Goal: Communication & Community: Answer question/provide support

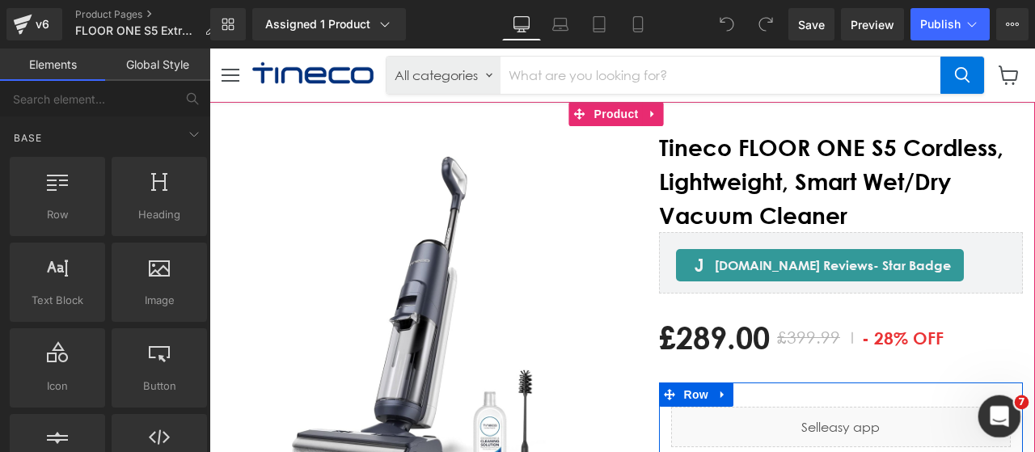
drag, startPoint x: 1958, startPoint y: 805, endPoint x: 979, endPoint y: 408, distance: 1056.1
click at [976, 407] on div "打开 Intercom Messenger" at bounding box center [997, 413] width 53 height 53
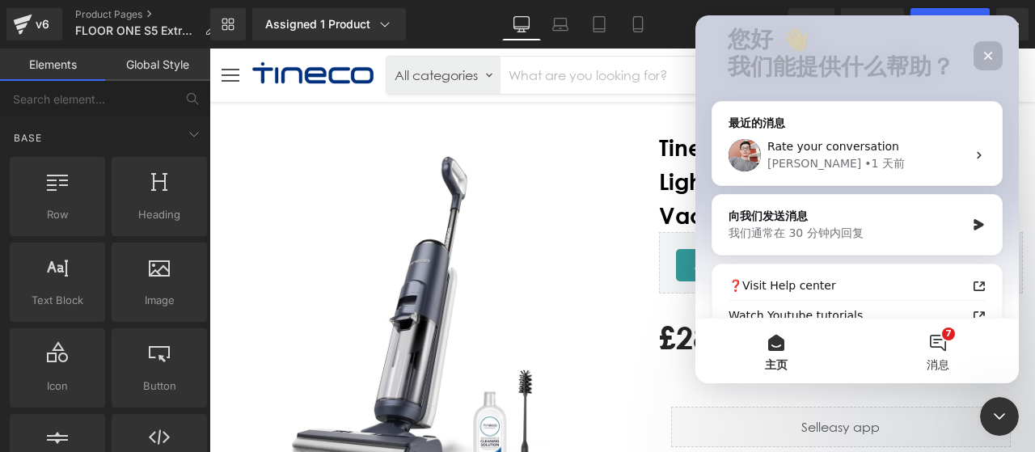
scroll to position [162, 0]
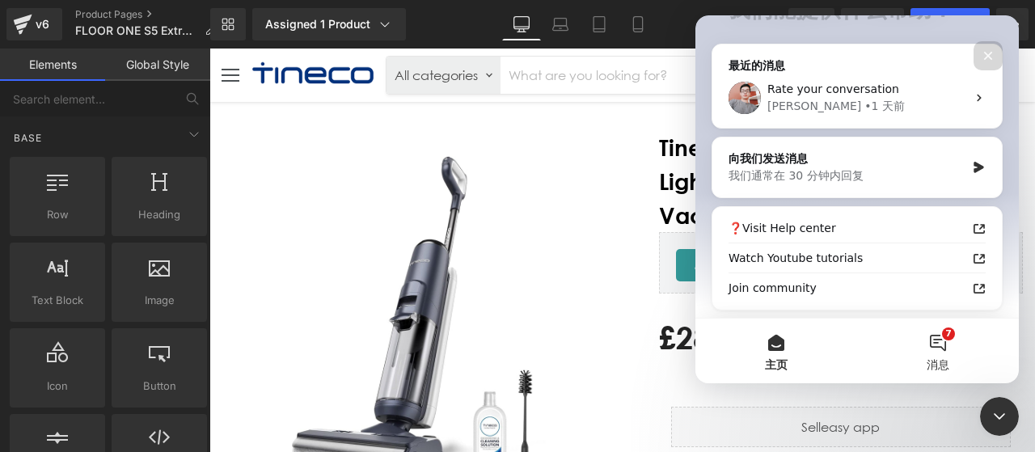
click at [949, 353] on button "7 消息" at bounding box center [938, 351] width 162 height 65
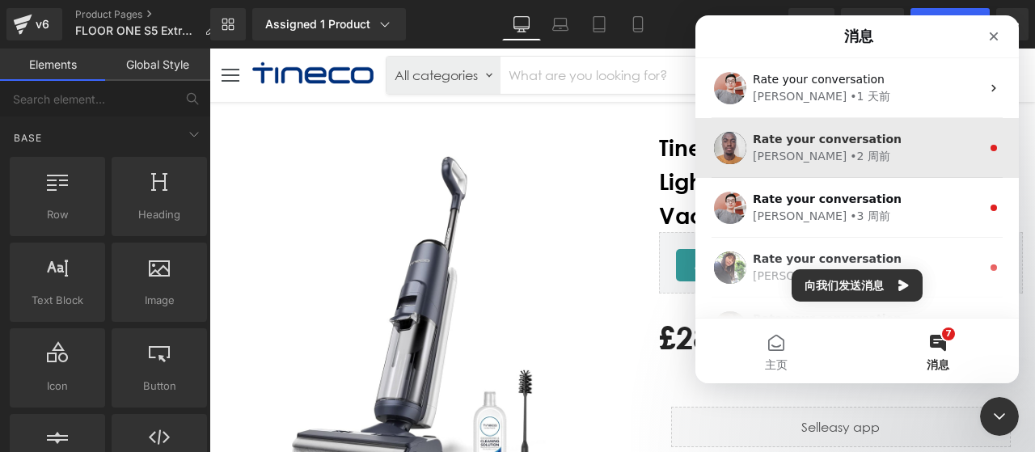
click at [915, 122] on div "Rate your conversation [PERSON_NAME] • 2 周前" at bounding box center [858, 148] width 324 height 60
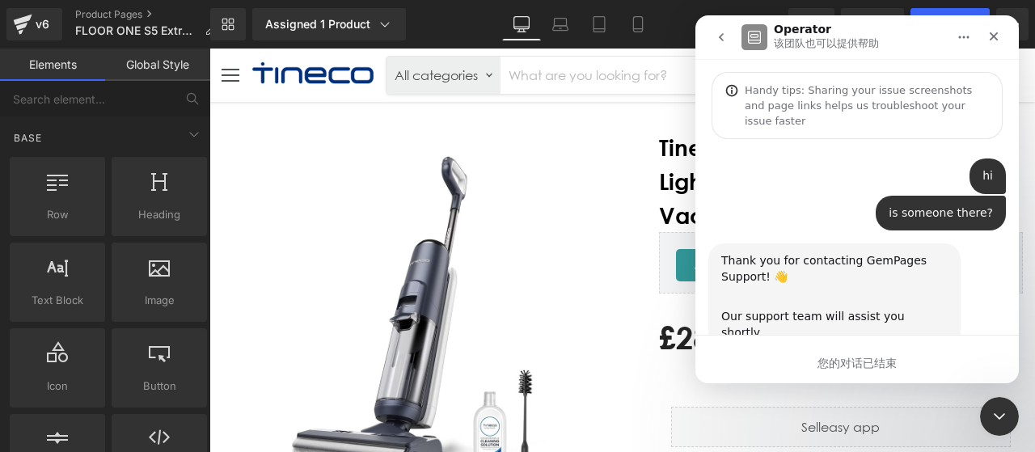
scroll to position [94, 0]
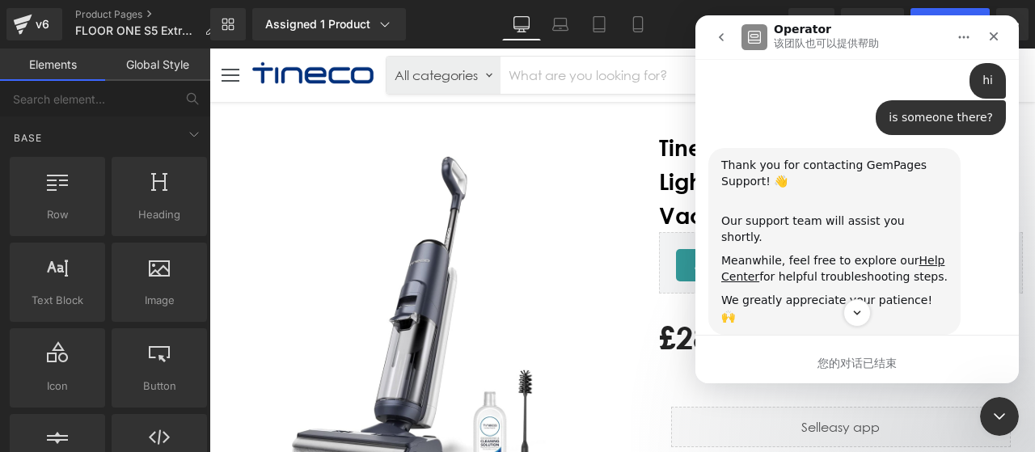
click at [717, 35] on icon "go back" at bounding box center [721, 37] width 13 height 13
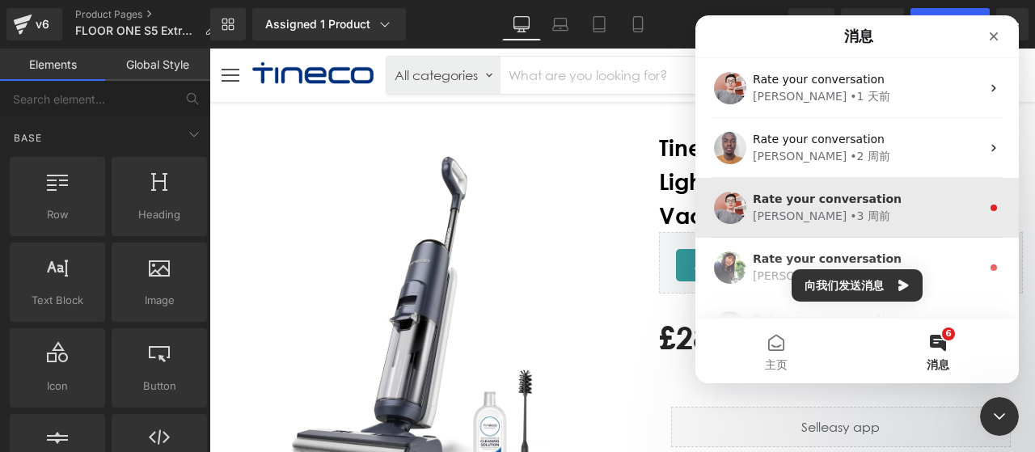
scroll to position [0, 0]
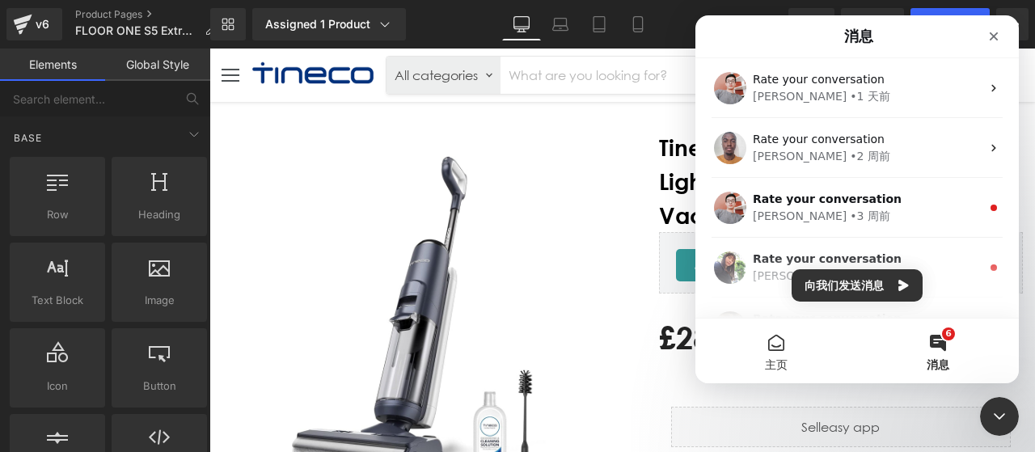
click at [776, 346] on button "主页" at bounding box center [777, 351] width 162 height 65
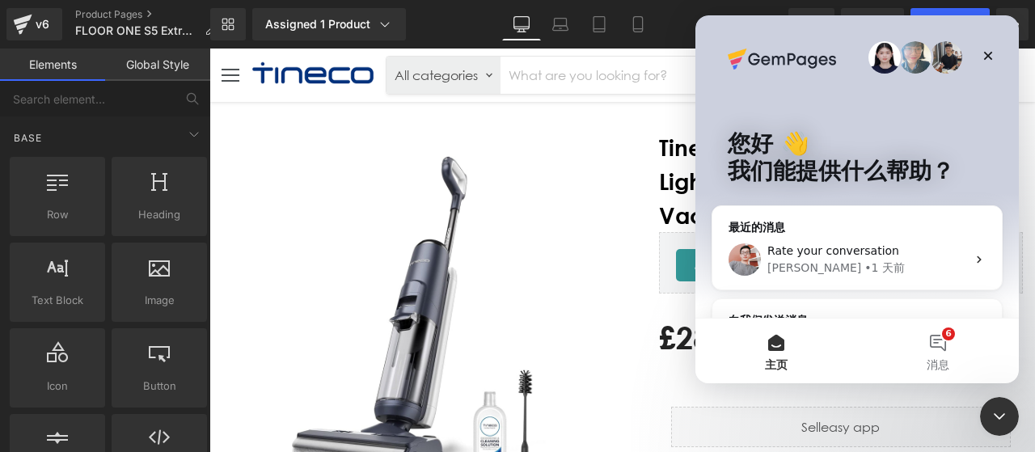
click at [511, 243] on div at bounding box center [517, 202] width 1035 height 404
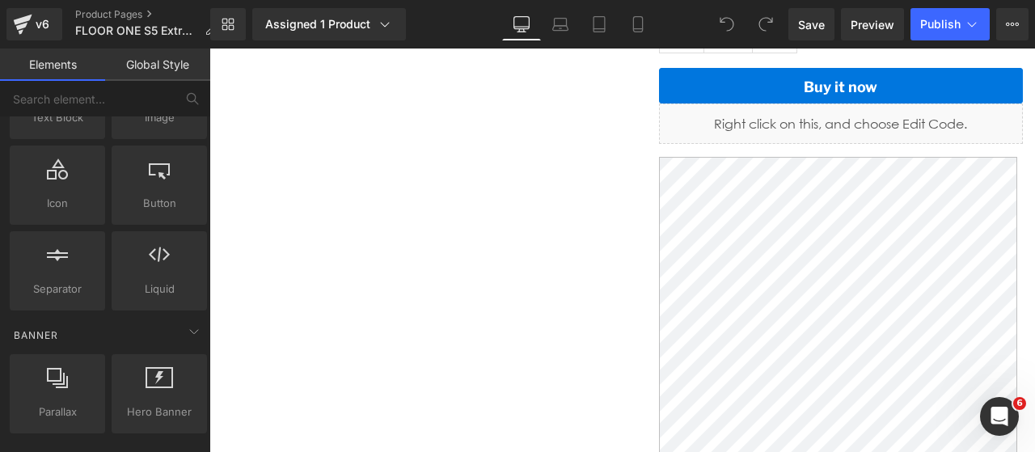
scroll to position [81, 0]
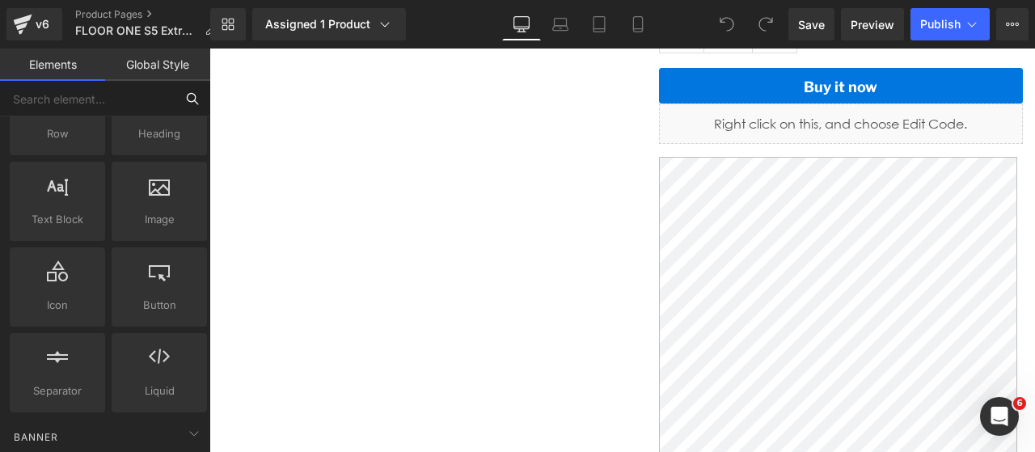
click at [116, 108] on input "text" at bounding box center [87, 99] width 175 height 36
type input "add"
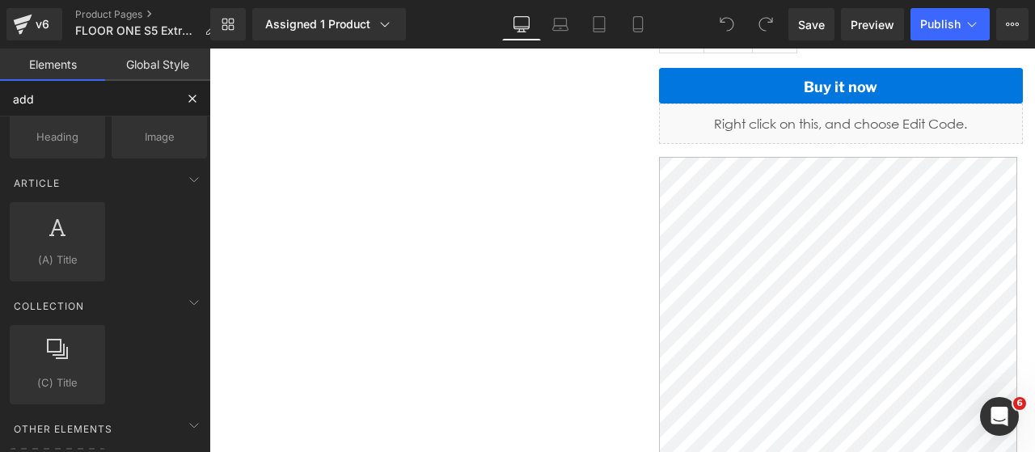
scroll to position [40, 0]
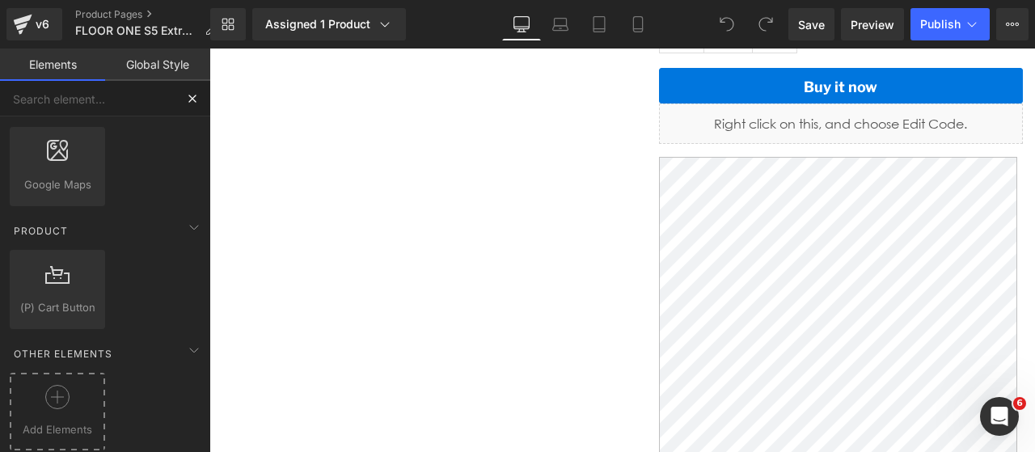
click at [66, 394] on icon at bounding box center [57, 397] width 24 height 24
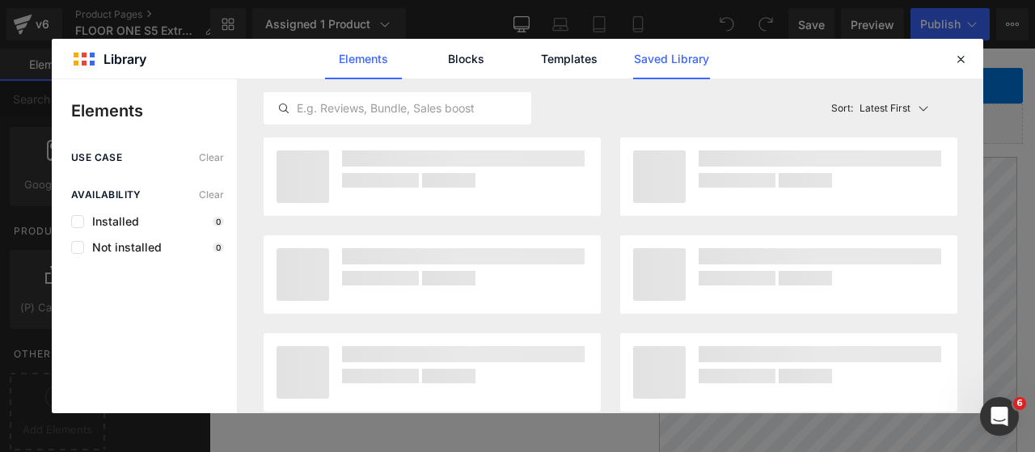
click at [649, 65] on link "Saved Library" at bounding box center [671, 59] width 77 height 40
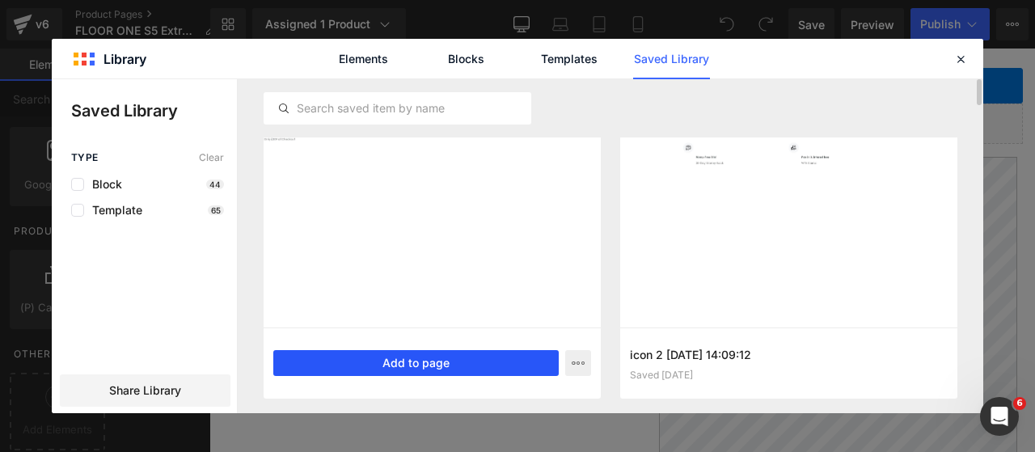
click at [442, 354] on button "Add to page" at bounding box center [415, 363] width 285 height 26
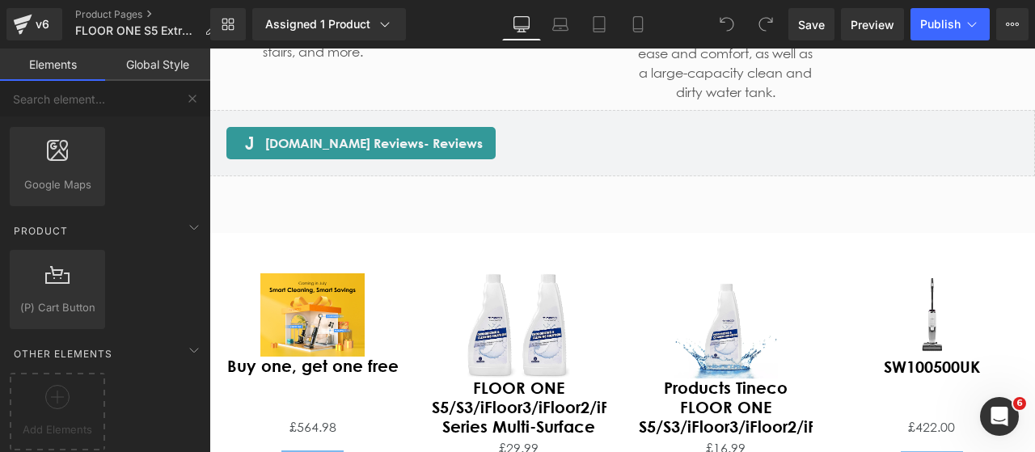
scroll to position [5441, 0]
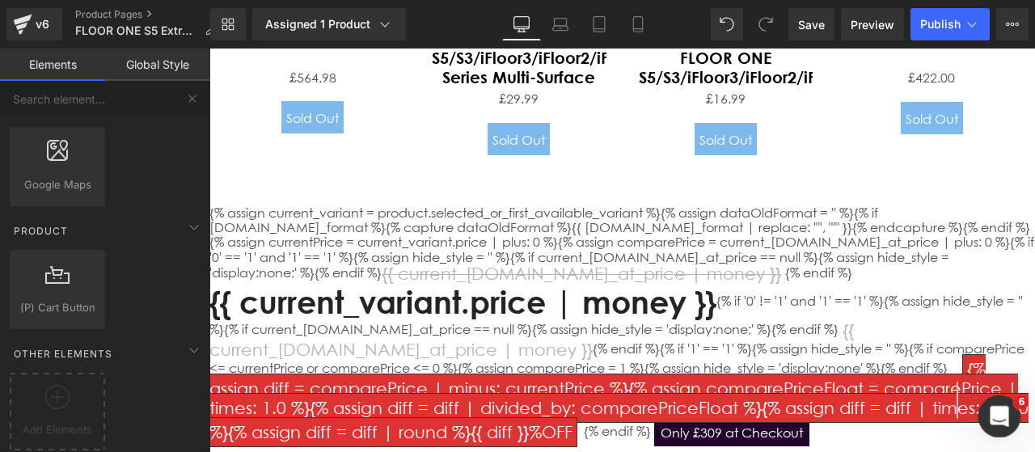
click at [1001, 420] on icon "打开 Intercom Messenger" at bounding box center [997, 414] width 27 height 27
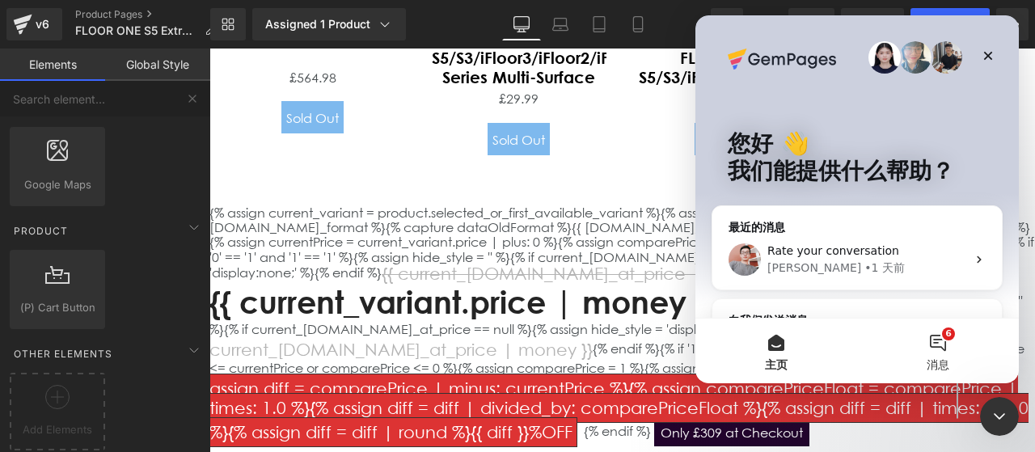
click at [937, 348] on button "6 消息" at bounding box center [938, 351] width 162 height 65
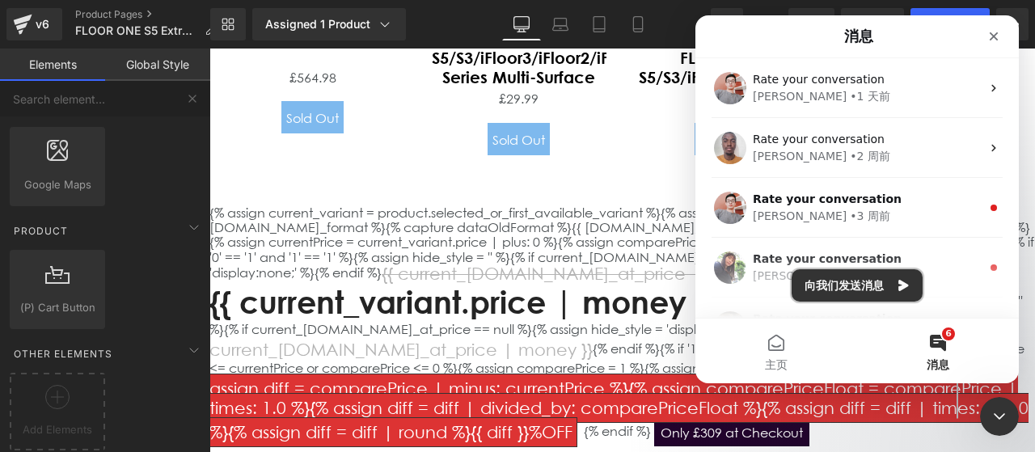
click at [869, 292] on button "向我们发送消息" at bounding box center [857, 285] width 131 height 32
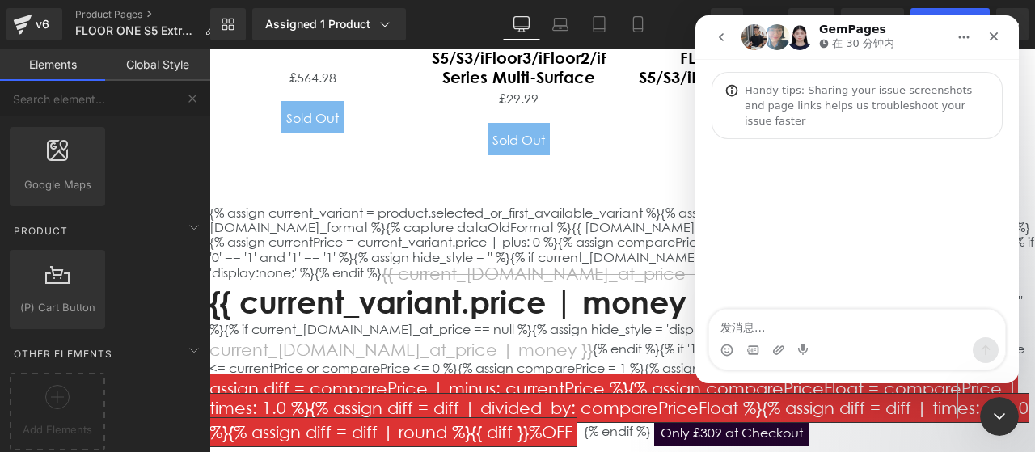
click at [796, 322] on textarea "发消息..." at bounding box center [857, 323] width 296 height 27
type textarea "hi"
type textarea "is"
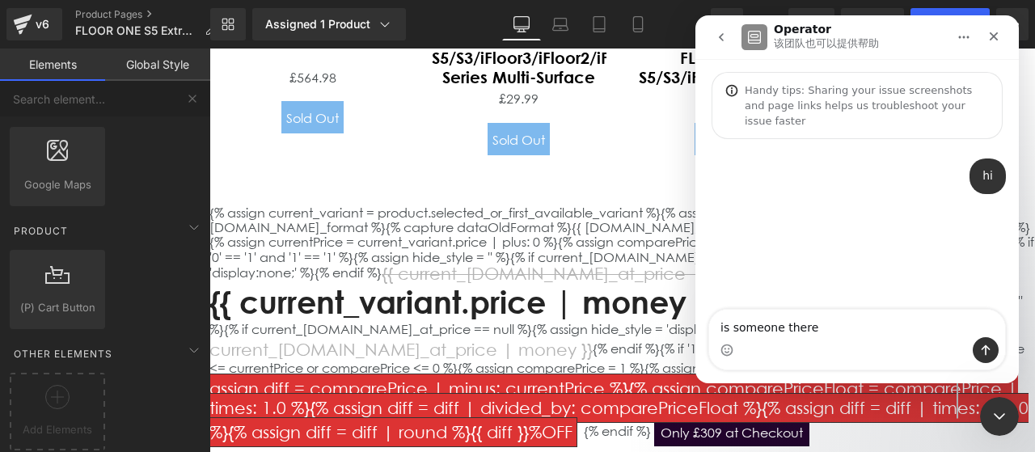
type textarea "is someone there？"
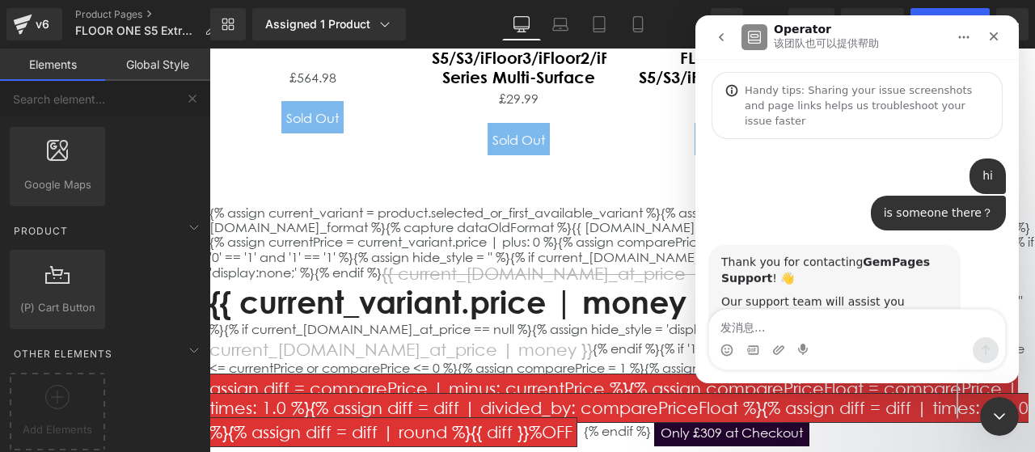
scroll to position [89, 0]
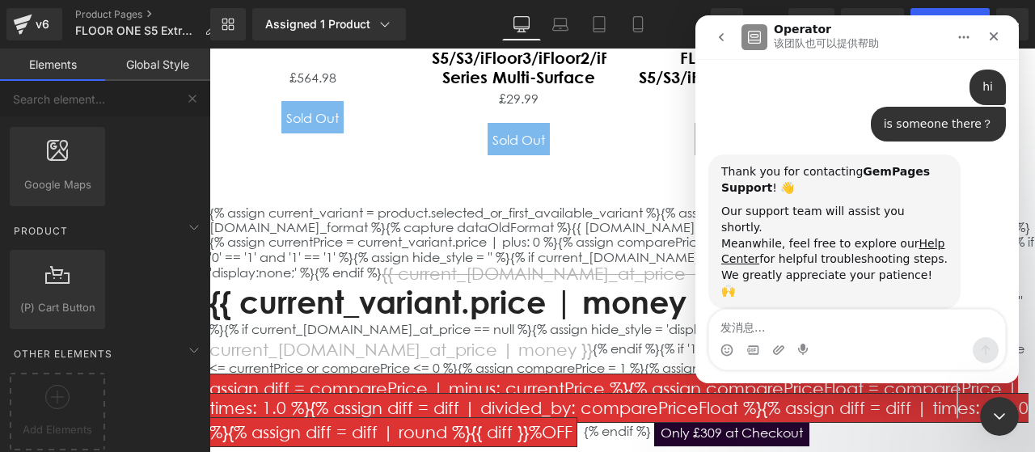
click at [433, 172] on div at bounding box center [517, 202] width 1035 height 404
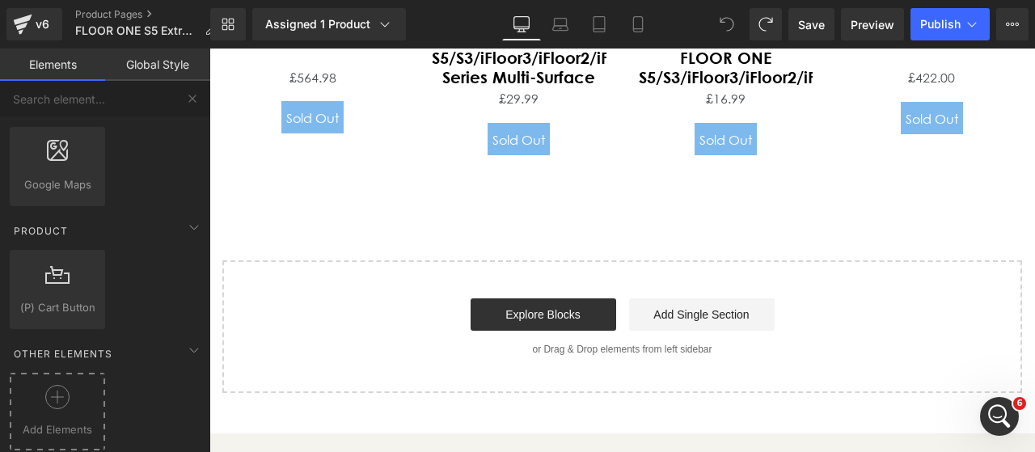
click at [46, 423] on span "Add Elements" at bounding box center [57, 429] width 87 height 17
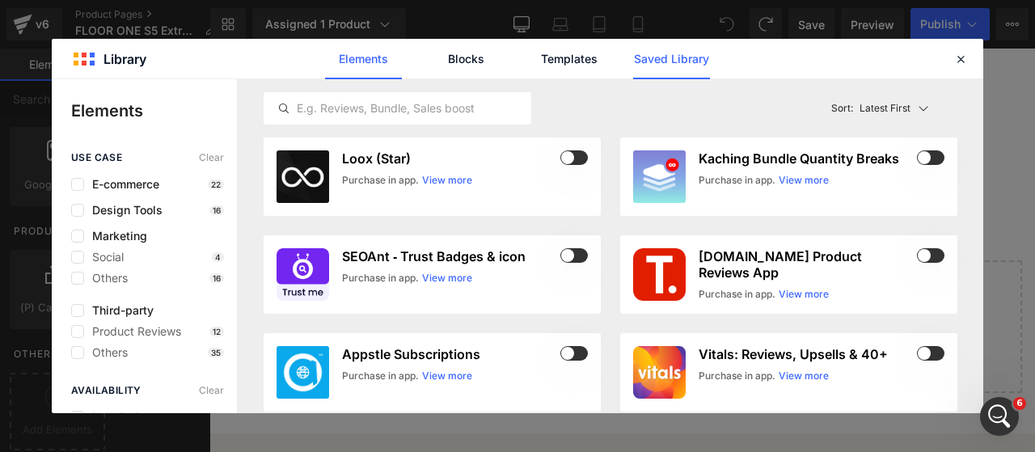
click at [679, 40] on link "Saved Library" at bounding box center [671, 59] width 77 height 40
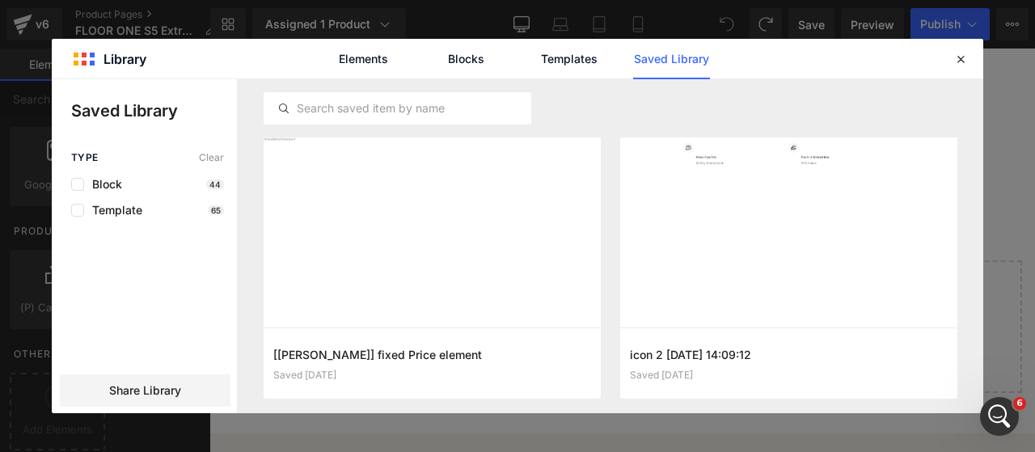
click at [958, 69] on div "Elements Blocks Templates Saved Library" at bounding box center [518, 59] width 932 height 40
click at [968, 57] on div at bounding box center [960, 58] width 19 height 19
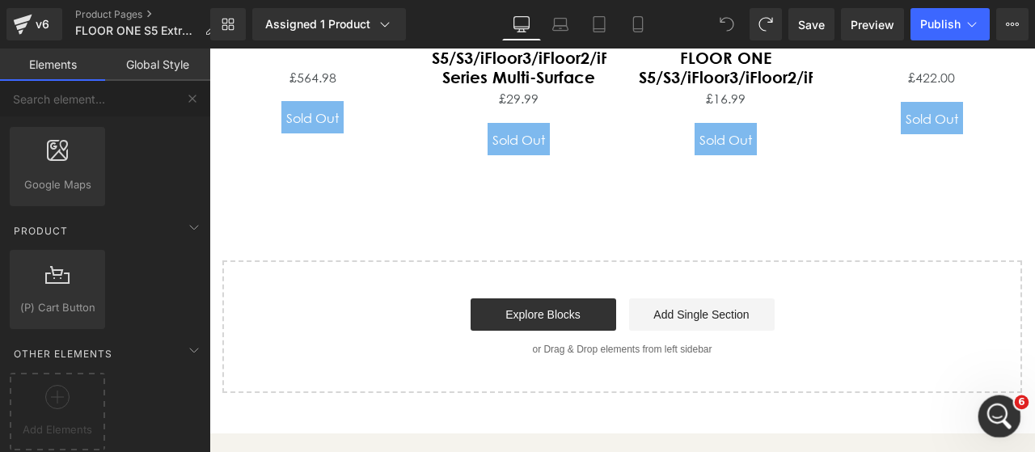
drag, startPoint x: 996, startPoint y: 411, endPoint x: 979, endPoint y: 408, distance: 16.4
click at [996, 411] on icon "打开 Intercom Messenger" at bounding box center [997, 414] width 27 height 27
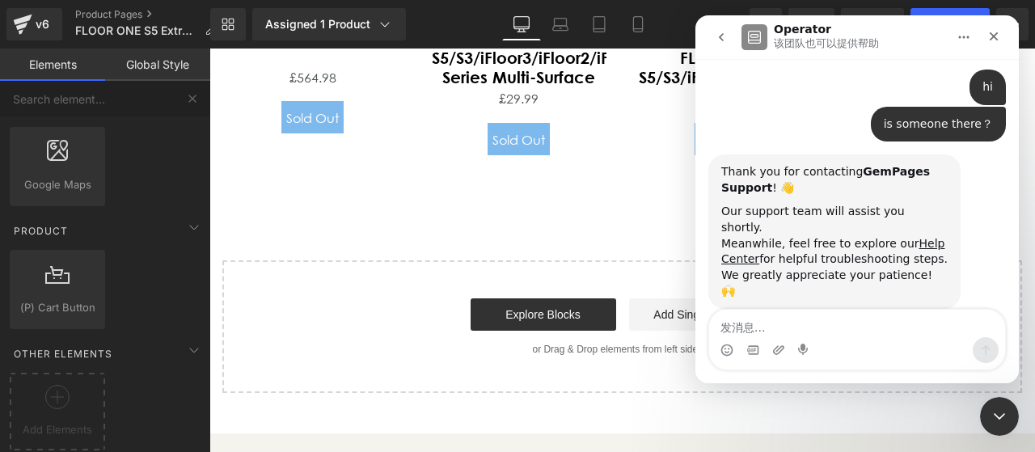
click at [809, 334] on textarea "发消息..." at bounding box center [857, 323] width 296 height 27
type textarea "It's still the same issue — in my library, there is some code that [PERSON_NAME…"
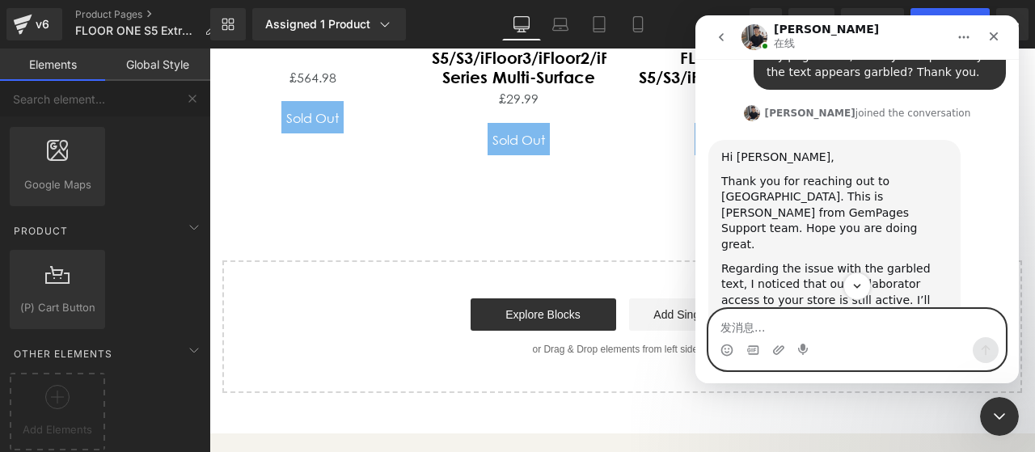
scroll to position [532, 0]
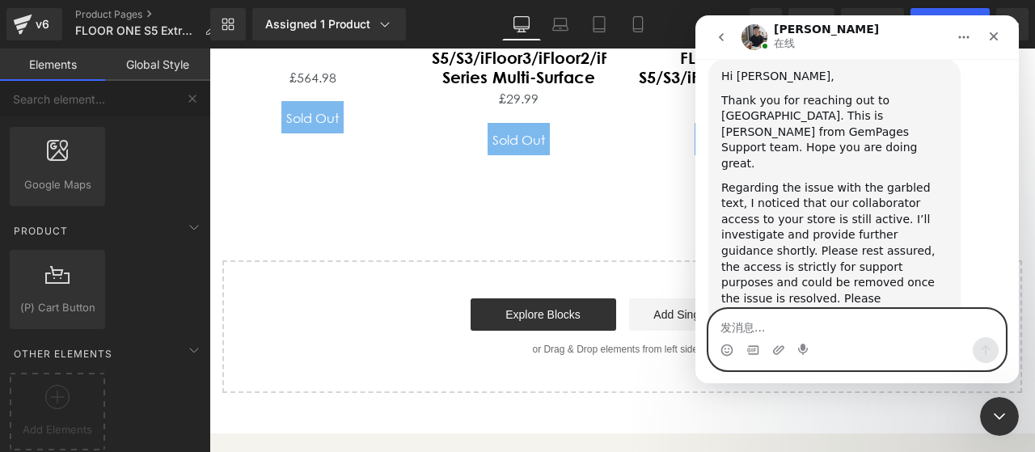
click at [849, 318] on textarea "发消息..." at bounding box center [857, 323] width 296 height 27
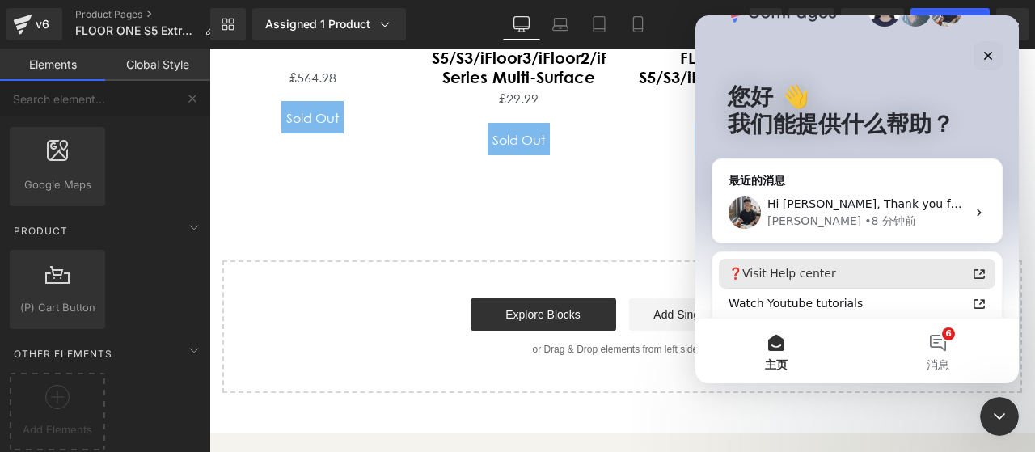
scroll to position [81, 0]
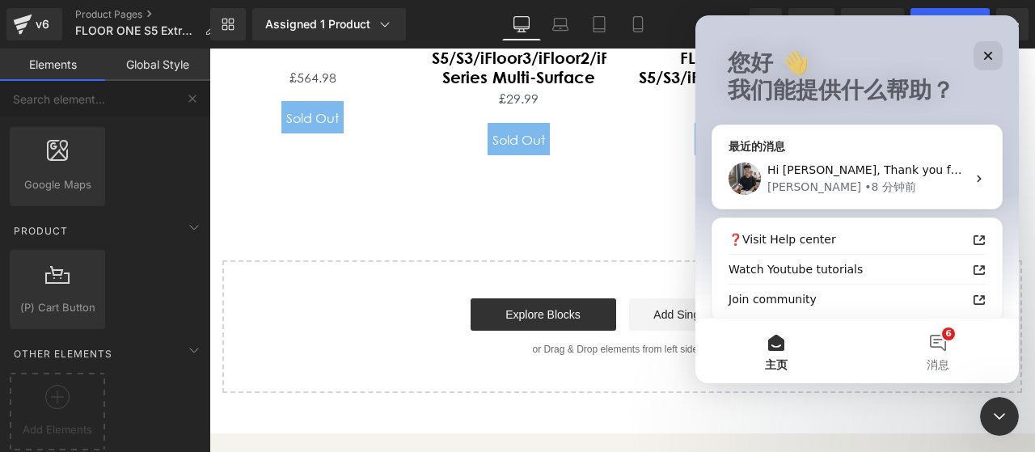
click at [869, 185] on div "[PERSON_NAME] • 8 分钟前" at bounding box center [867, 187] width 199 height 17
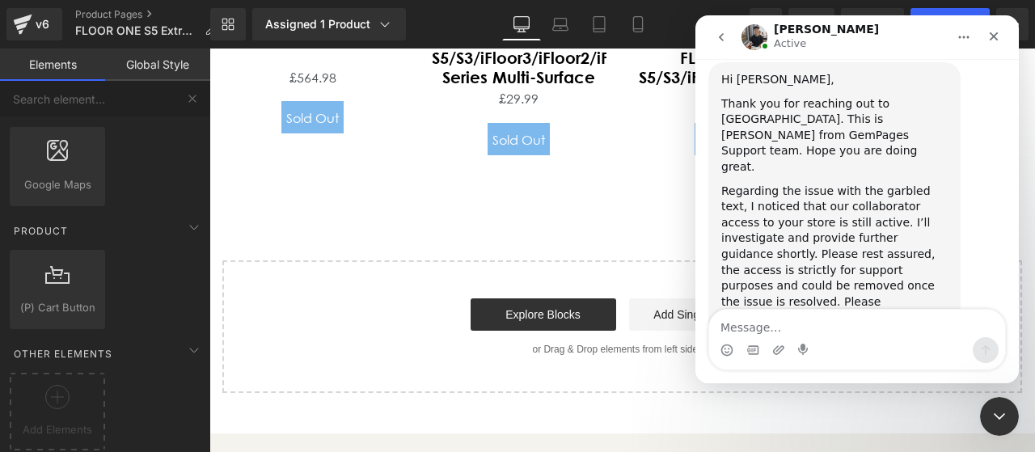
scroll to position [595, 0]
click at [835, 332] on textarea "Message…" at bounding box center [857, 323] width 296 height 27
type textarea "ok thanks"
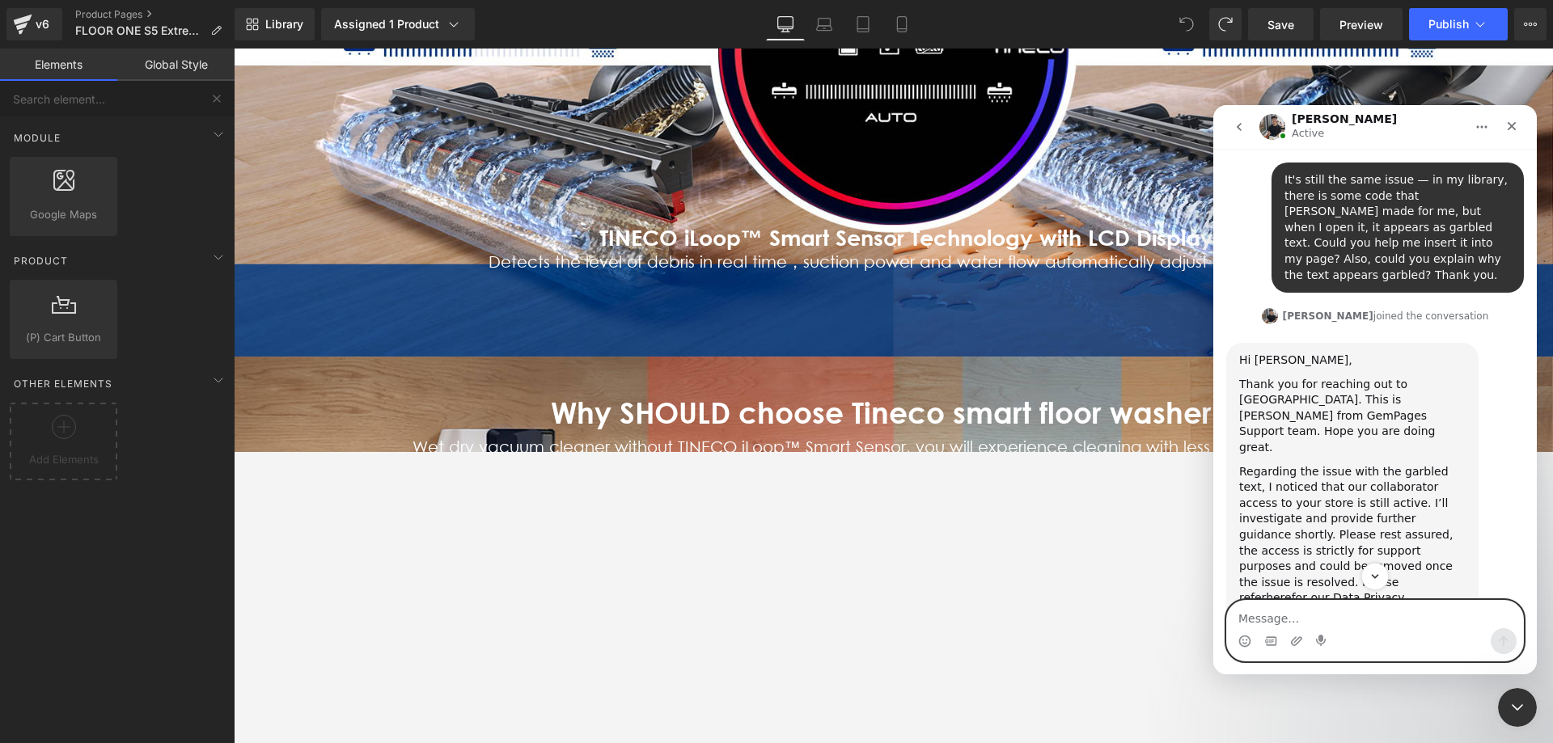
scroll to position [444, 0]
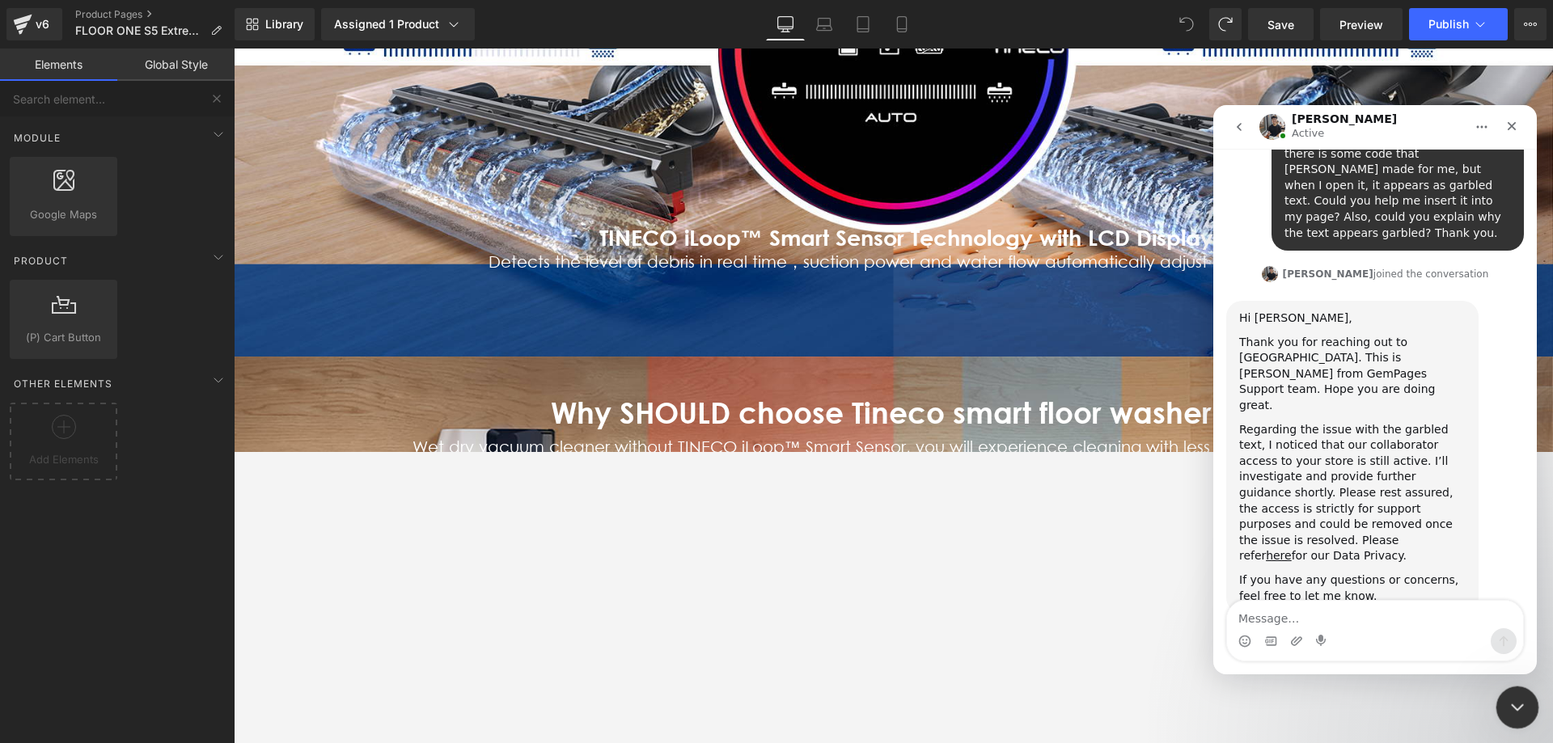
click at [1034, 451] on icon "关闭 Intercom Messenger" at bounding box center [1514, 705] width 19 height 19
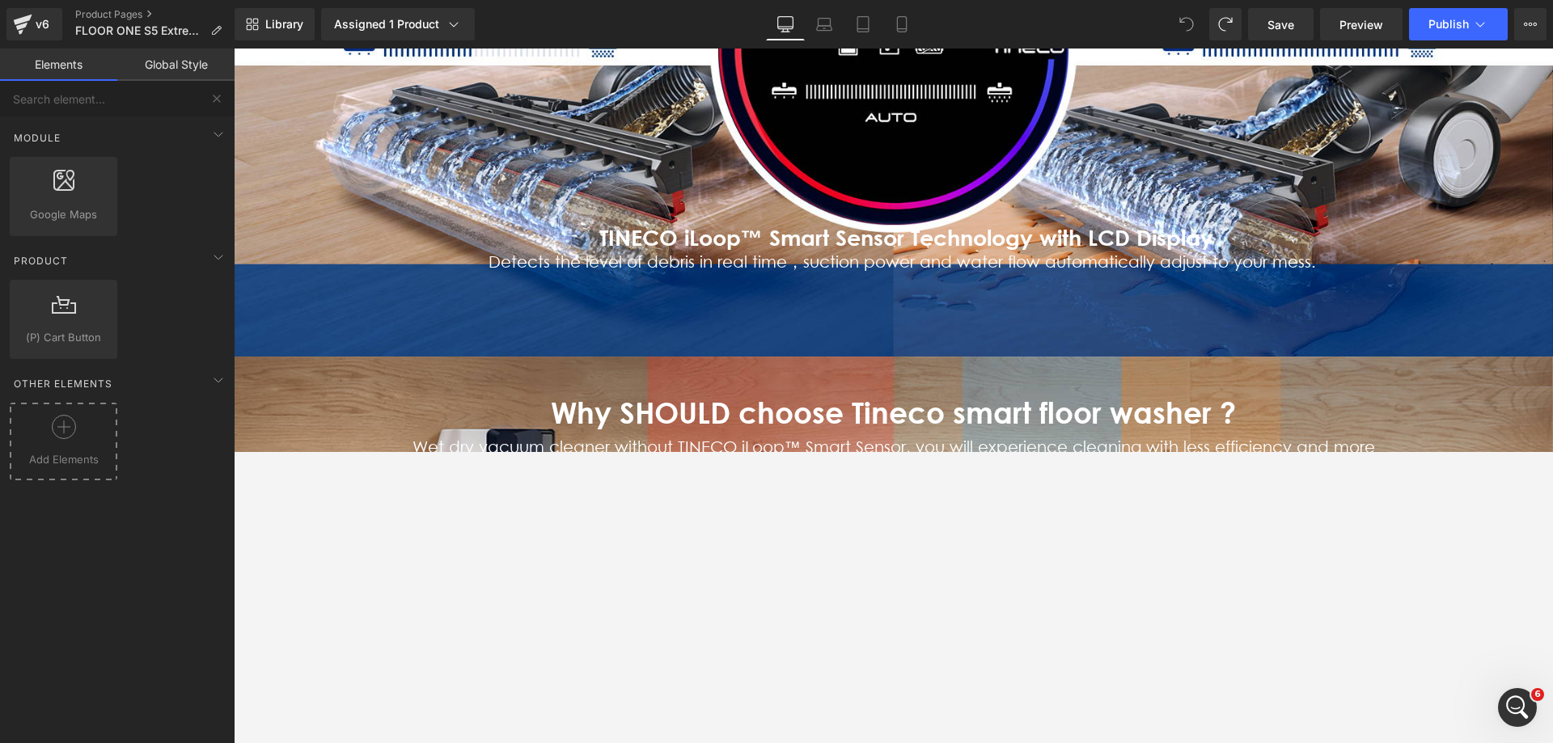
click at [72, 433] on icon at bounding box center [64, 427] width 24 height 24
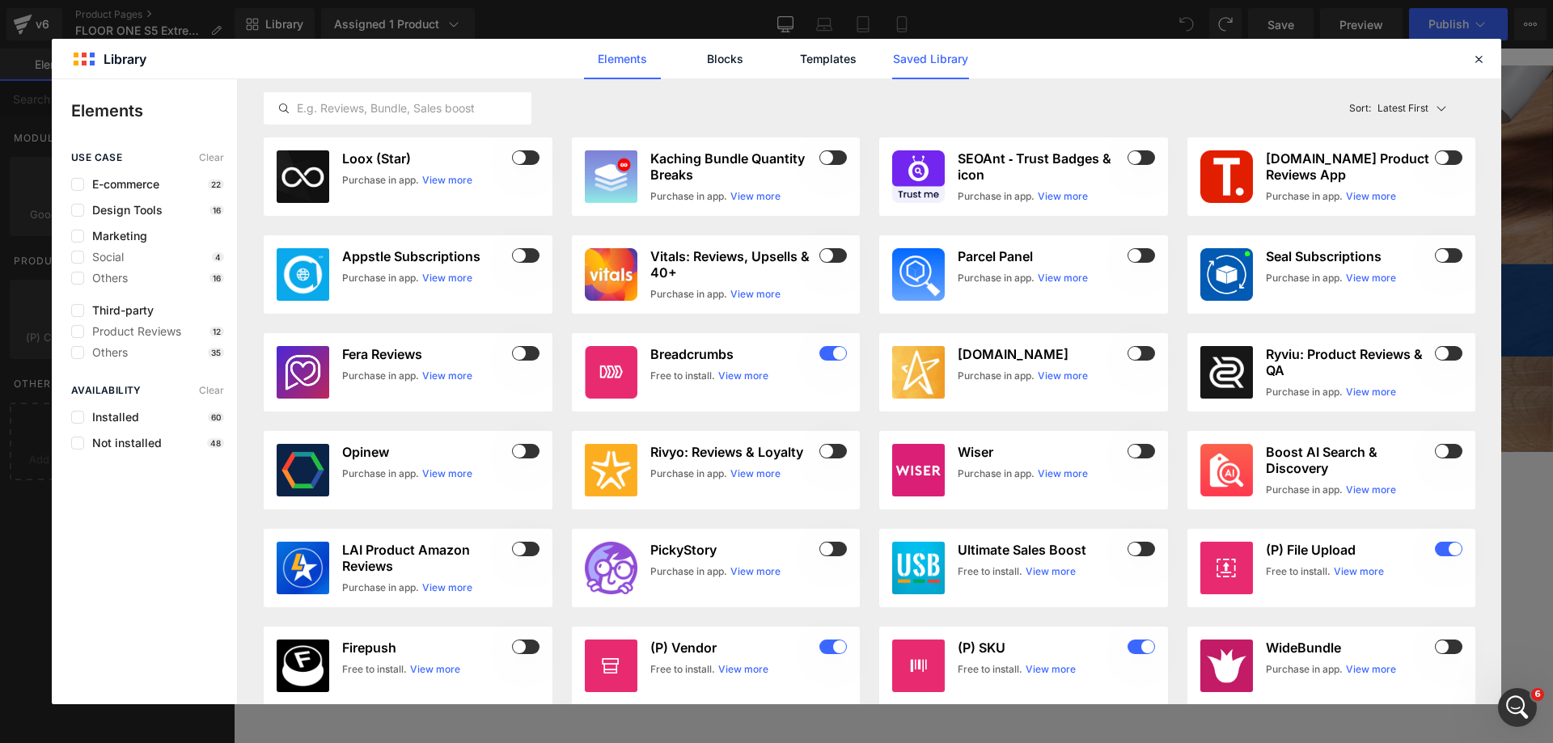
click at [929, 75] on link "Saved Library" at bounding box center [930, 59] width 77 height 40
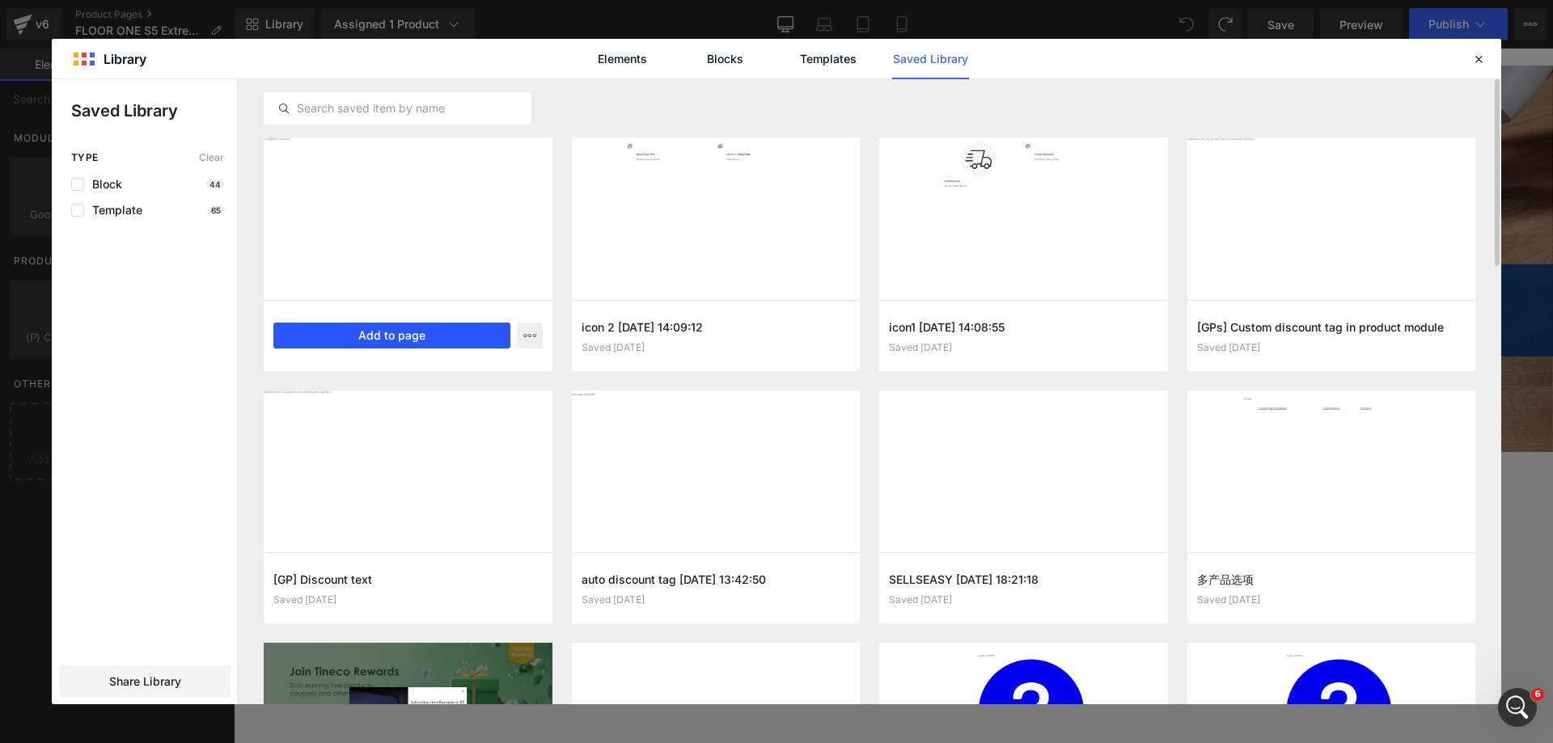
click at [377, 334] on button "Add to page" at bounding box center [391, 336] width 237 height 26
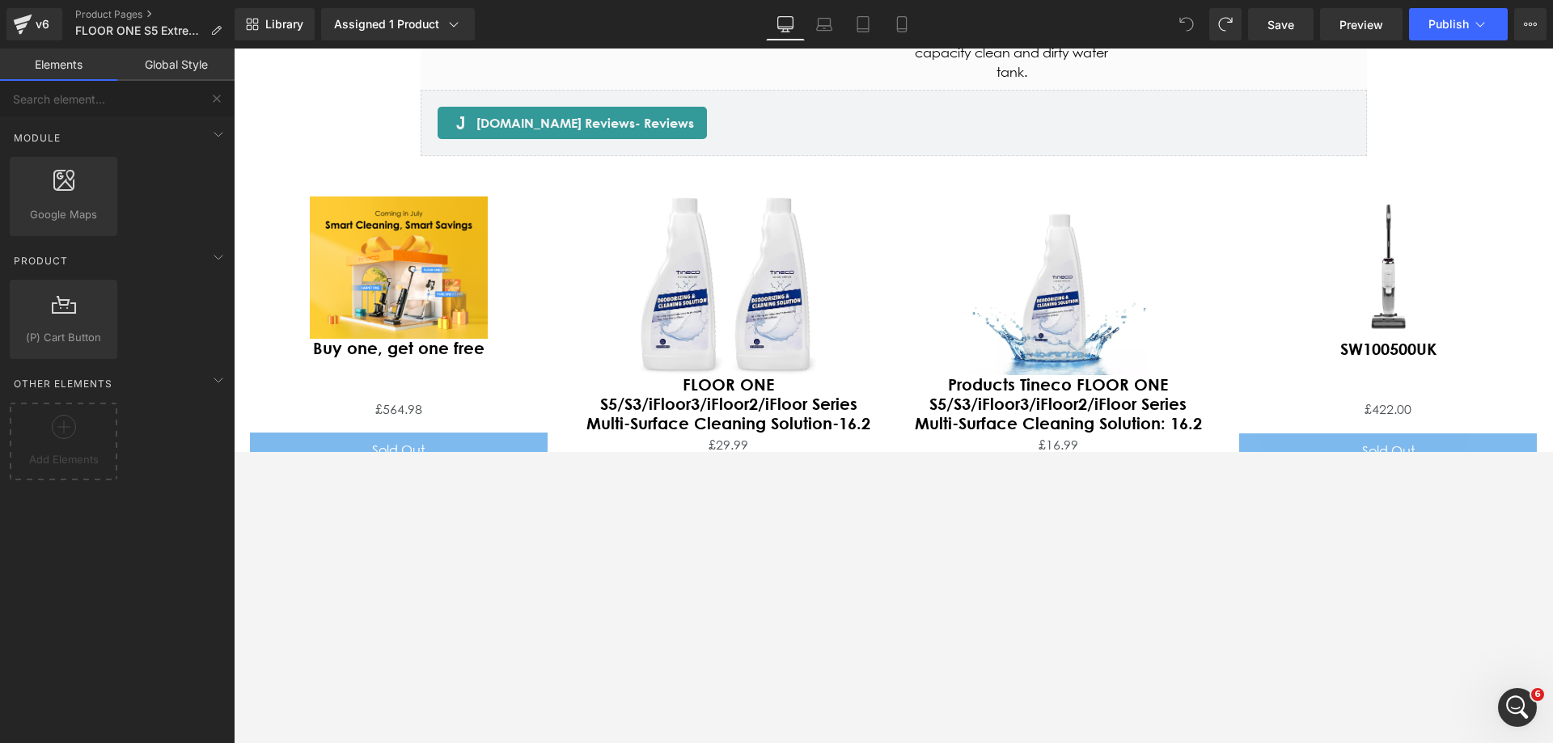
scroll to position [7161, 0]
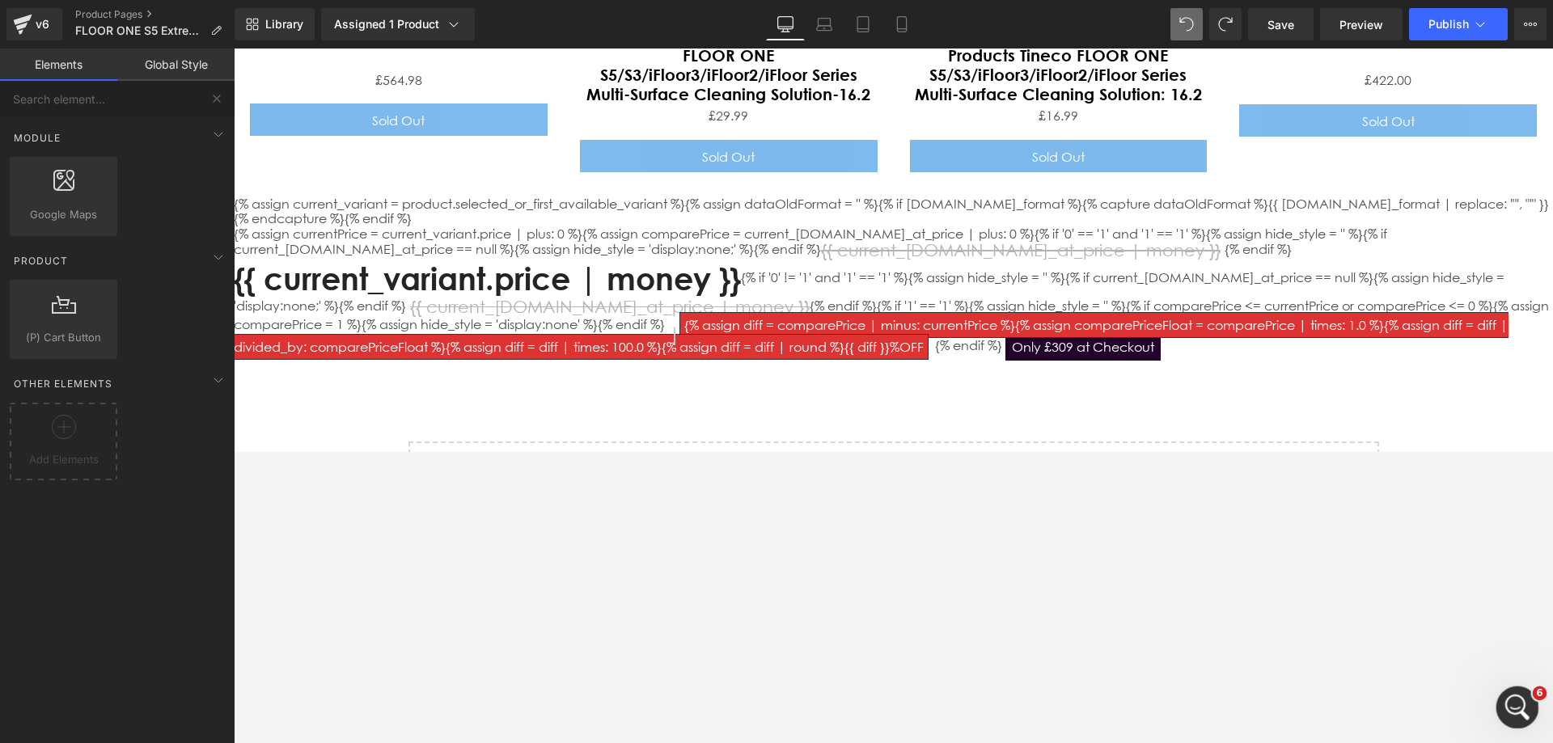
click at [1034, 451] on icon "打开 Intercom Messenger" at bounding box center [1515, 705] width 27 height 27
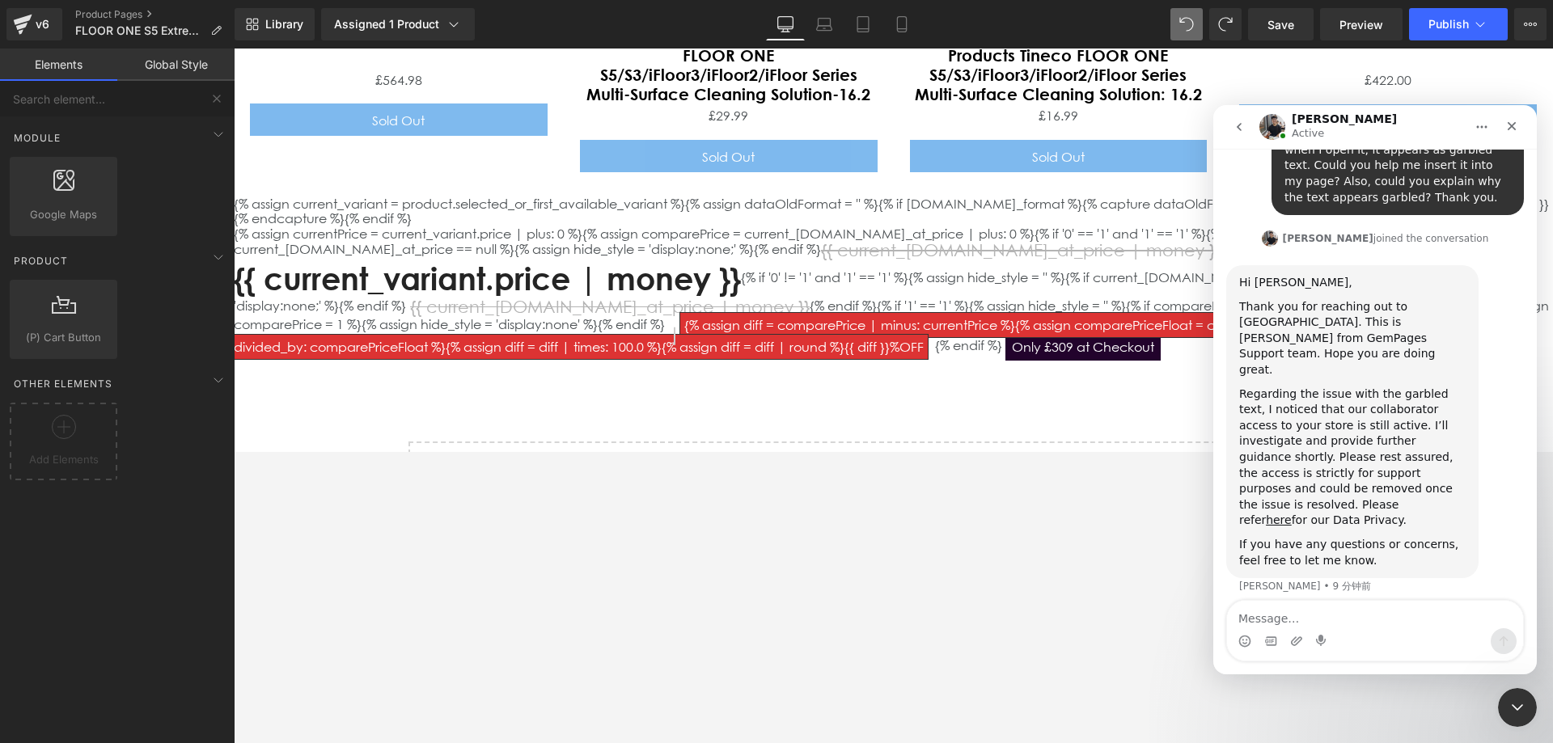
scroll to position [506, 0]
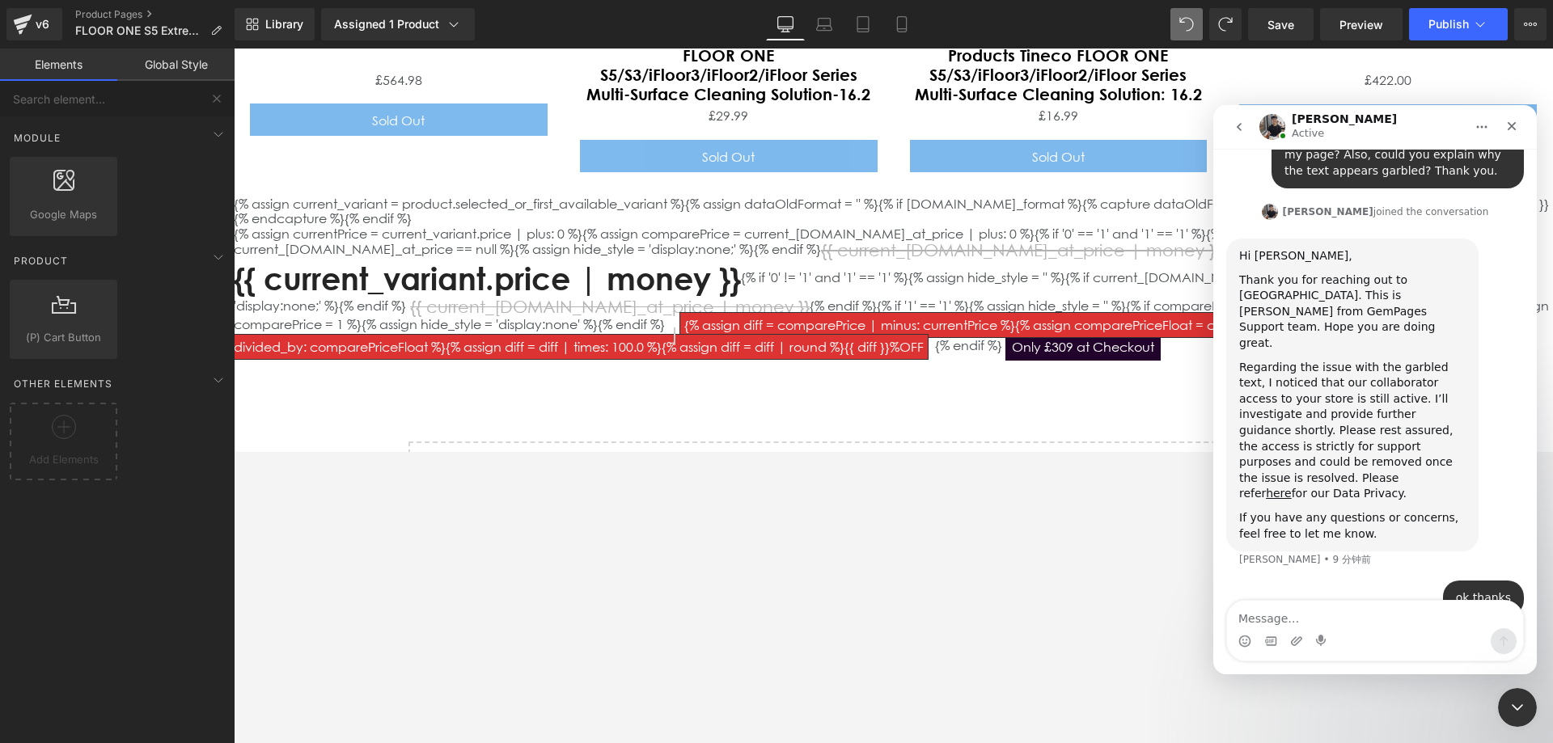
click at [1034, 451] on textarea "Message…" at bounding box center [1375, 614] width 296 height 27
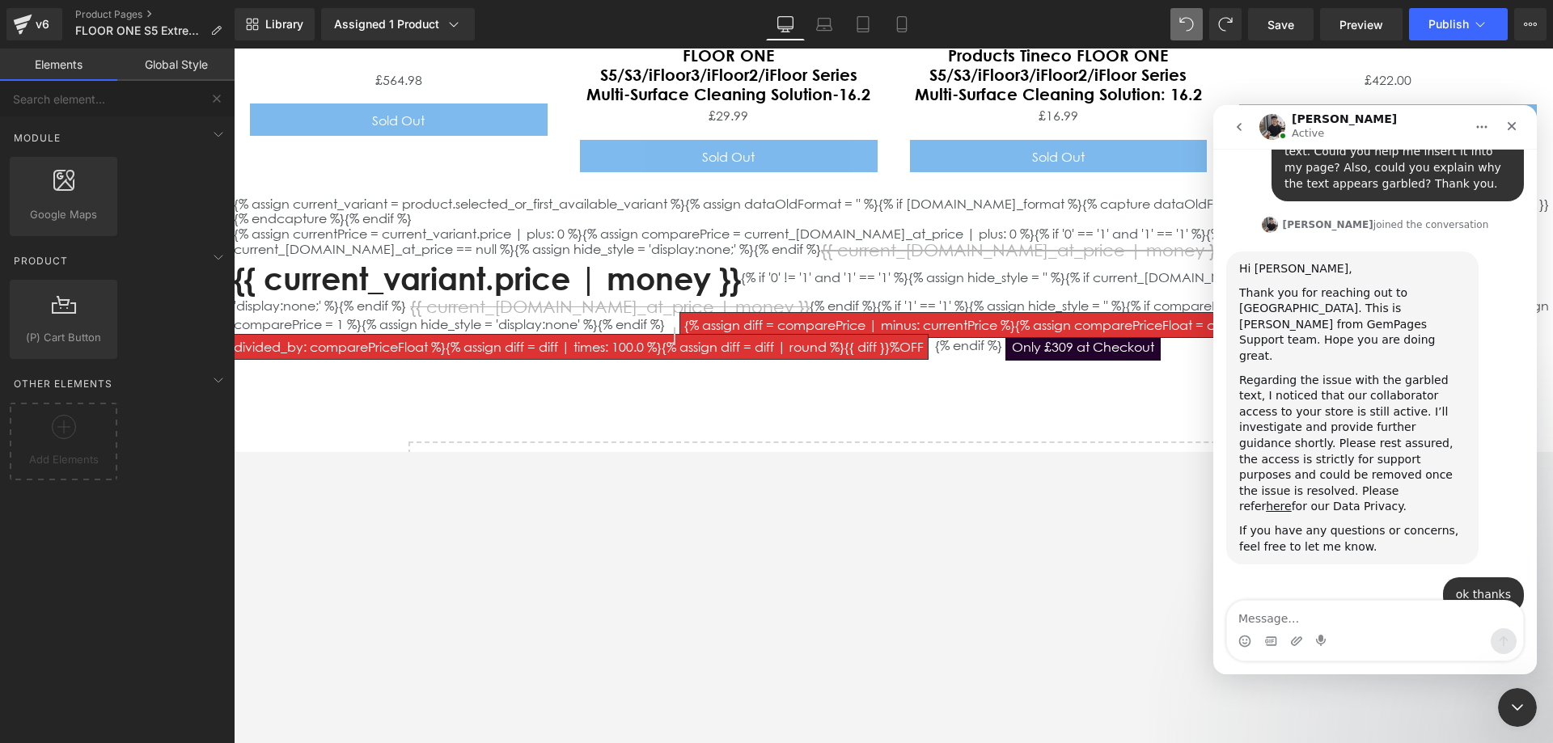
scroll to position [493, 0]
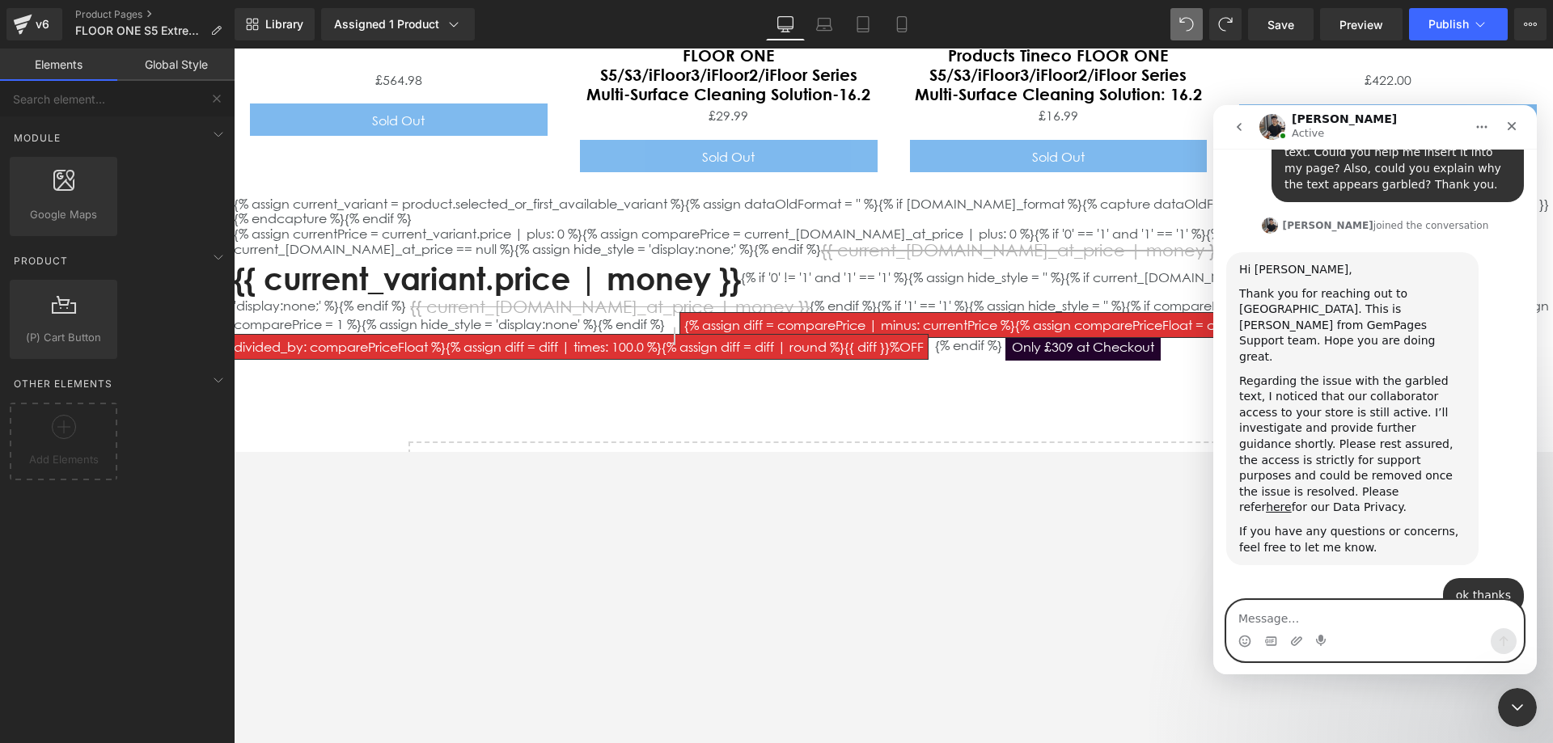
click at [1034, 451] on textarea "Message…" at bounding box center [1375, 614] width 296 height 27
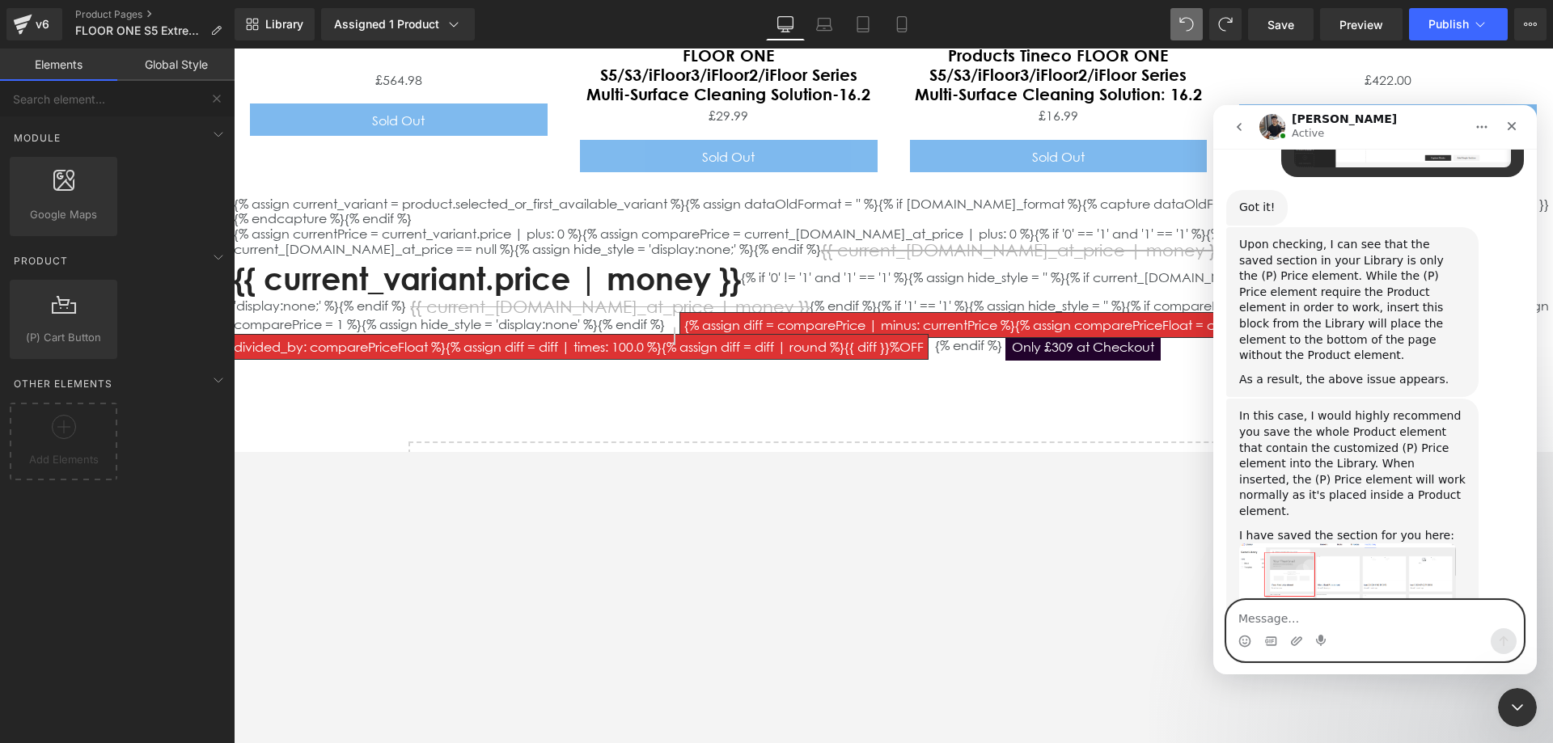
scroll to position [1017, 0]
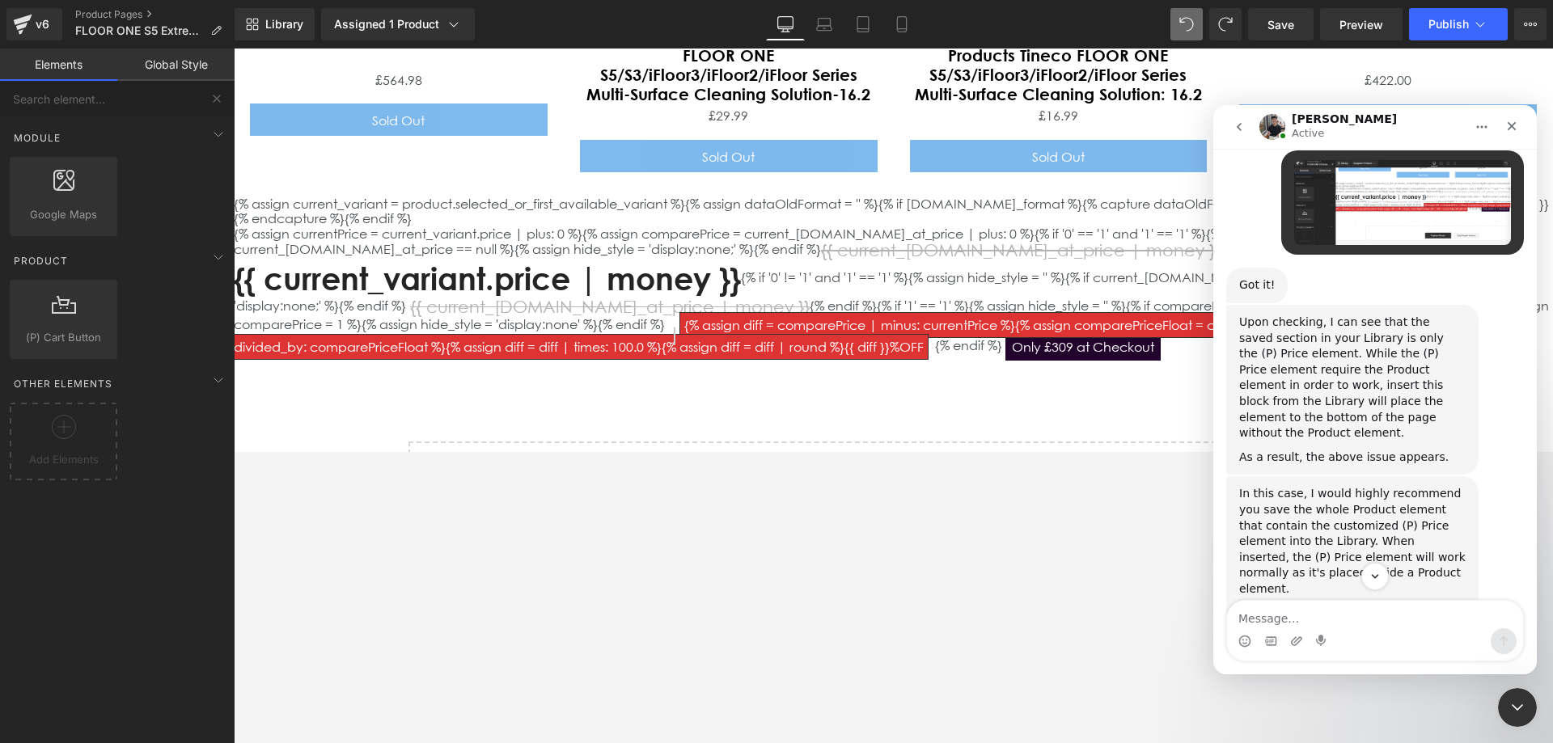
click at [1034, 303] on div at bounding box center [776, 347] width 1553 height 695
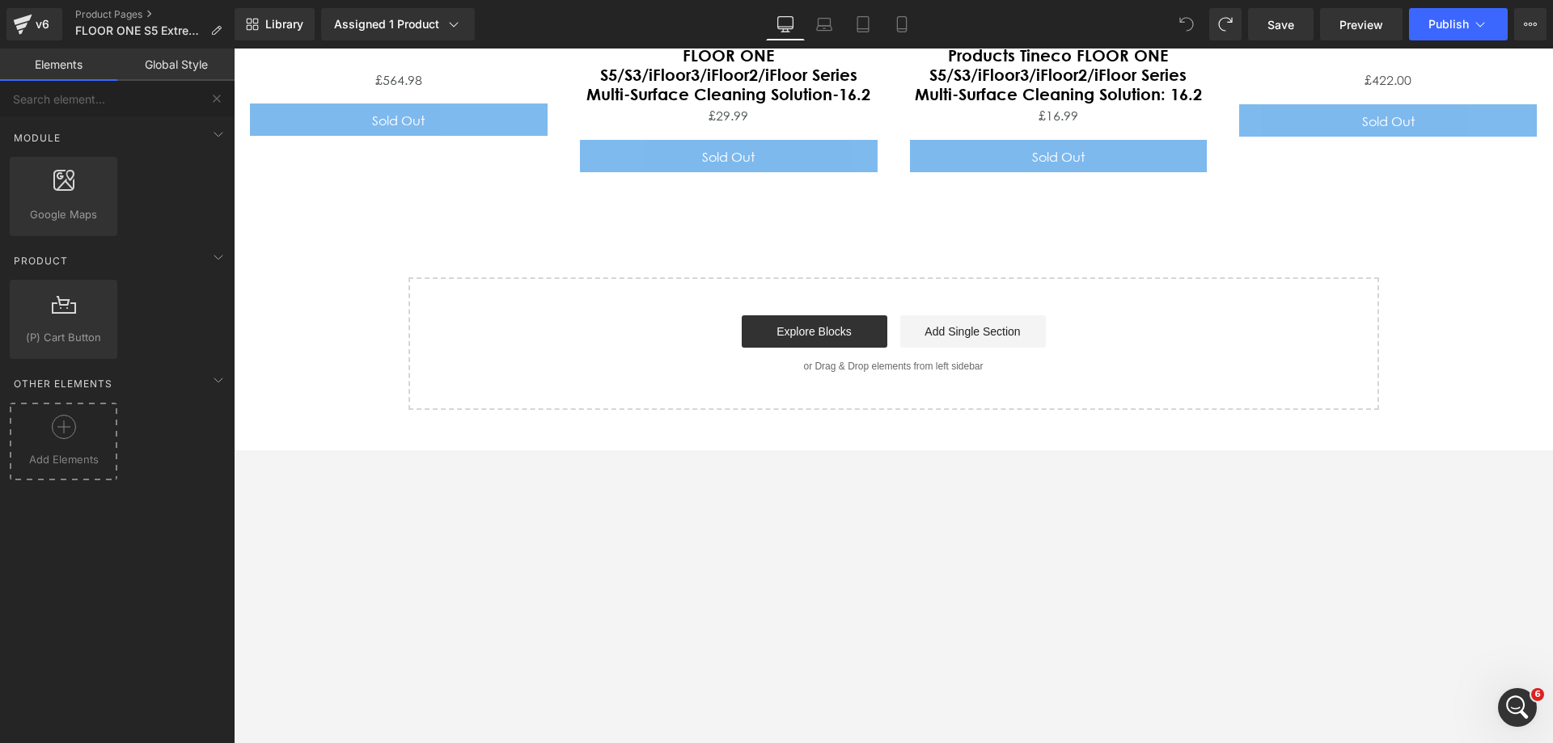
click at [52, 419] on icon at bounding box center [64, 427] width 24 height 24
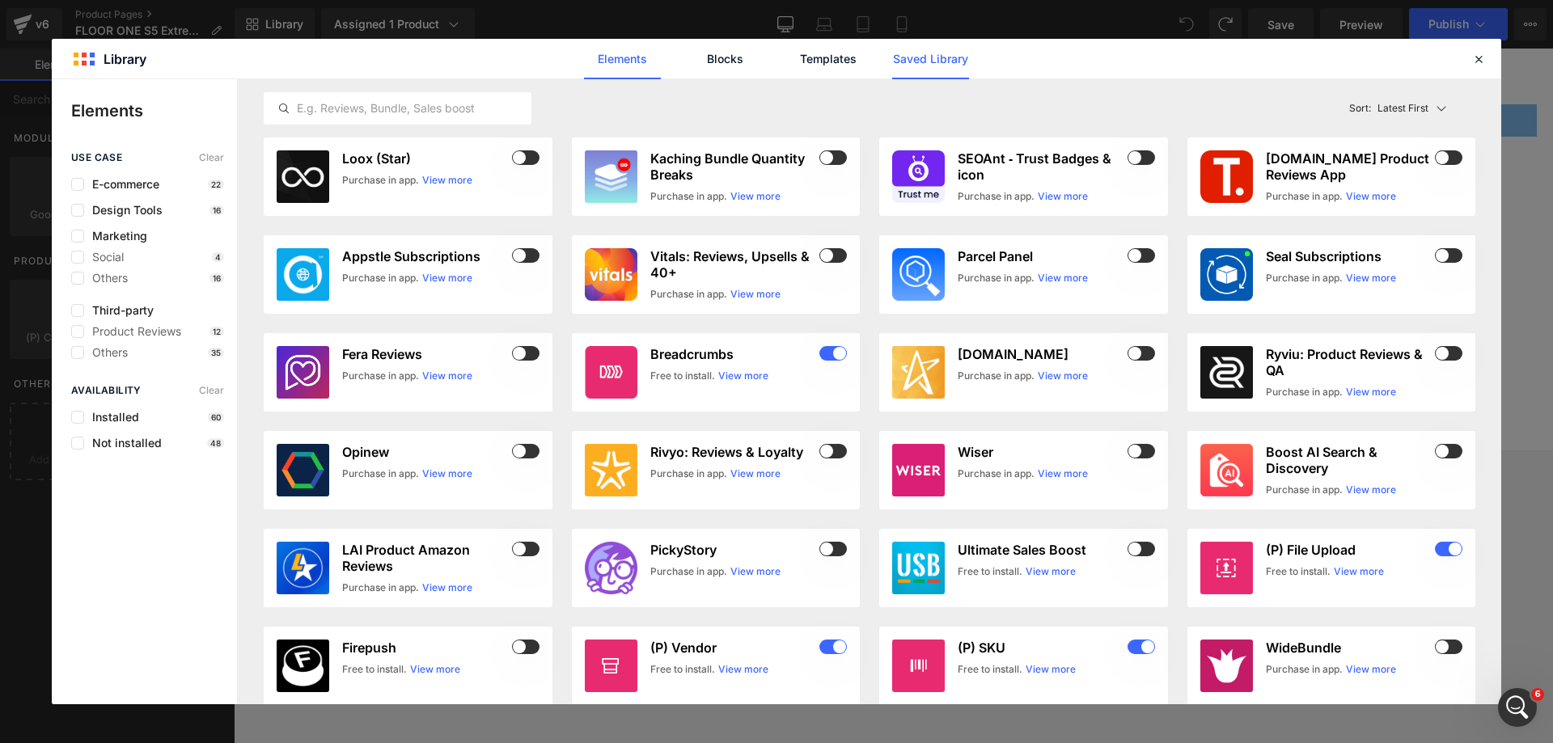
click at [955, 66] on link "Saved Library" at bounding box center [930, 59] width 77 height 40
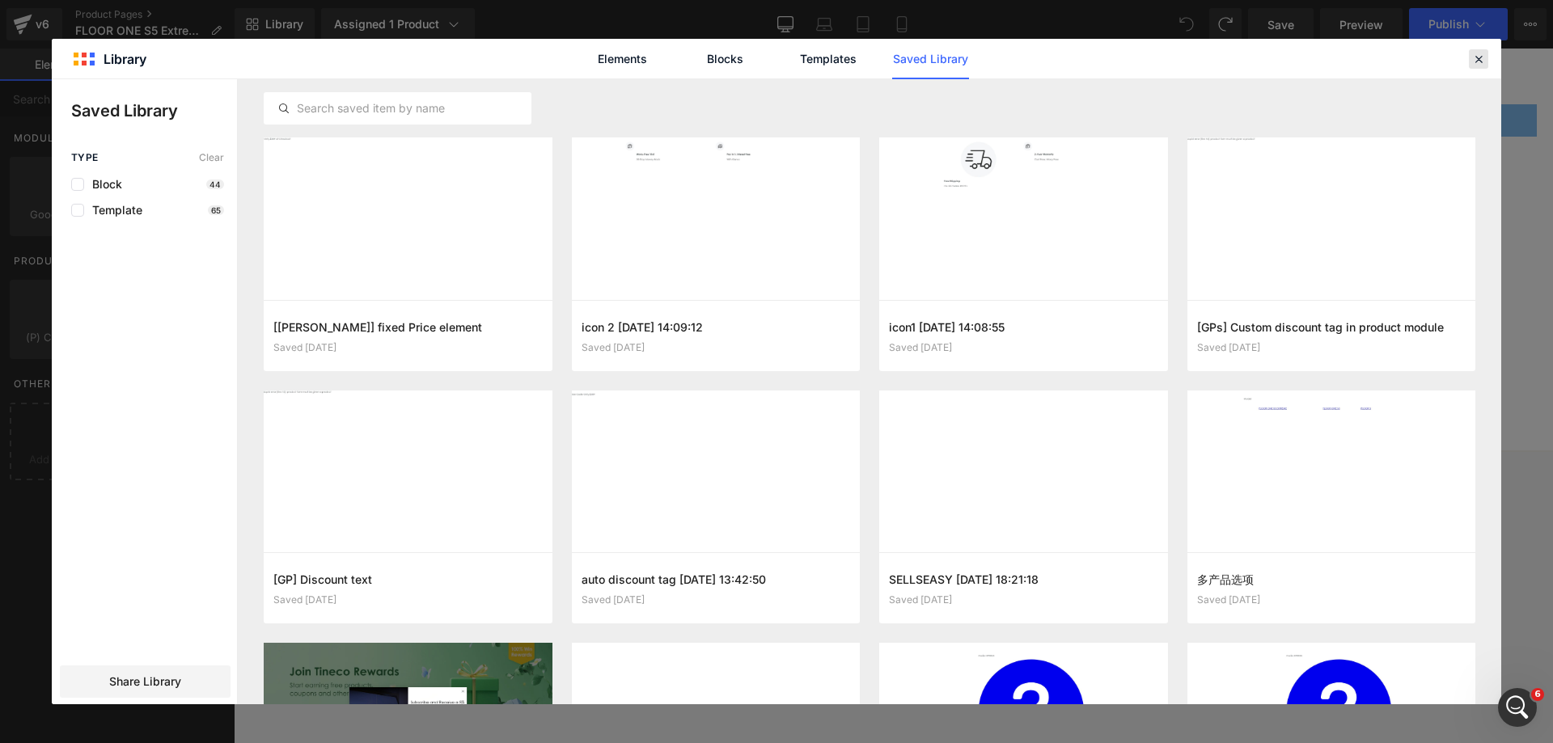
click at [1034, 64] on icon at bounding box center [1478, 59] width 15 height 15
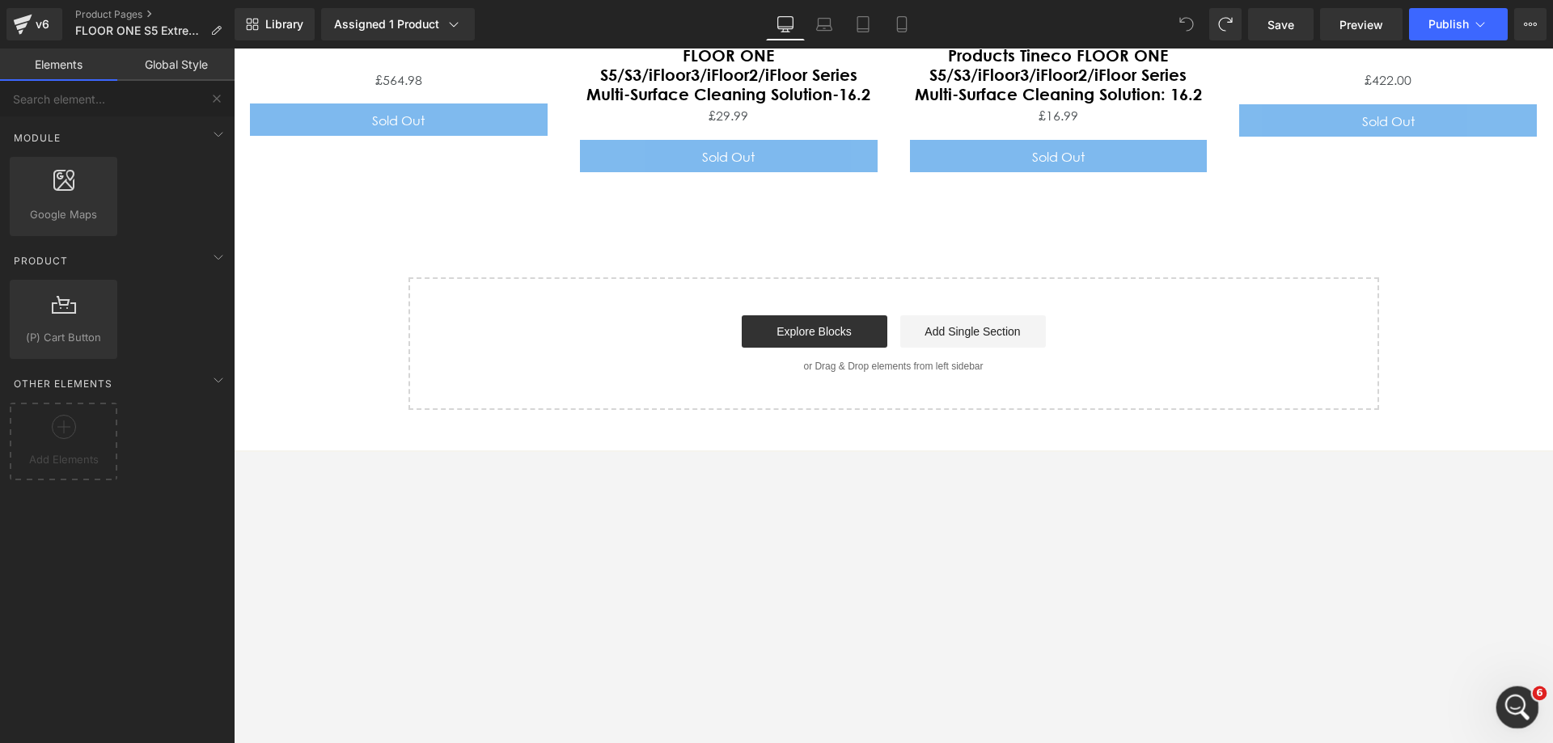
click at [1034, 451] on icon "打开 Intercom Messenger" at bounding box center [1515, 705] width 27 height 27
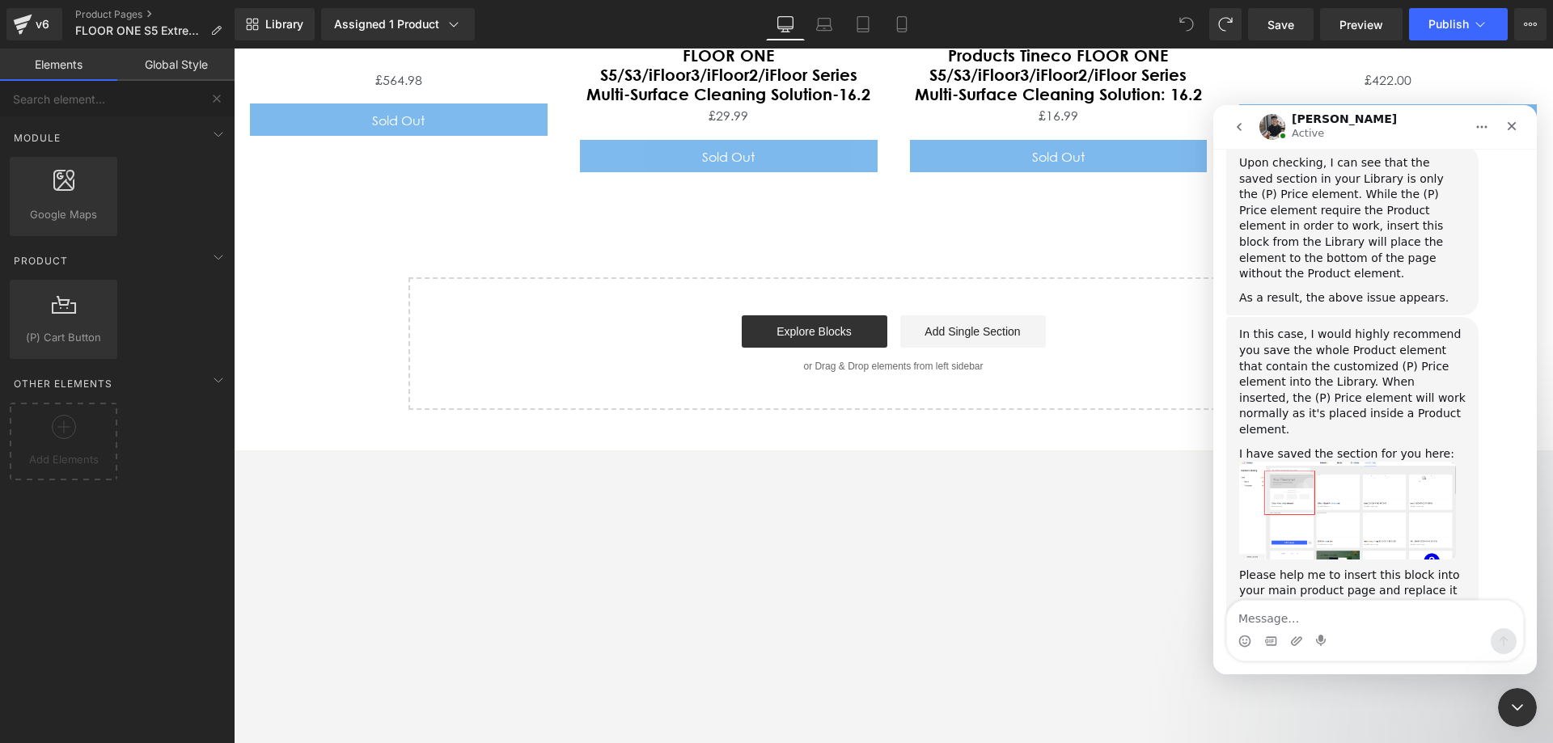
scroll to position [1178, 0]
click at [66, 422] on div at bounding box center [776, 347] width 1553 height 695
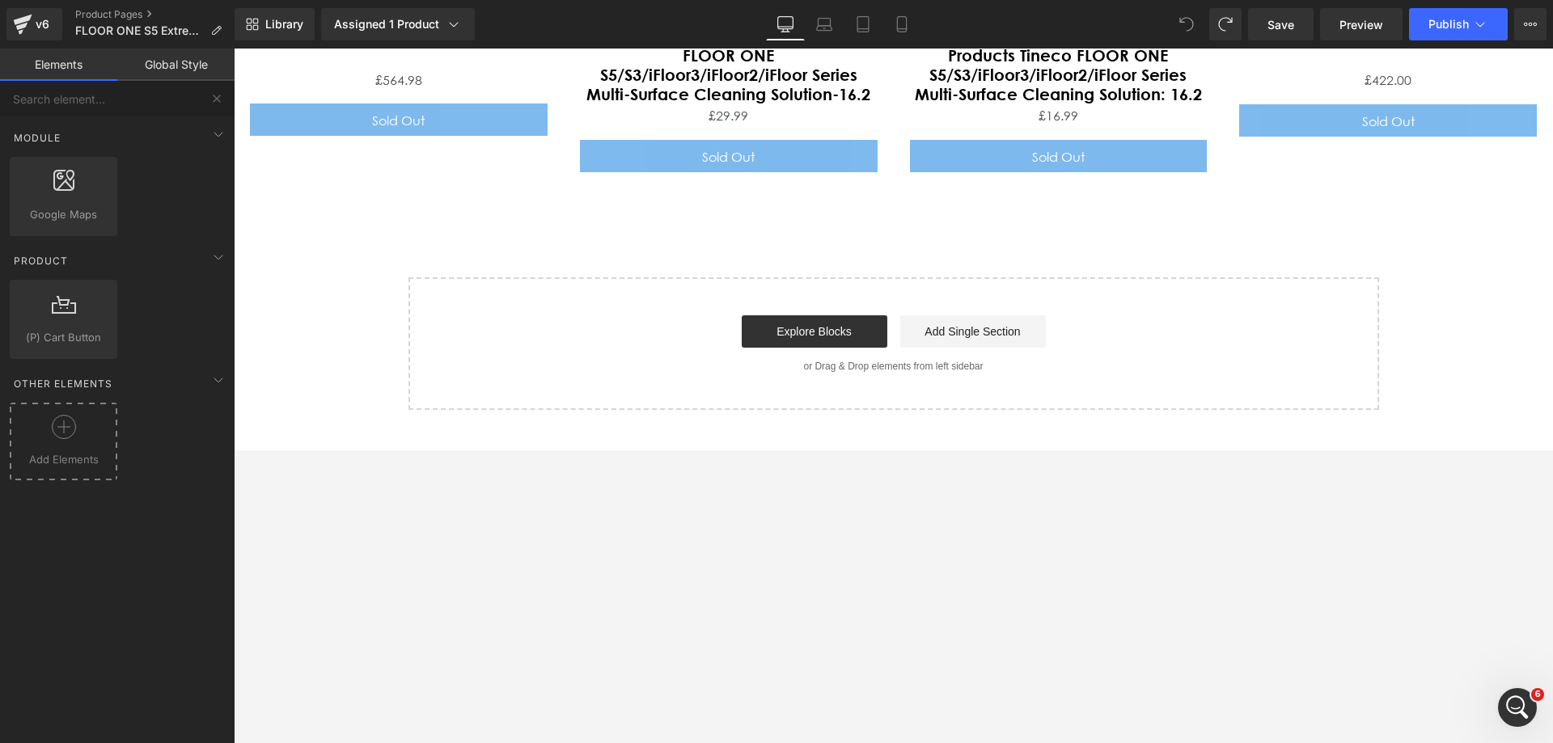
click at [68, 450] on div at bounding box center [63, 433] width 99 height 36
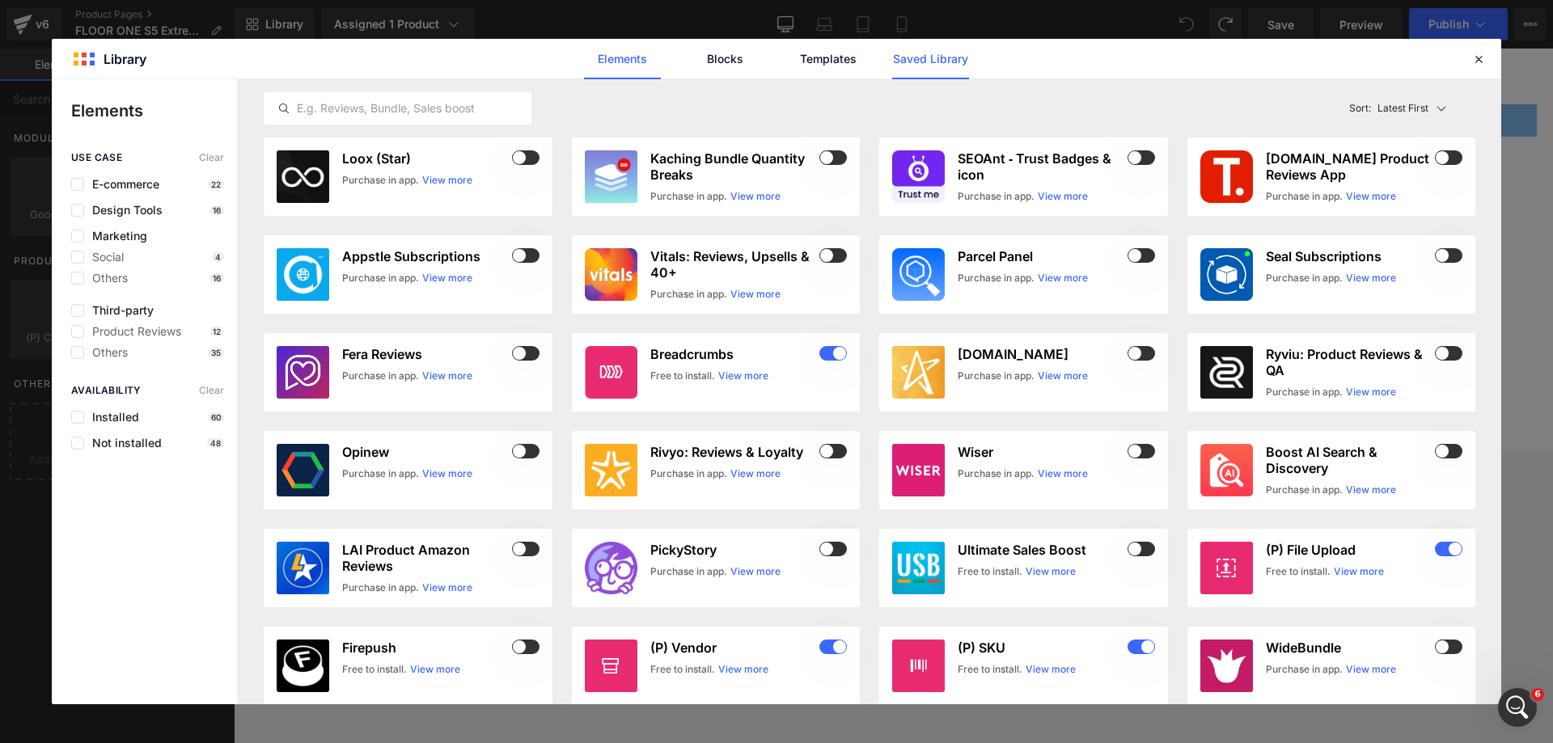
click at [948, 66] on link "Saved Library" at bounding box center [930, 59] width 77 height 40
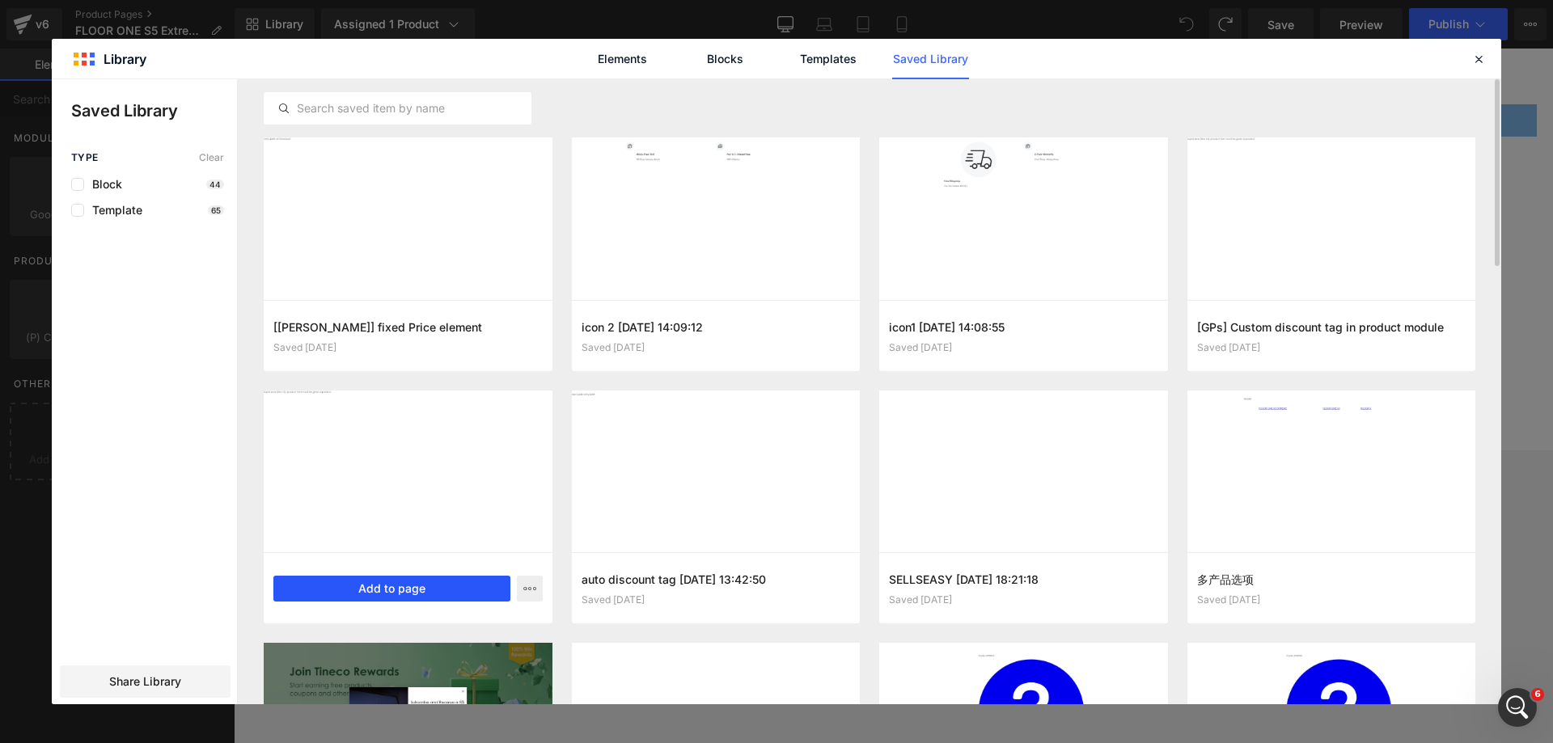
click at [420, 451] on button "Add to page" at bounding box center [391, 589] width 237 height 26
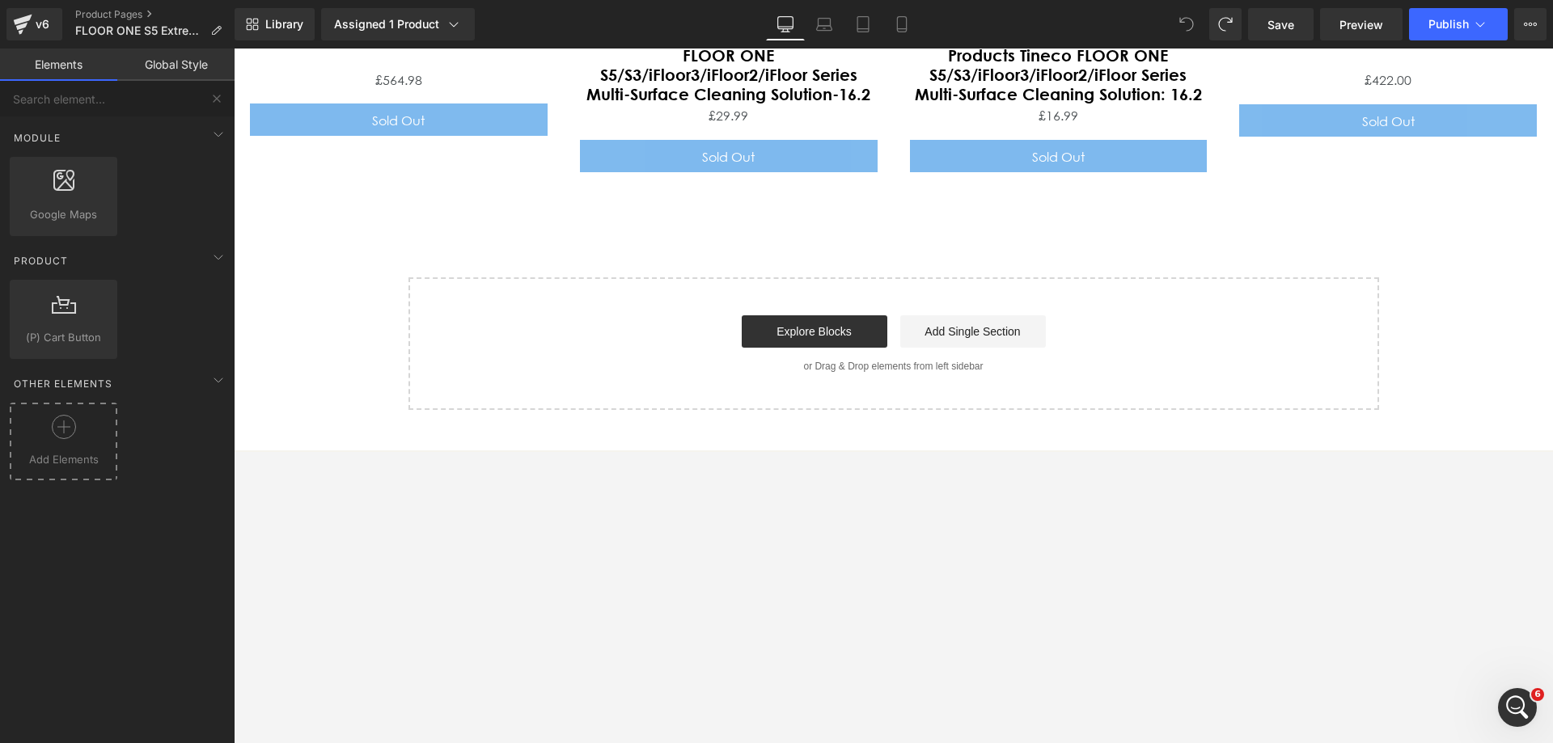
click at [65, 433] on icon at bounding box center [64, 427] width 24 height 24
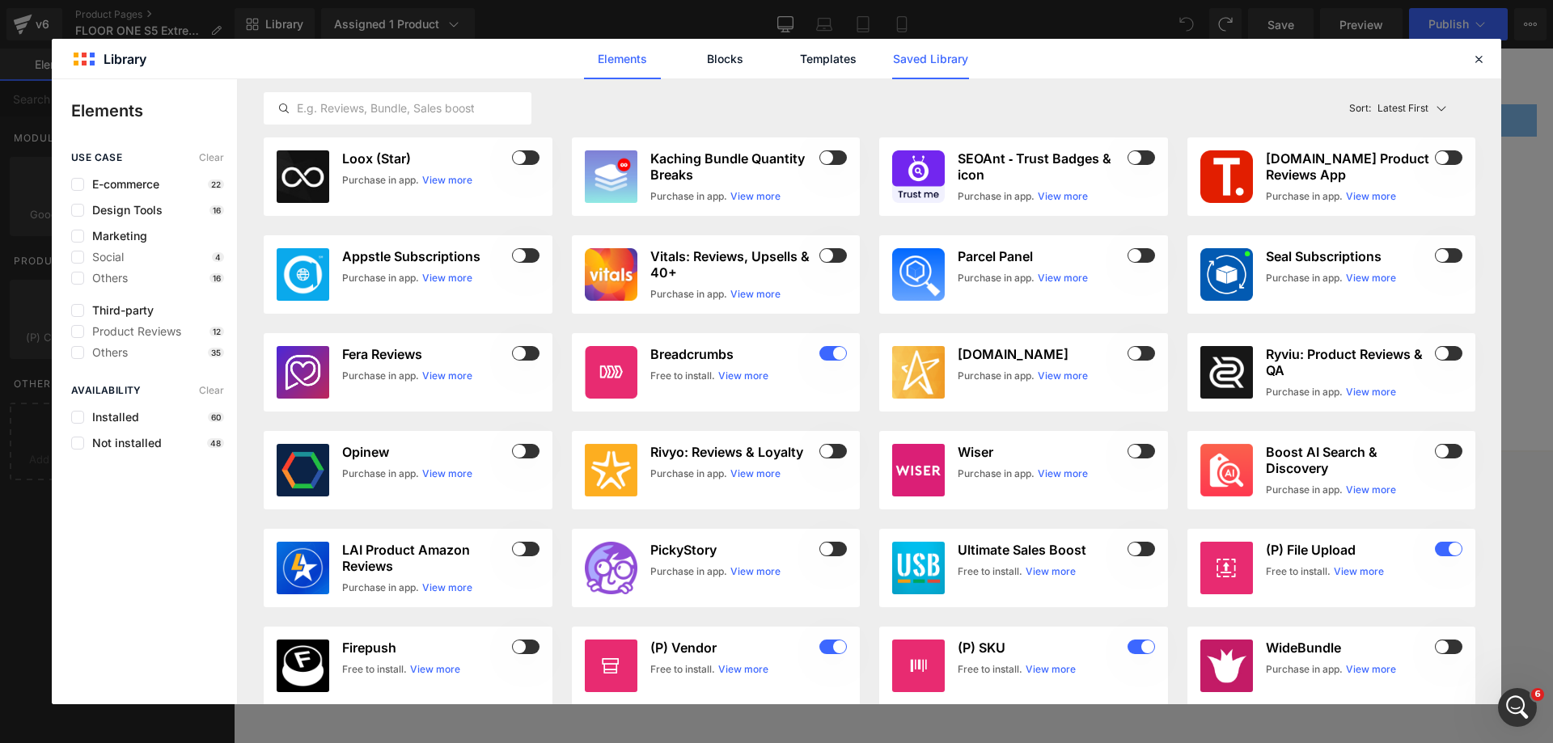
click at [910, 66] on link "Saved Library" at bounding box center [930, 59] width 77 height 40
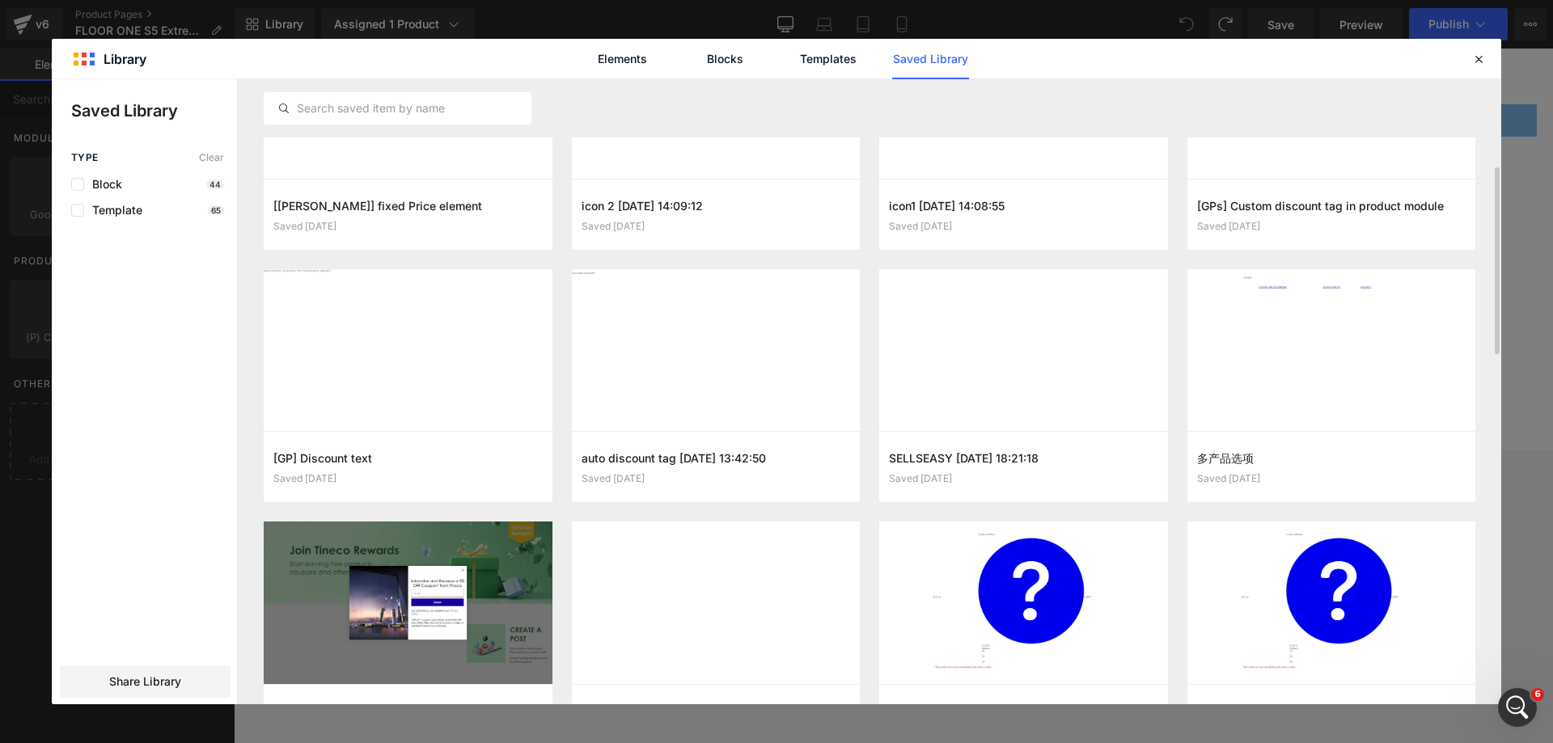
scroll to position [202, 0]
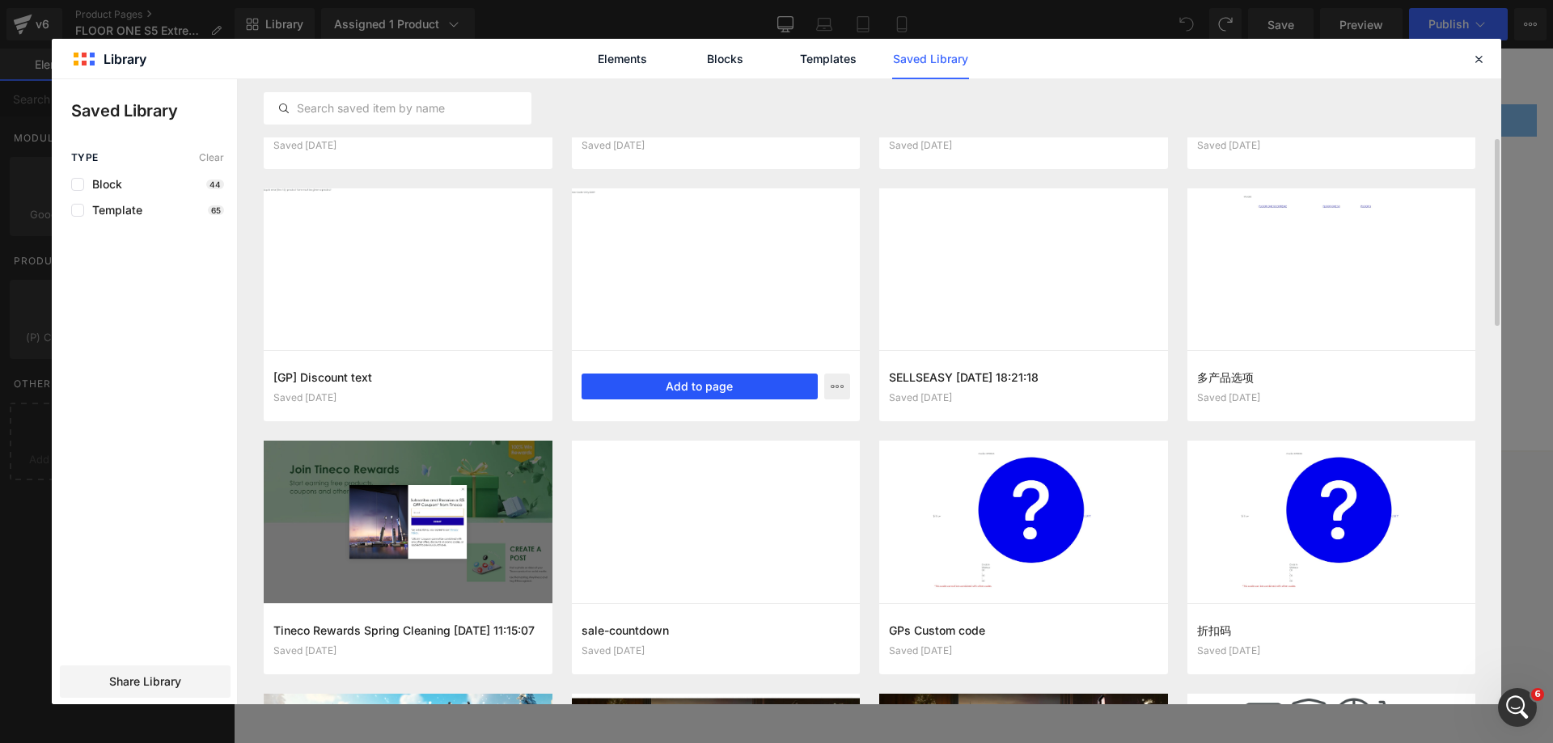
click at [708, 395] on button "Add to page" at bounding box center [699, 387] width 237 height 26
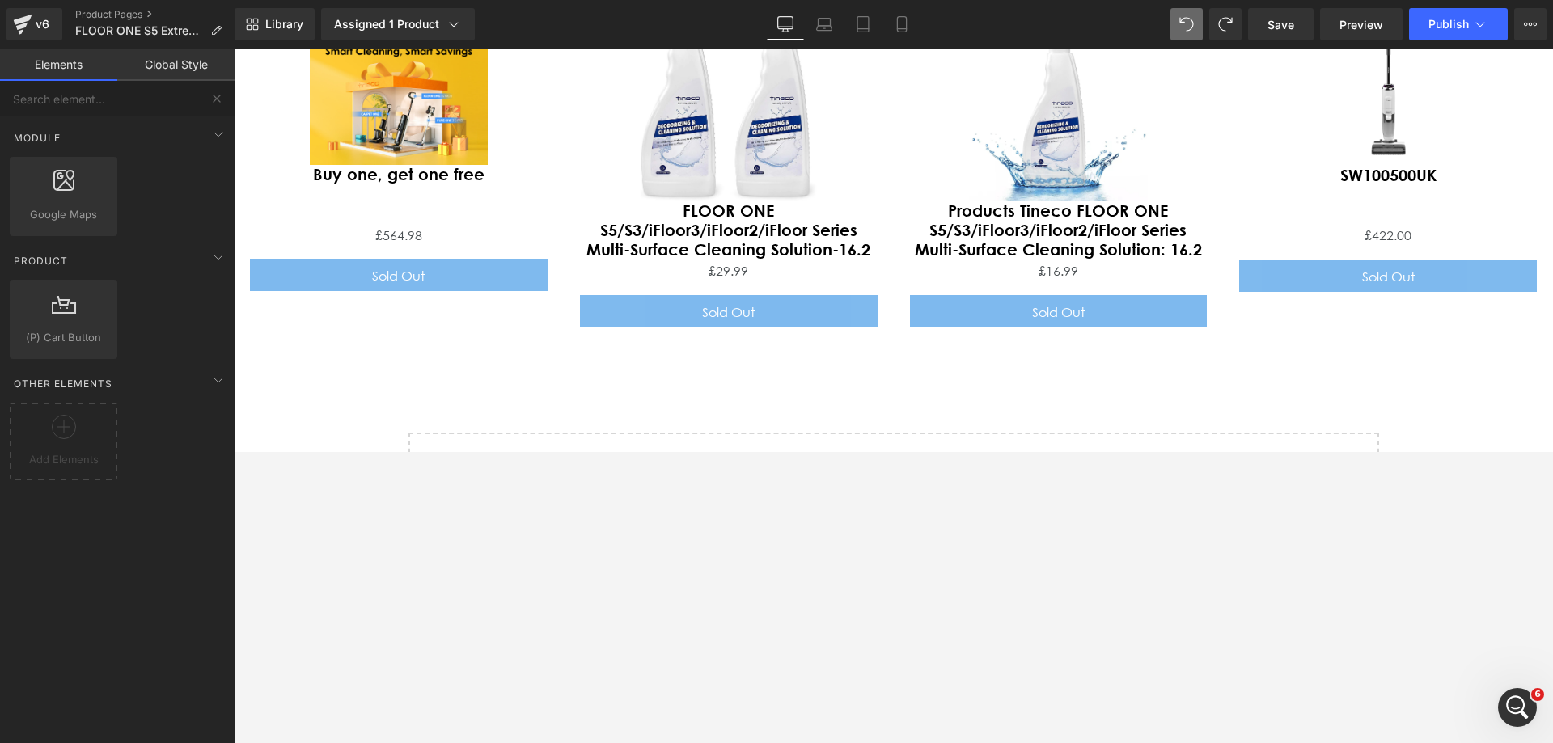
scroll to position [6756, 0]
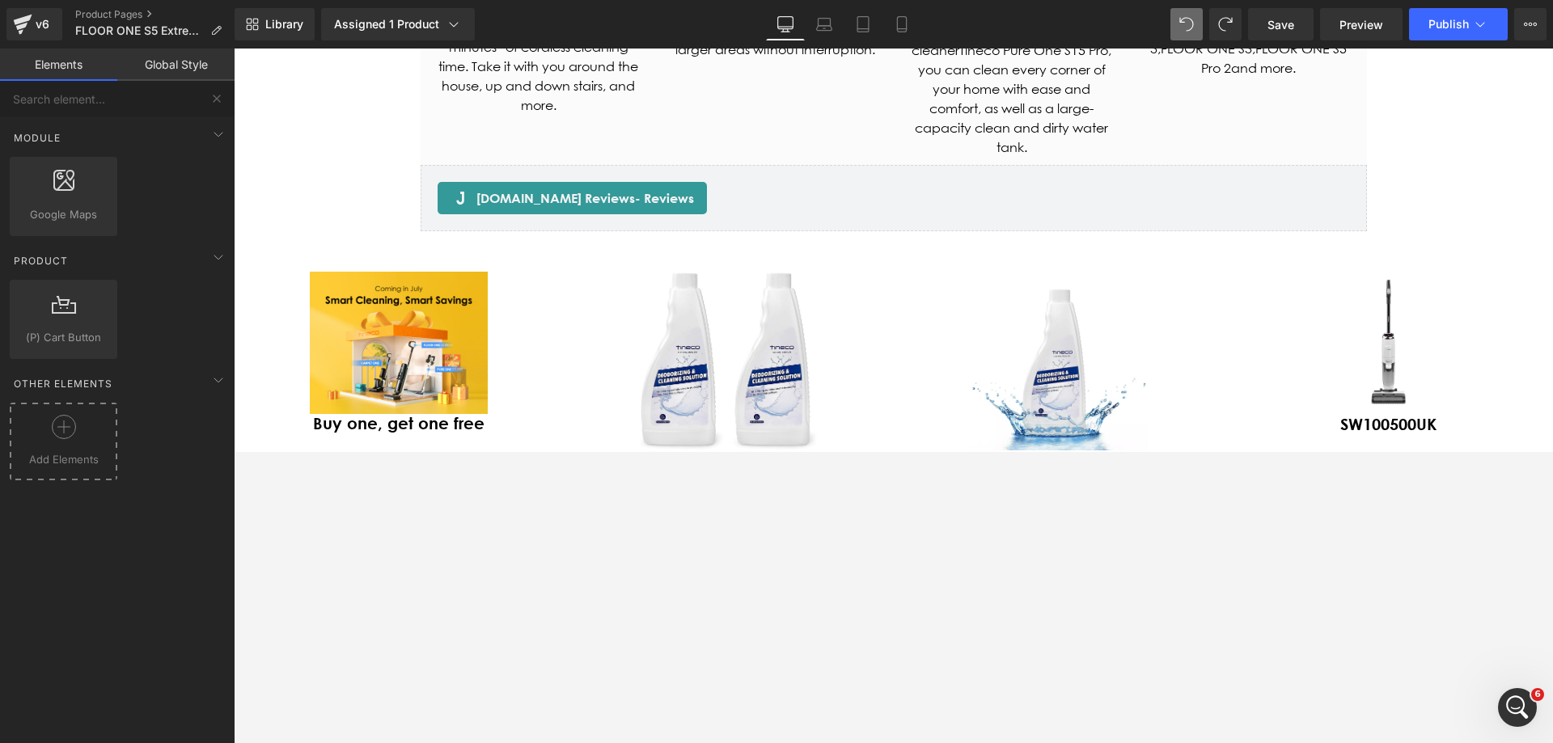
click at [78, 432] on div at bounding box center [63, 433] width 99 height 36
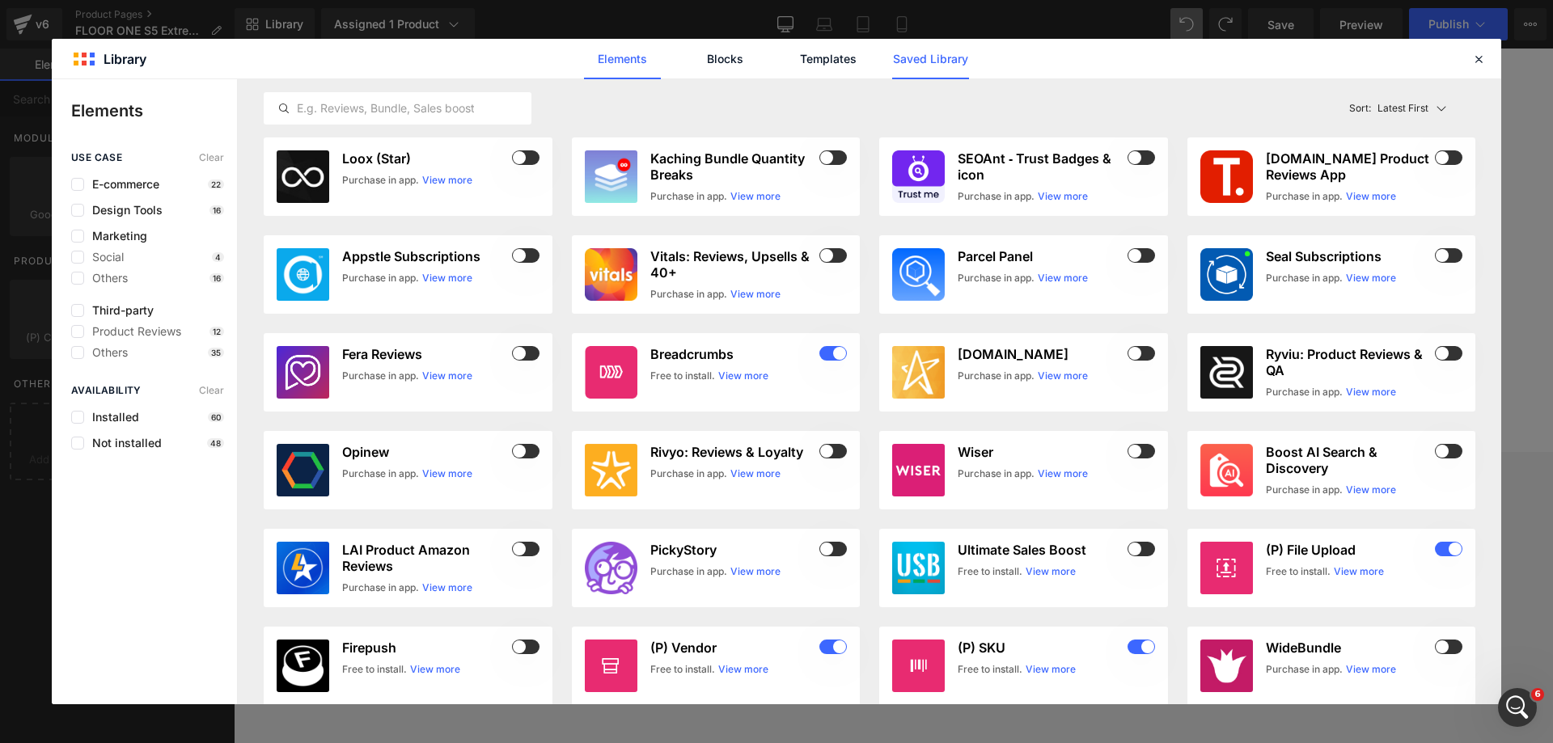
click at [941, 50] on link "Saved Library" at bounding box center [930, 59] width 77 height 40
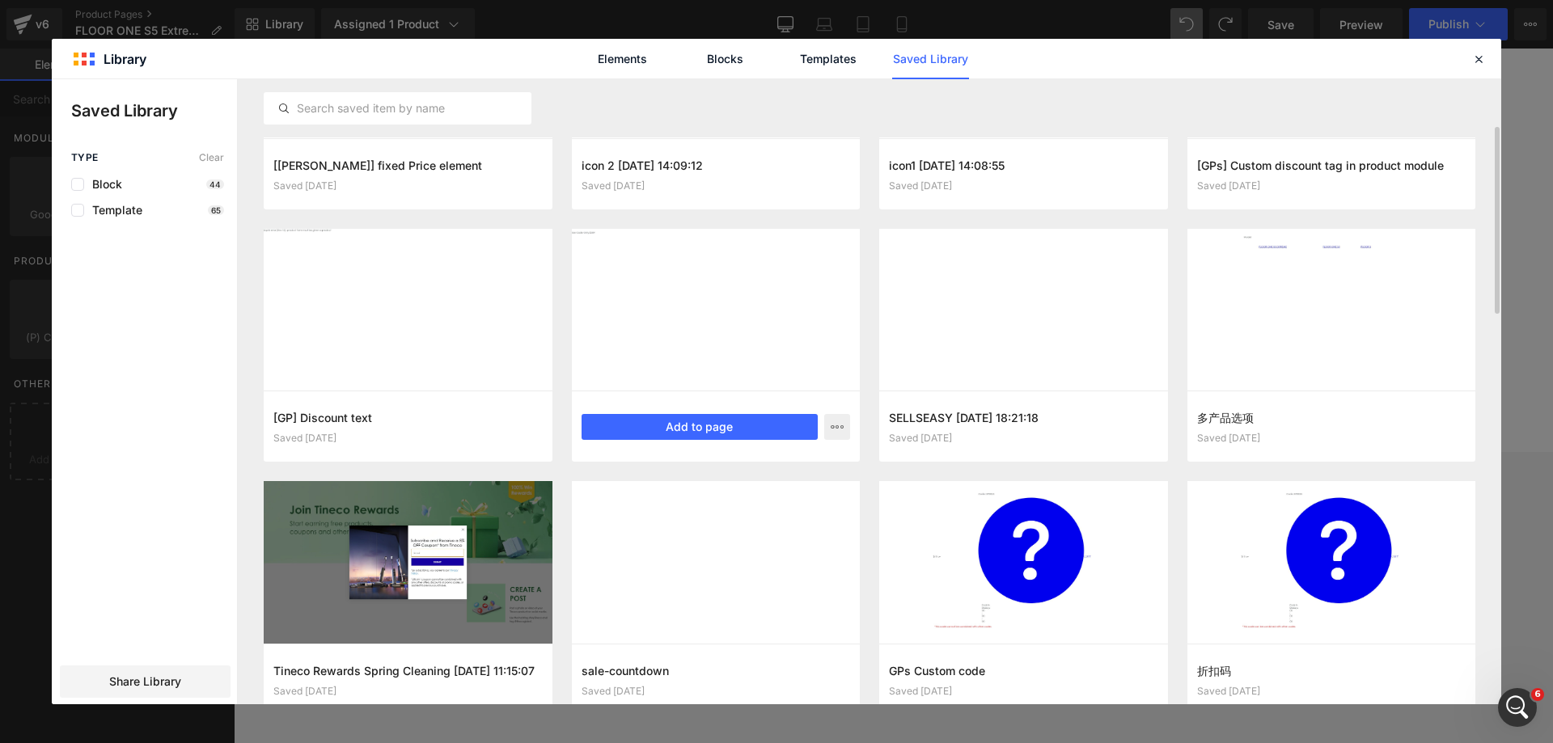
scroll to position [81, 0]
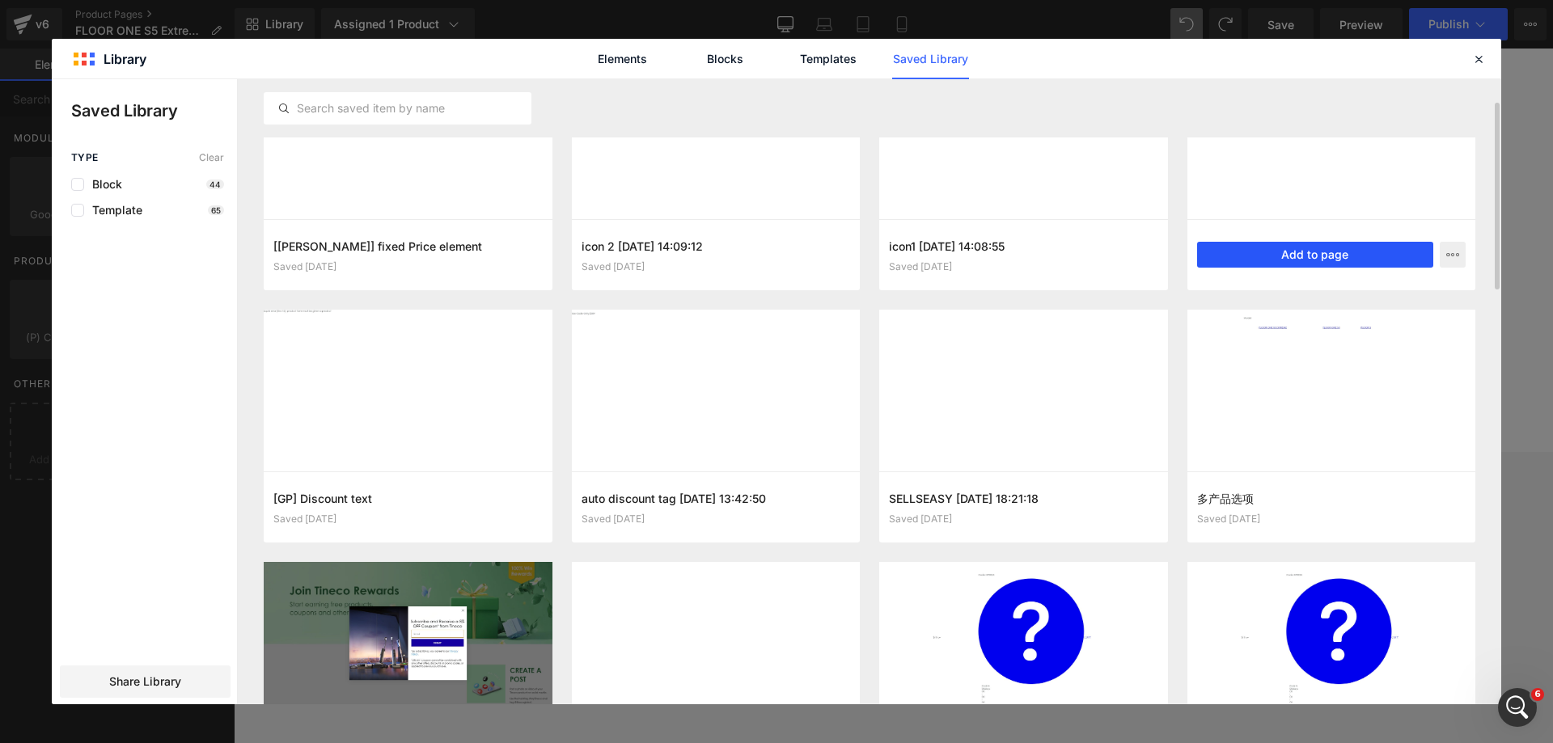
drag, startPoint x: 1324, startPoint y: 256, endPoint x: 1089, endPoint y: 217, distance: 237.7
click at [1034, 256] on button "Add to page" at bounding box center [1315, 255] width 237 height 26
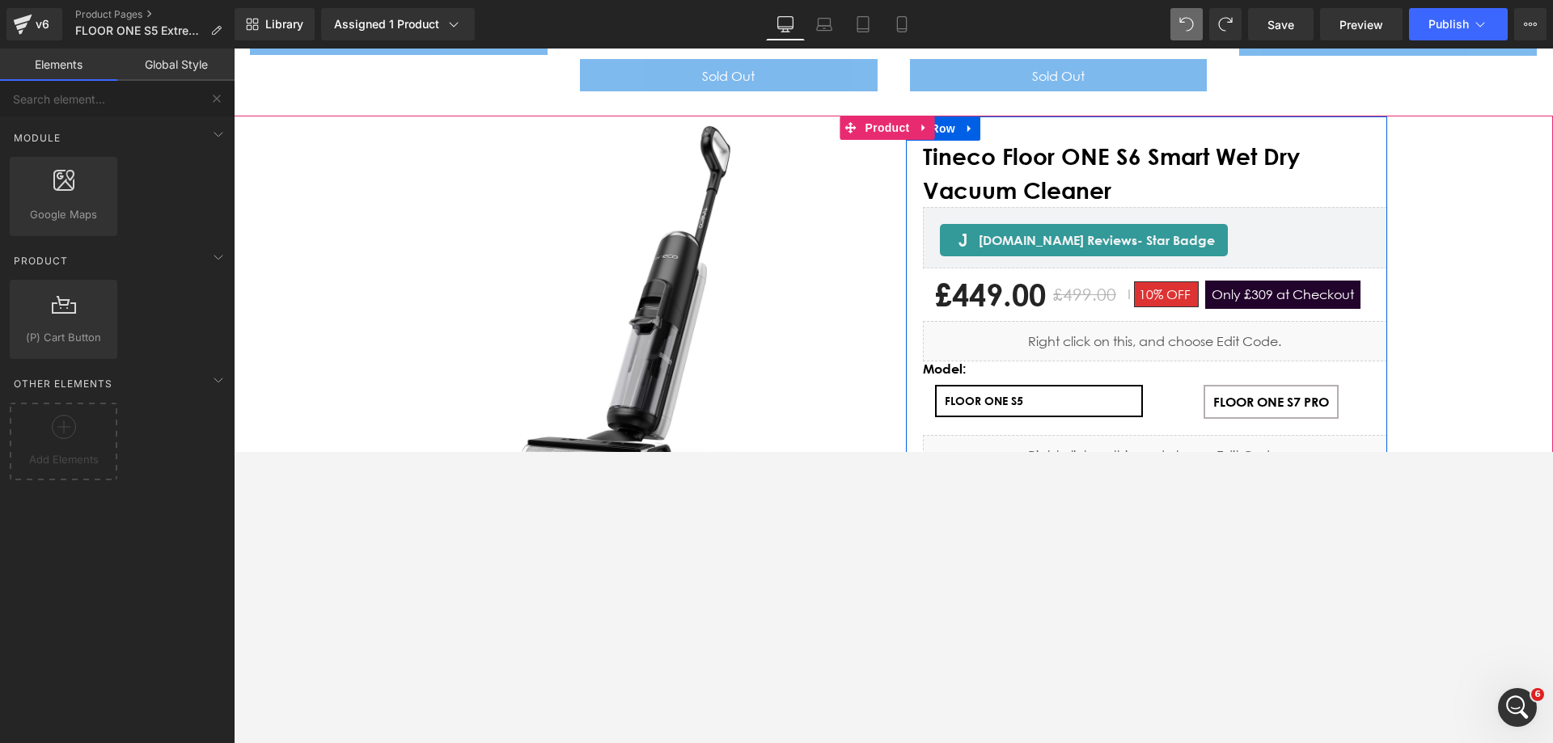
scroll to position [7080, 0]
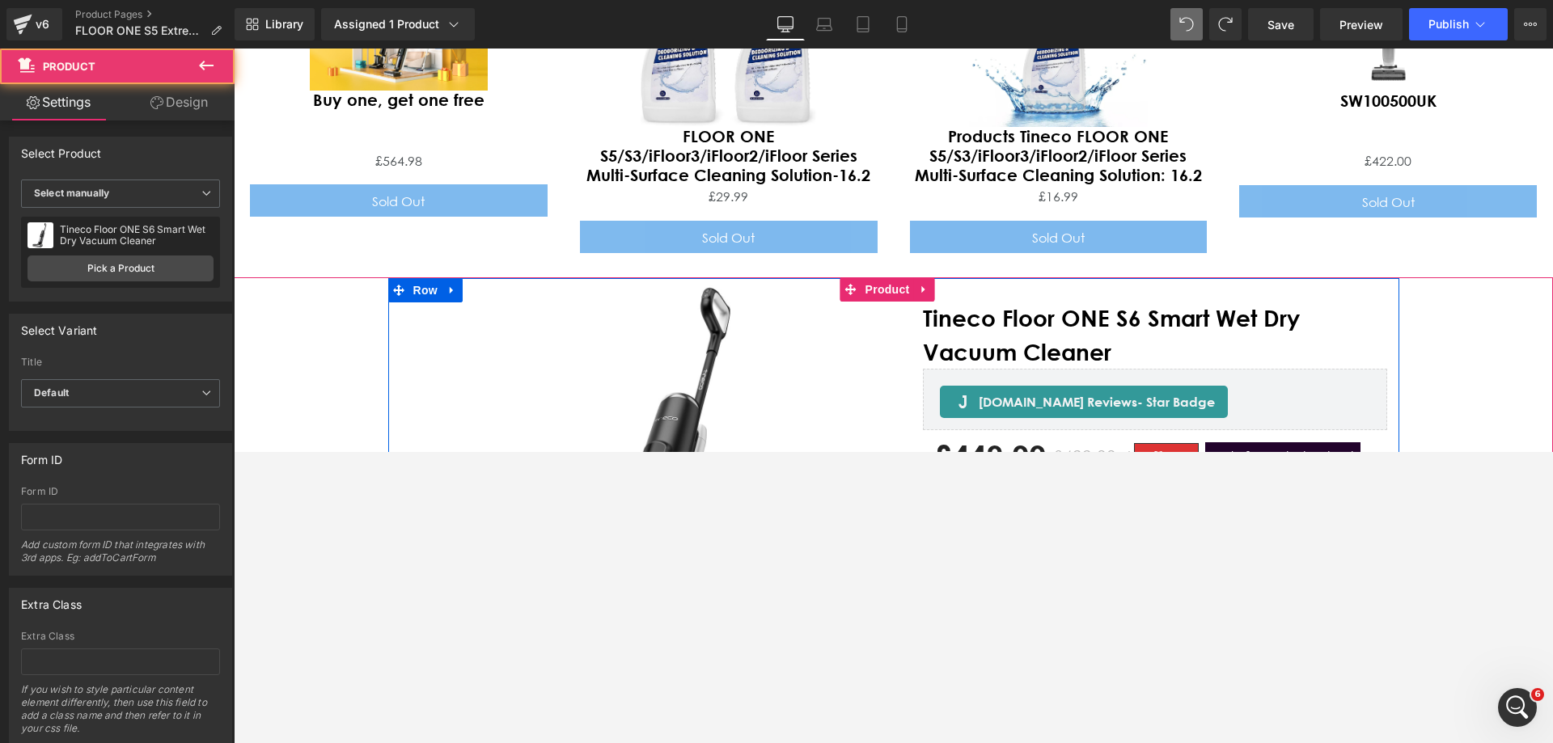
click at [770, 290] on img "Main content" at bounding box center [640, 470] width 385 height 385
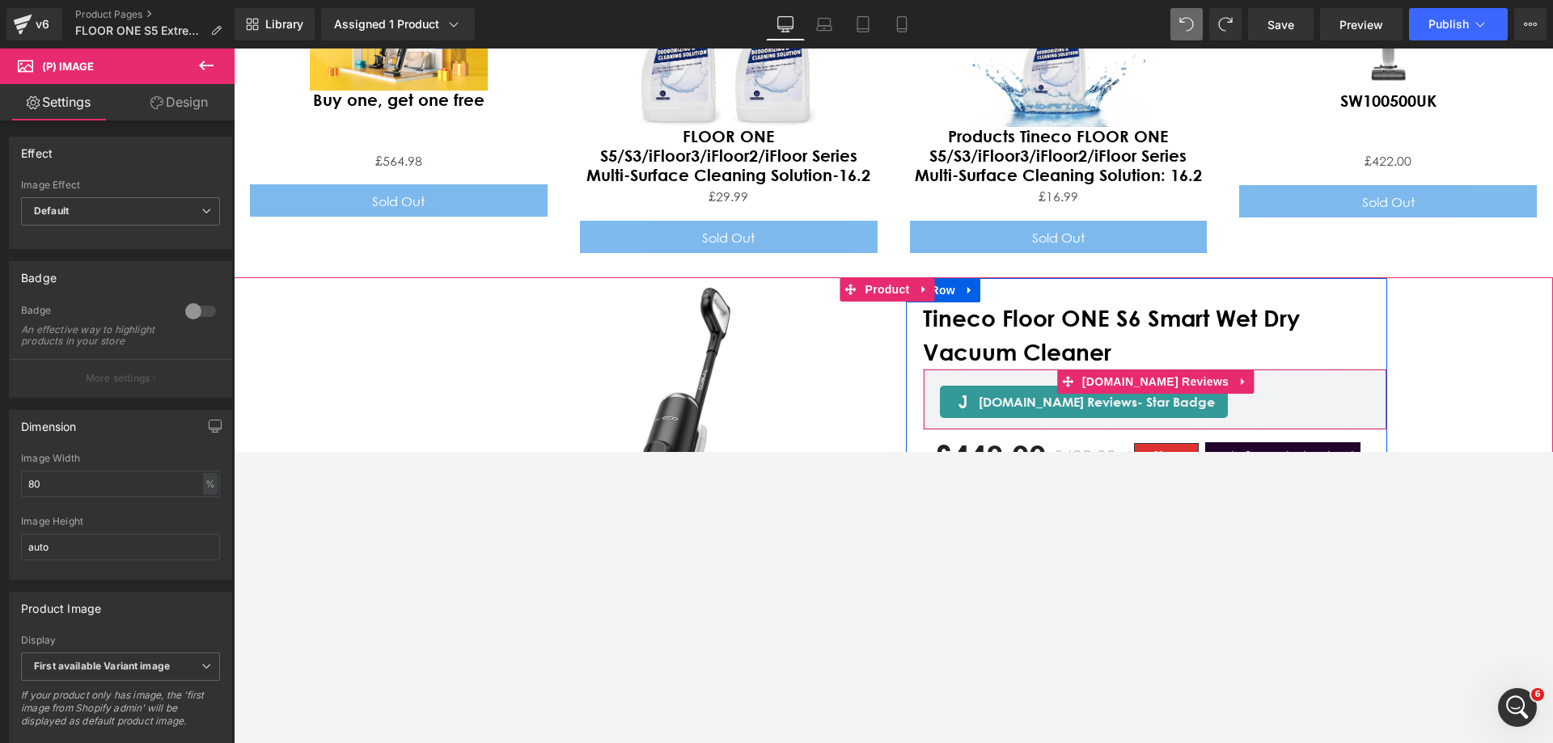
click at [1034, 301] on span "Tineco Floor ONE S6 Smart Wet Dry Vacuum Cleaner" at bounding box center [1155, 335] width 464 height 68
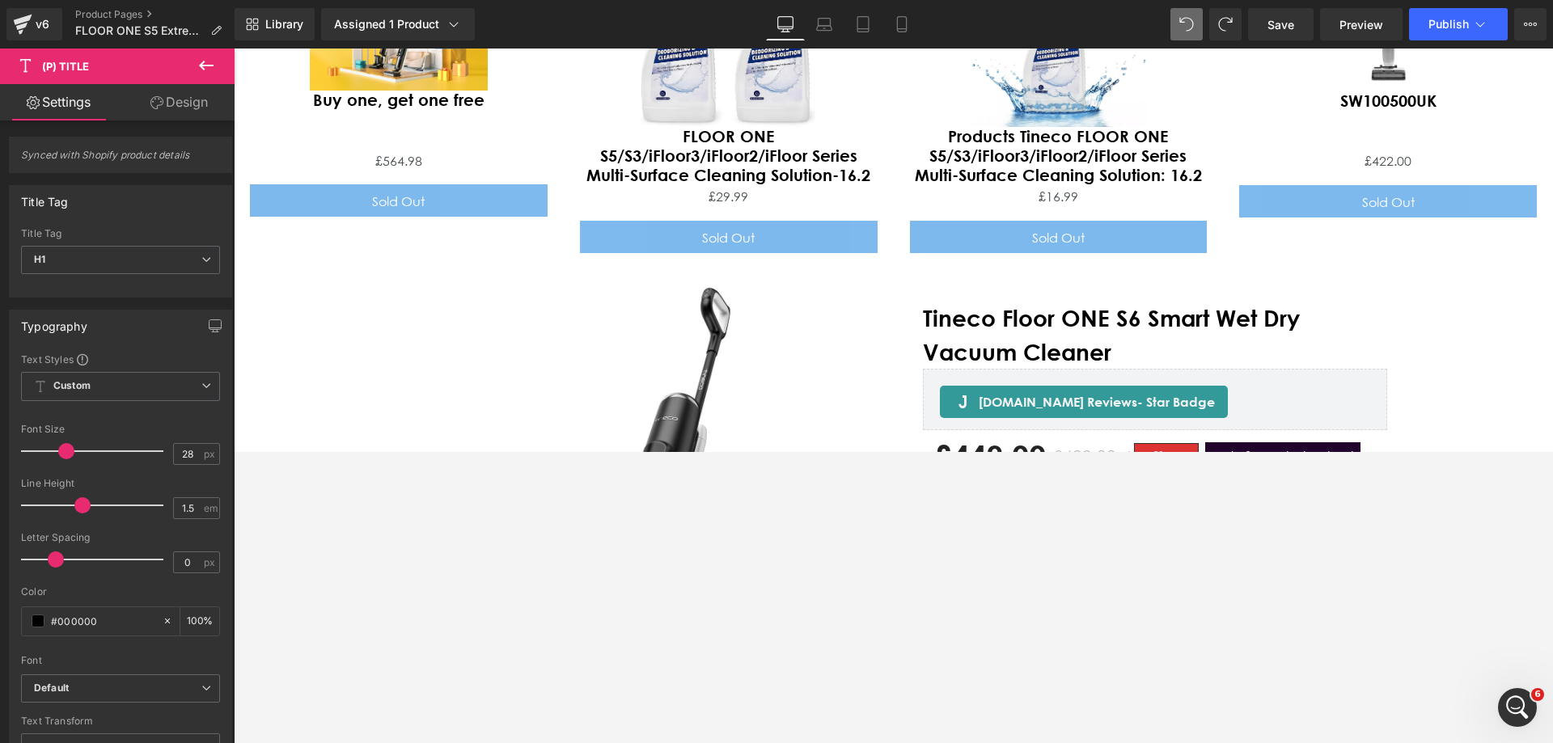
click at [205, 65] on icon at bounding box center [206, 66] width 15 height 10
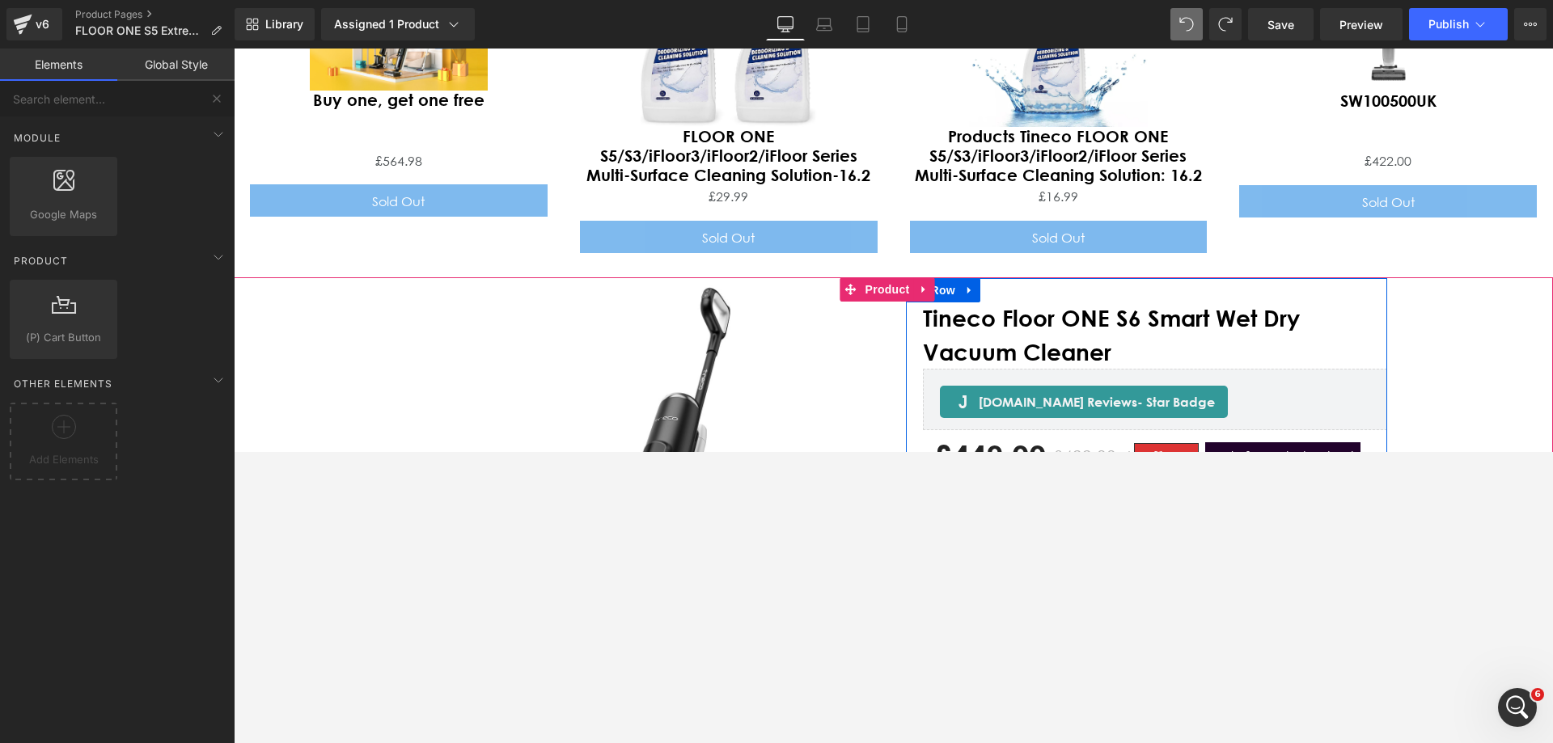
click at [1034, 278] on div "Tineco Floor ONE S6 Smart Wet Dry Vacuum Cleaner (P) Title [DOMAIN_NAME] Review…" at bounding box center [1146, 676] width 481 height 796
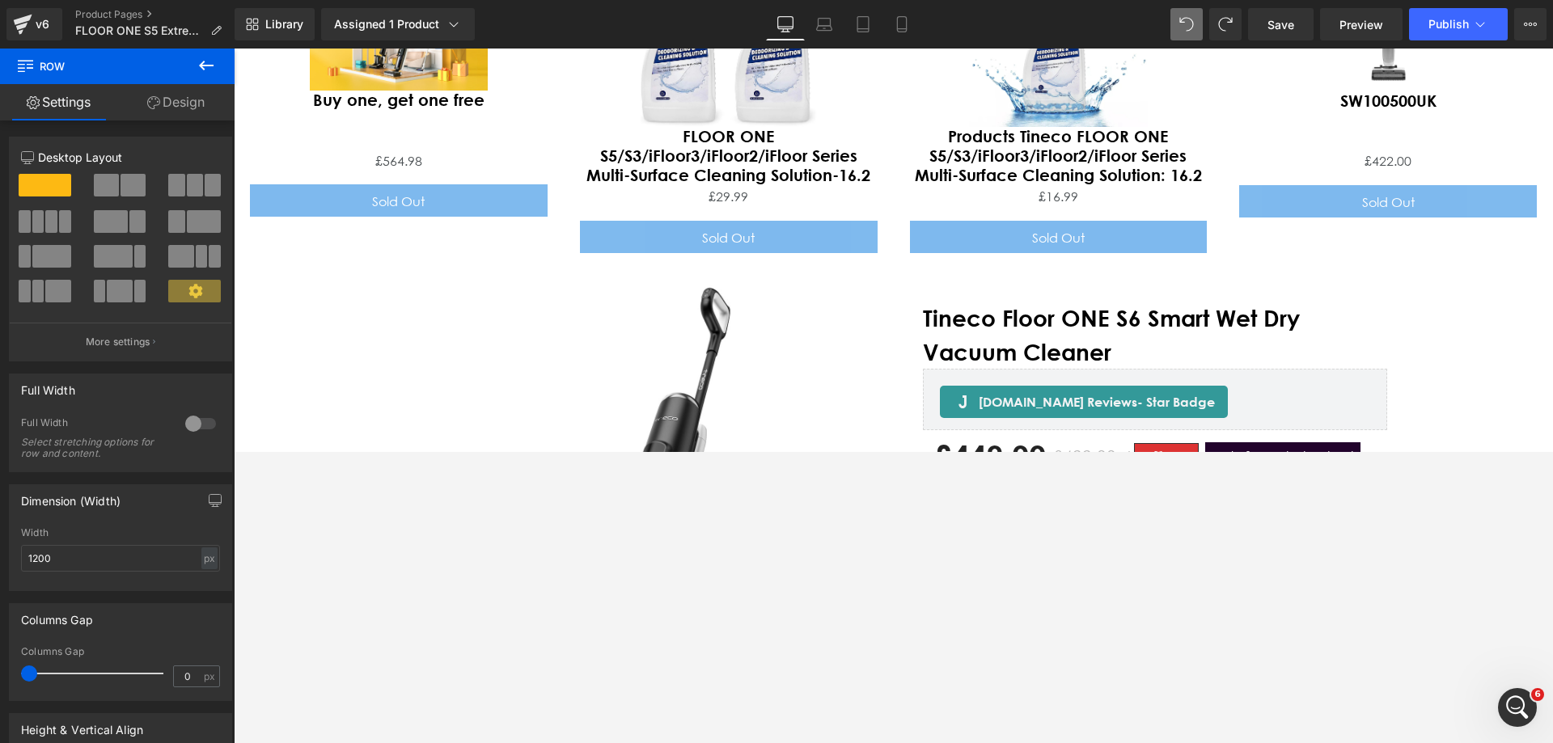
click at [1034, 301] on span "Tineco Floor ONE S6 Smart Wet Dry Vacuum Cleaner" at bounding box center [1155, 335] width 464 height 68
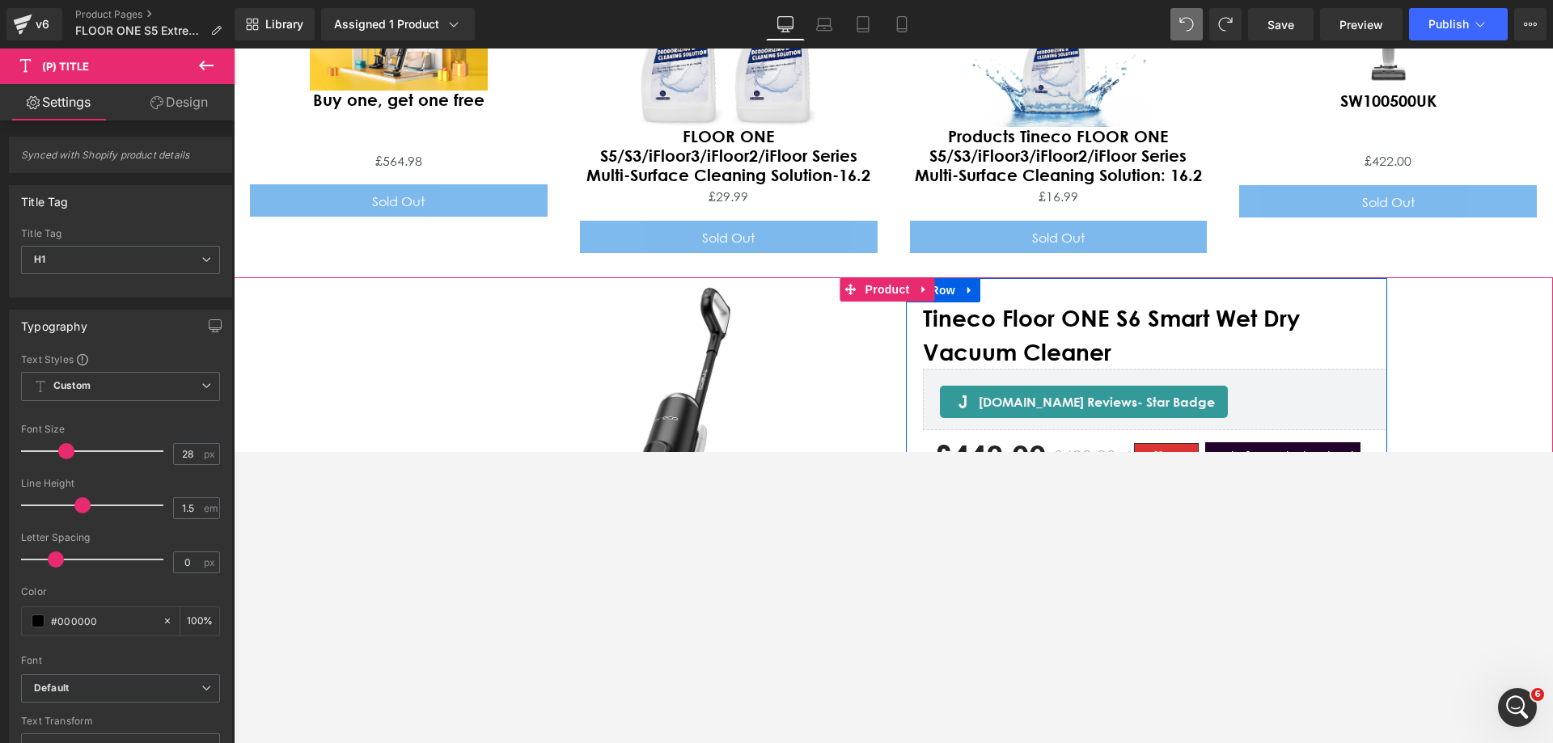
click at [1034, 325] on link "Main content" at bounding box center [1183, 334] width 17 height 19
click at [1017, 301] on span "Tineco Floor ONE S6 Smart Wet Dry Vacuum Cleaner" at bounding box center [1155, 335] width 464 height 68
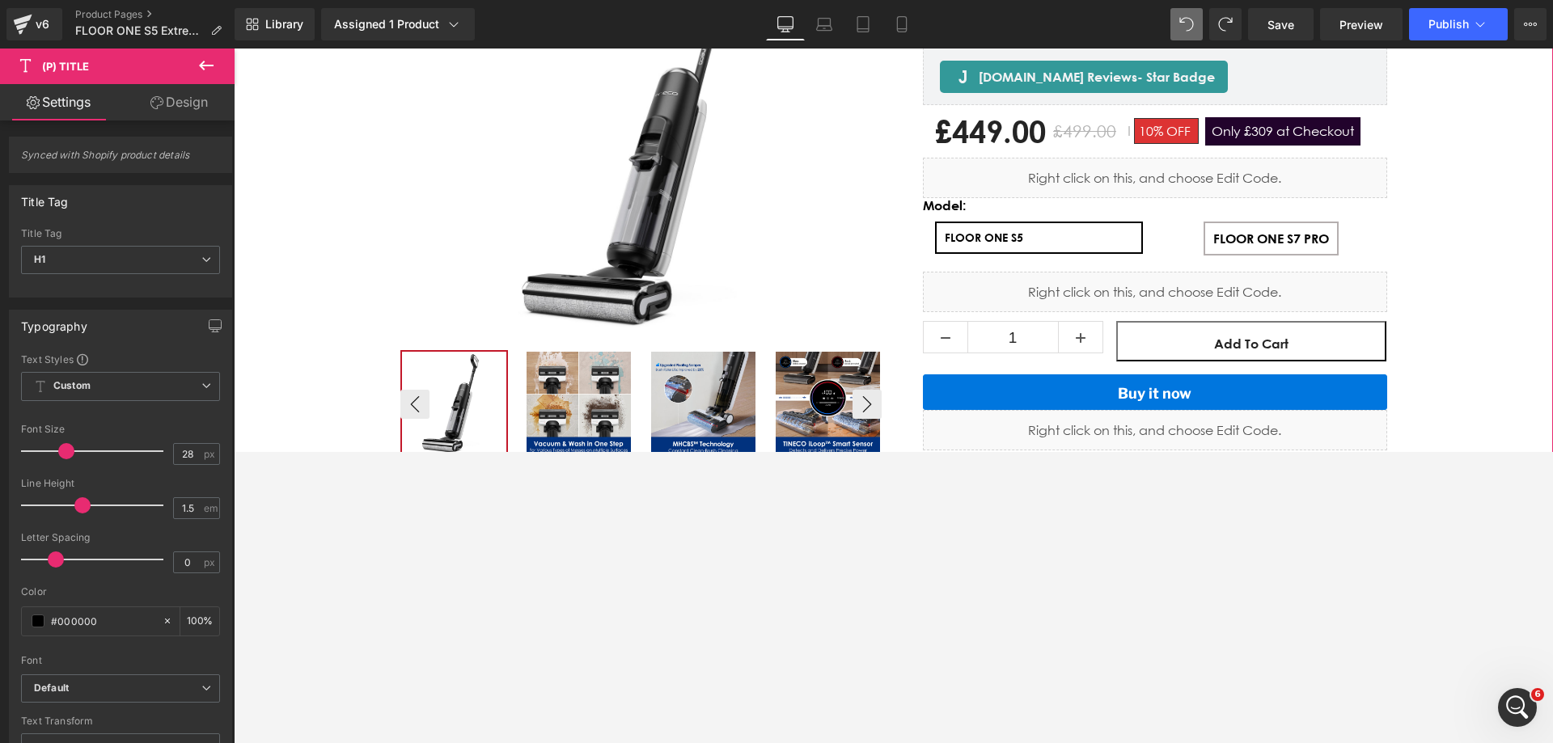
scroll to position [7403, 0]
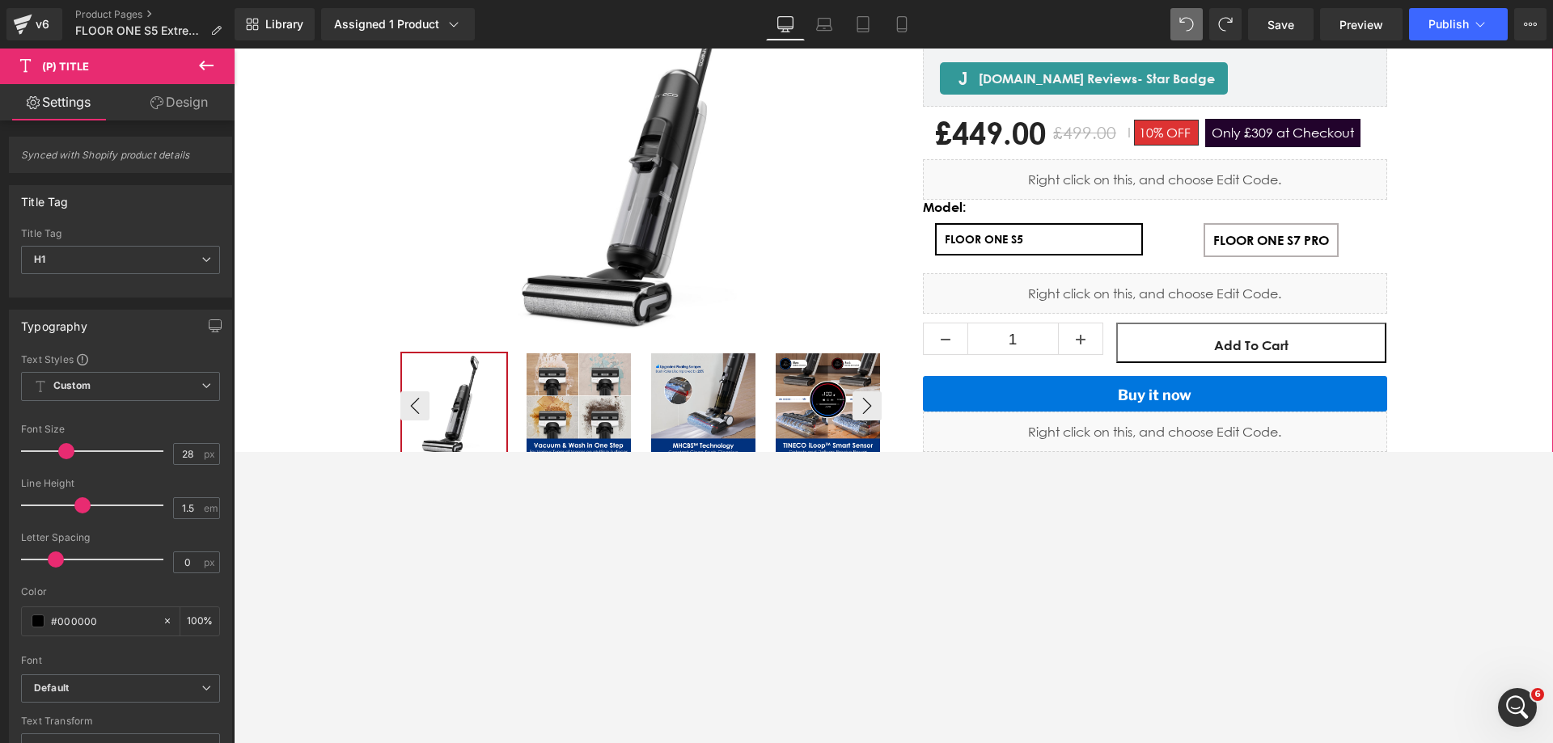
click at [627, 352] on div "Main content" at bounding box center [898, 406] width 996 height 108
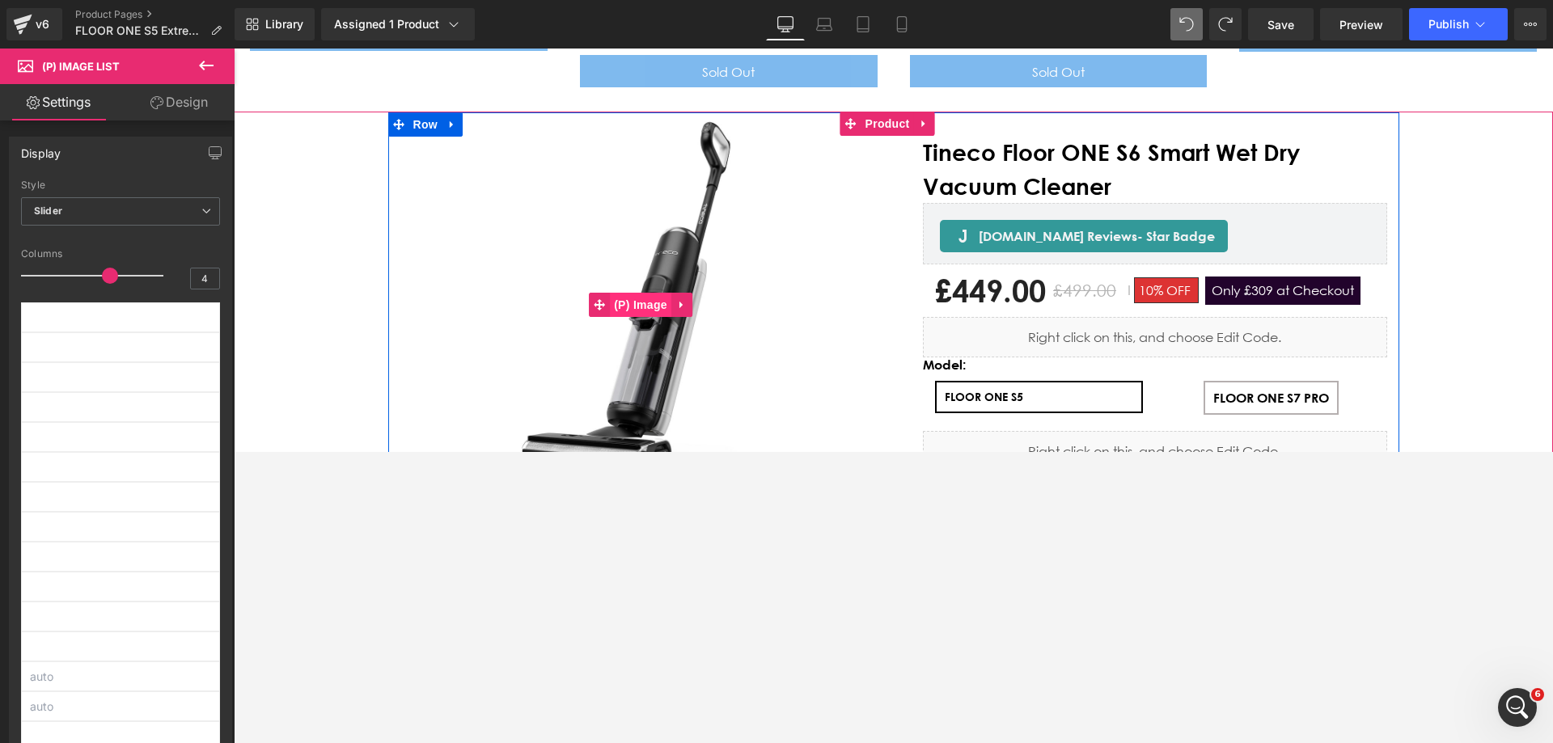
scroll to position [7242, 0]
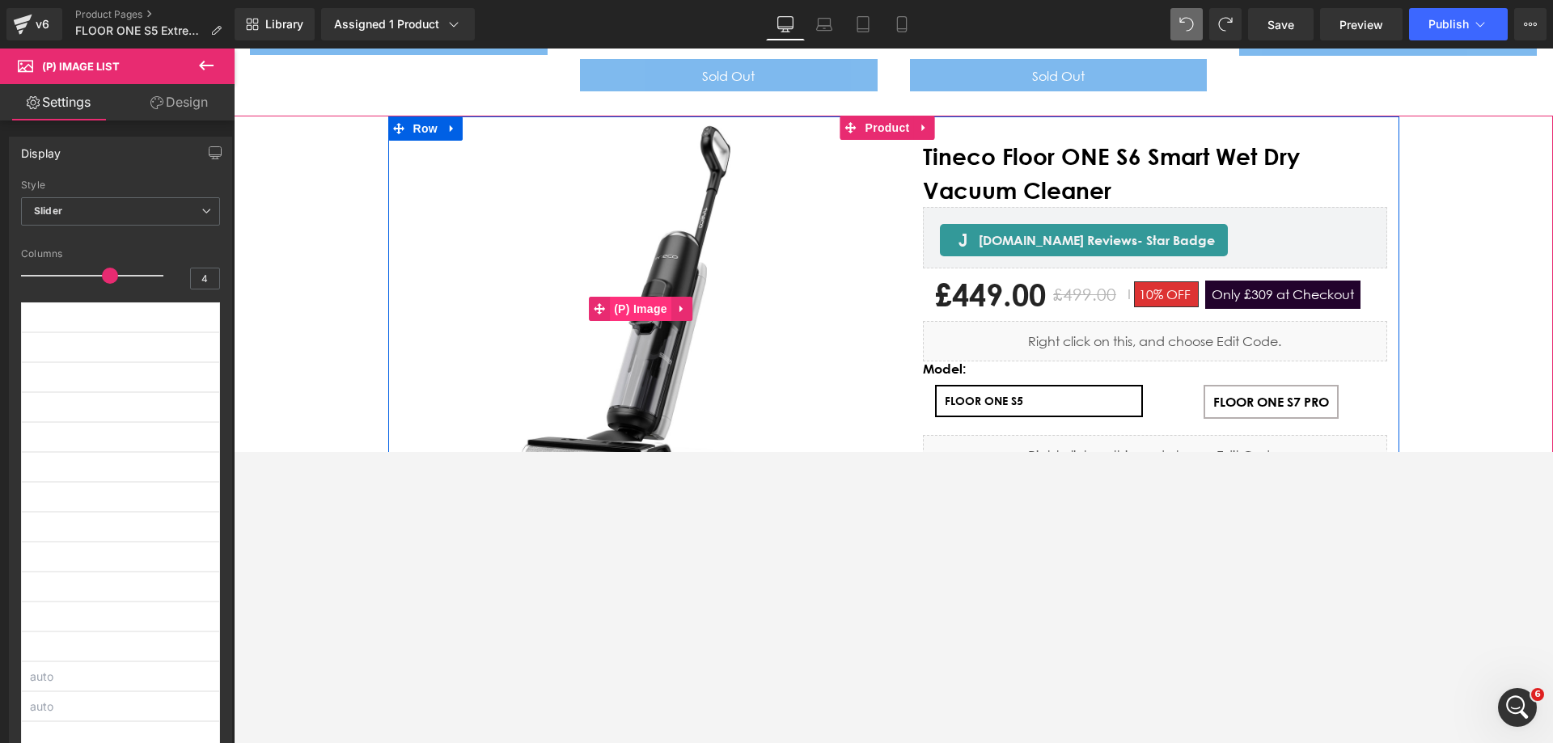
drag, startPoint x: 642, startPoint y: 238, endPoint x: 717, endPoint y: 231, distance: 75.5
click at [644, 297] on span "(P) Image" at bounding box center [640, 309] width 61 height 24
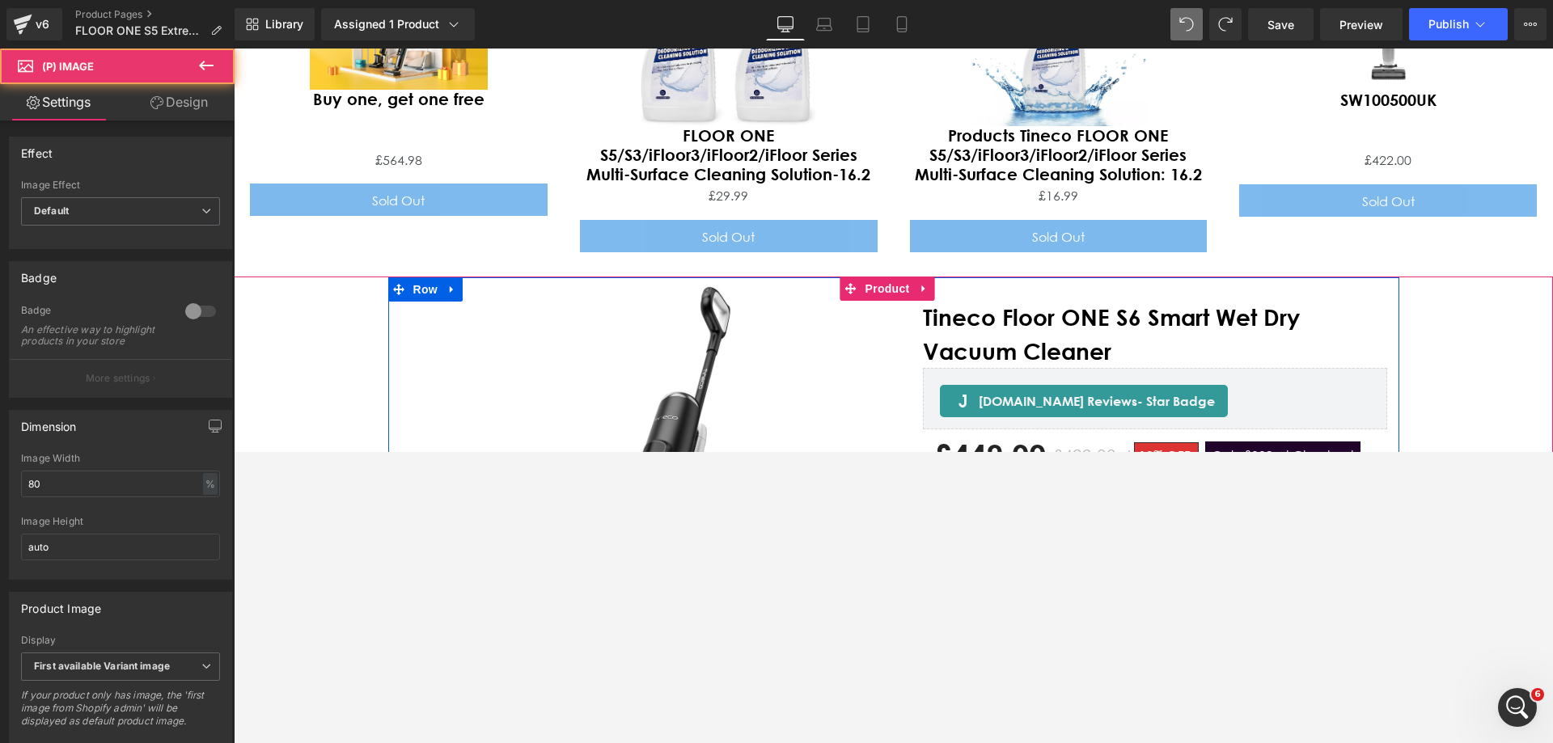
scroll to position [7080, 0]
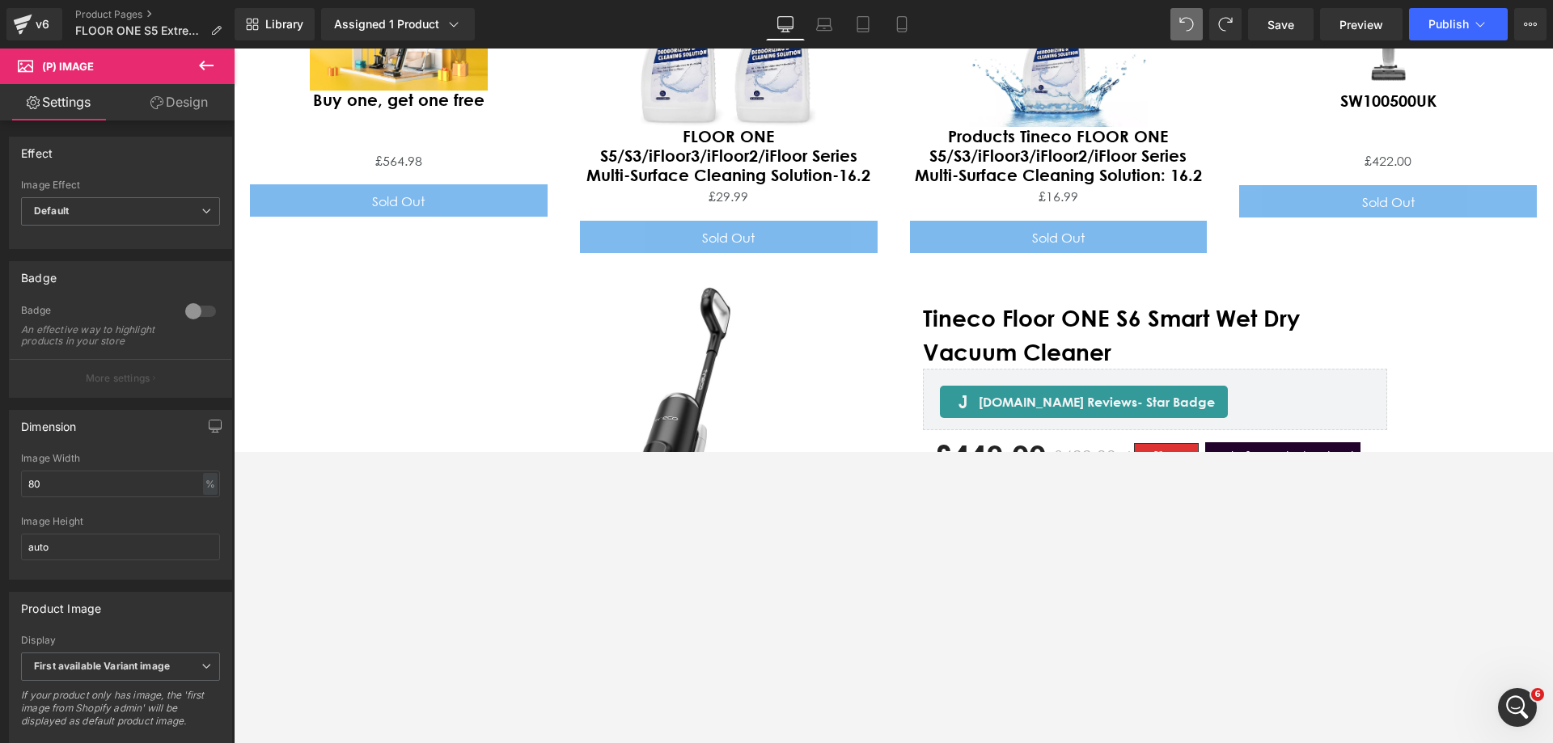
drag, startPoint x: 214, startPoint y: 66, endPoint x: 232, endPoint y: 66, distance: 17.8
click at [218, 66] on button at bounding box center [206, 67] width 57 height 36
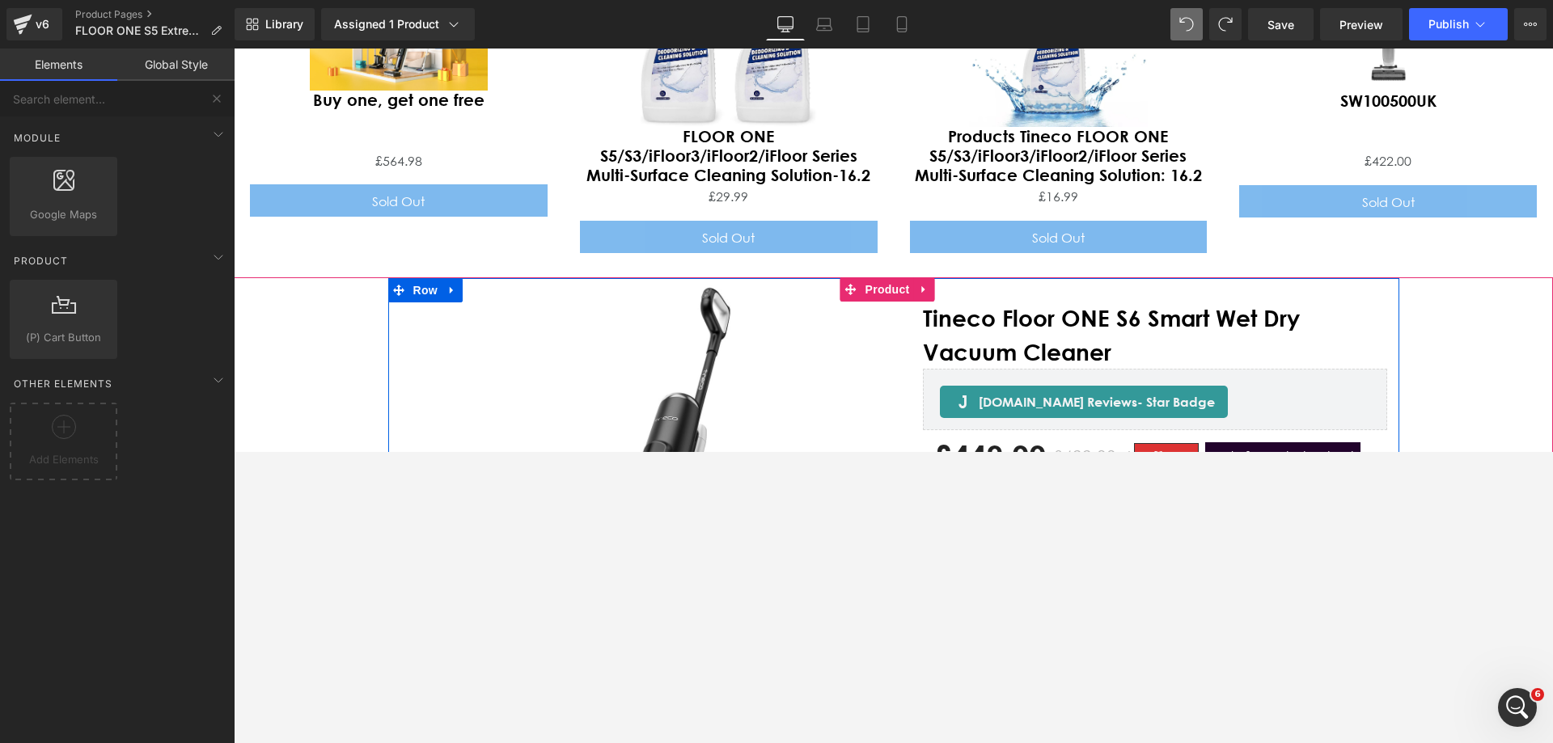
click at [860, 279] on div "New Release" at bounding box center [640, 470] width 481 height 385
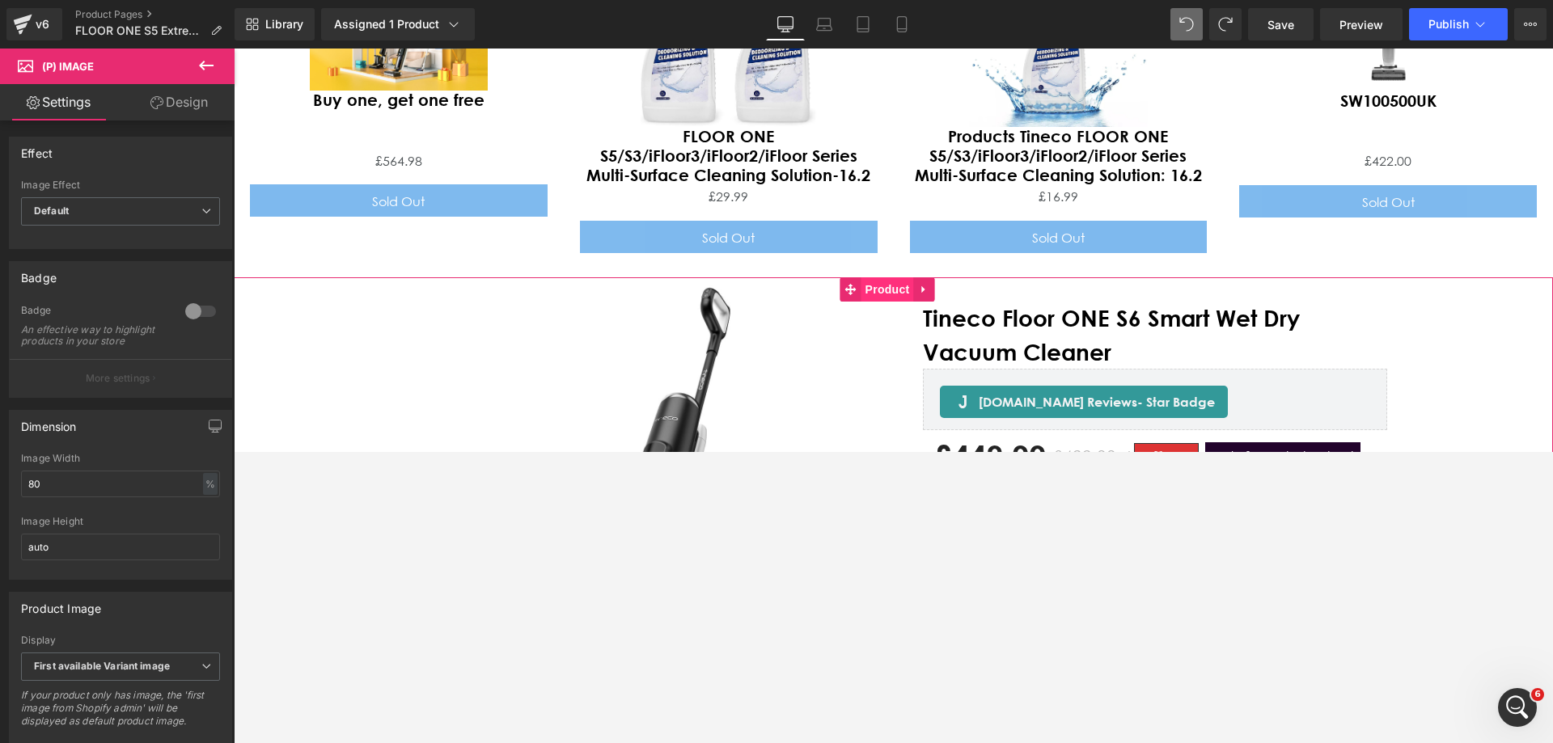
click at [869, 277] on span "Product" at bounding box center [887, 289] width 53 height 24
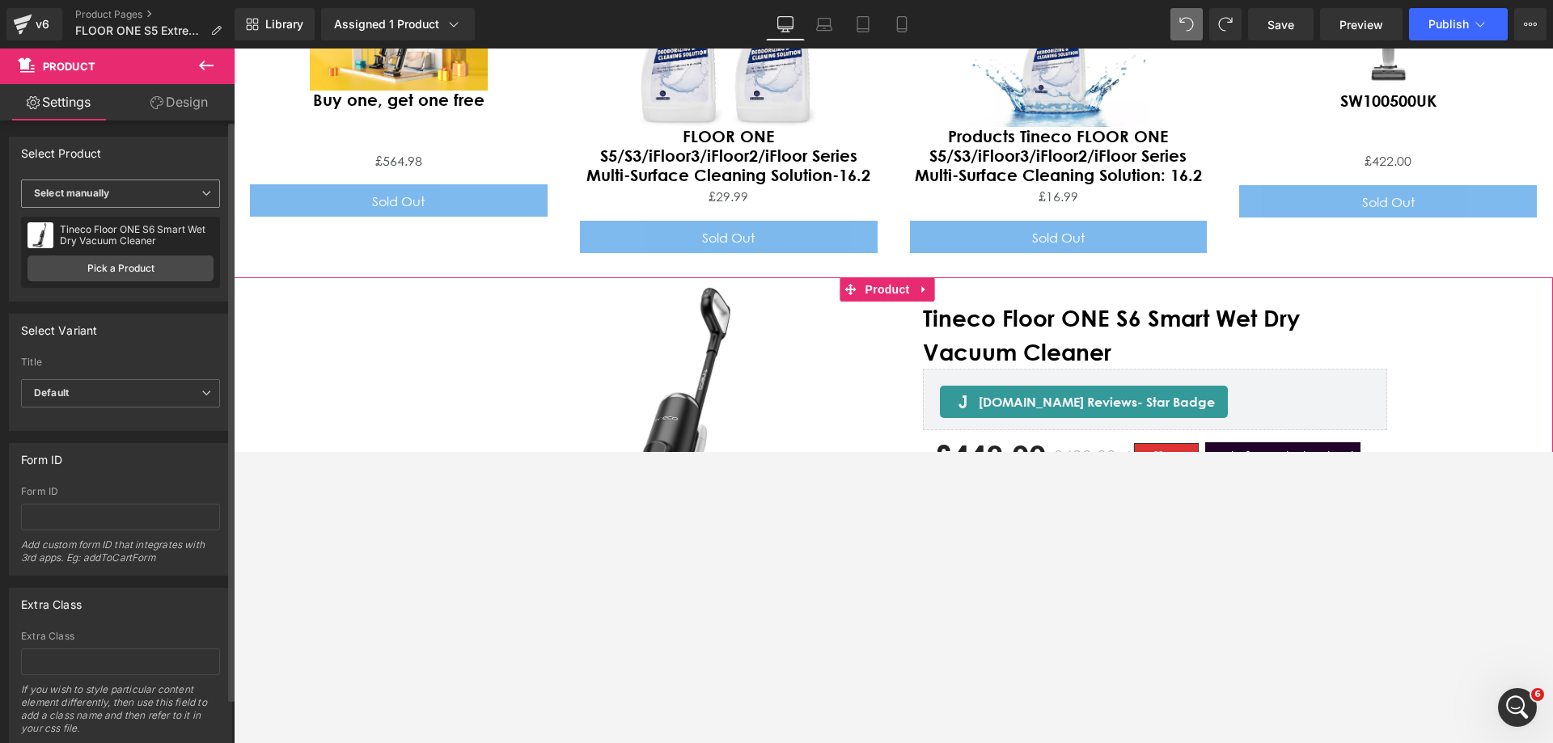
click at [190, 200] on span "Select manually" at bounding box center [120, 194] width 199 height 28
click at [185, 288] on div "Display by assigned product Select manually Select manually Display by assigned…" at bounding box center [117, 240] width 215 height 121
click at [159, 271] on link "Pick a Product" at bounding box center [120, 269] width 186 height 26
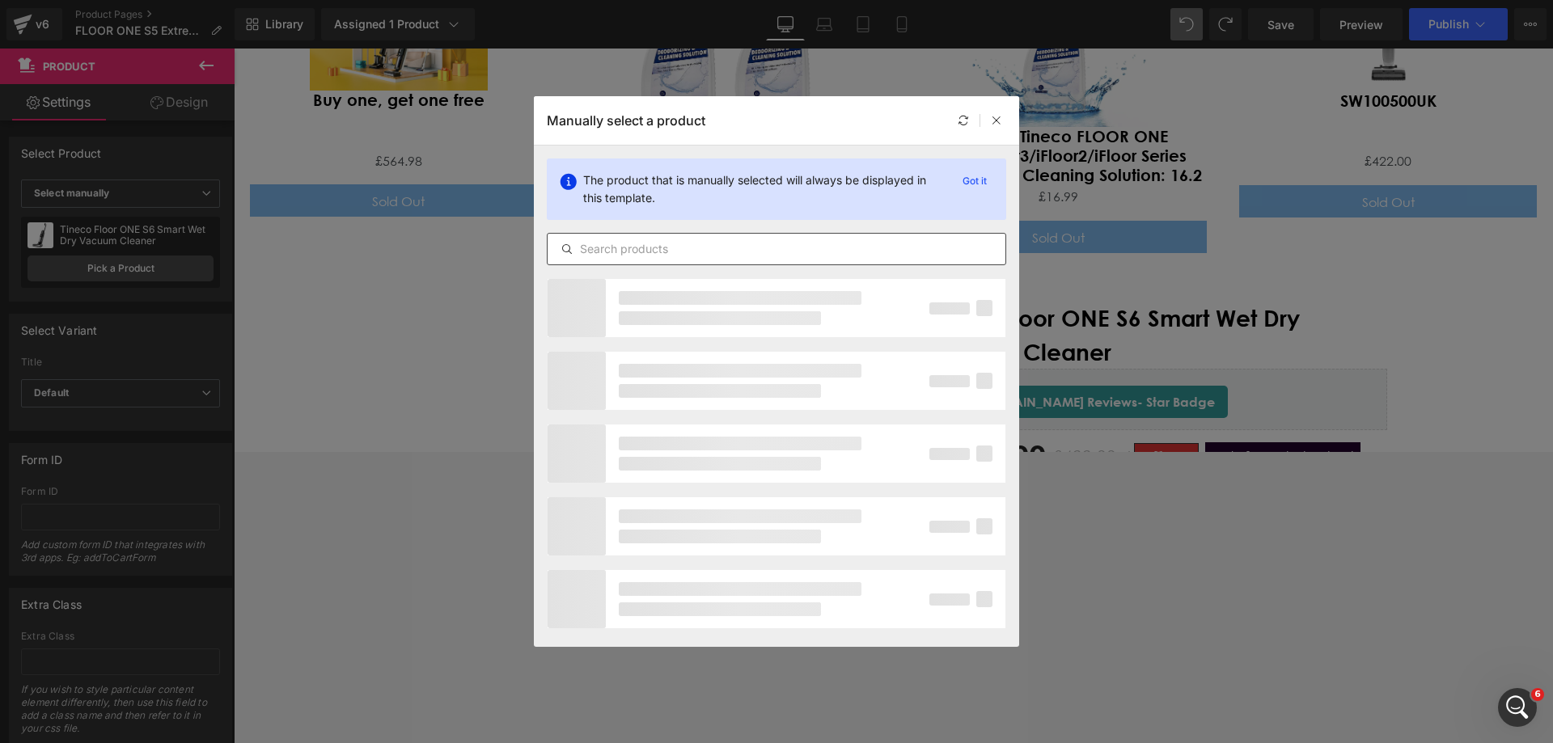
click at [636, 239] on div at bounding box center [776, 249] width 459 height 32
click at [629, 248] on input "text" at bounding box center [777, 248] width 458 height 19
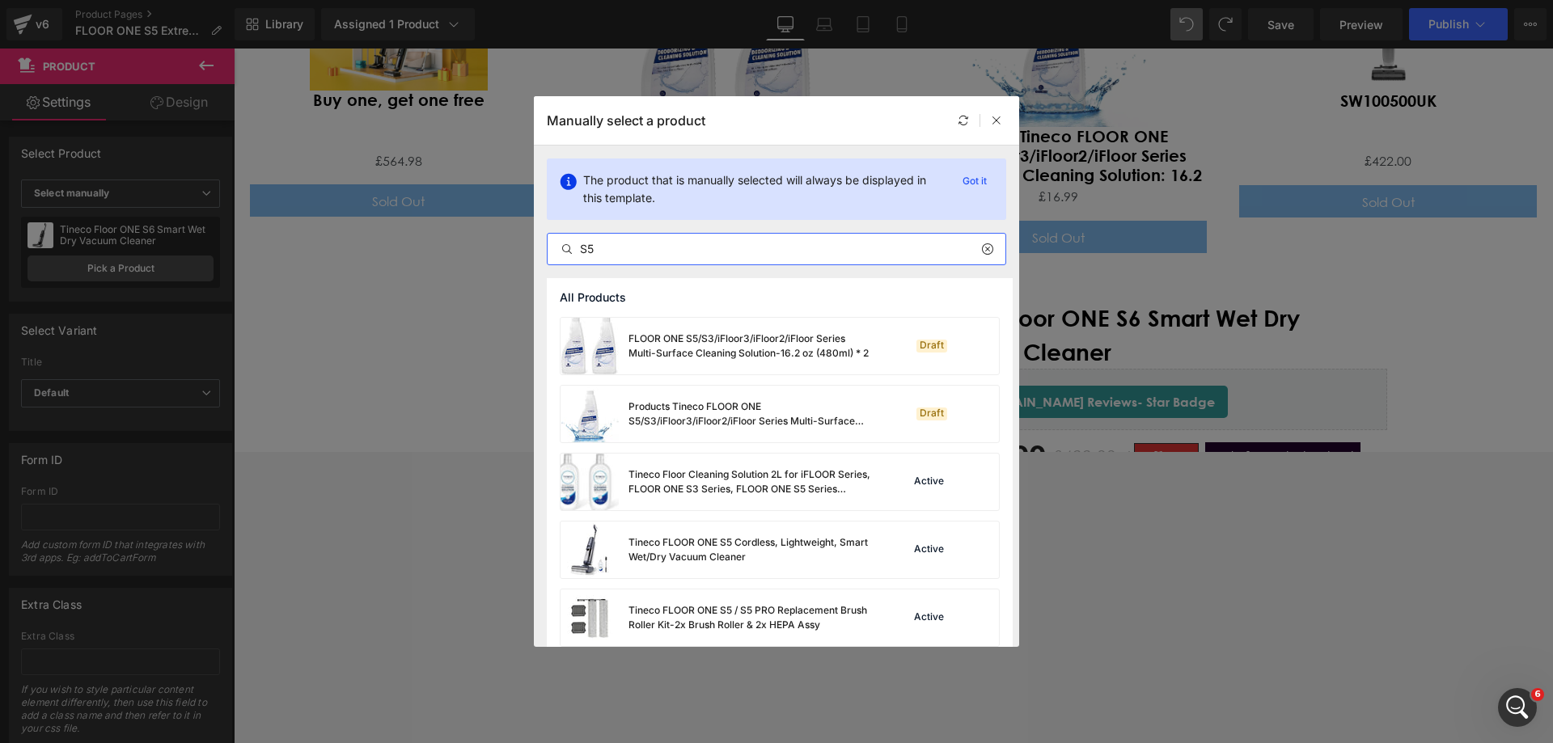
type input "S5"
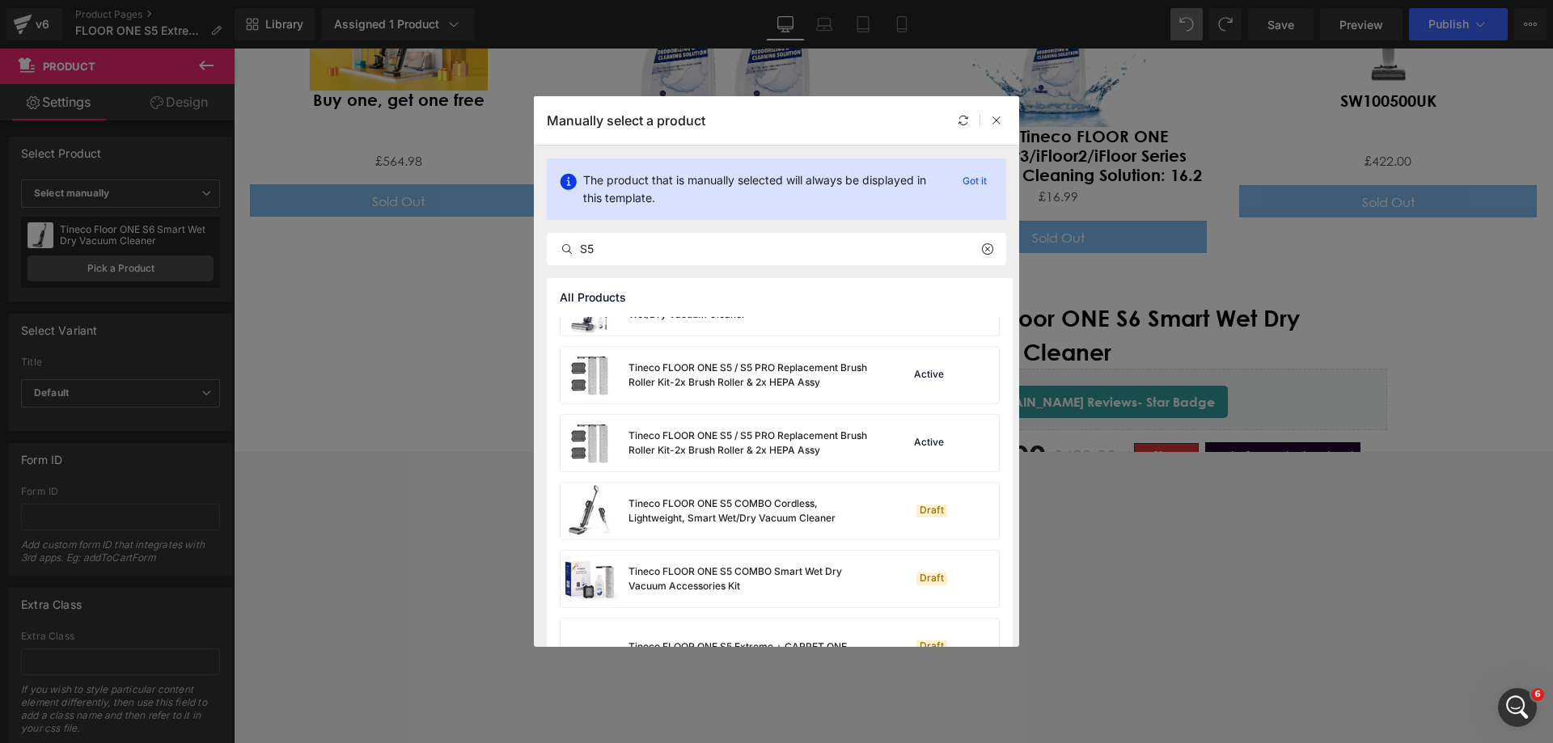
scroll to position [162, 0]
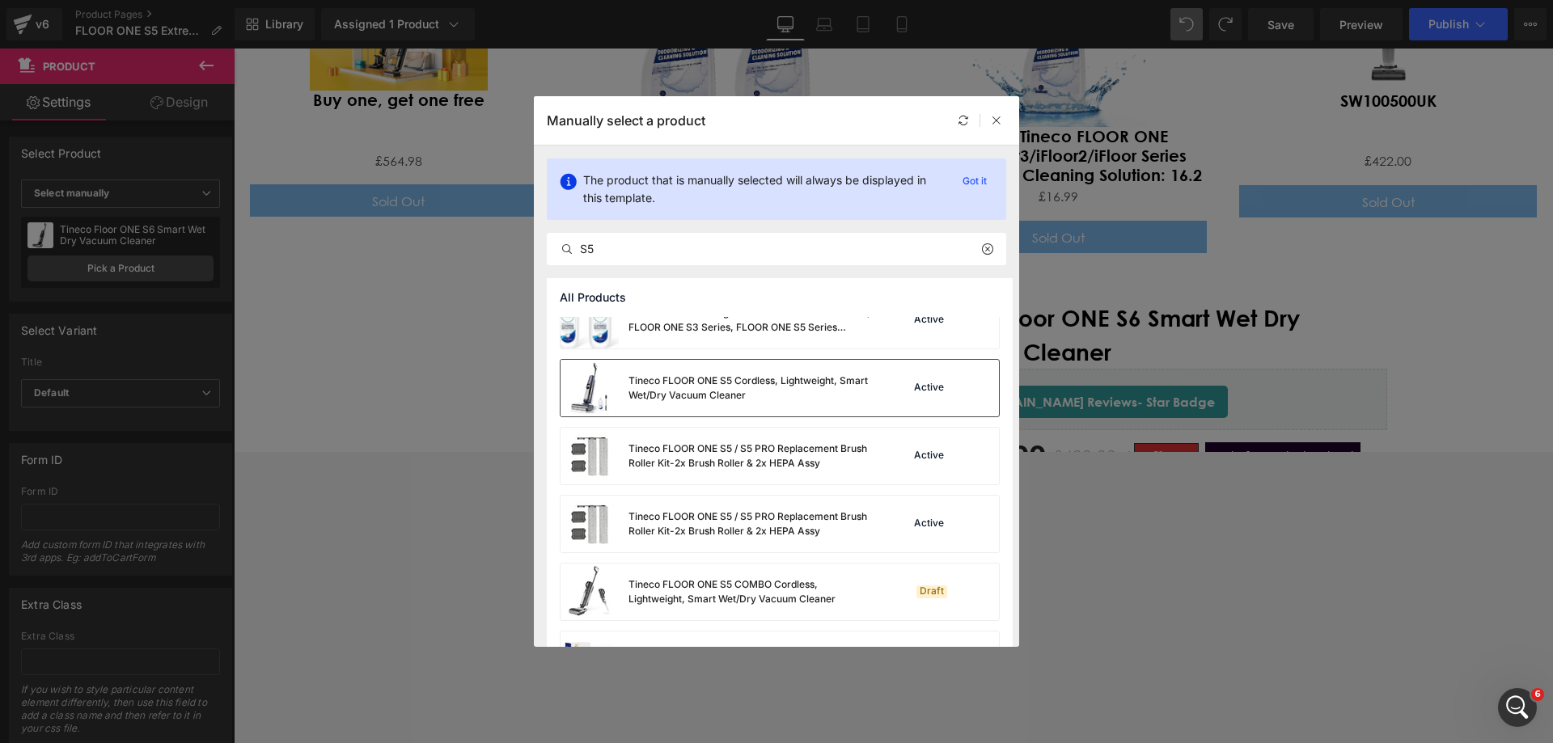
drag, startPoint x: 538, startPoint y: 351, endPoint x: 772, endPoint y: 400, distance: 238.7
click at [772, 400] on div "Tineco FLOOR ONE S5 Cordless, Lightweight, Smart Wet/Dry Vacuum Cleaner" at bounding box center [749, 388] width 243 height 29
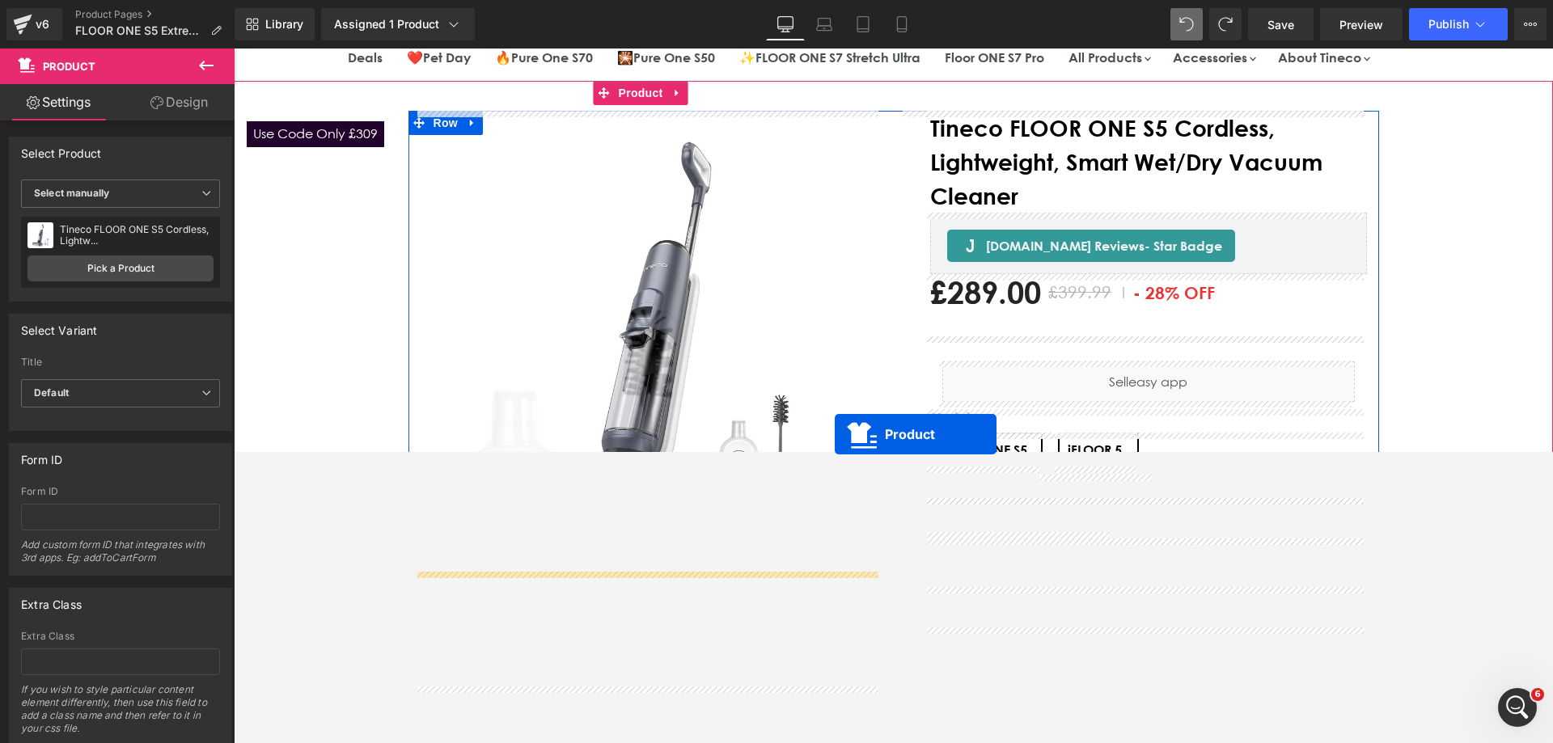
scroll to position [0, 0]
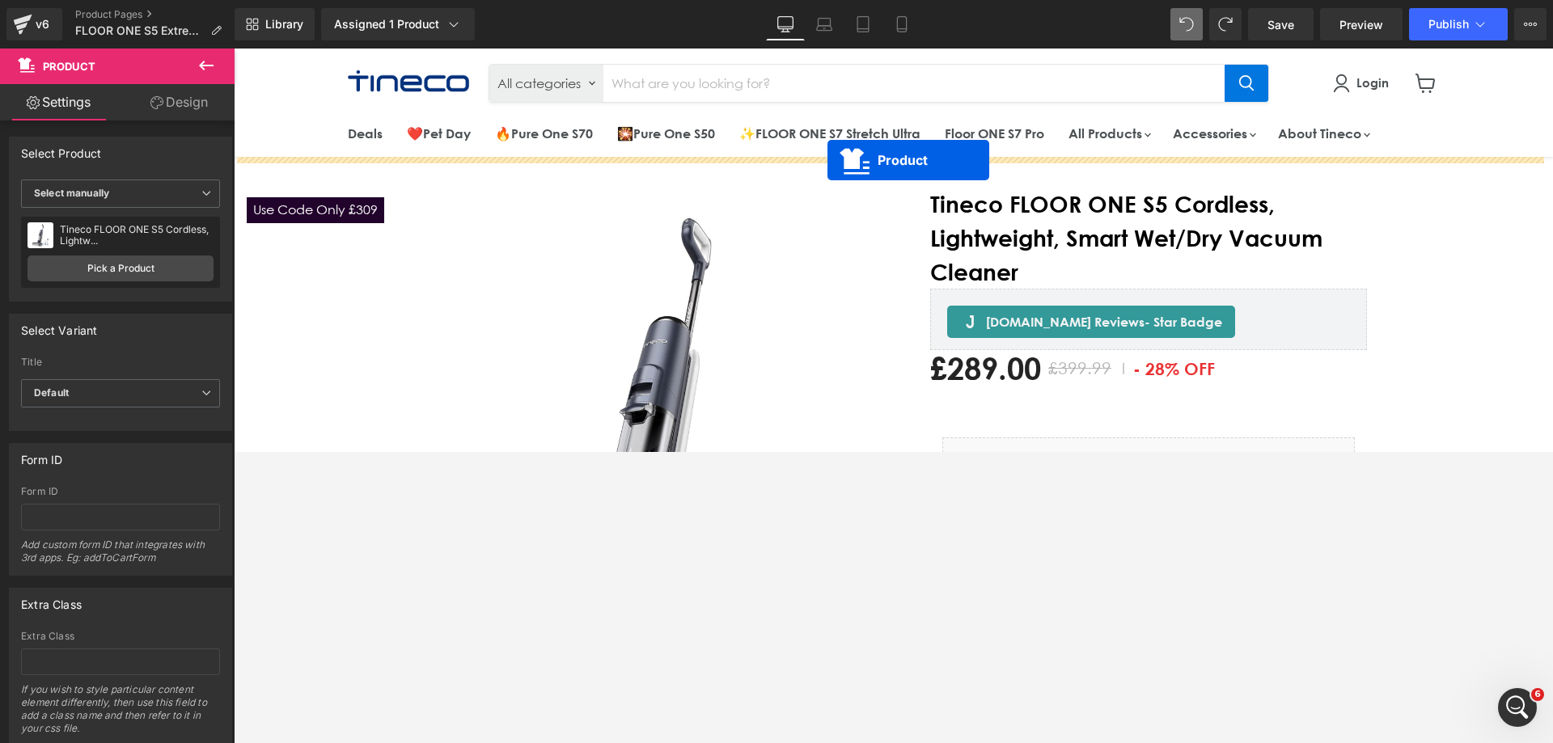
drag, startPoint x: 846, startPoint y: 223, endPoint x: 827, endPoint y: 160, distance: 65.8
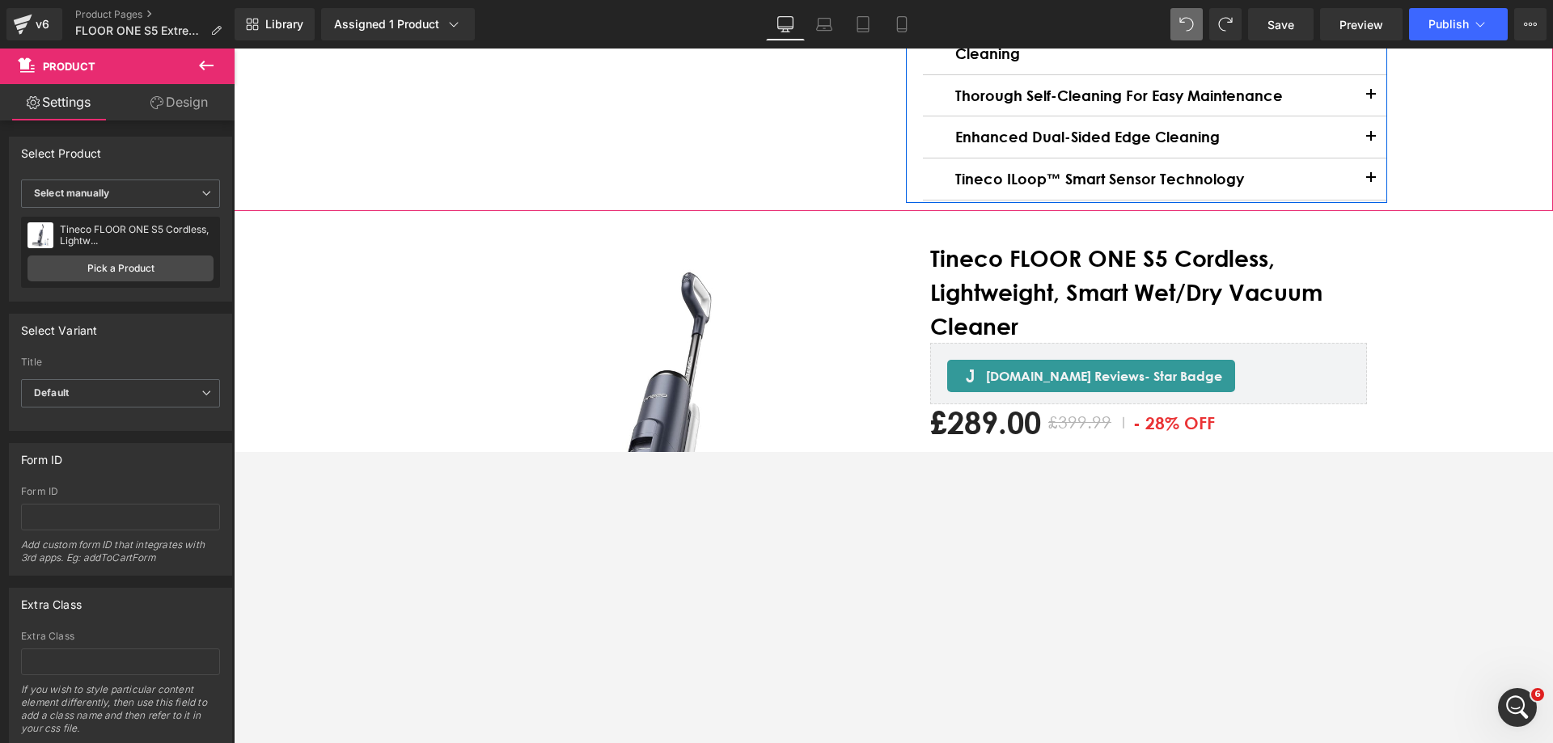
scroll to position [809, 0]
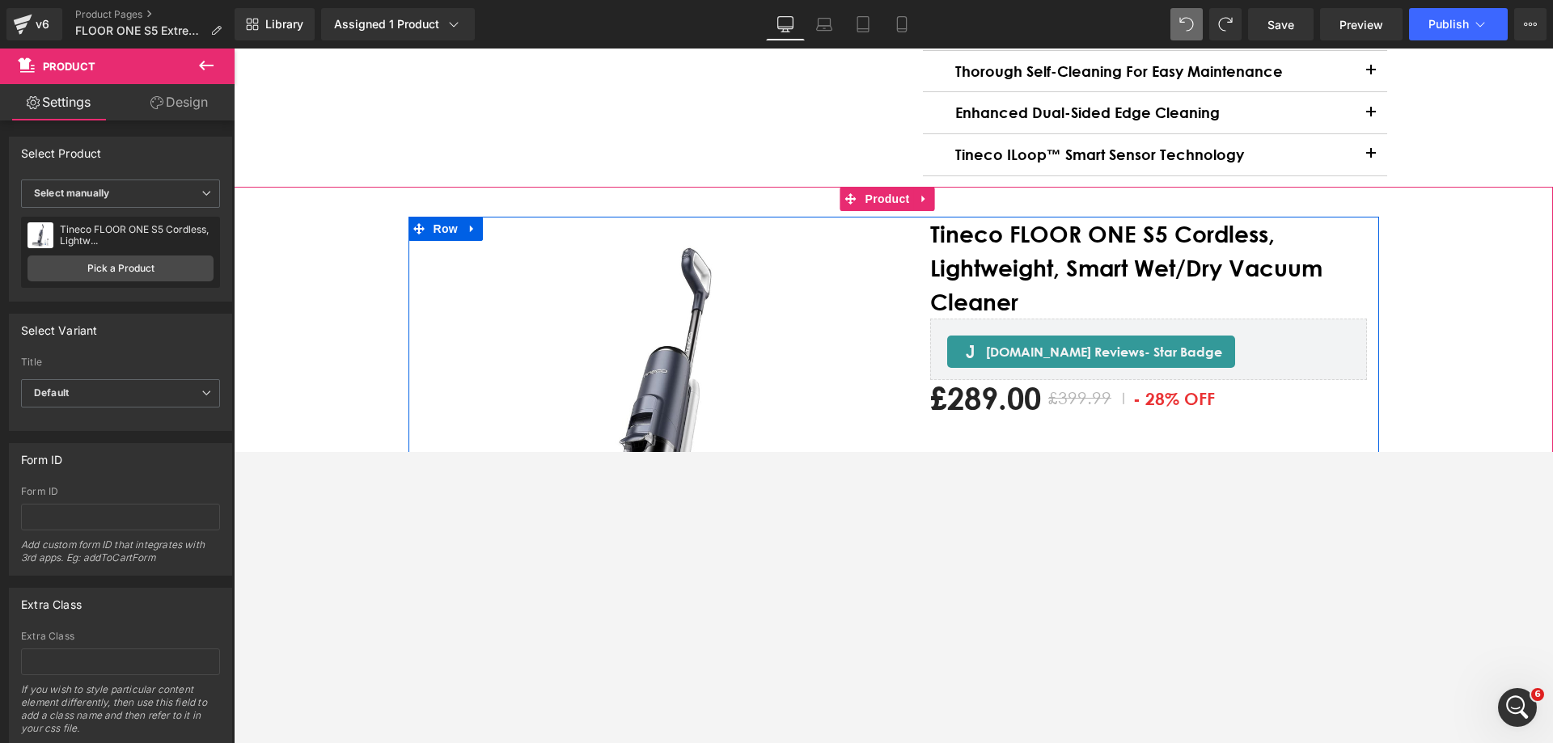
click at [874, 261] on img "Main content" at bounding box center [236, 244] width 1468 height 1468
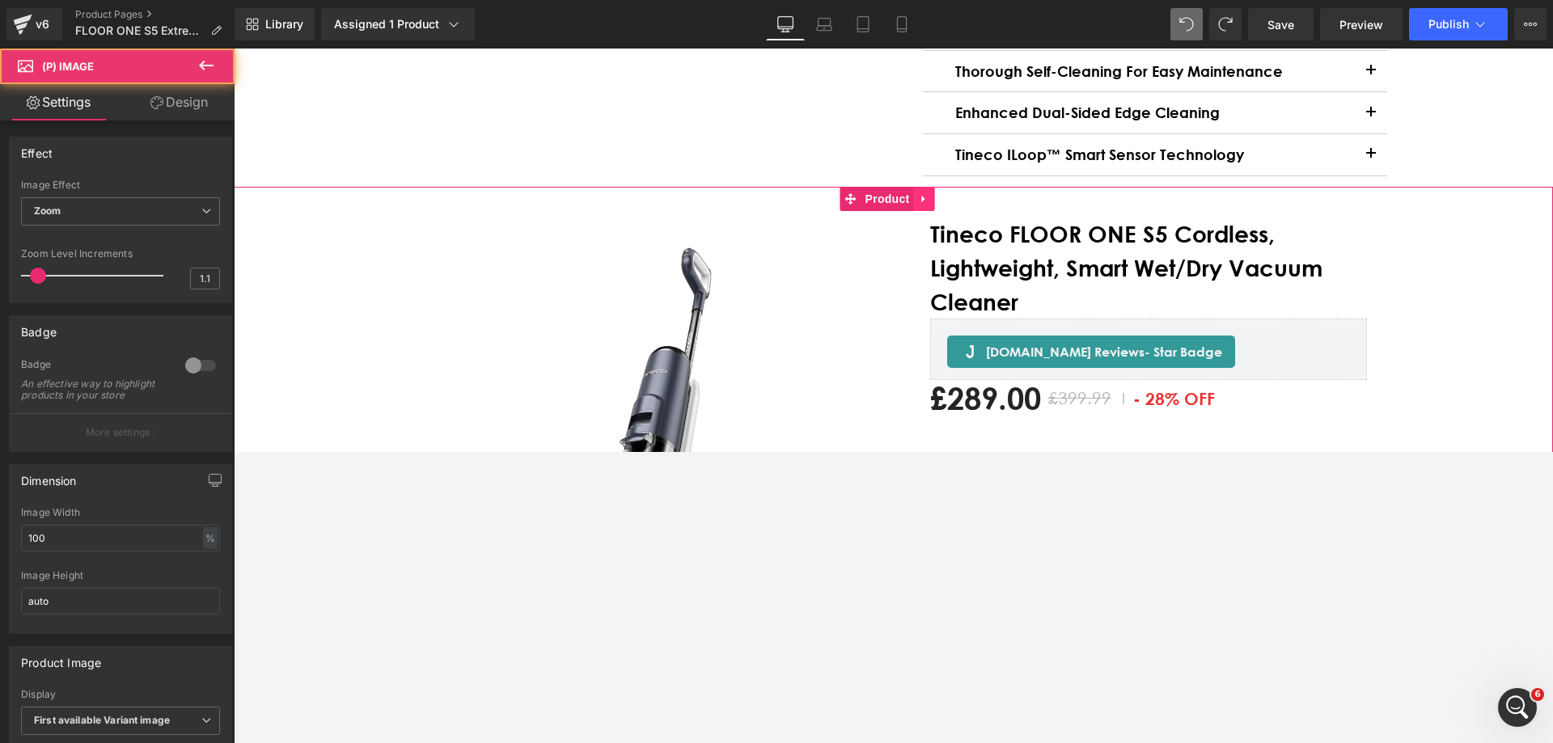
click at [922, 205] on icon "Main content" at bounding box center [924, 198] width 11 height 12
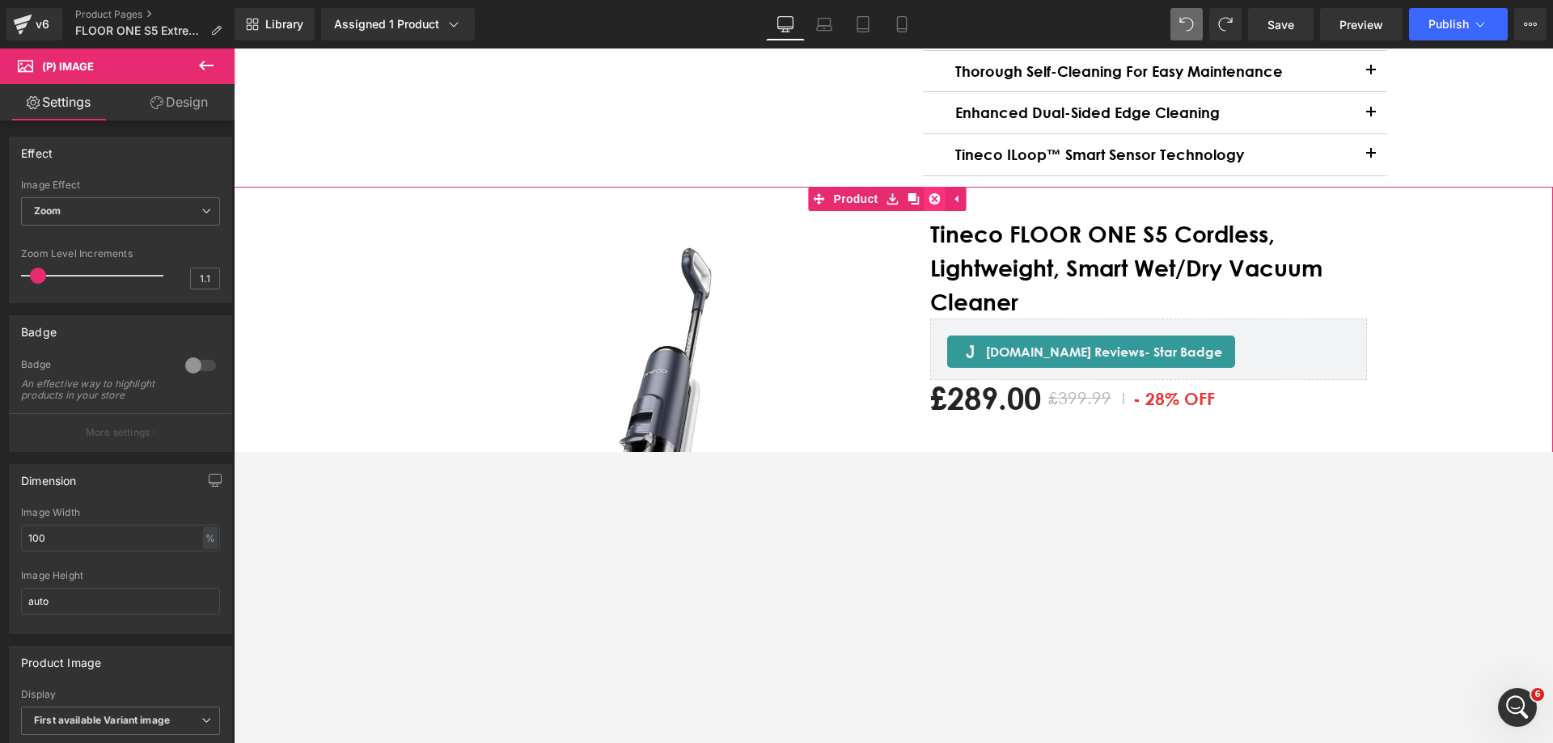
click at [940, 205] on icon "Main content" at bounding box center [934, 198] width 11 height 11
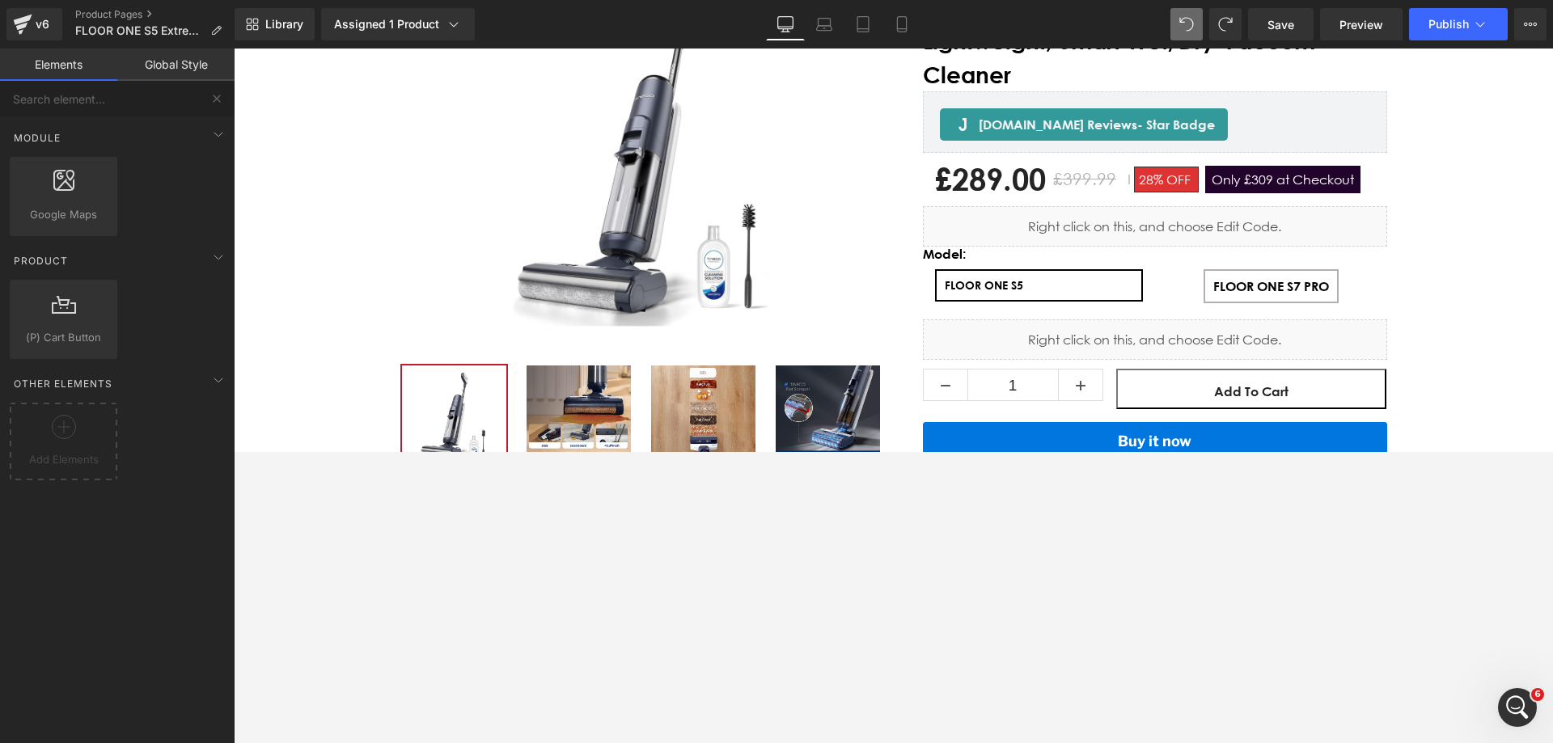
scroll to position [162, 0]
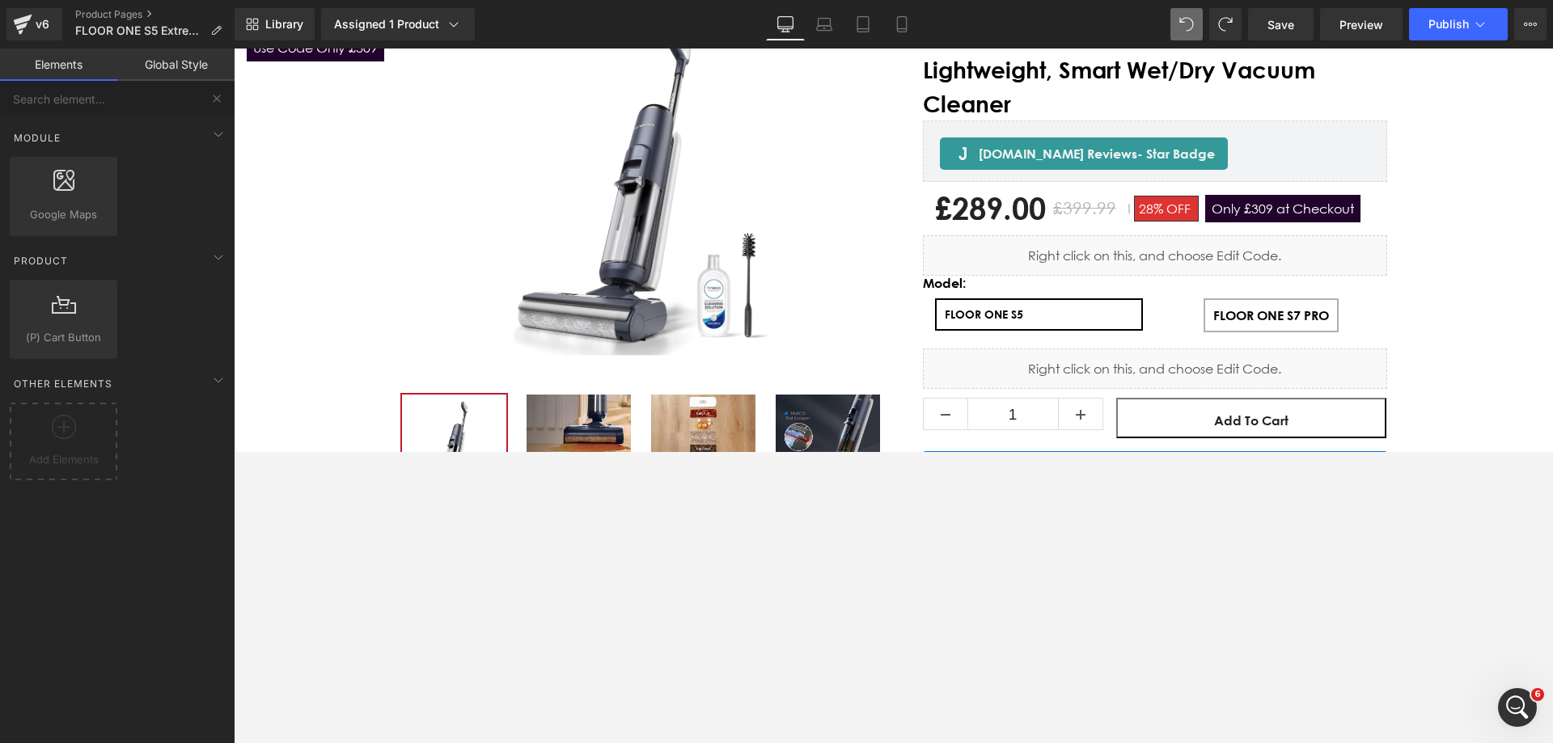
click at [1034, 209] on span "Only £309 at Checkout" at bounding box center [1282, 208] width 155 height 27
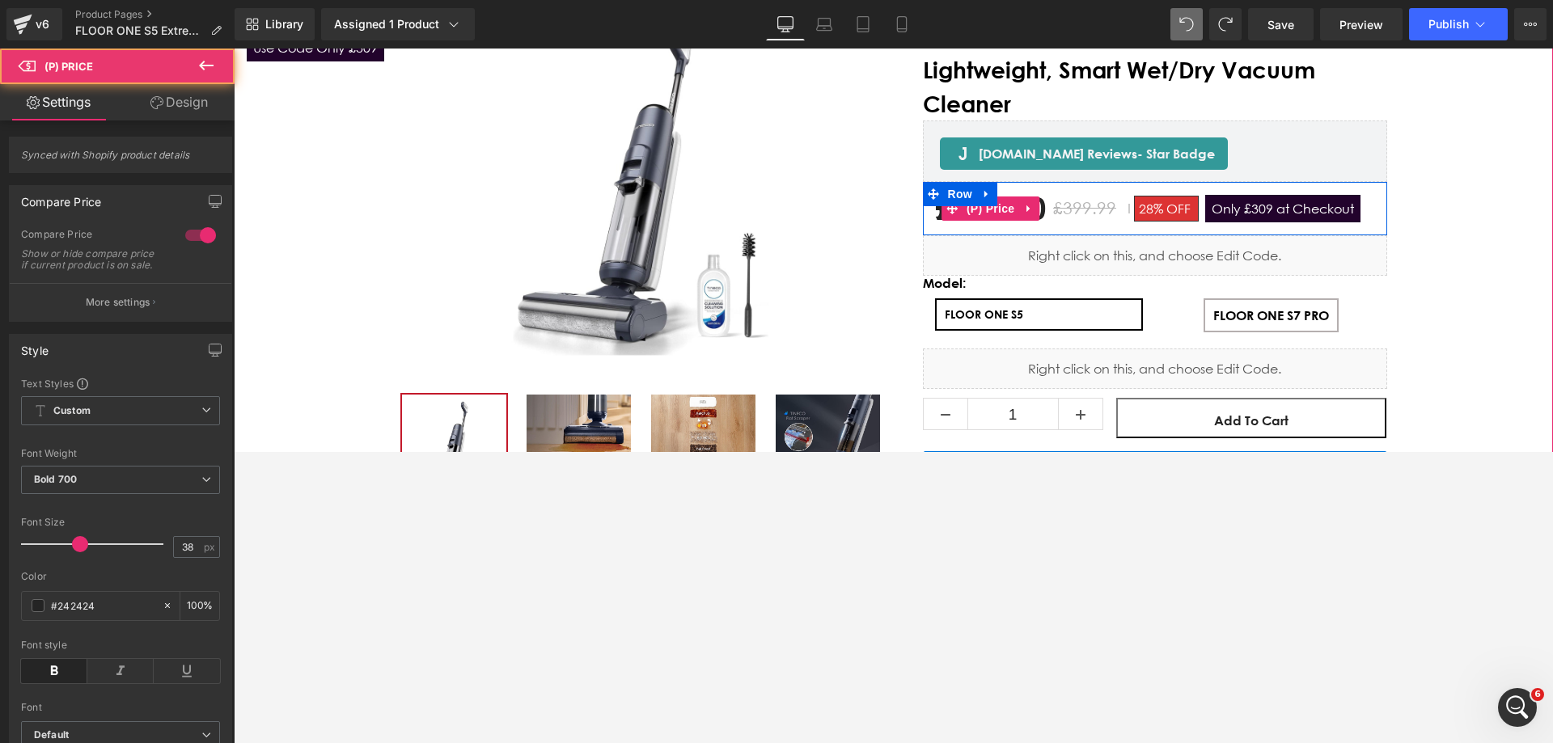
click at [1034, 209] on span "Only £309 at Checkout" at bounding box center [1282, 208] width 155 height 27
click at [1034, 205] on span "Only £309 at Checkout" at bounding box center [1282, 208] width 155 height 27
click at [1034, 207] on span "Only £309 at Checkout" at bounding box center [1282, 208] width 155 height 27
click at [1034, 213] on span "Only £309 at Checkout" at bounding box center [1282, 208] width 155 height 27
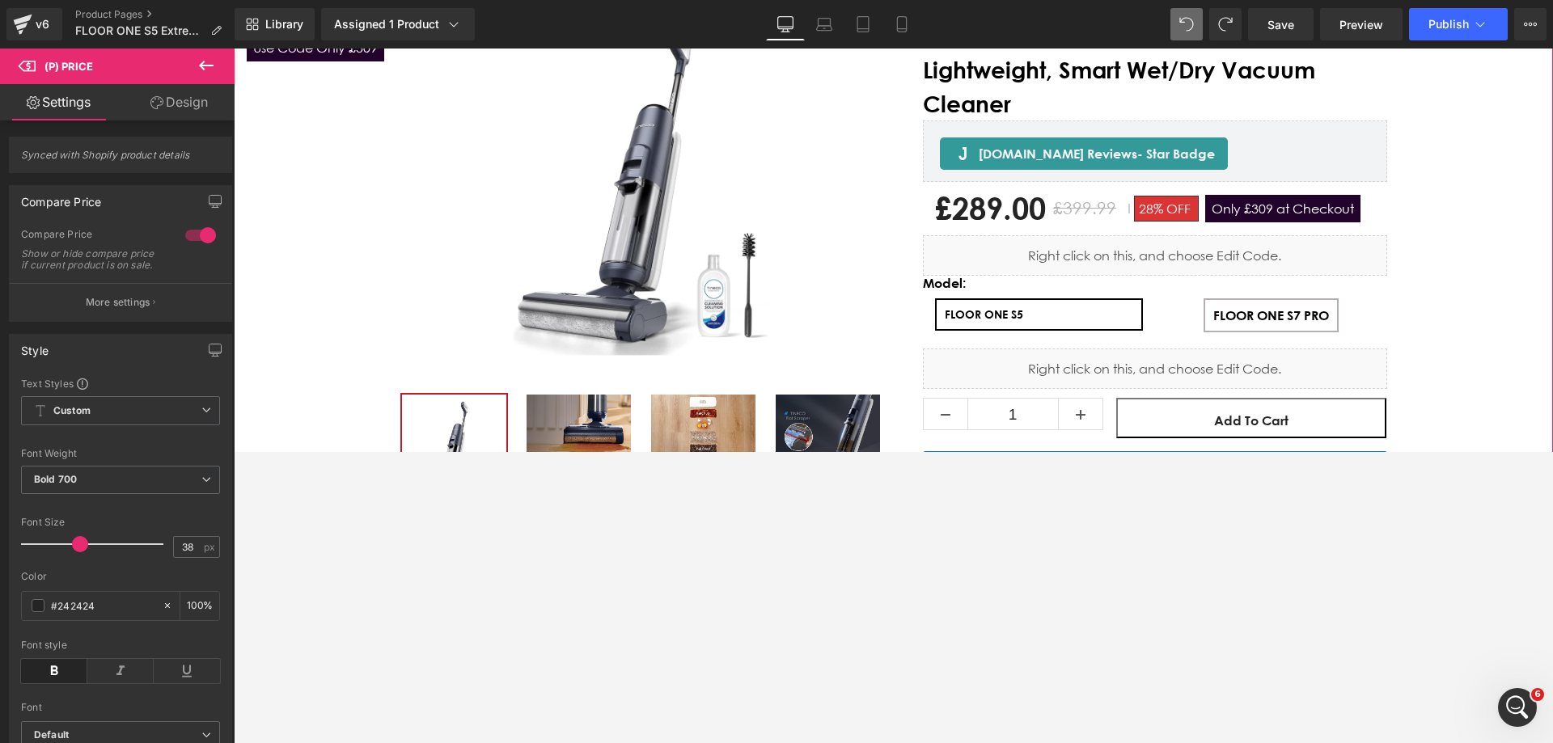
click at [1034, 249] on div "New Release (P) Image" at bounding box center [893, 415] width 1319 height 838
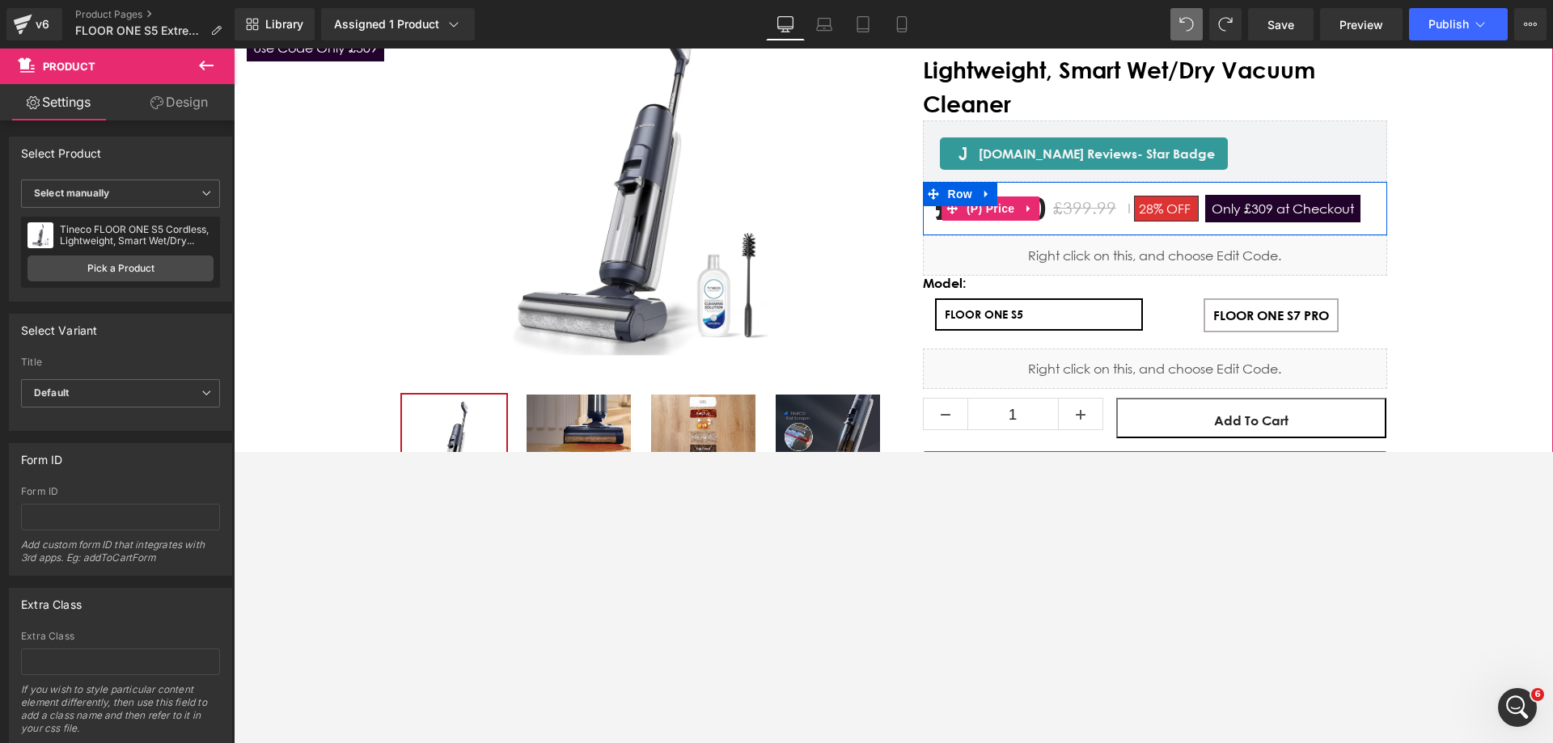
click at [1034, 209] on span "Only £309 at Checkout" at bounding box center [1282, 208] width 155 height 27
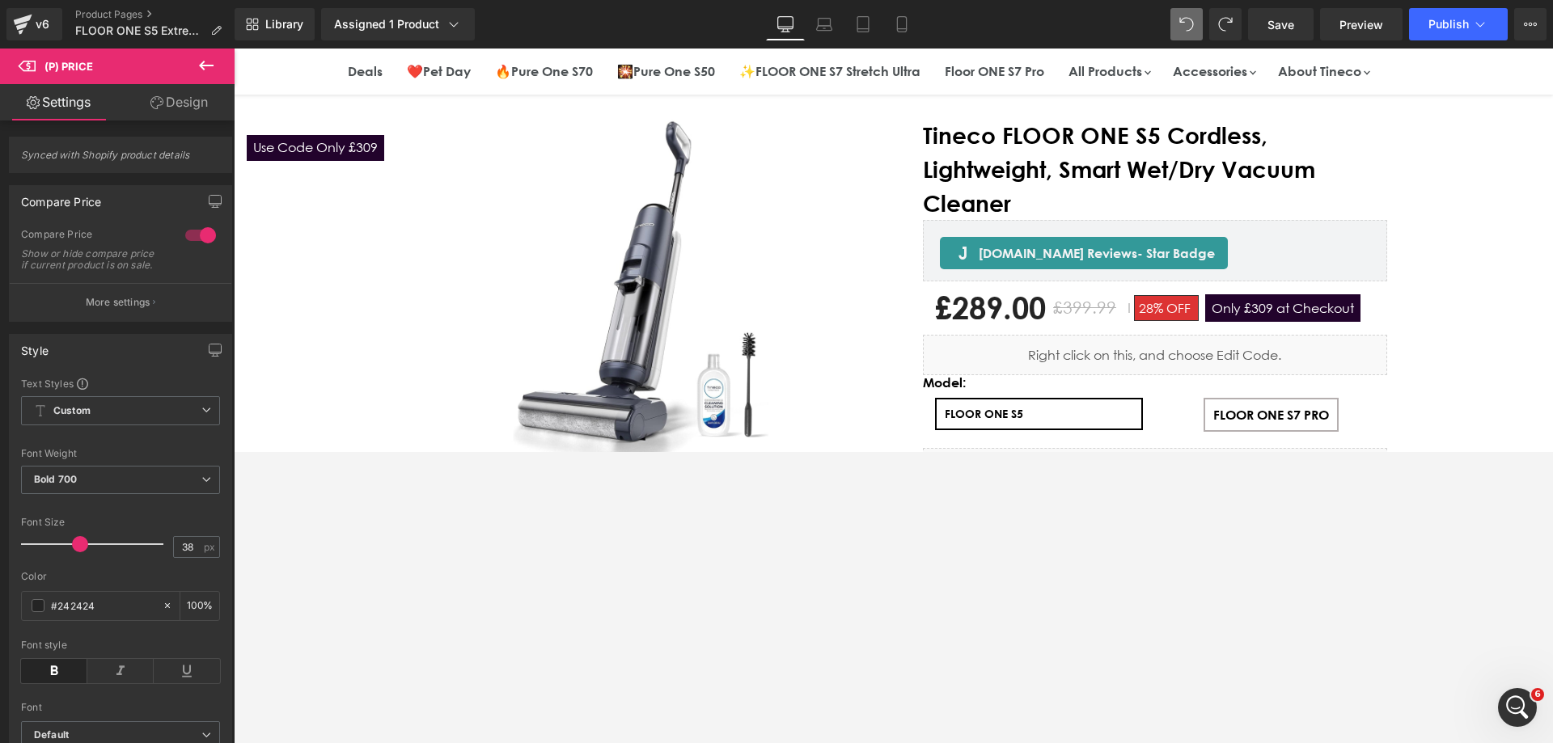
scroll to position [0, 0]
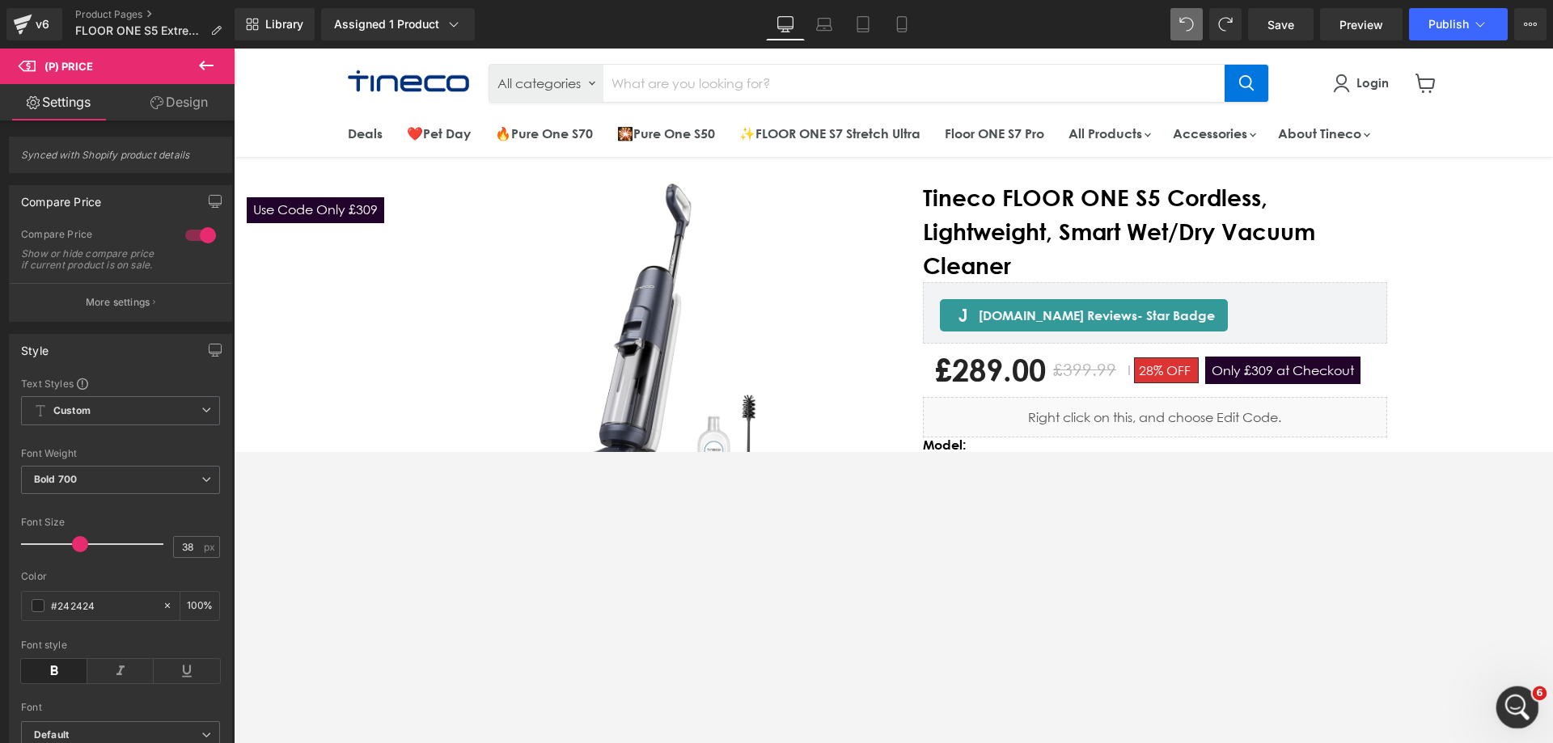
click at [1034, 451] on icon "打开 Intercom Messenger" at bounding box center [1515, 705] width 27 height 27
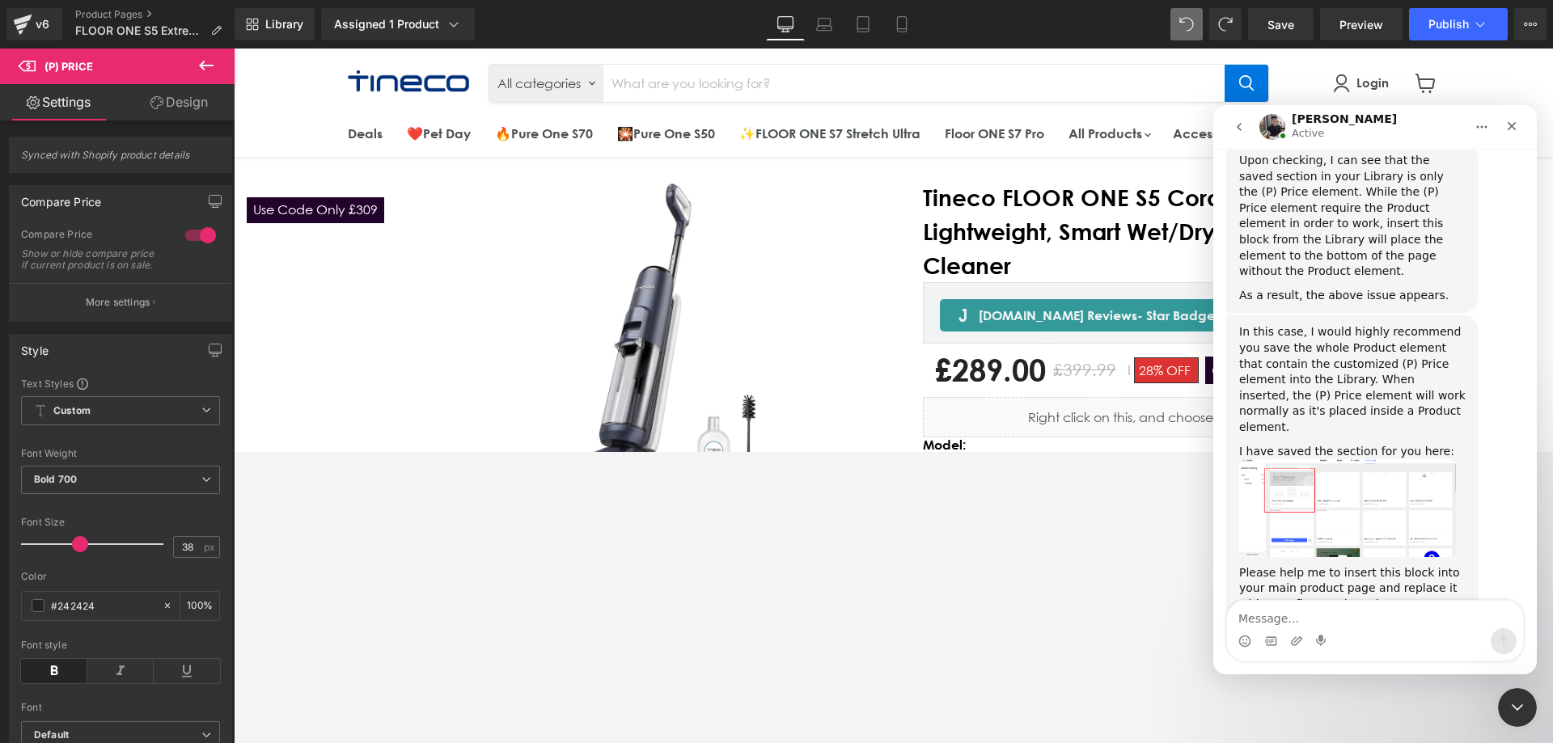
click at [1034, 451] on textarea "Message…" at bounding box center [1375, 614] width 296 height 27
type textarea "Previously, I had saved a module with a tag in my library, but now when I add i…"
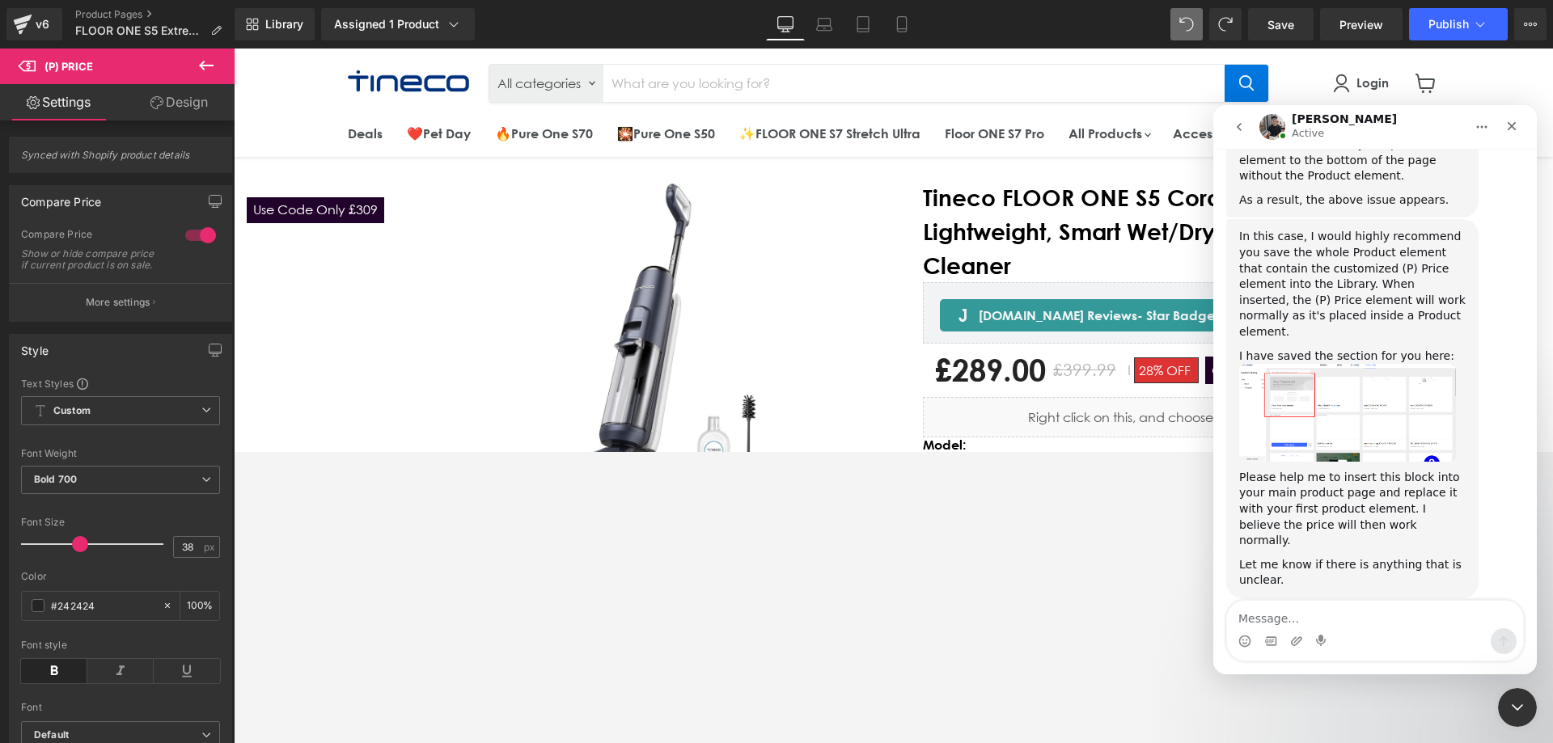
scroll to position [1275, 0]
click at [1010, 451] on div at bounding box center [776, 347] width 1553 height 695
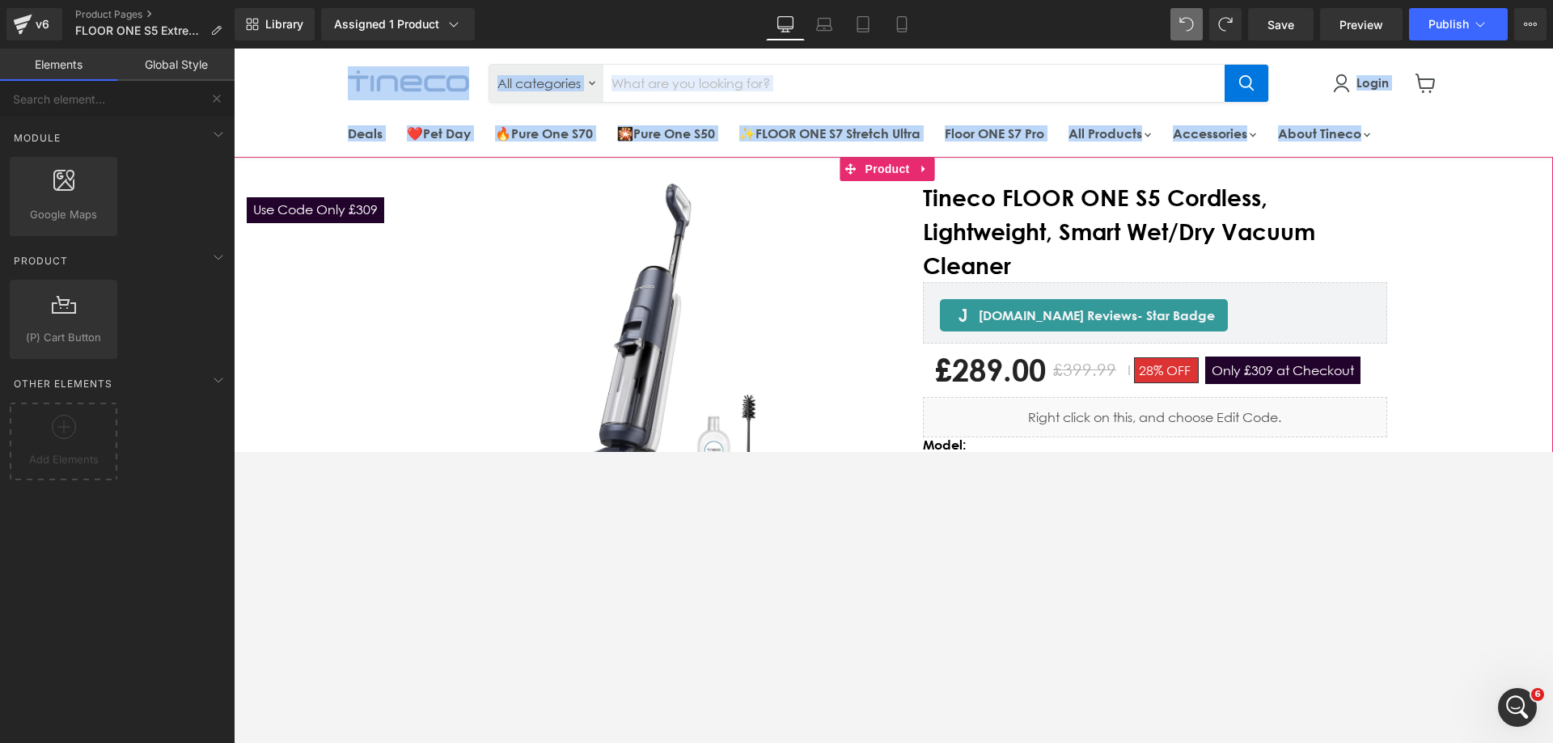
drag, startPoint x: 254, startPoint y: 104, endPoint x: 512, endPoint y: 340, distance: 349.8
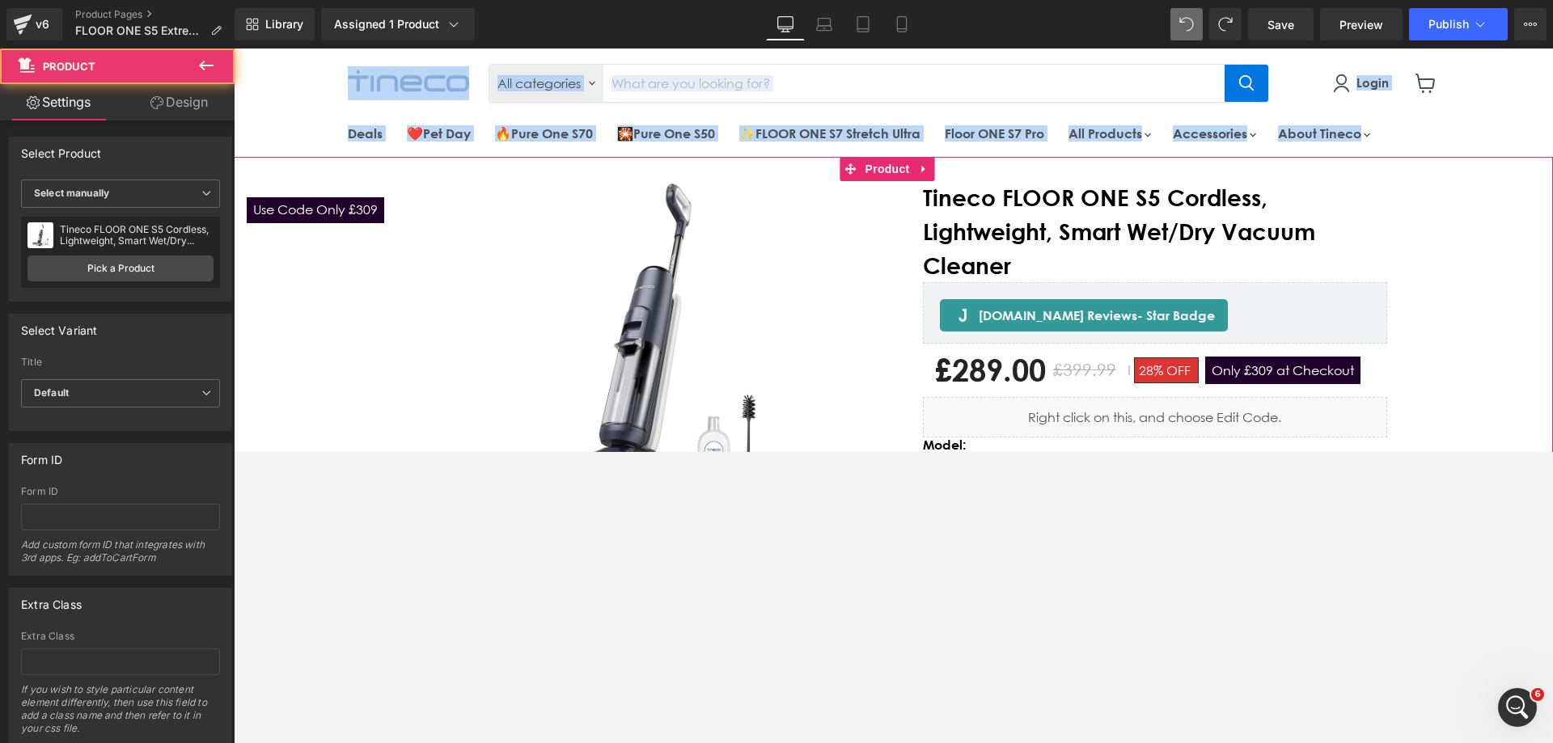
click at [324, 308] on div "New Release (P) Image" at bounding box center [893, 577] width 1319 height 838
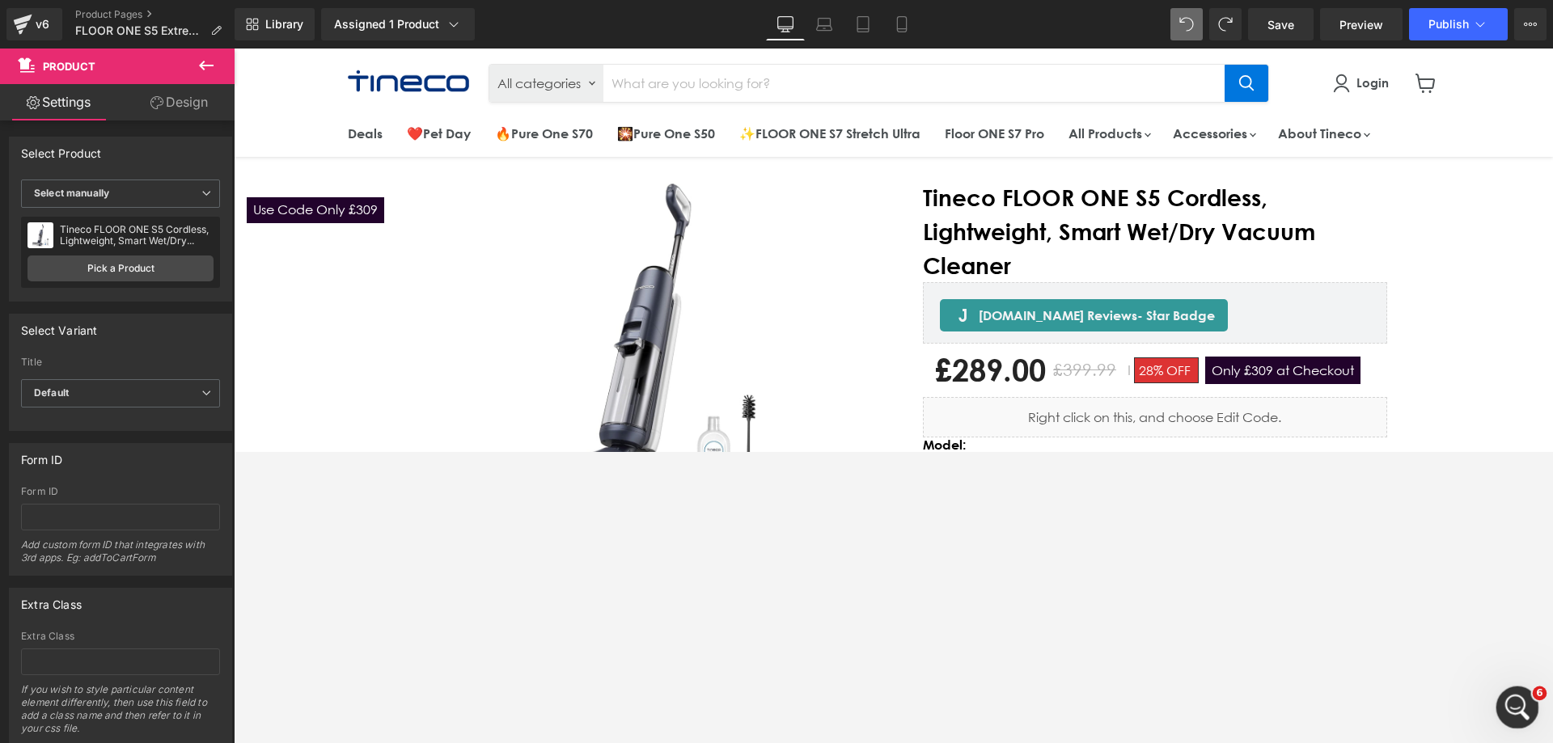
click at [1034, 451] on icon "打开 Intercom Messenger" at bounding box center [1515, 705] width 27 height 27
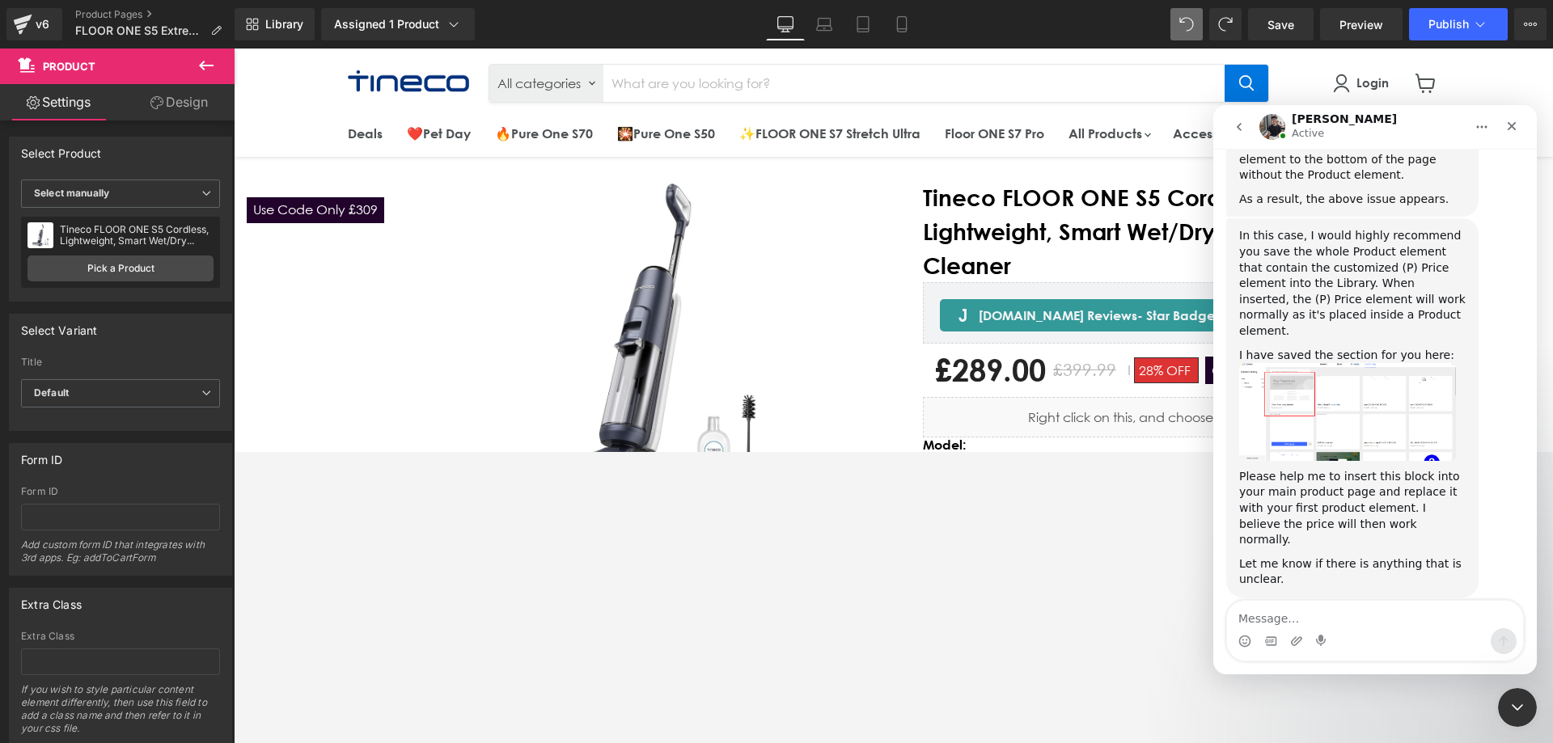
click at [1034, 451] on textarea "Message…" at bounding box center [1375, 614] width 296 height 27
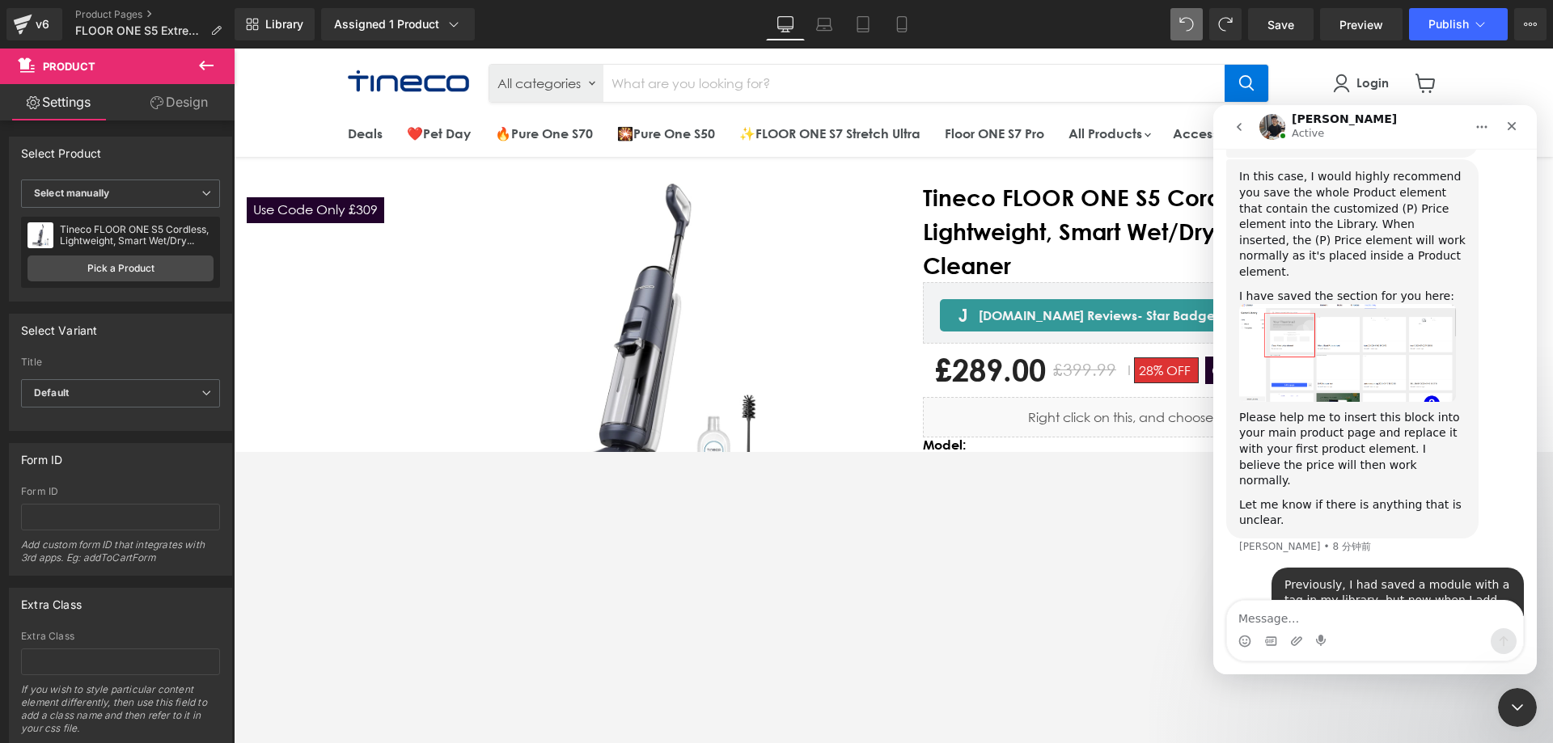
scroll to position [1364, 0]
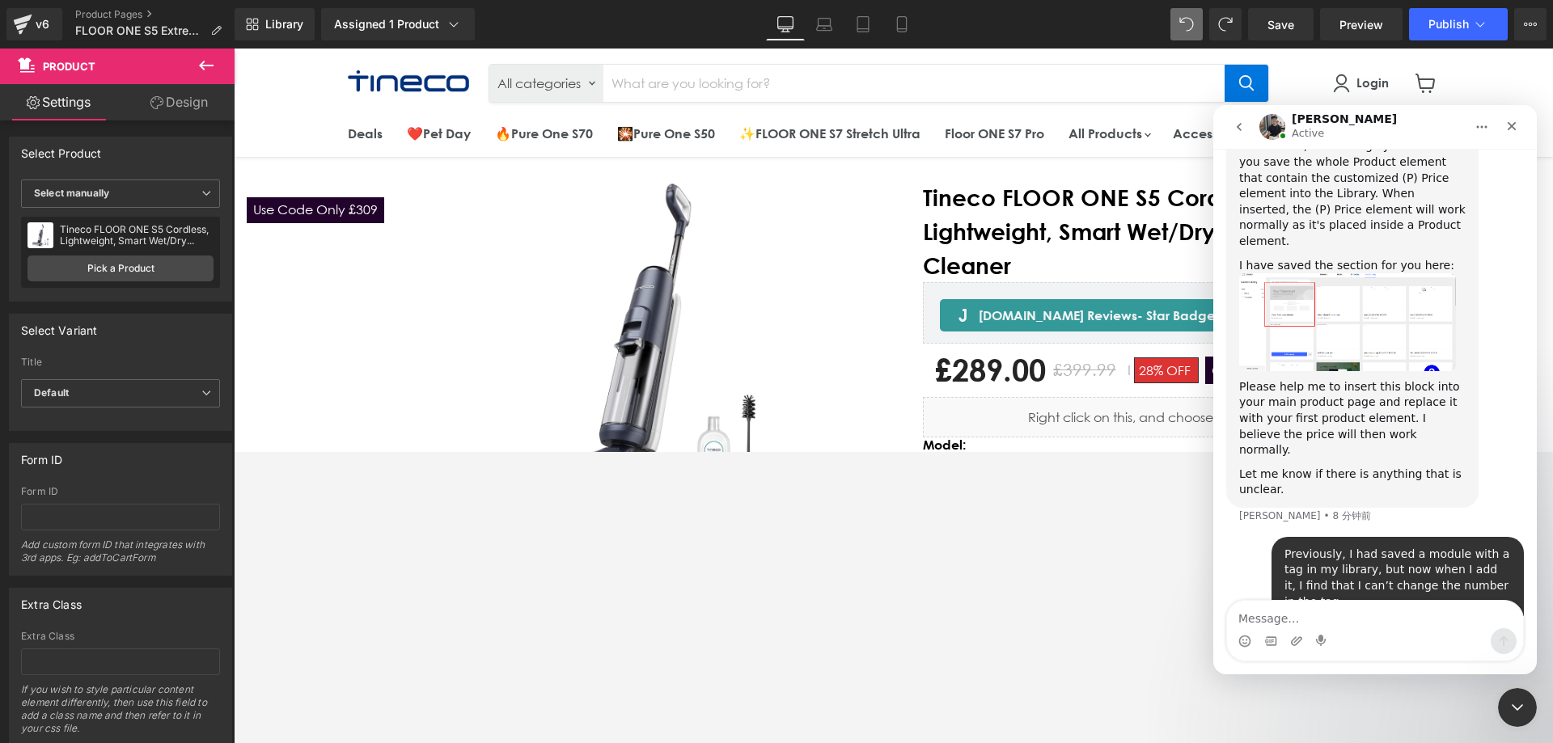
click at [325, 204] on div at bounding box center [776, 347] width 1553 height 695
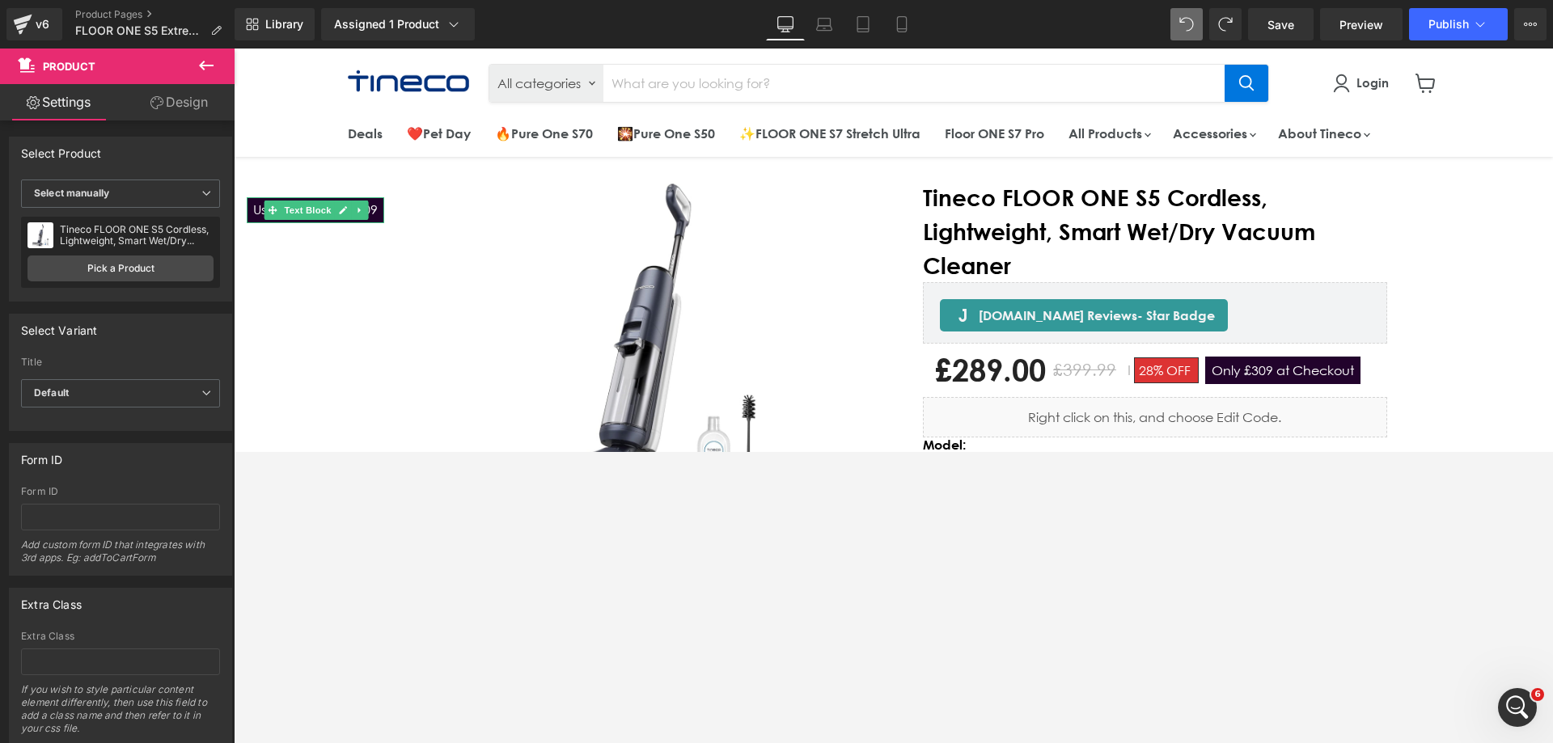
click at [338, 210] on link "Main content" at bounding box center [343, 210] width 17 height 19
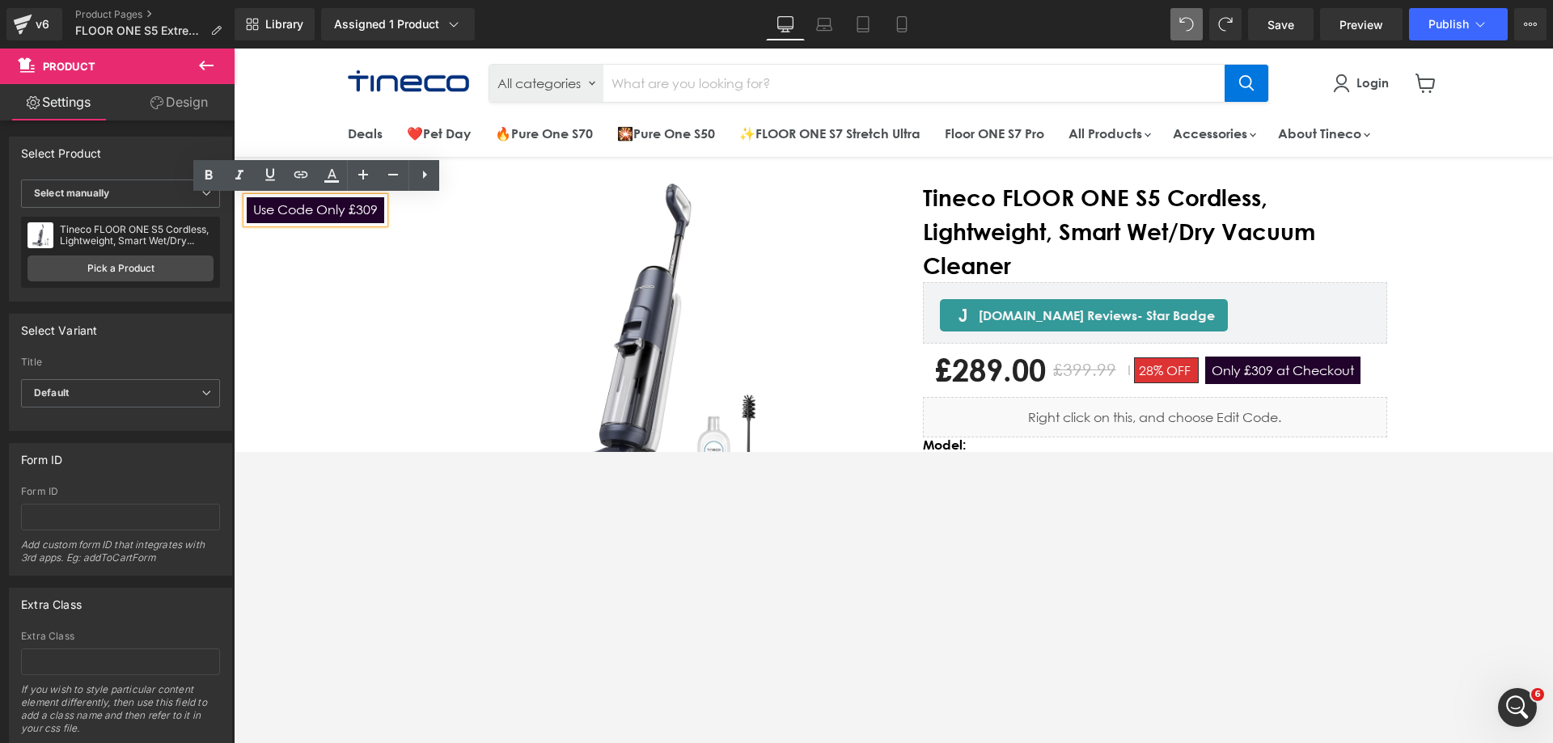
click at [363, 213] on p "Use Code Only £309" at bounding box center [315, 209] width 125 height 15
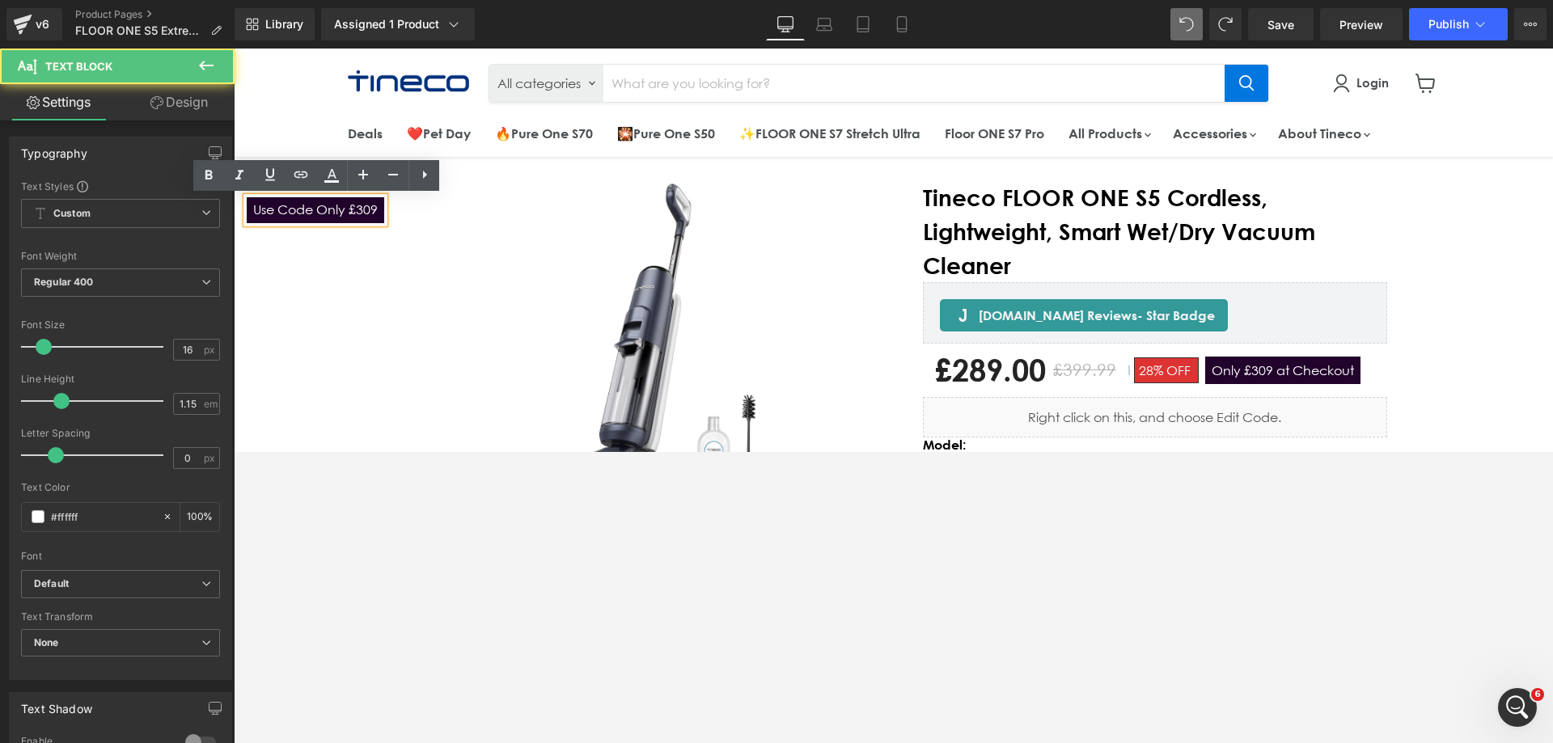
click at [370, 213] on p "Use Code Only £309" at bounding box center [315, 209] width 125 height 15
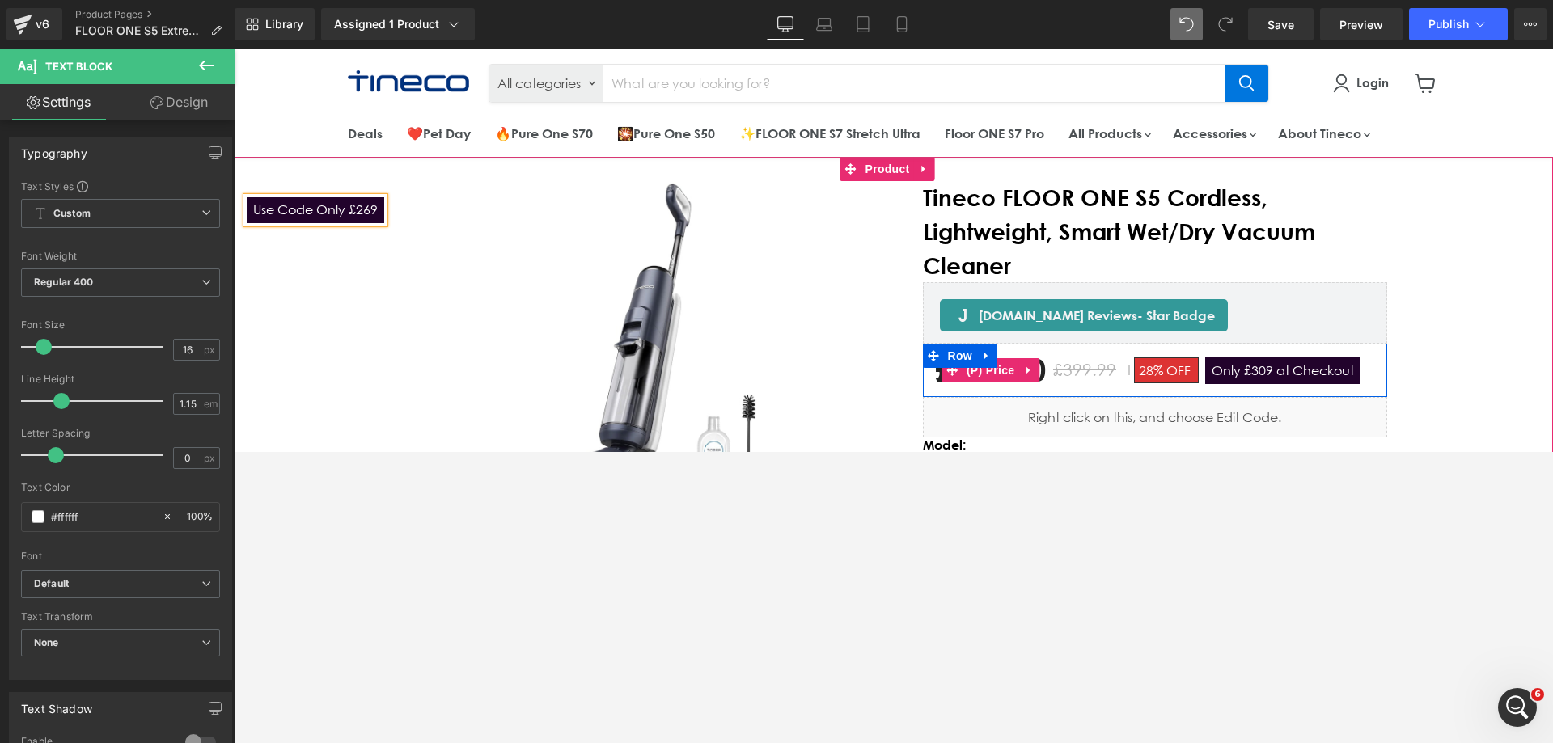
click at [1034, 374] on span "Only £309 at Checkout" at bounding box center [1282, 370] width 155 height 27
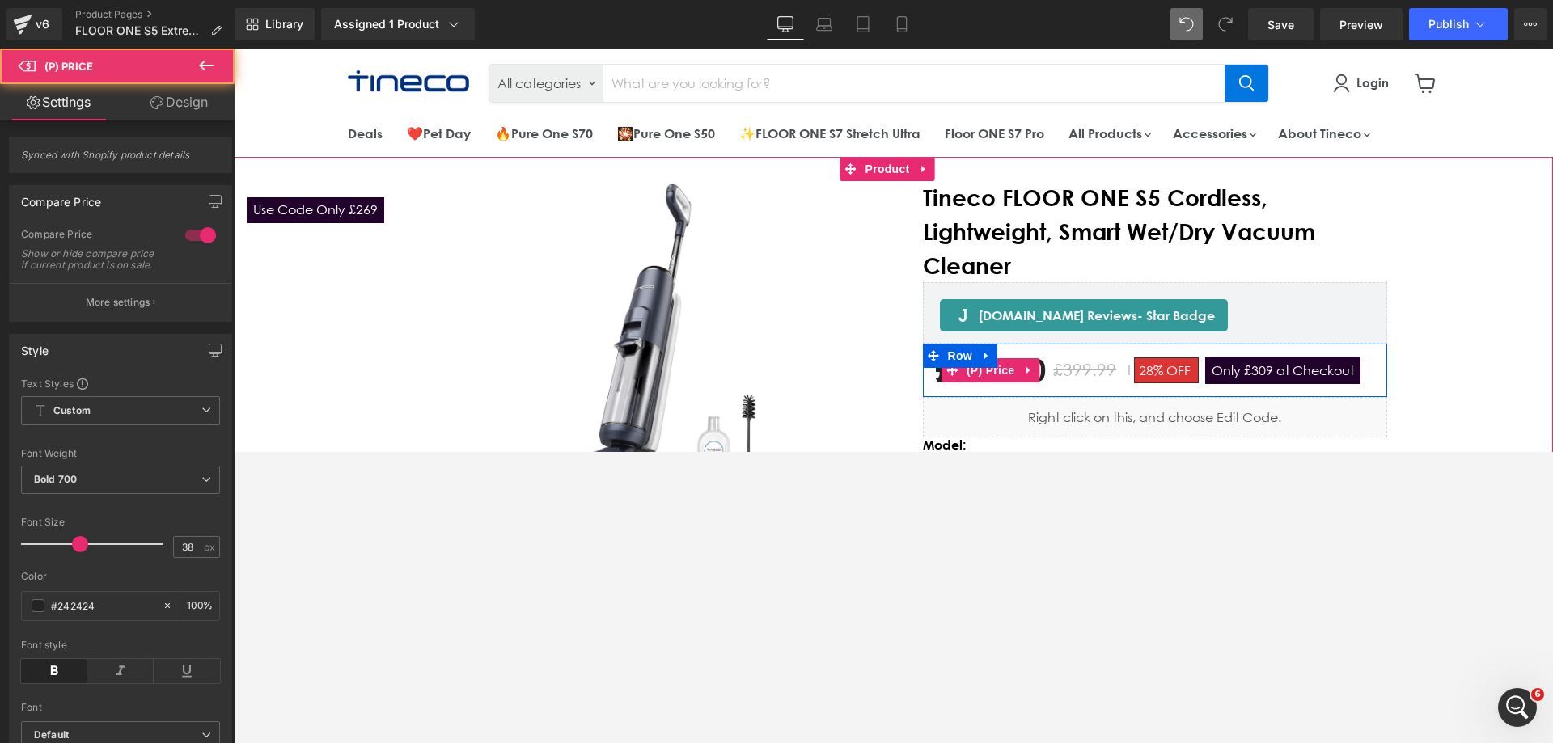
click at [1034, 372] on span "Only £309 at Checkout" at bounding box center [1282, 370] width 155 height 27
click at [1034, 371] on span "Only £309 at Checkout" at bounding box center [1282, 370] width 155 height 27
click at [1000, 373] on span "(P) Price" at bounding box center [990, 370] width 57 height 24
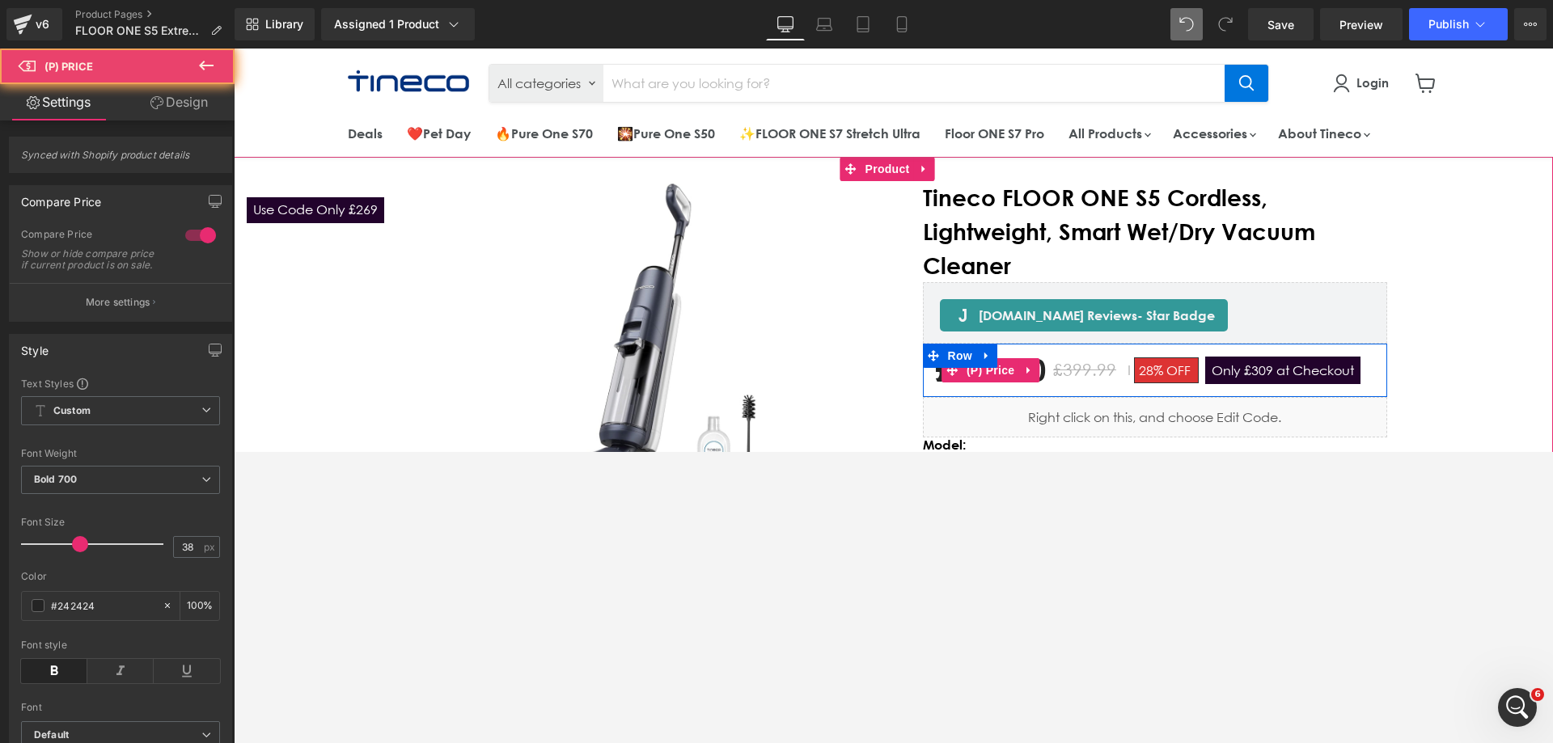
click at [1034, 373] on span "Only £309 at Checkout" at bounding box center [1282, 370] width 155 height 27
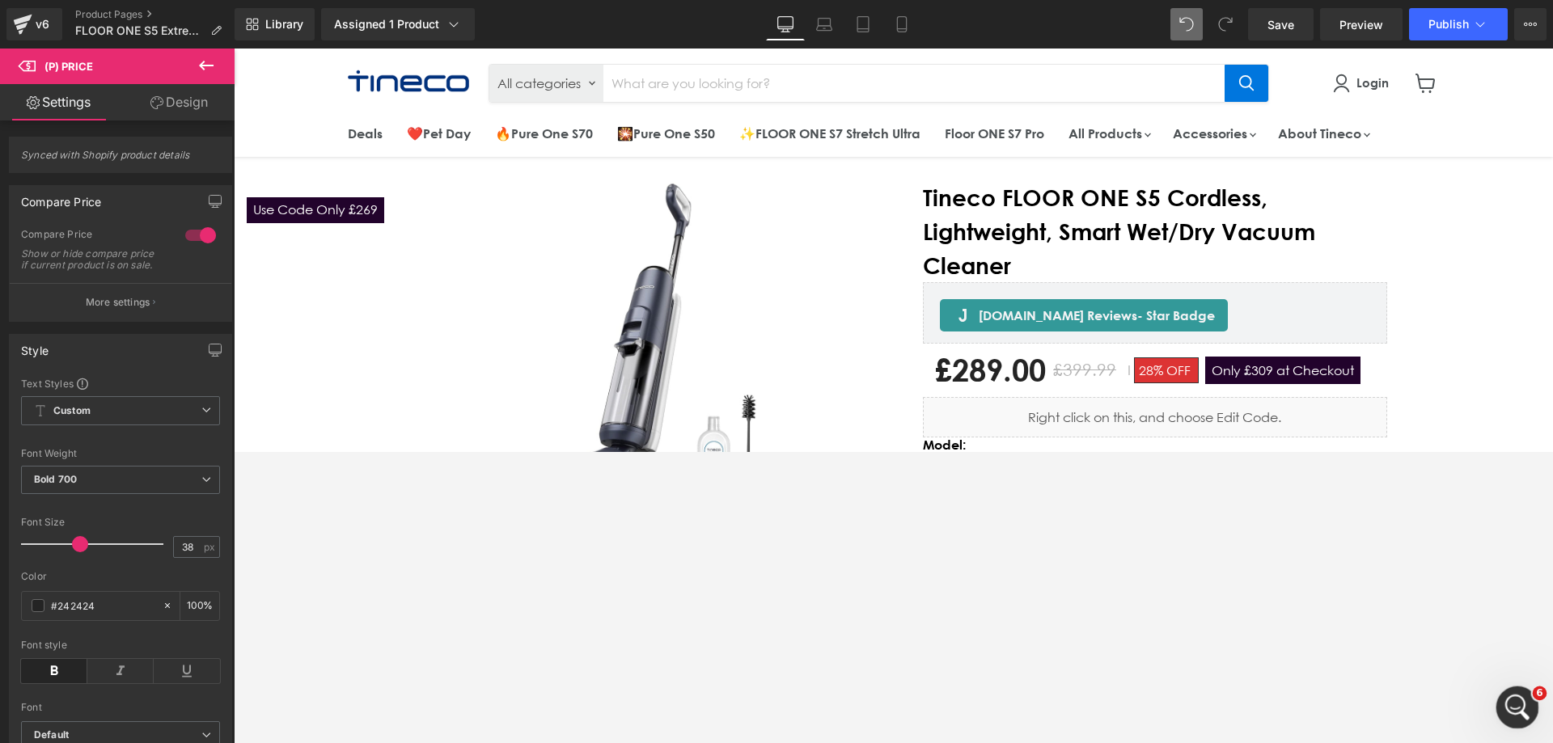
click at [1034, 451] on div "打开 Intercom Messenger" at bounding box center [1514, 705] width 53 height 53
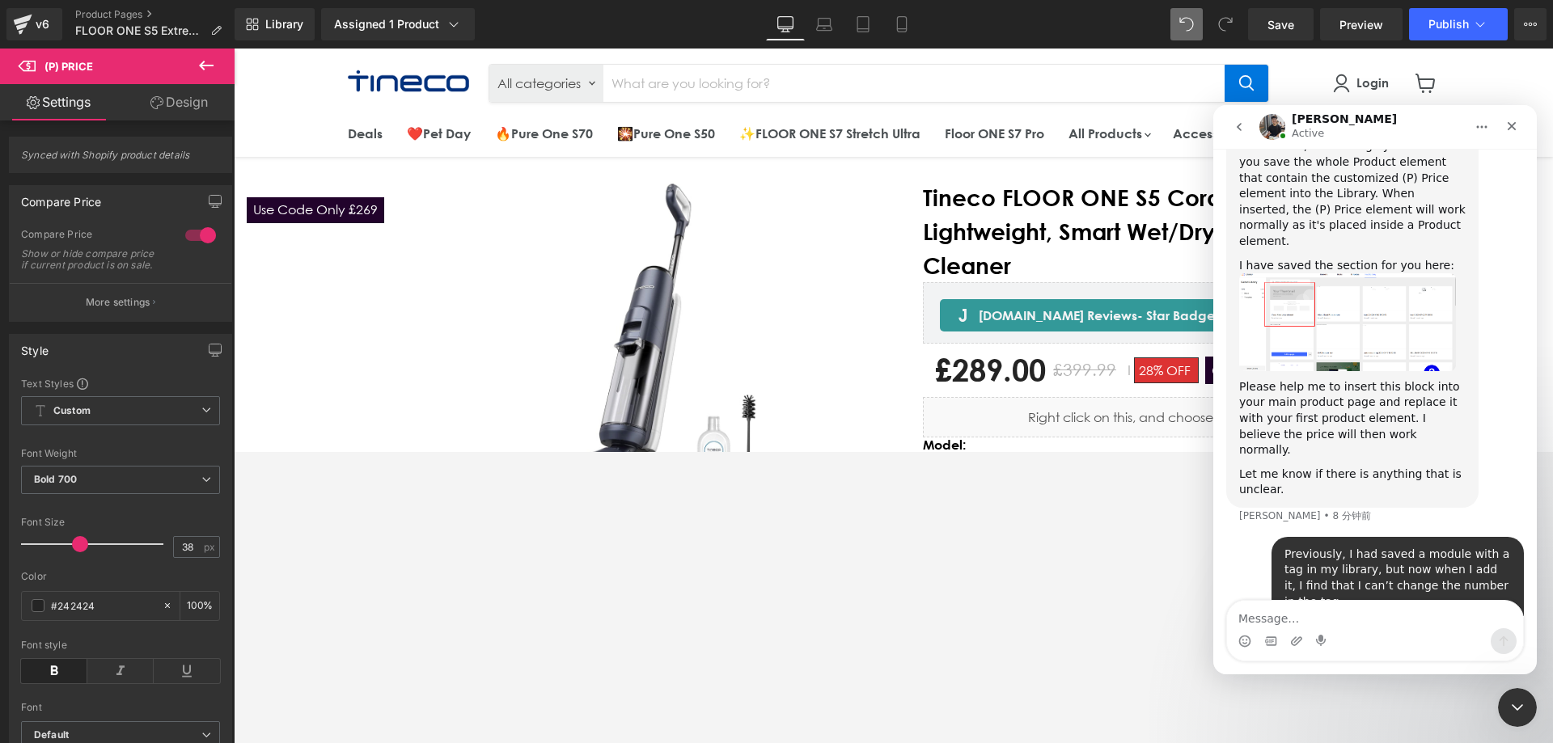
click at [1034, 451] on textarea "Message…" at bounding box center [1375, 614] width 296 height 27
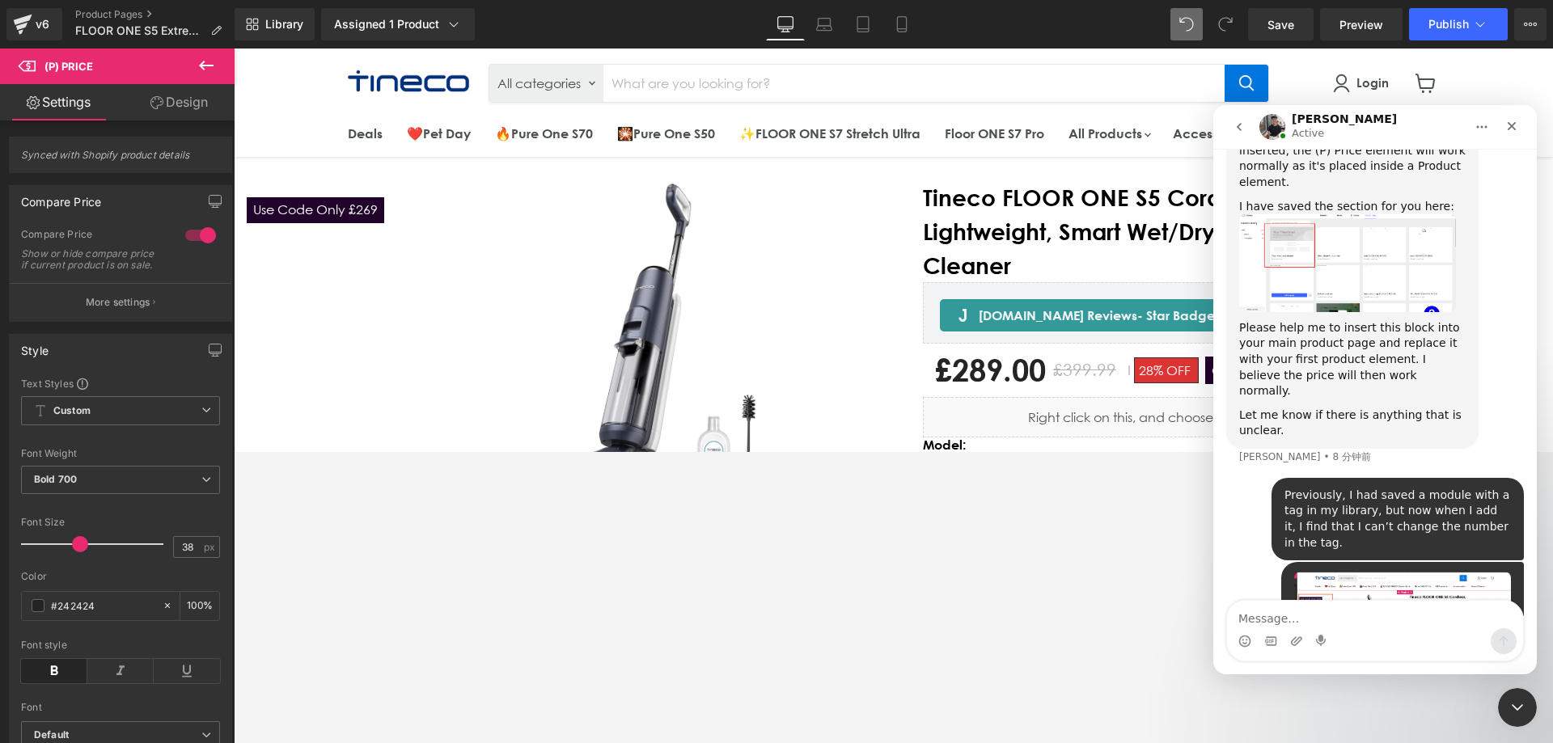
scroll to position [1453, 0]
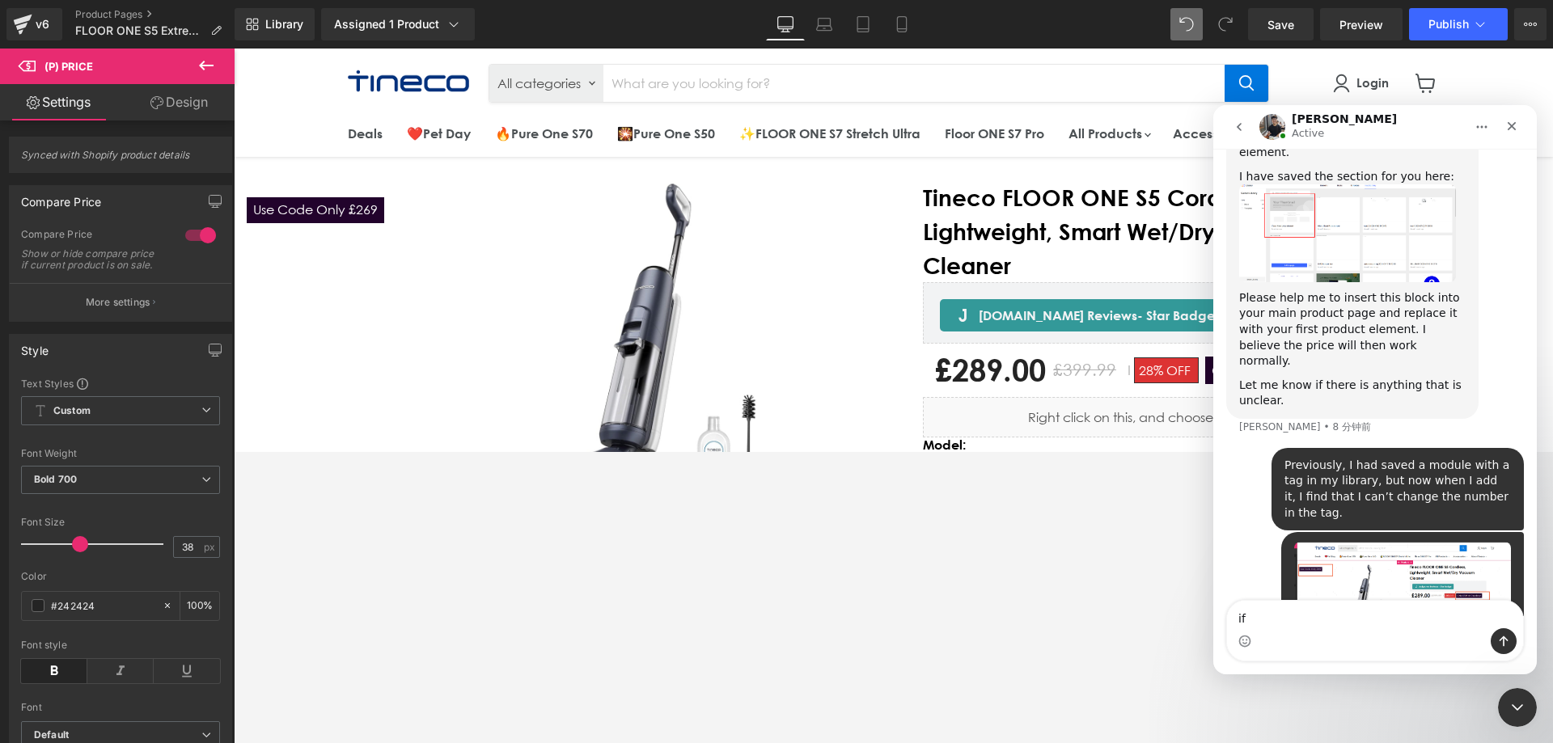
type textarea "i"
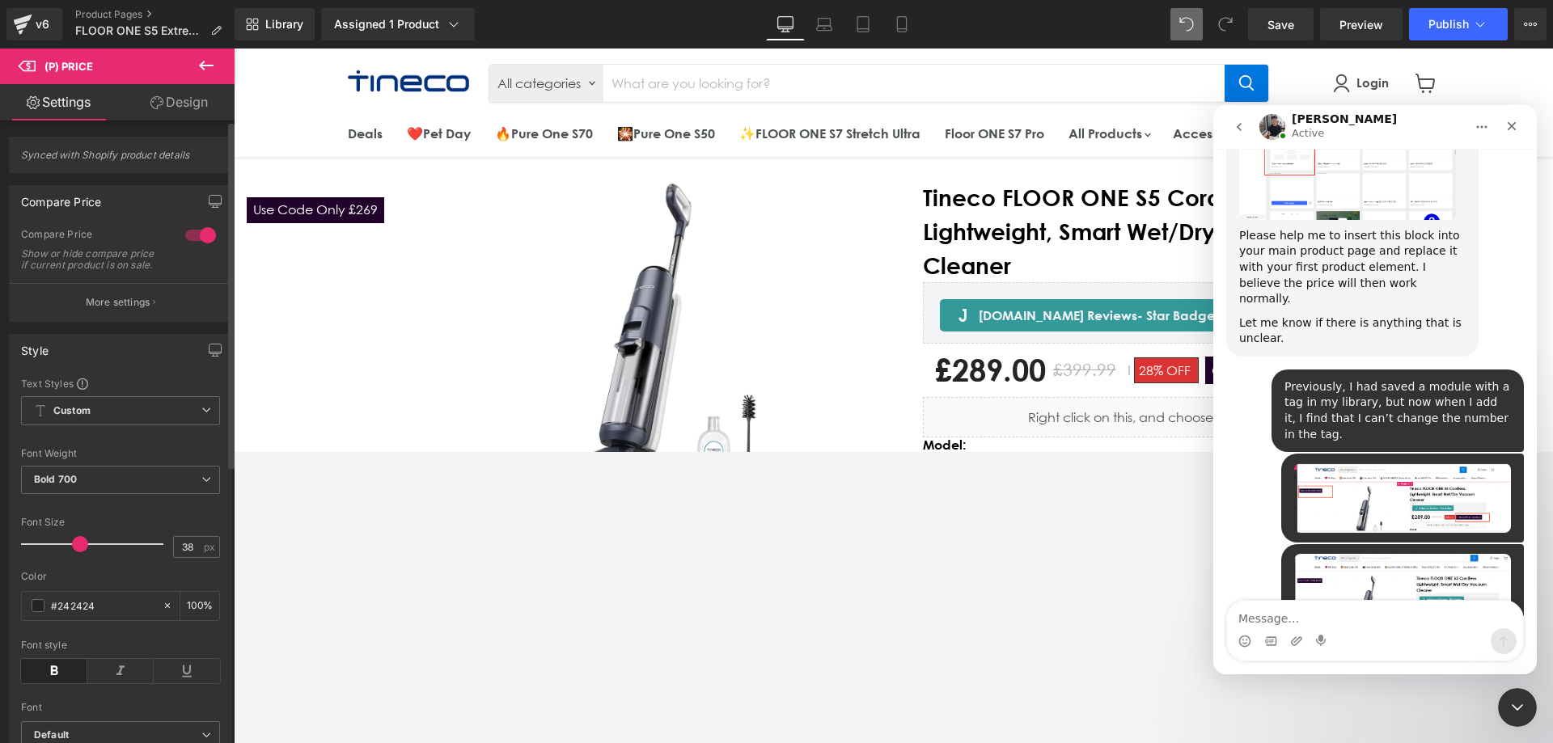
scroll to position [1518, 0]
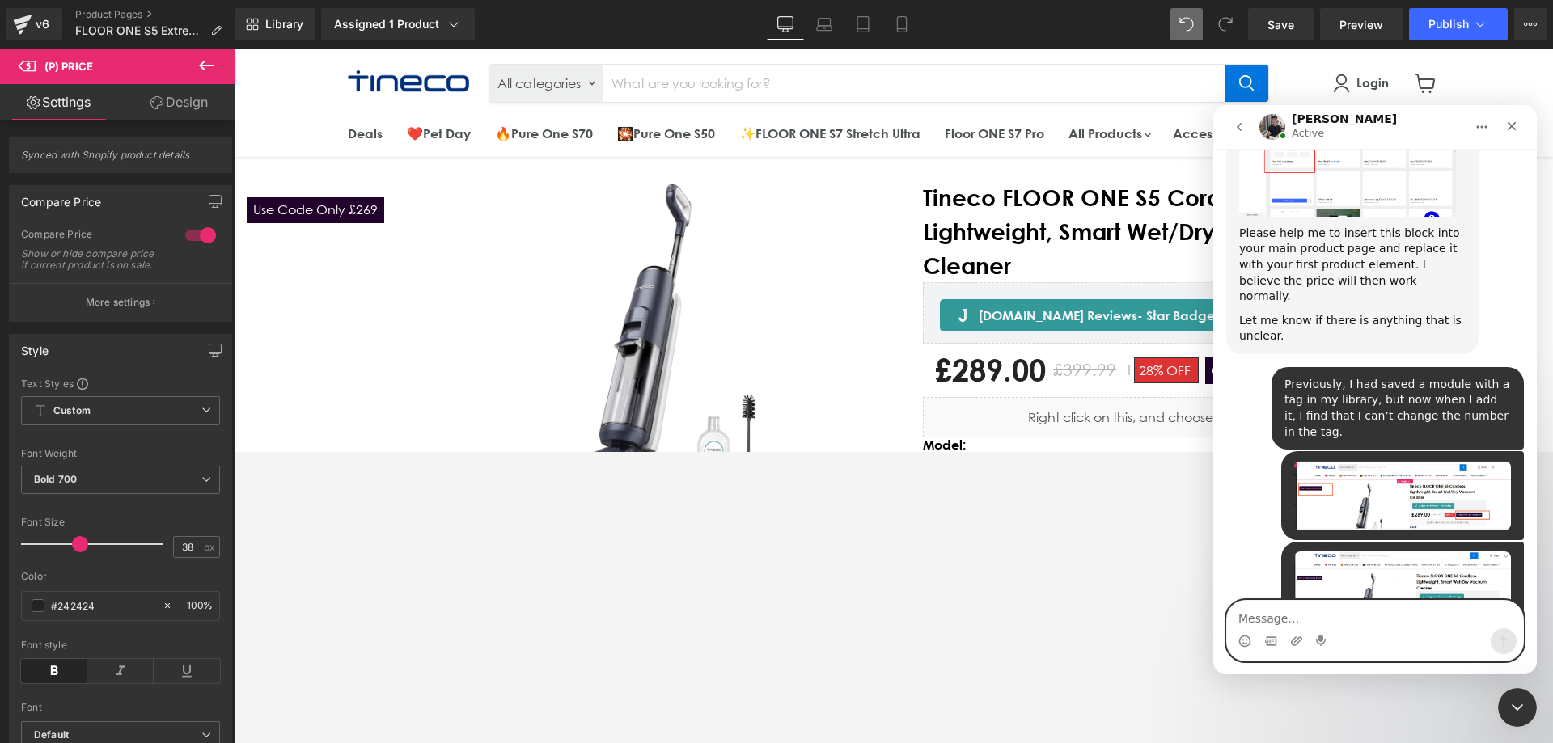
click at [1034, 451] on textarea "Message…" at bounding box center [1375, 614] width 296 height 27
click at [883, 337] on div at bounding box center [776, 347] width 1553 height 695
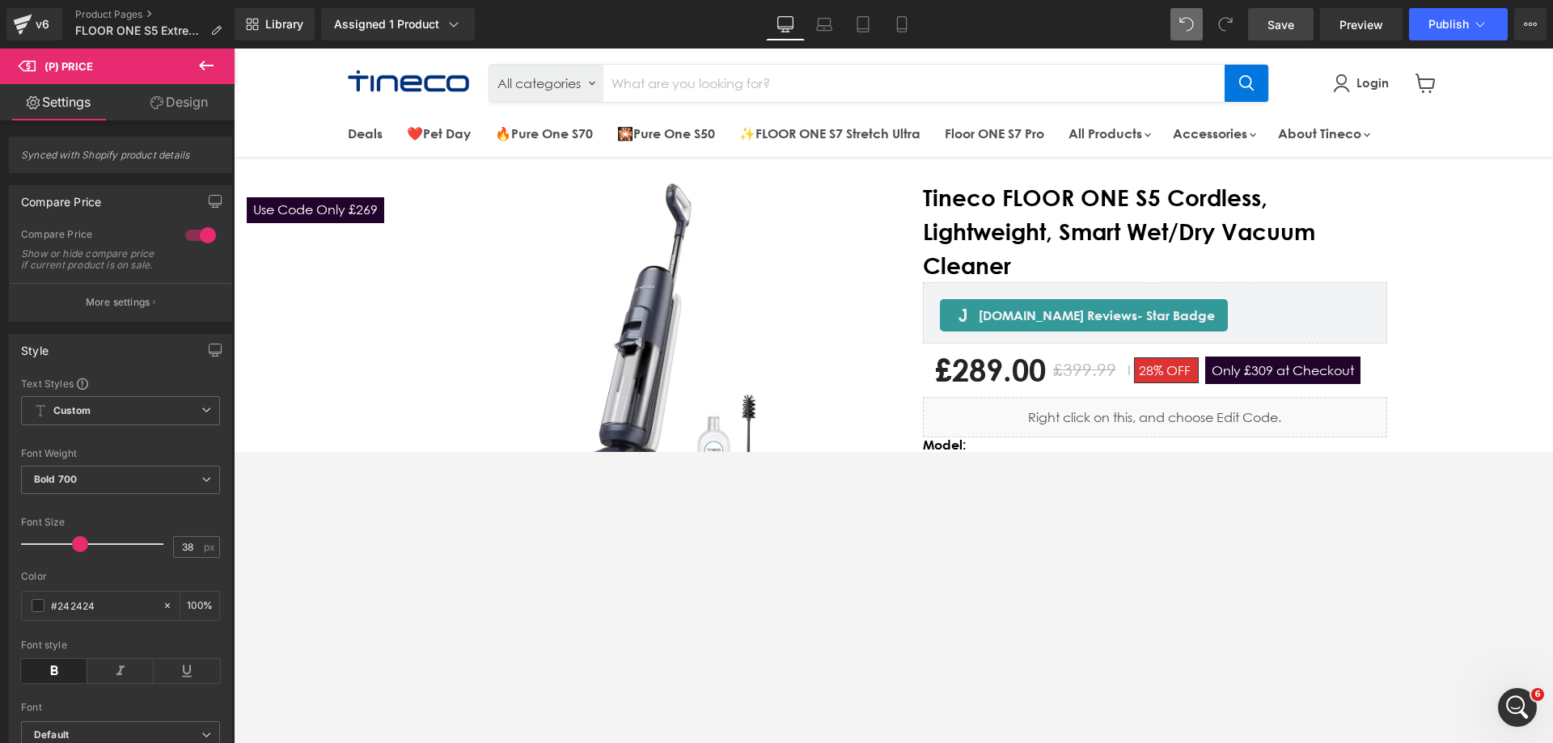
drag, startPoint x: 1281, startPoint y: 30, endPoint x: 1013, endPoint y: 302, distance: 381.5
click at [1034, 30] on span "Save" at bounding box center [1280, 24] width 27 height 17
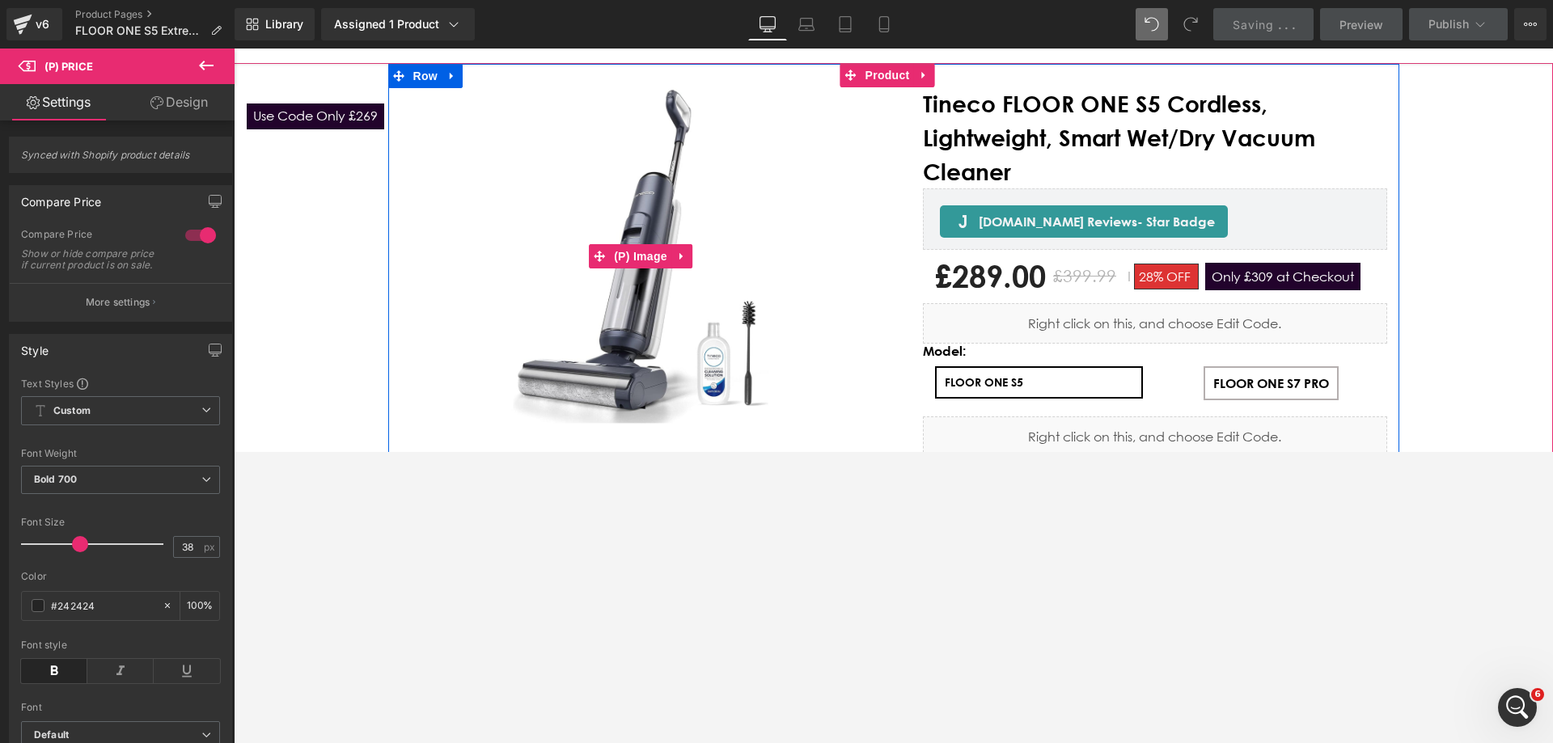
scroll to position [0, 0]
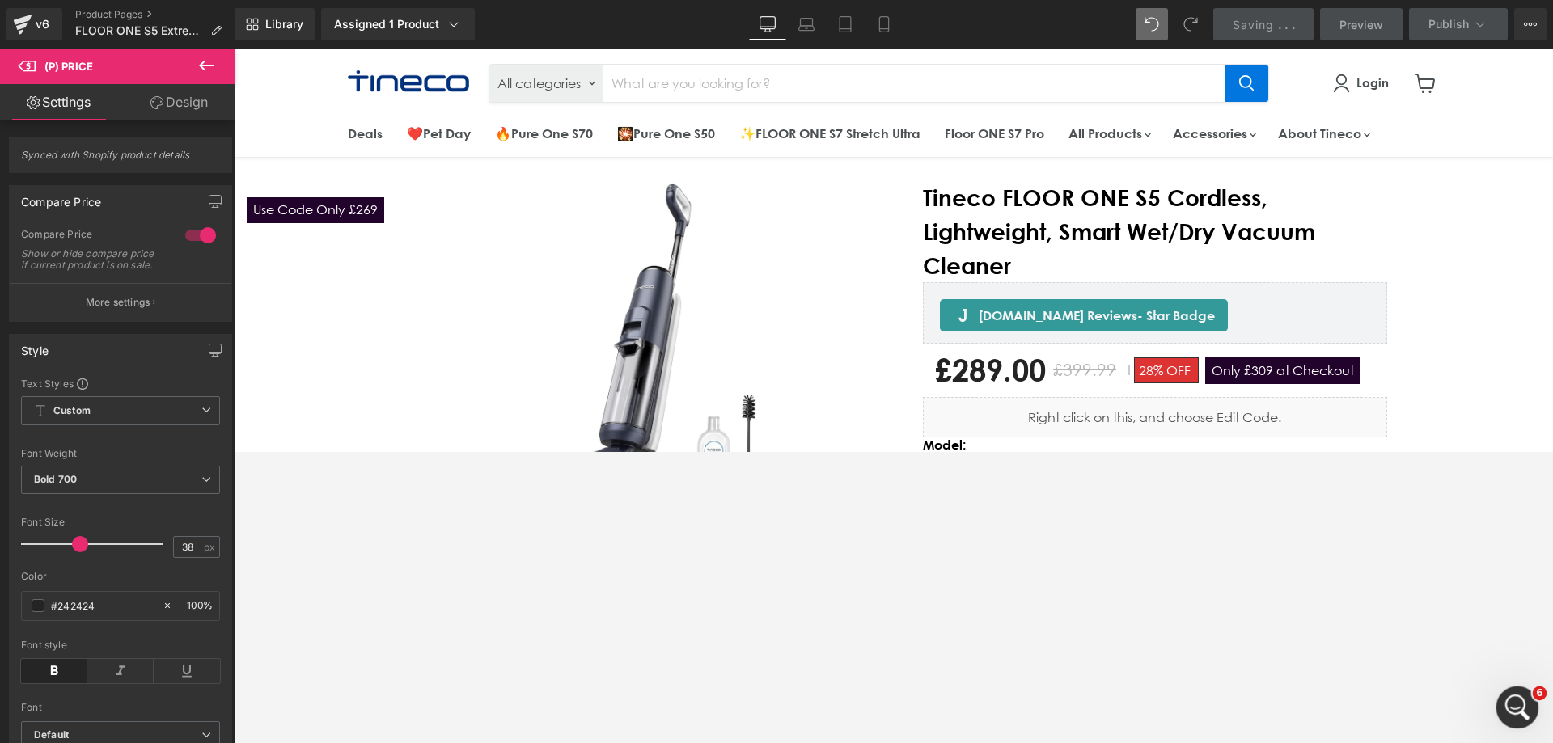
click at [1034, 451] on icon "打开 Intercom Messenger" at bounding box center [1515, 705] width 27 height 27
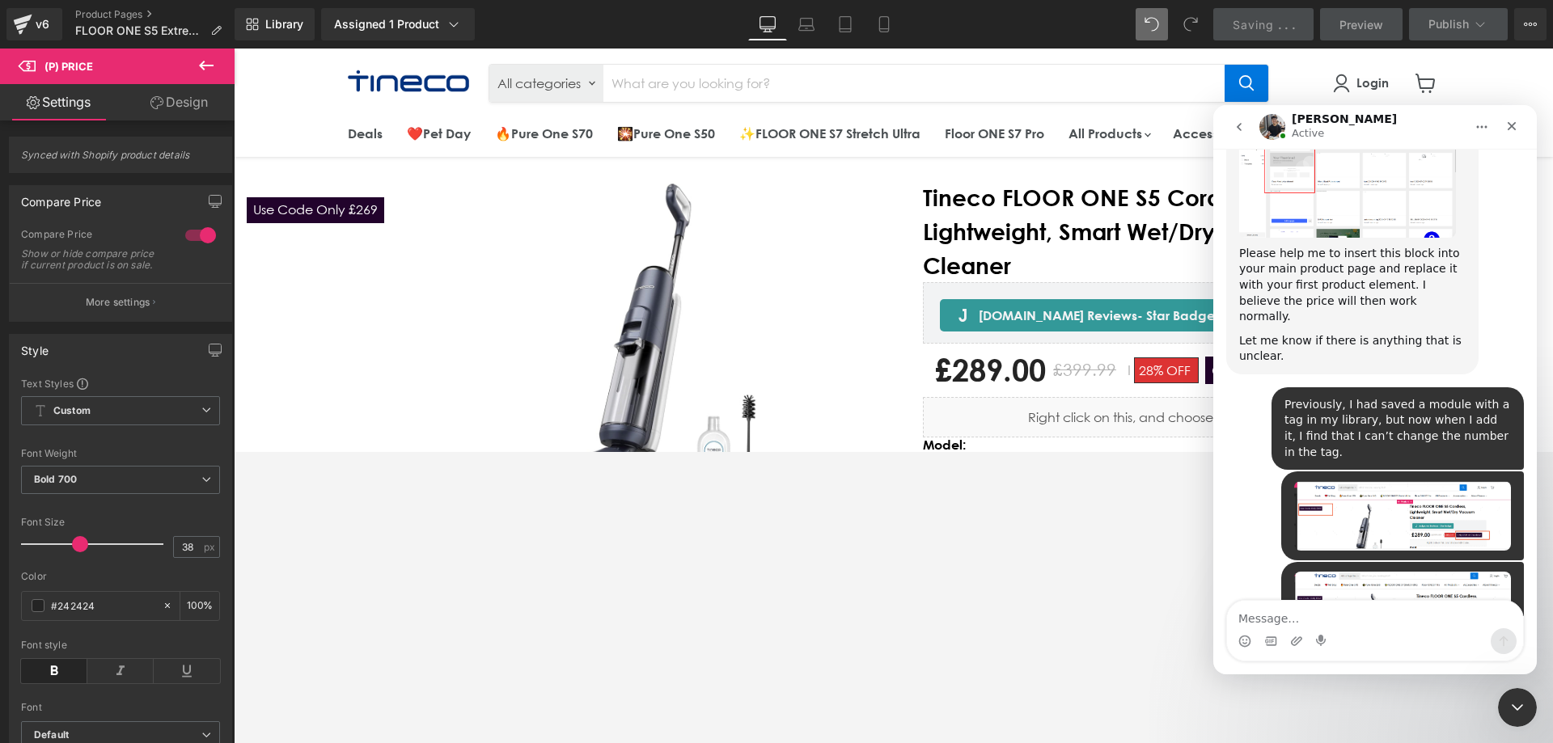
scroll to position [1518, 0]
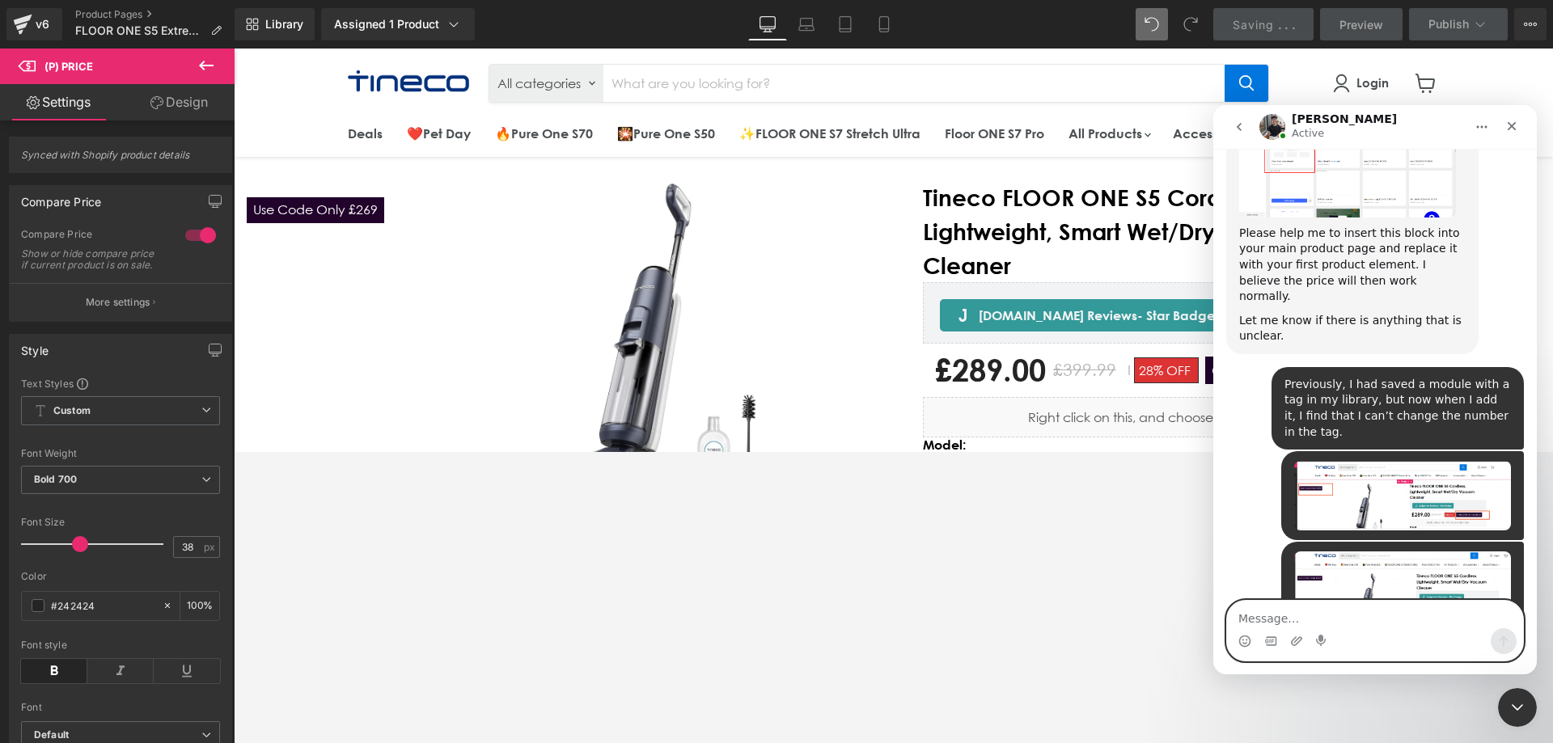
click at [1034, 451] on textarea "Message…" at bounding box center [1375, 614] width 296 height 27
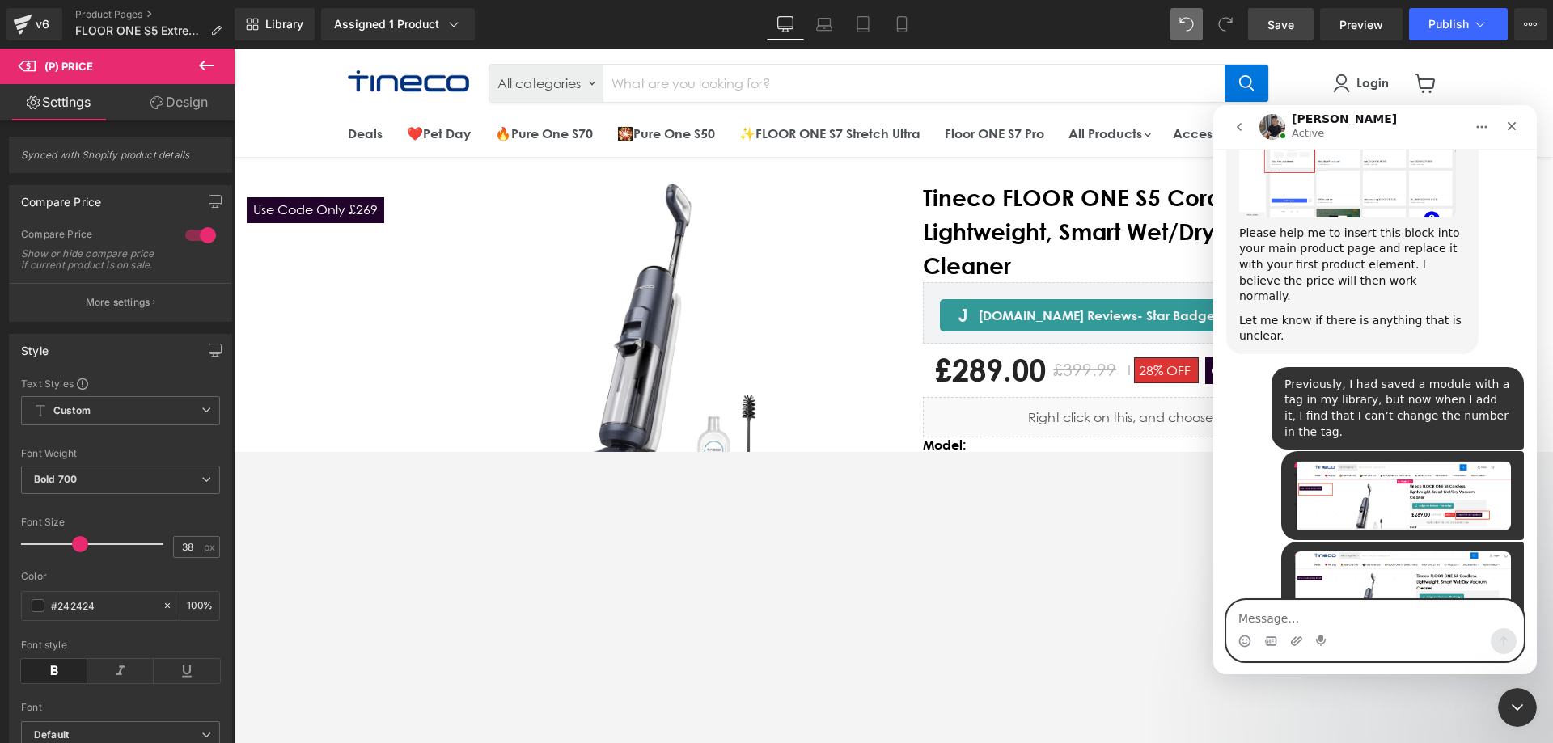
click at [1034, 451] on textarea "Message…" at bounding box center [1375, 614] width 296 height 27
paste textarea "It has been successfully saved."
type textarea "It has been successfully saved."
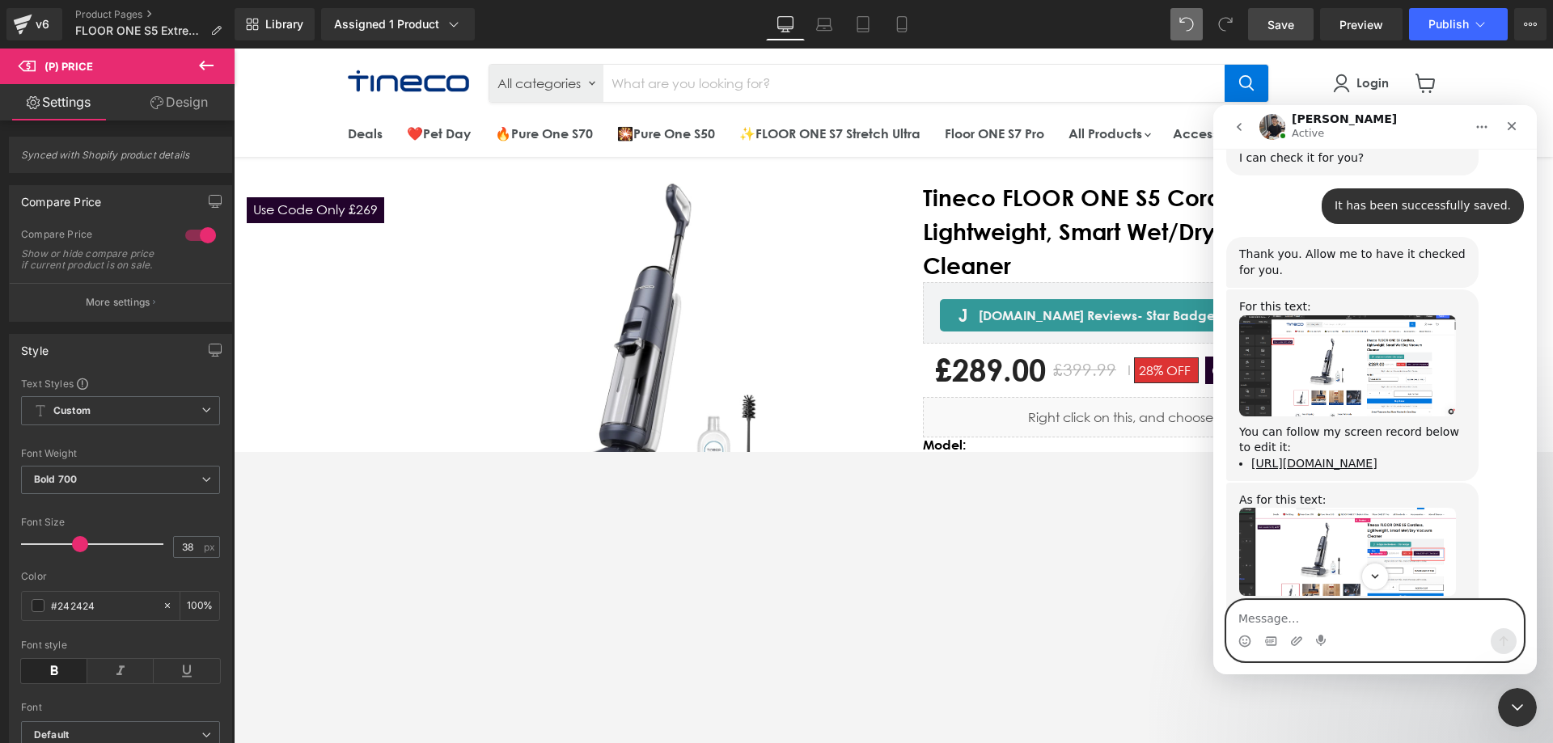
scroll to position [2065, 0]
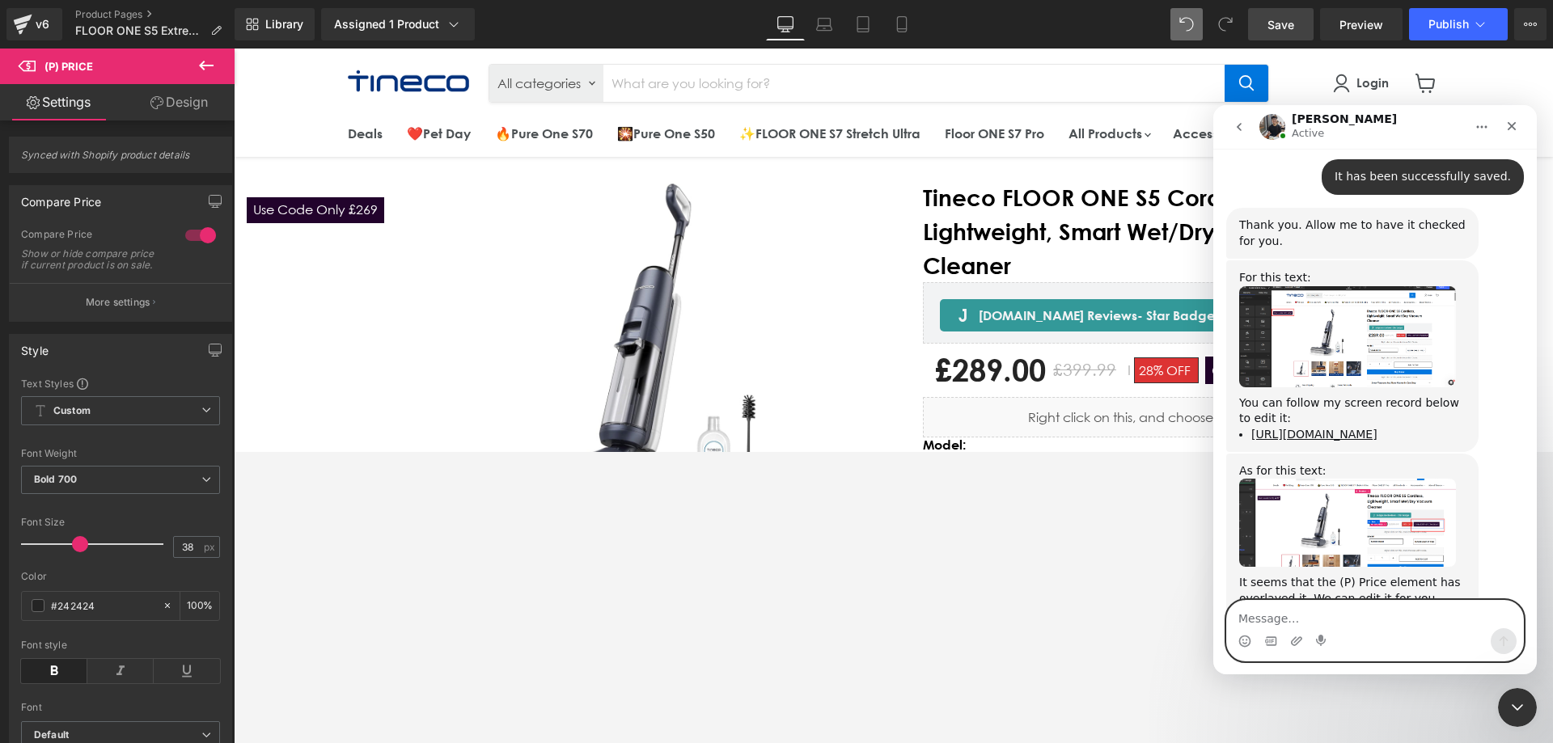
click at [1034, 451] on textarea "Message…" at bounding box center [1375, 614] width 296 height 27
click at [336, 212] on div at bounding box center [776, 347] width 1553 height 695
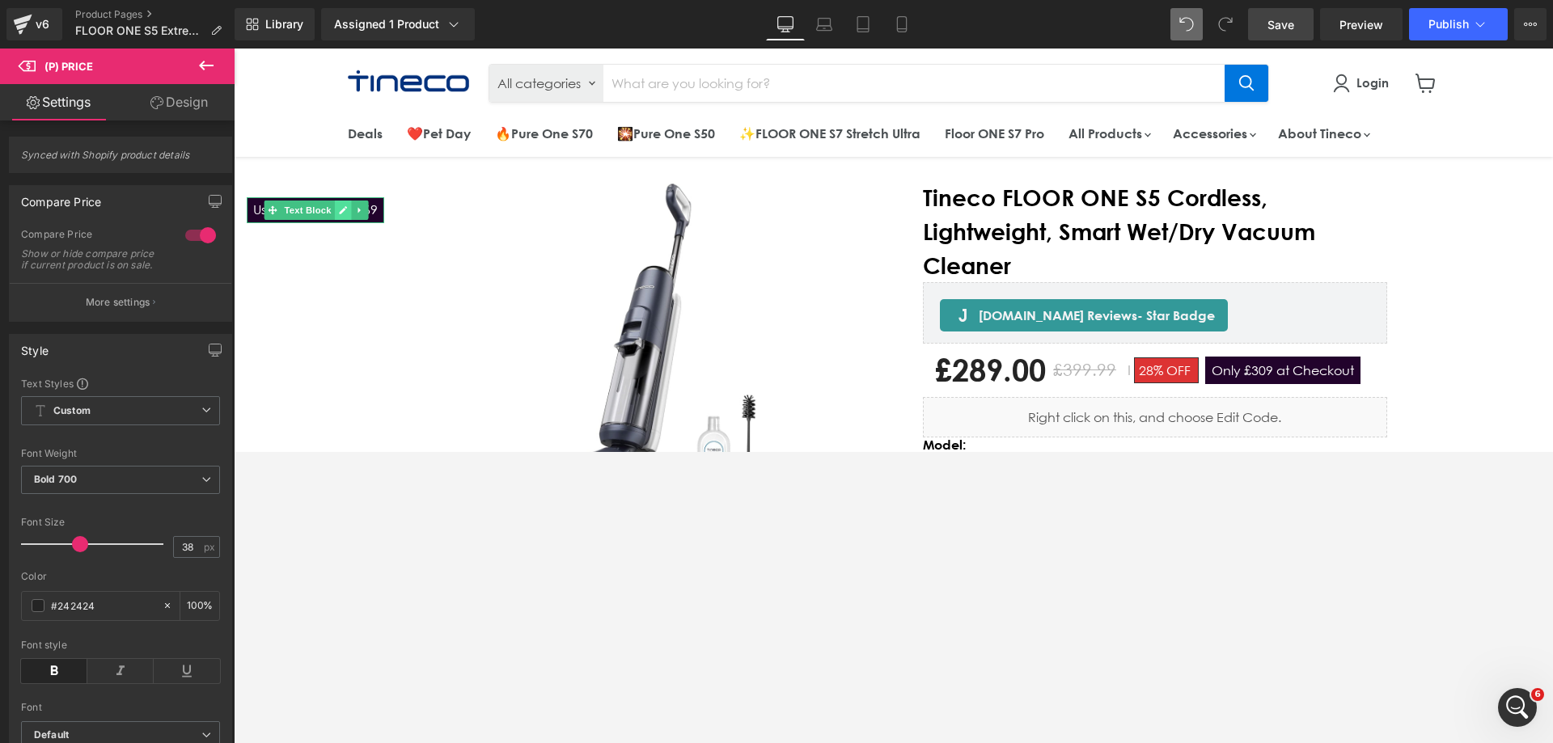
click at [336, 211] on link "Main content" at bounding box center [343, 210] width 17 height 19
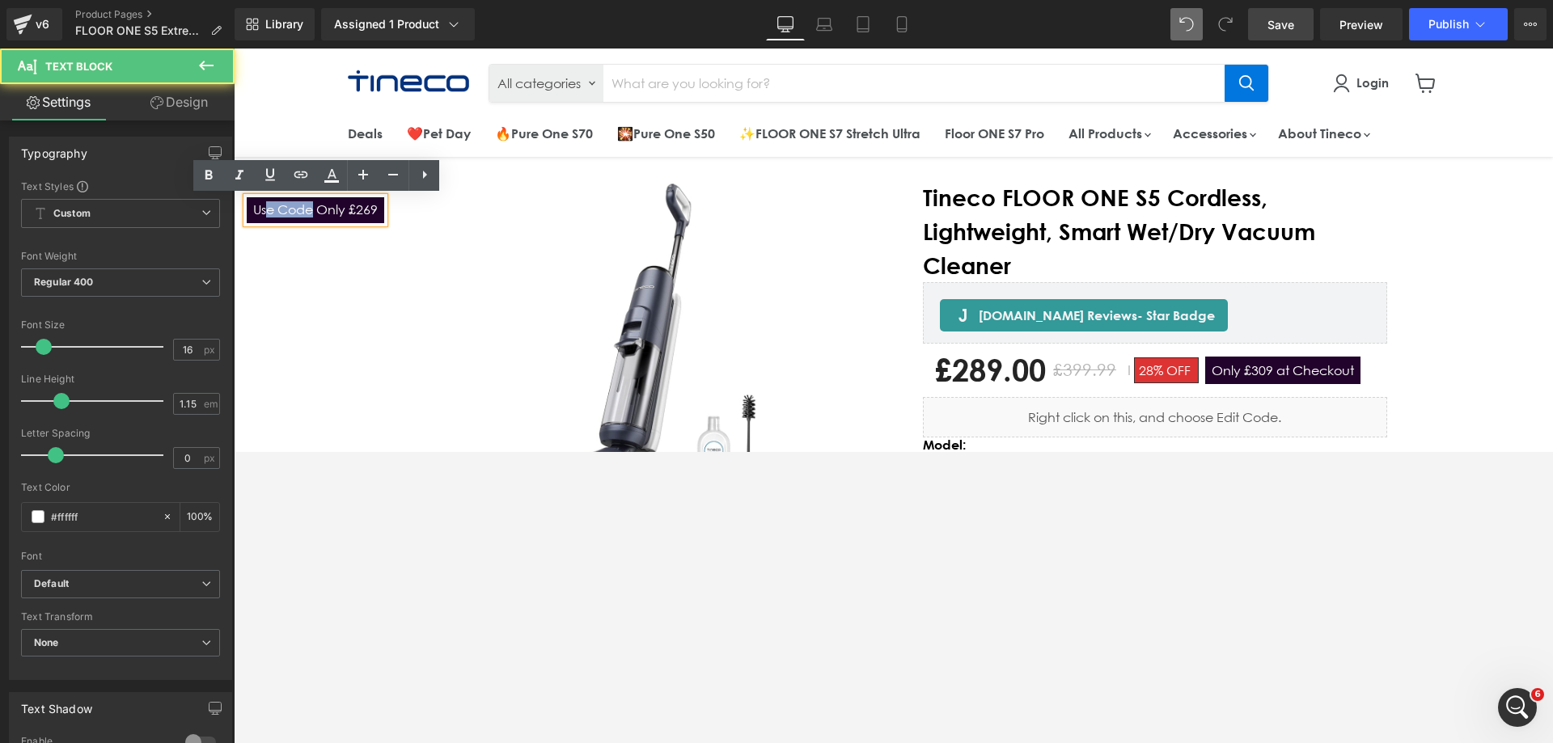
drag, startPoint x: 312, startPoint y: 209, endPoint x: 269, endPoint y: 206, distance: 43.8
click at [269, 206] on p "Use Code Only £269" at bounding box center [315, 209] width 125 height 15
click at [282, 209] on p "Use Code Only £269" at bounding box center [315, 209] width 125 height 15
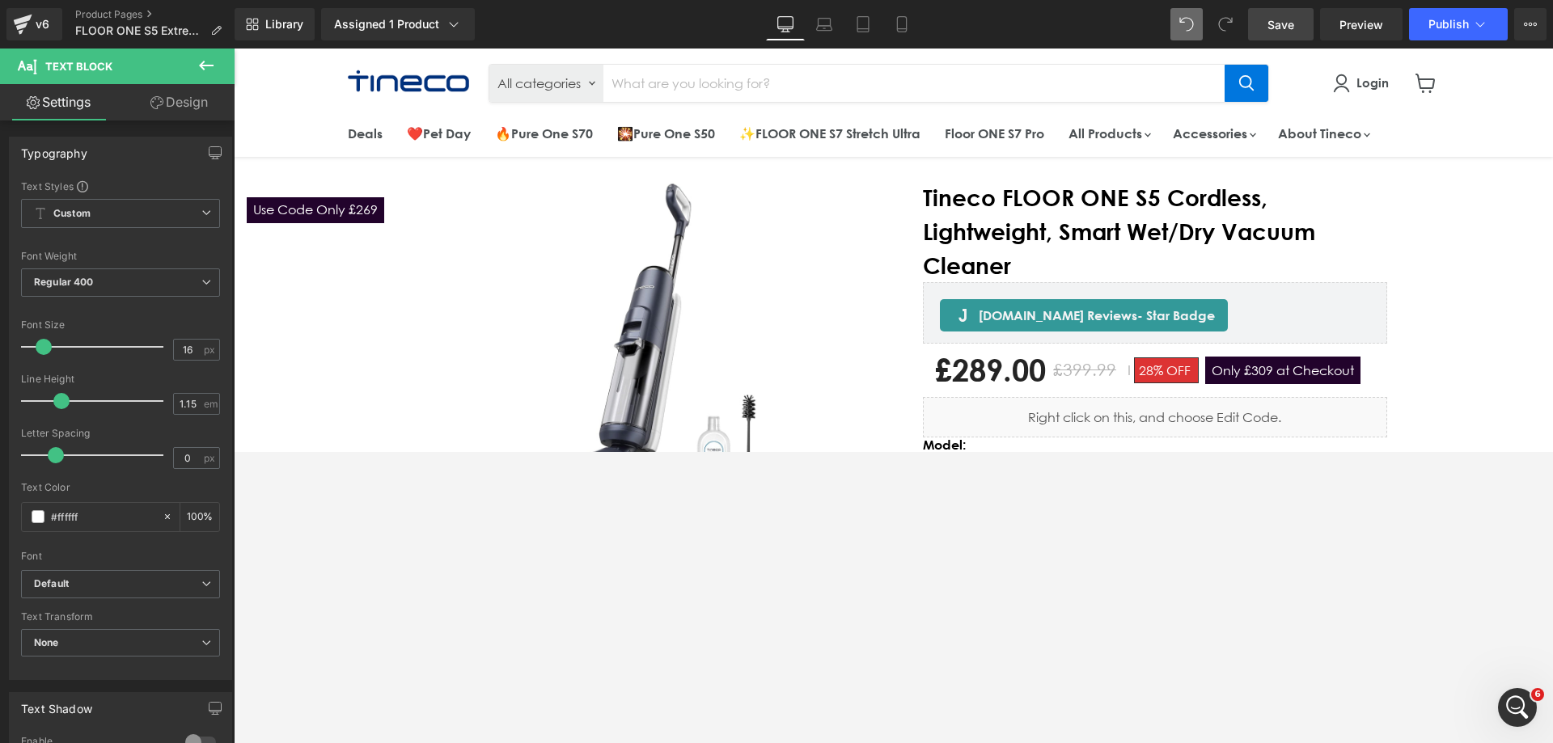
click at [272, 209] on icon "Main content" at bounding box center [273, 210] width 9 height 9
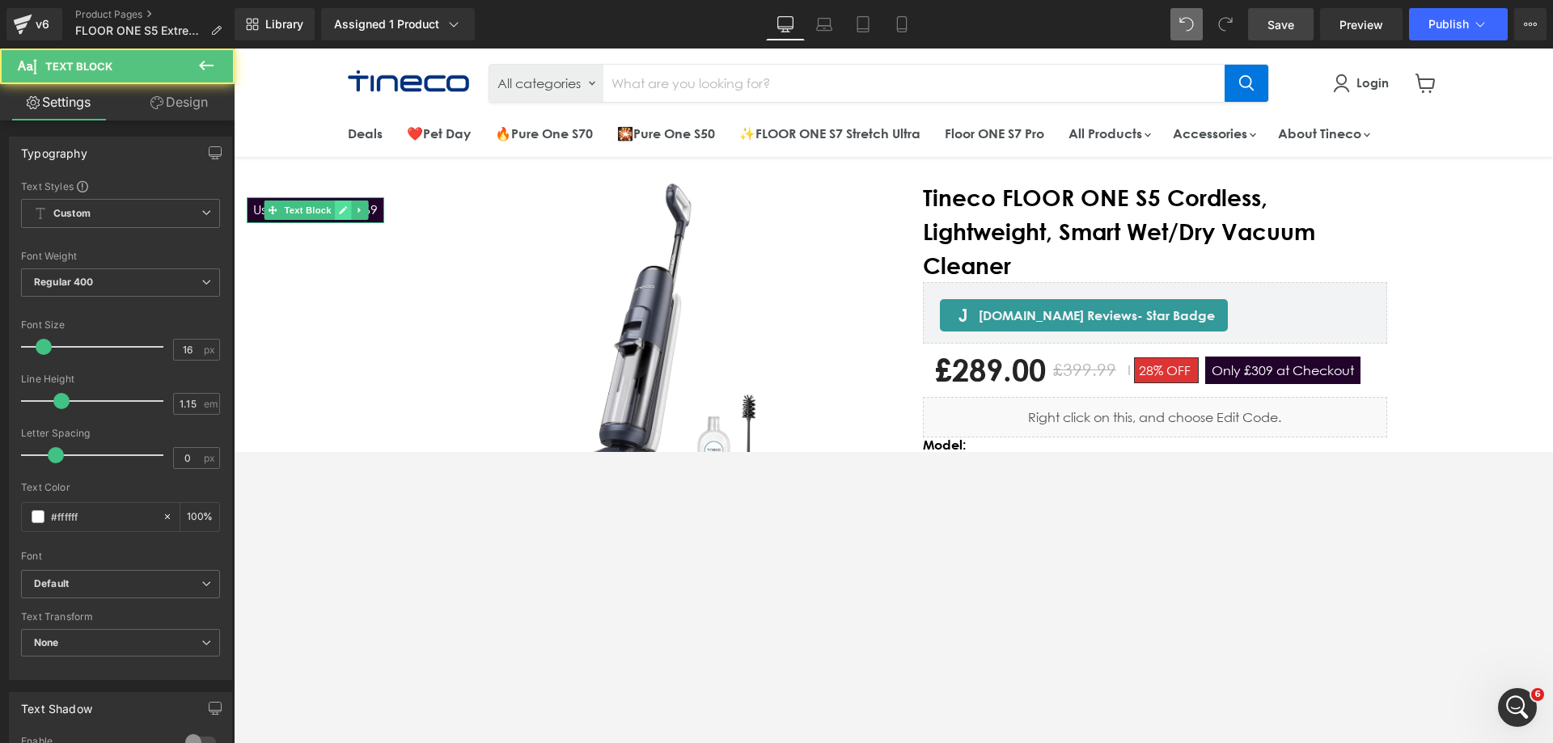
click at [341, 215] on link "Main content" at bounding box center [343, 210] width 17 height 19
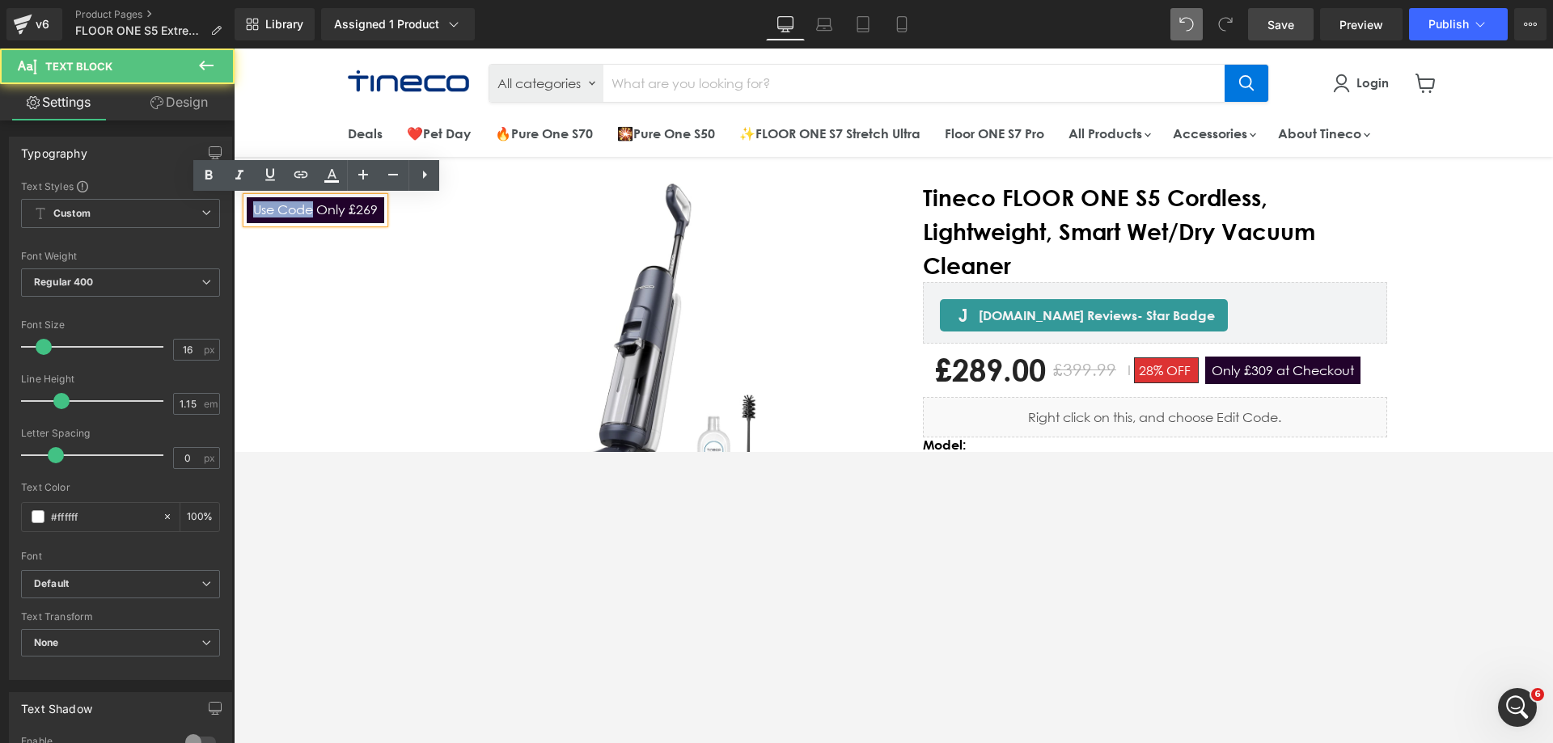
drag, startPoint x: 315, startPoint y: 217, endPoint x: 255, endPoint y: 214, distance: 59.9
click at [255, 214] on p "Use Code Only £269" at bounding box center [315, 209] width 125 height 15
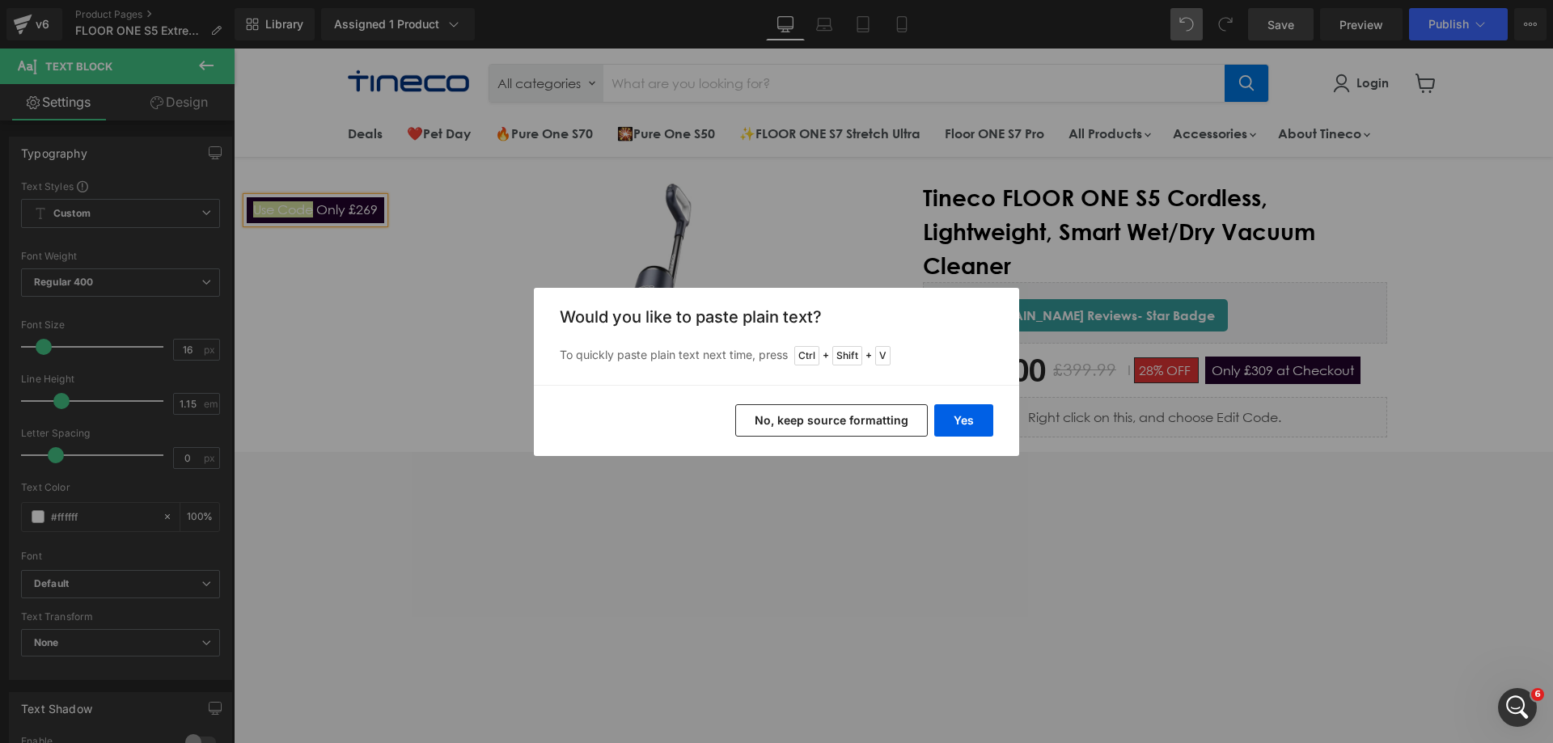
click at [861, 423] on button "No, keep source formatting" at bounding box center [831, 420] width 192 height 32
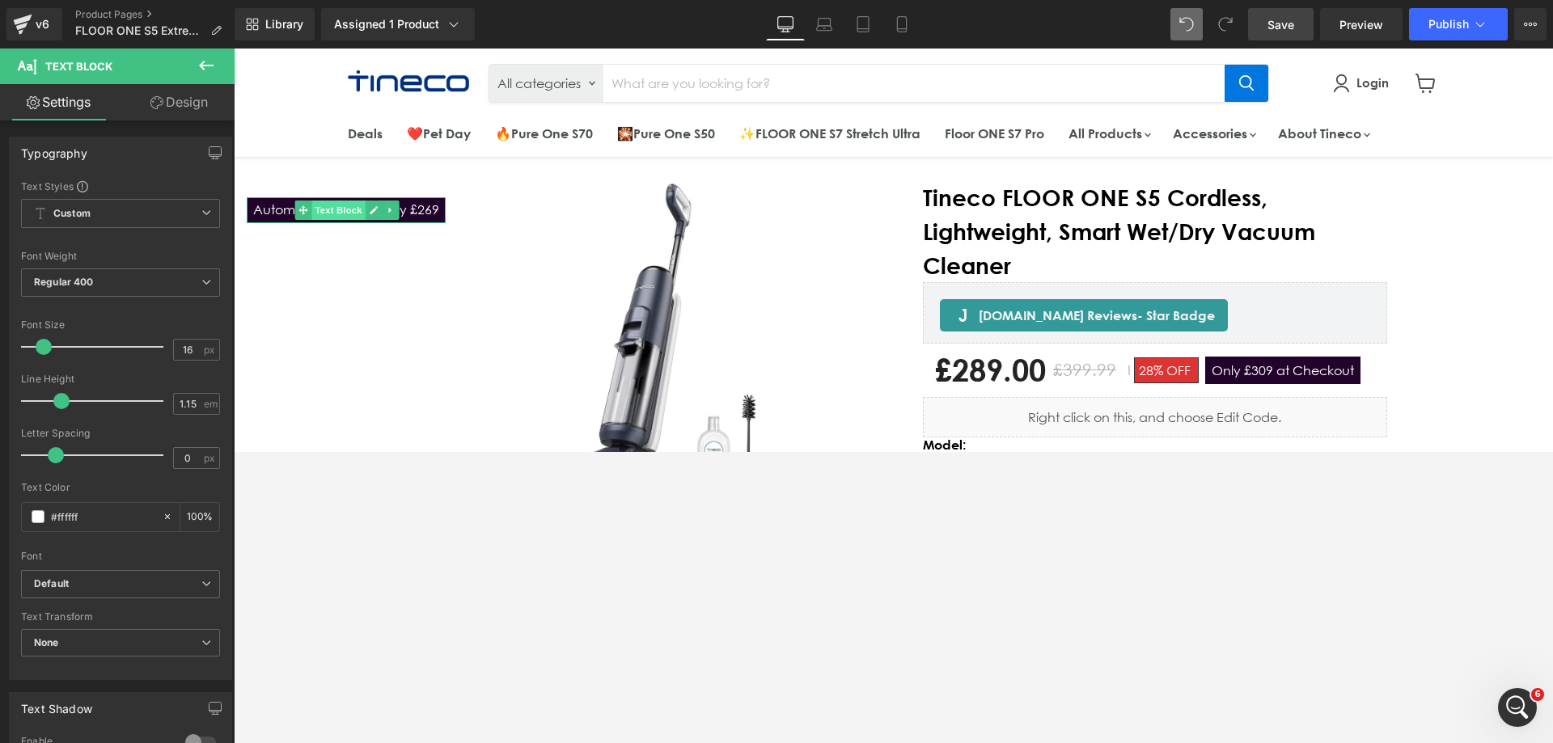
click at [339, 204] on span "Text Block" at bounding box center [338, 210] width 53 height 19
click at [337, 273] on div "New Release (P) Image" at bounding box center [893, 577] width 1319 height 838
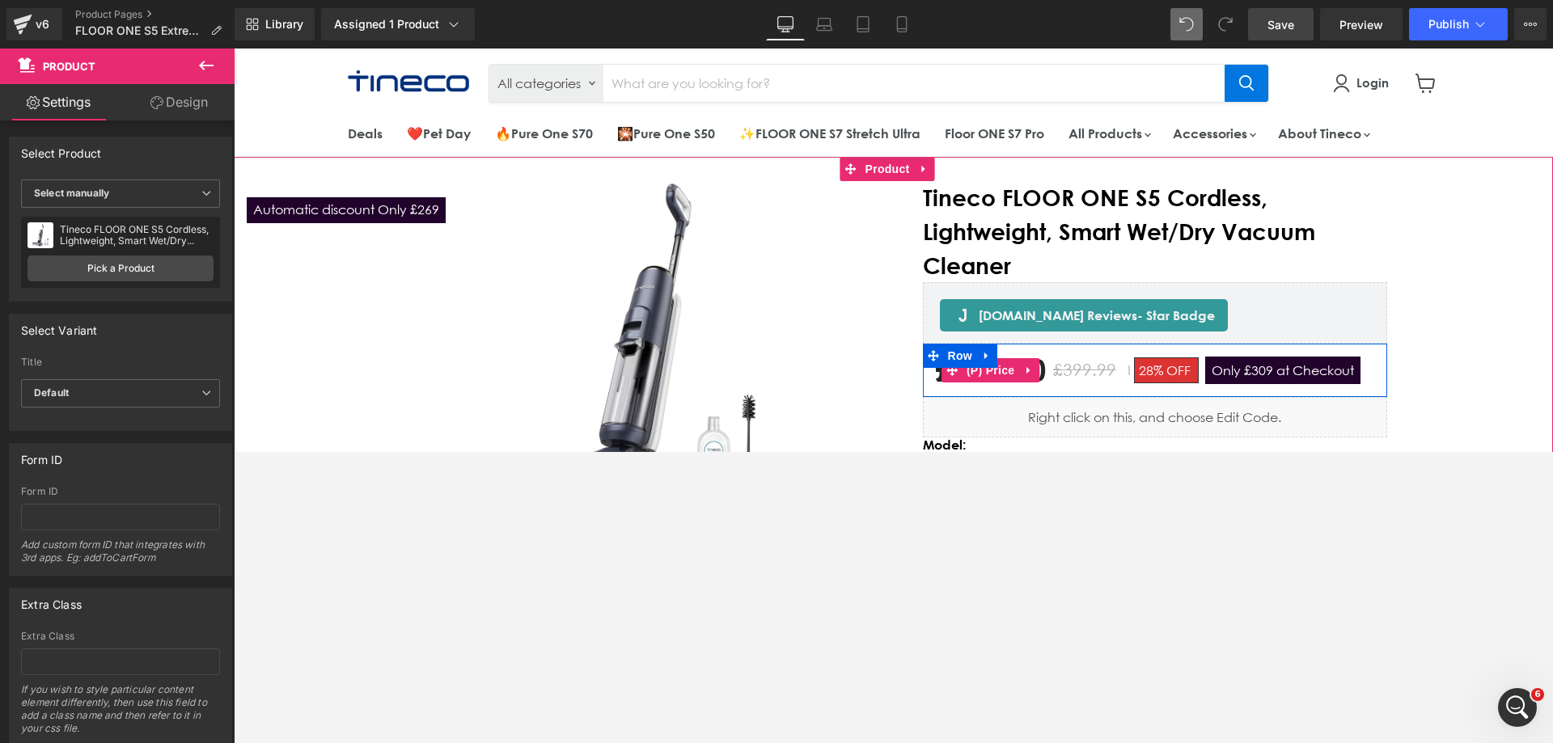
click at [1034, 371] on span "Only £309 at Checkout" at bounding box center [1282, 370] width 155 height 27
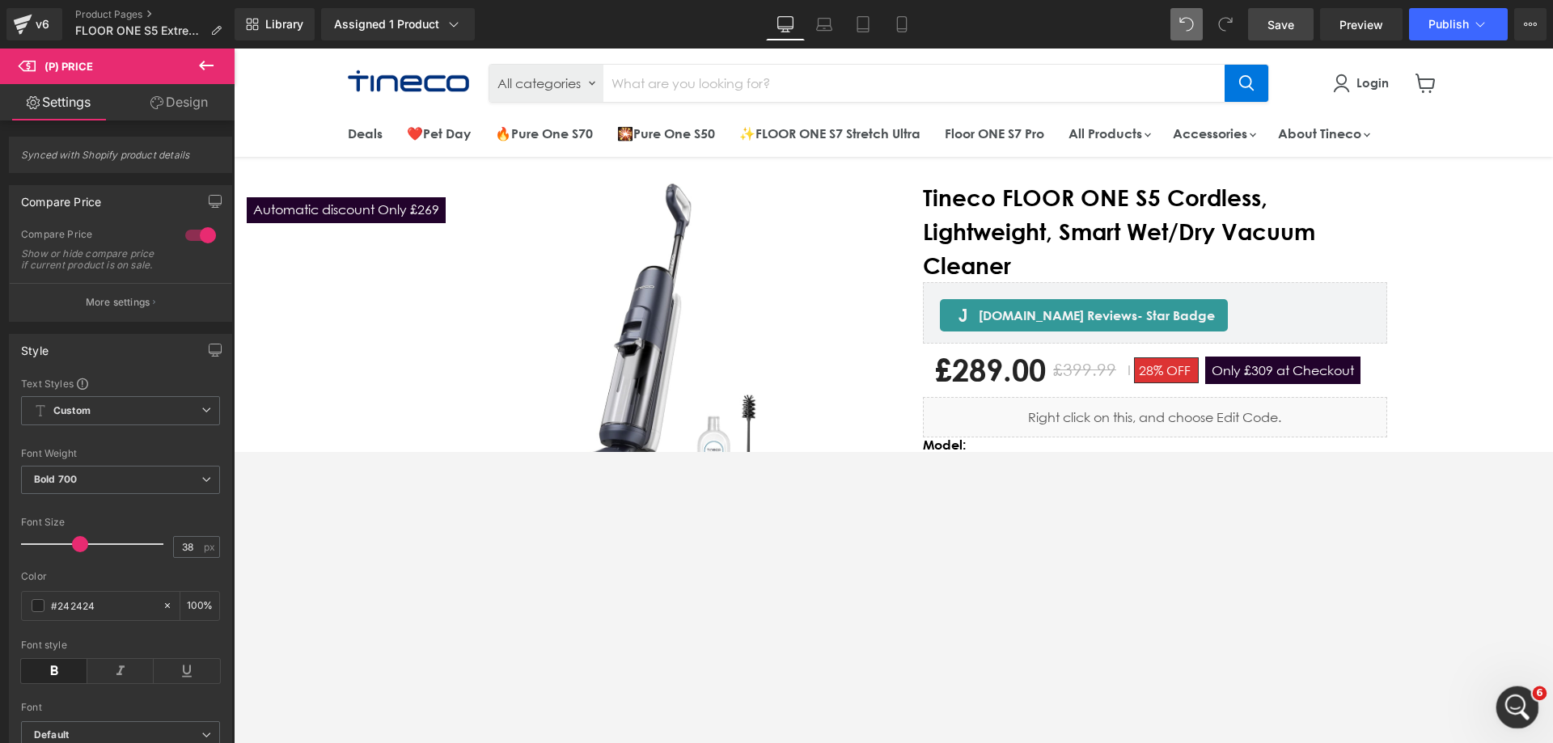
click at [1034, 451] on icon "打开 Intercom Messenger" at bounding box center [1515, 705] width 27 height 27
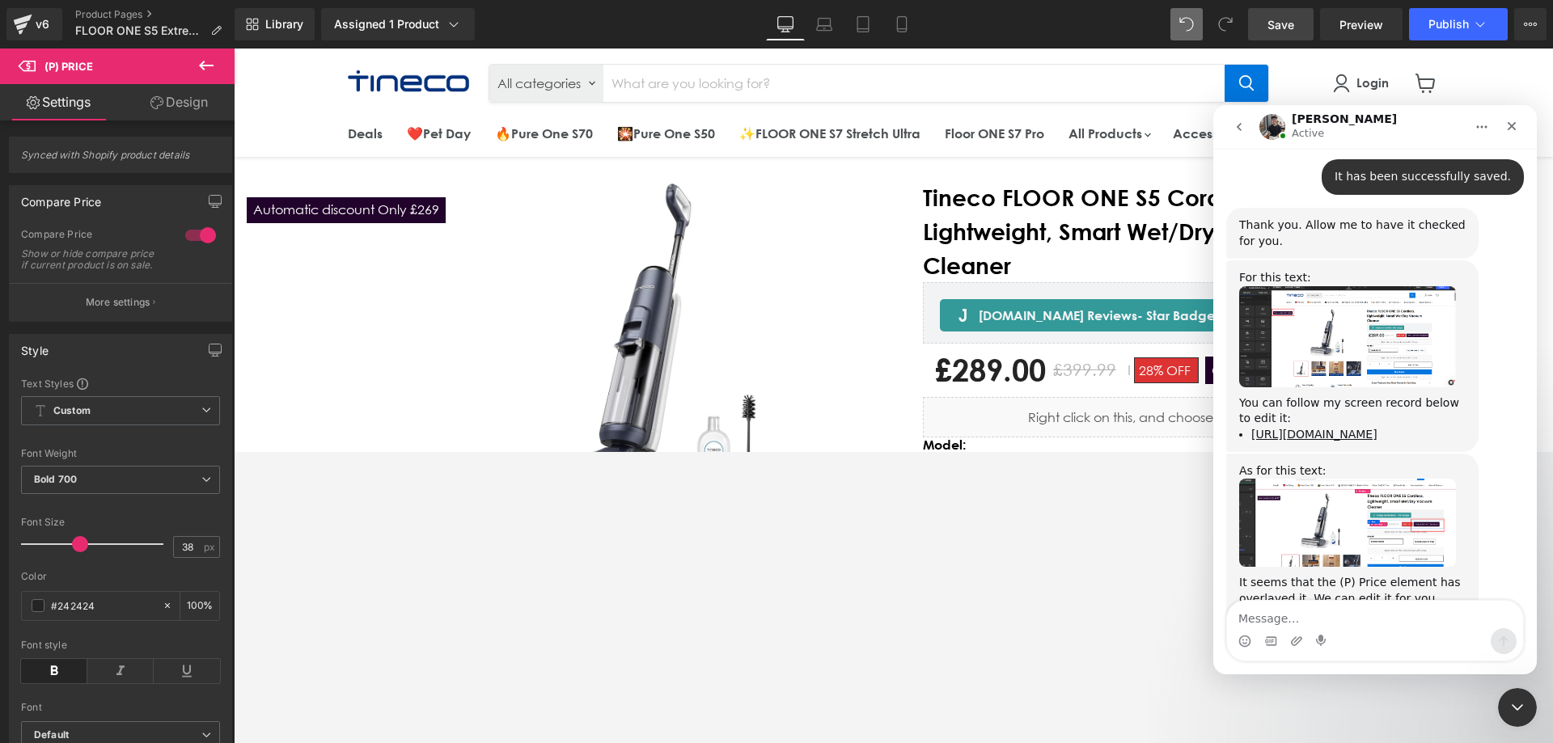
click at [380, 211] on div at bounding box center [776, 347] width 1553 height 695
click at [380, 211] on div "Automatic discount Only £269 Text Block" at bounding box center [346, 210] width 199 height 26
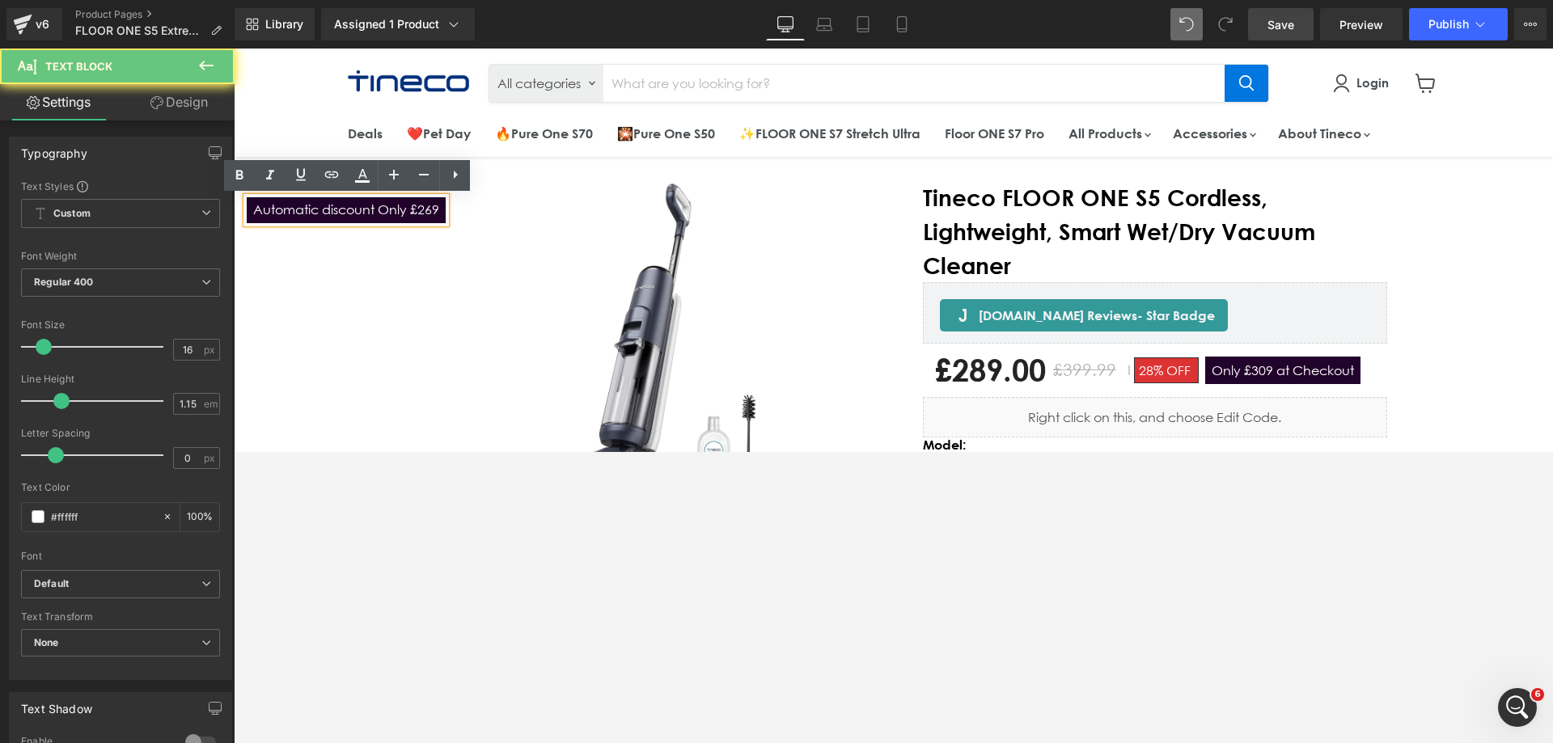
click at [380, 211] on p "Automatic discount Only £269" at bounding box center [346, 209] width 186 height 15
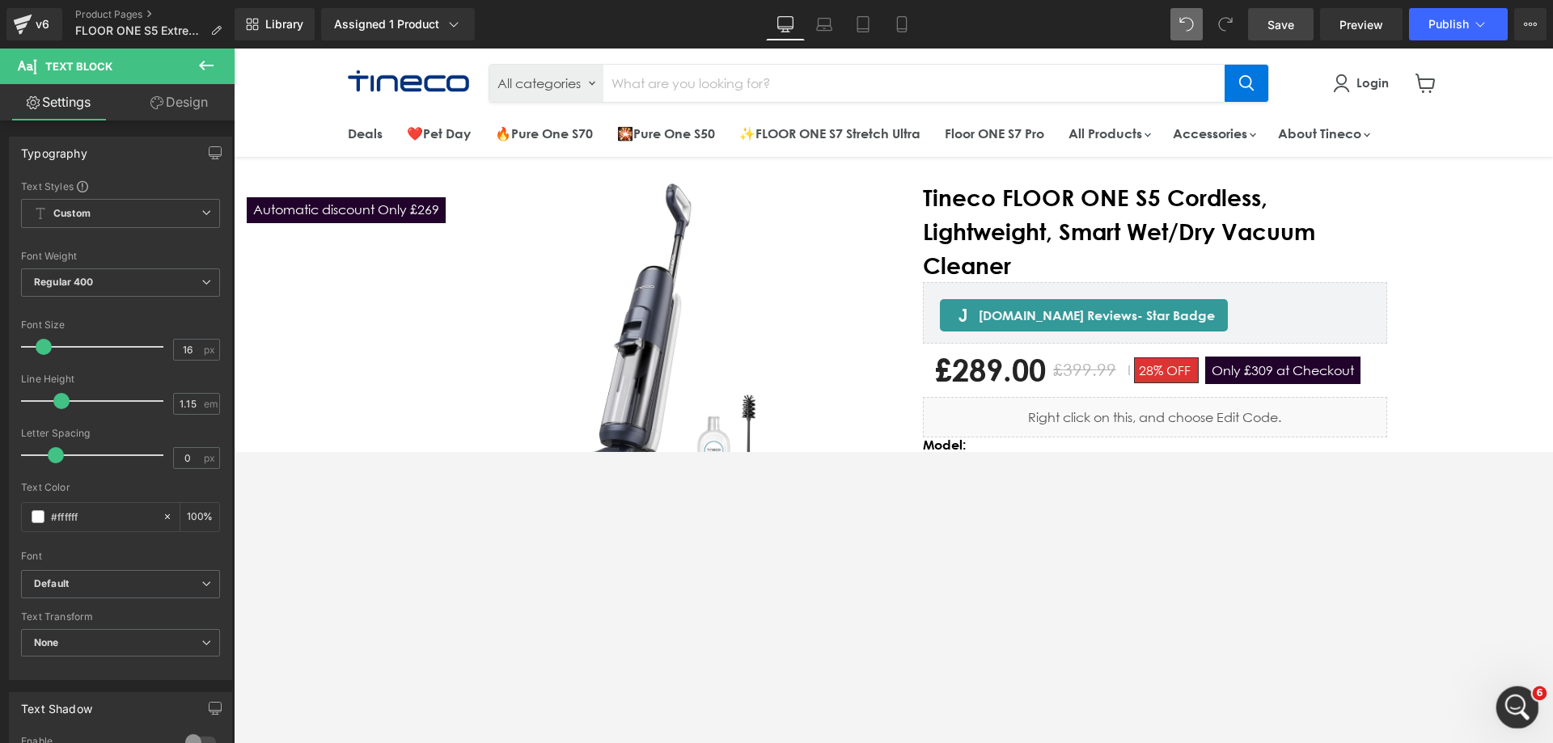
click at [1034, 451] on icon "打开 Intercom Messenger" at bounding box center [1515, 705] width 27 height 27
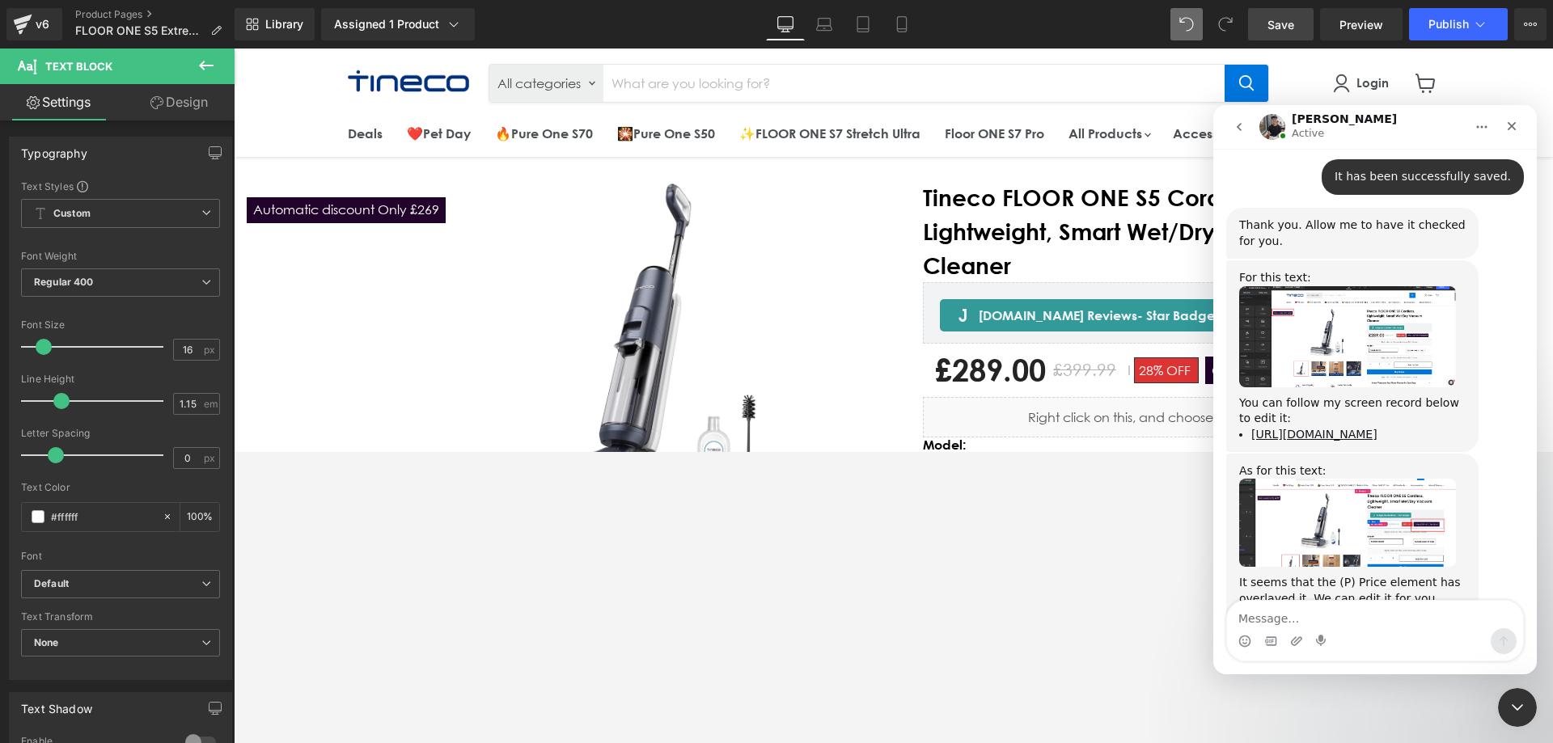
click at [1034, 451] on textarea "Message…" at bounding box center [1375, 614] width 296 height 27
type textarea "Automatic discount Only £269"
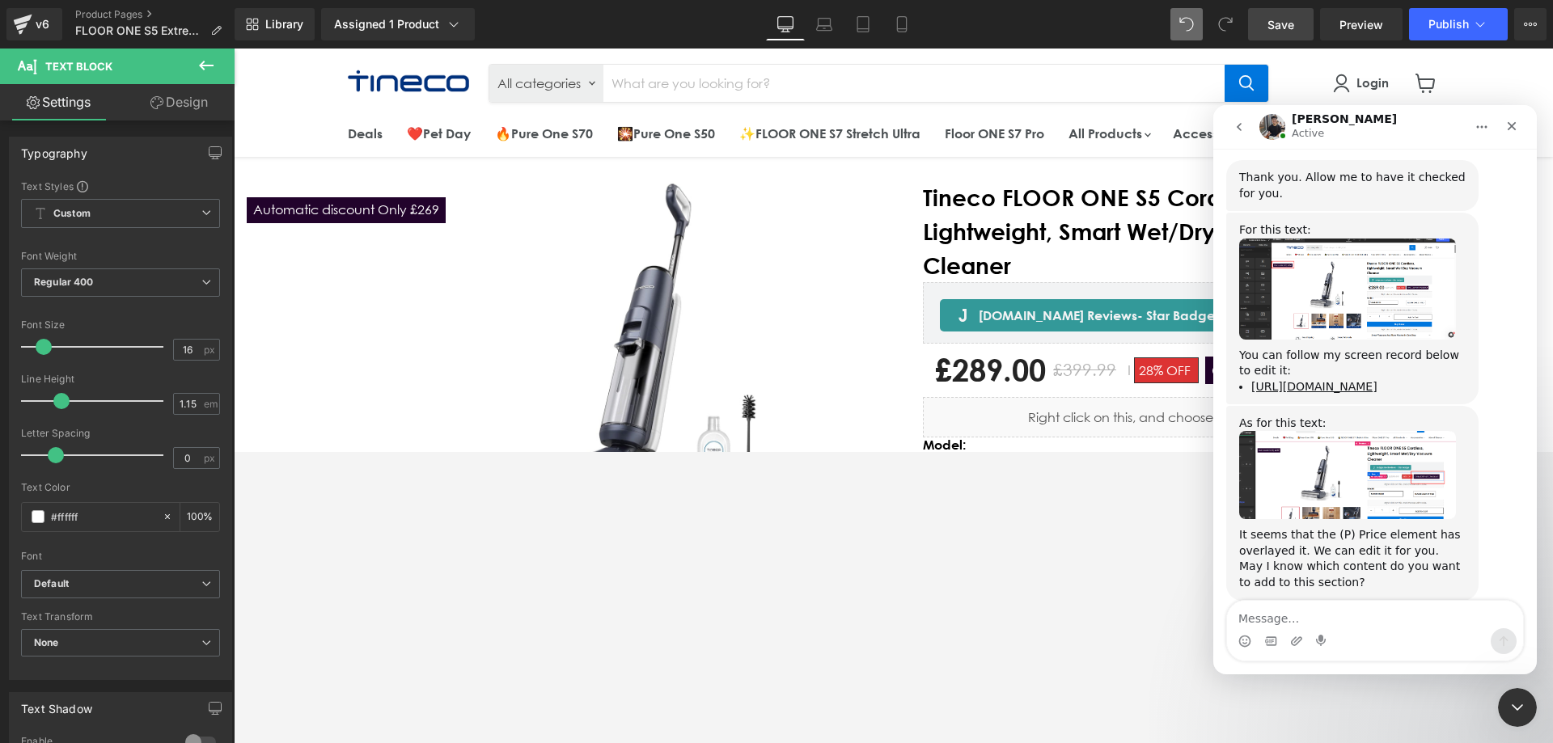
scroll to position [2175, 0]
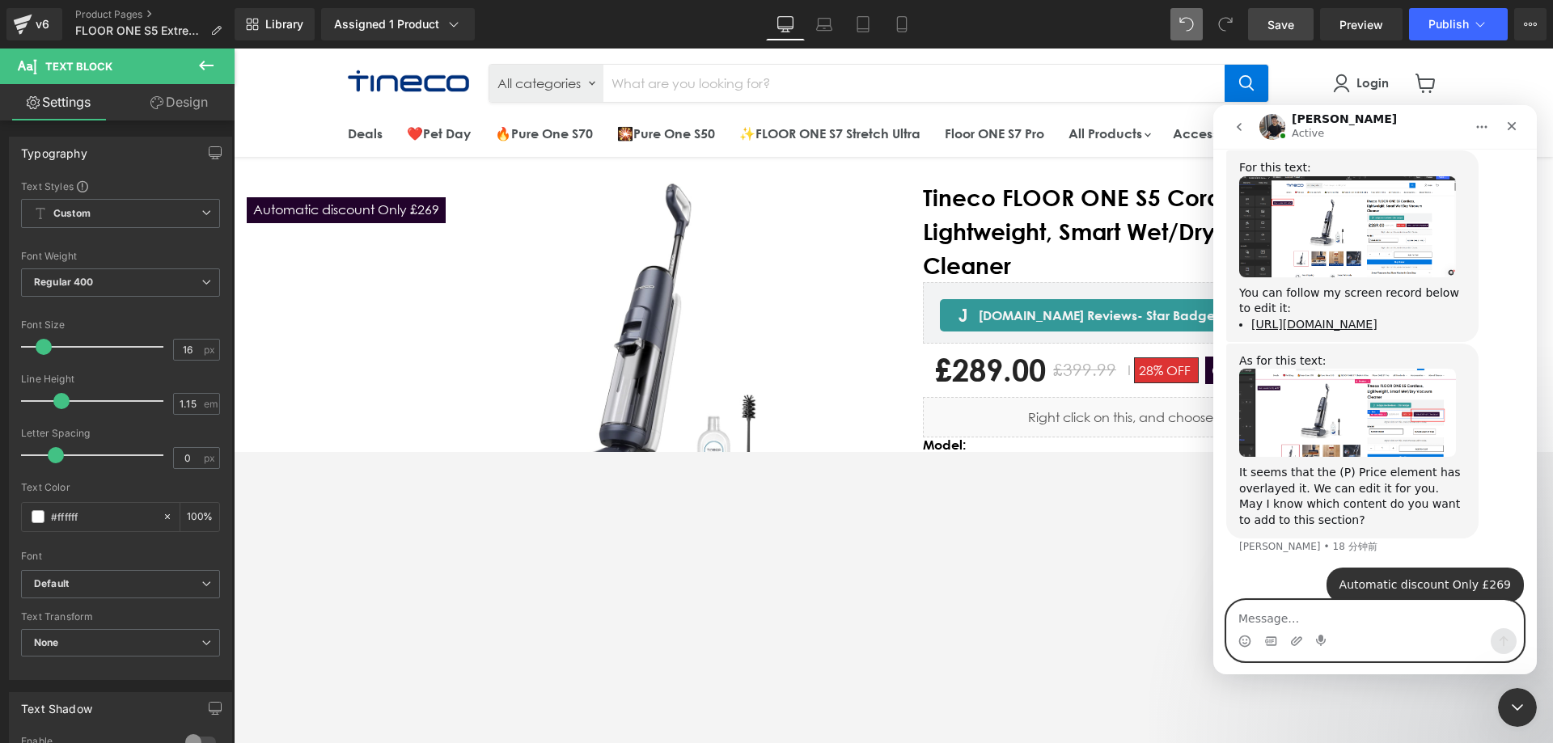
click at [1034, 451] on textarea "Message…" at bounding box center [1375, 614] width 296 height 27
paste textarea "Automatic discount Only £269"
type textarea "A"
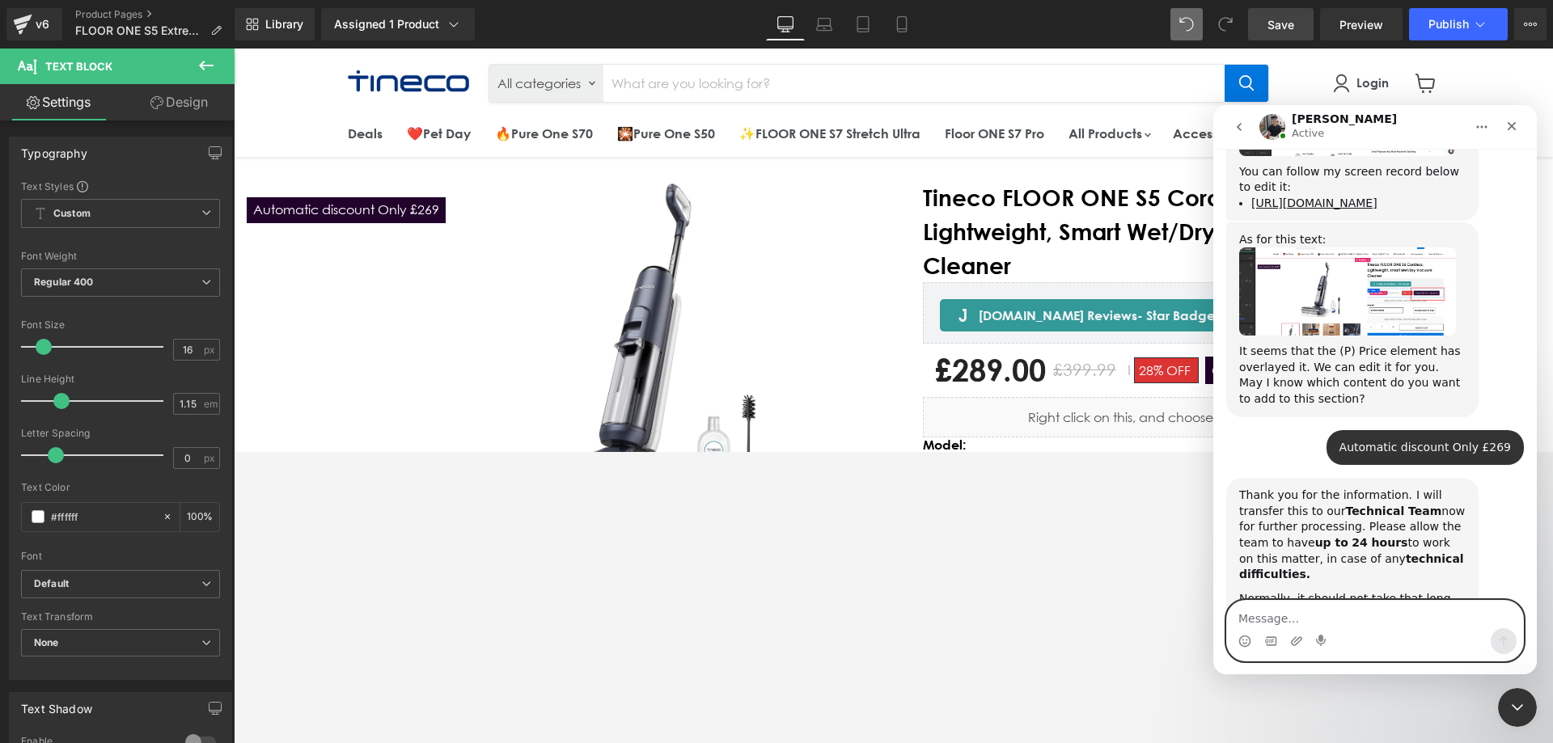
scroll to position [2311, 0]
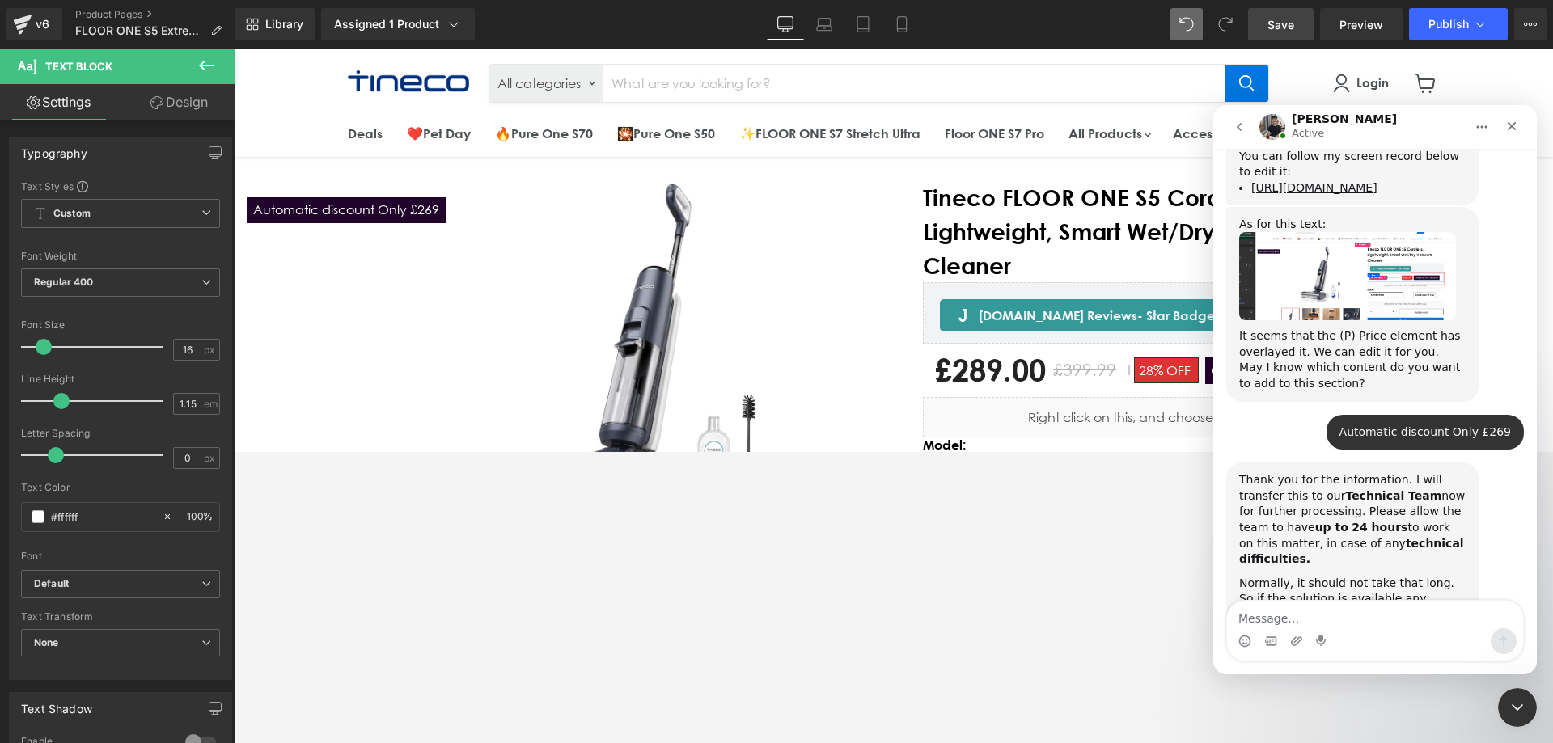
click at [1034, 451] on div "Intercom Messenger" at bounding box center [1375, 641] width 296 height 26
click at [1034, 451] on textarea "Message…" at bounding box center [1375, 614] width 296 height 27
paste textarea "The main issue is that I need to correct this on several pages. Do I need your …"
type textarea "The main issue is that I need to correct this on several pages. Do I need your …"
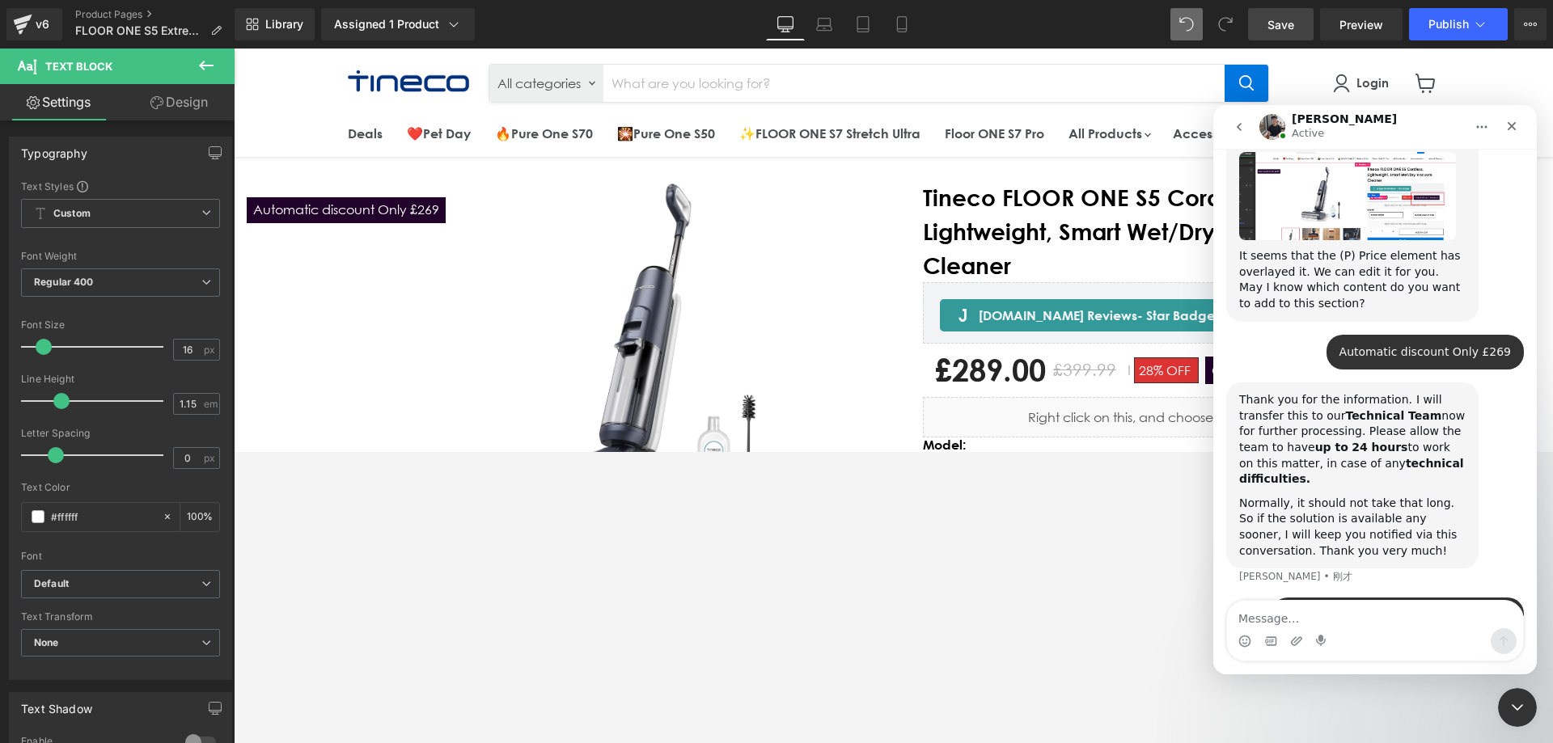
scroll to position [2454, 0]
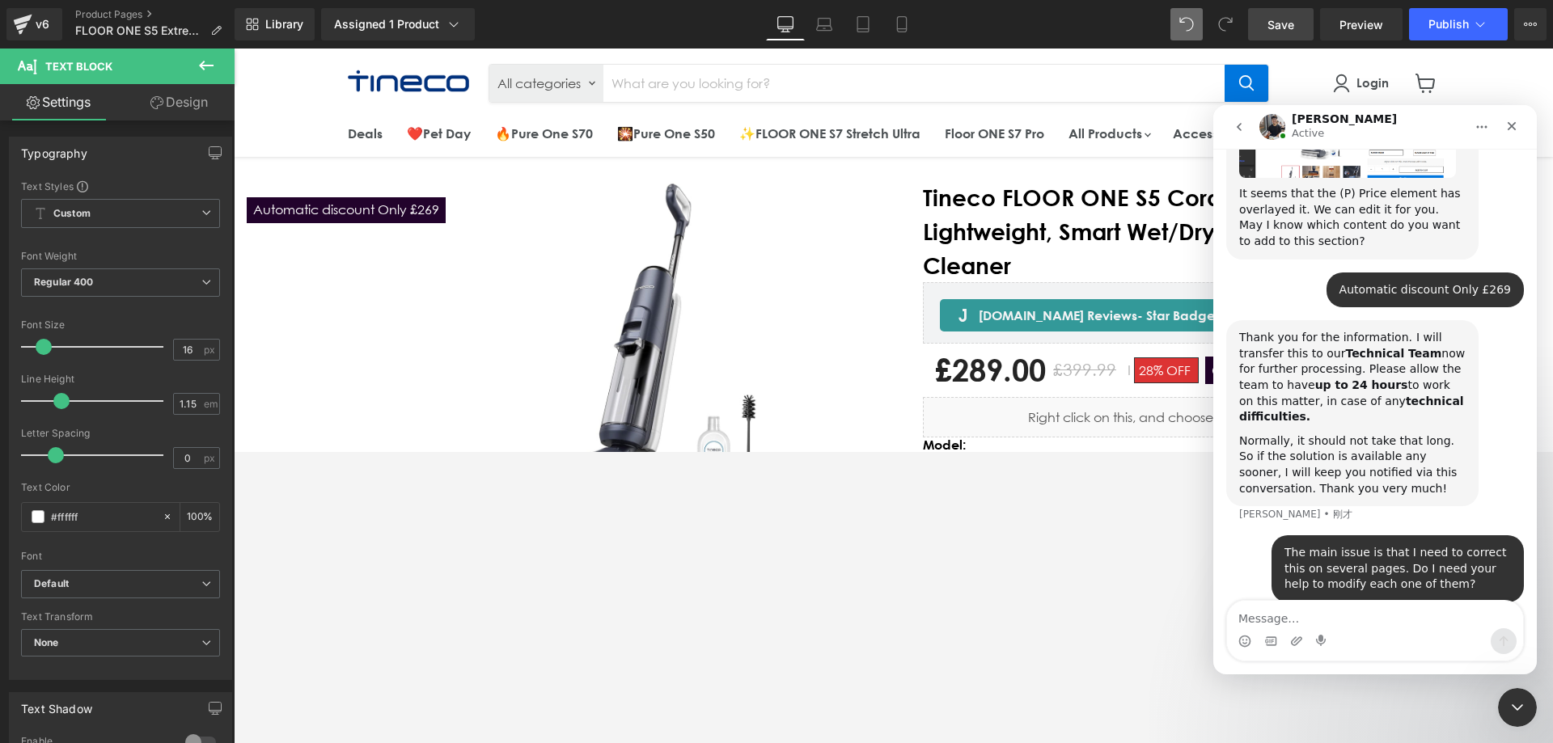
click at [897, 309] on div at bounding box center [776, 347] width 1553 height 695
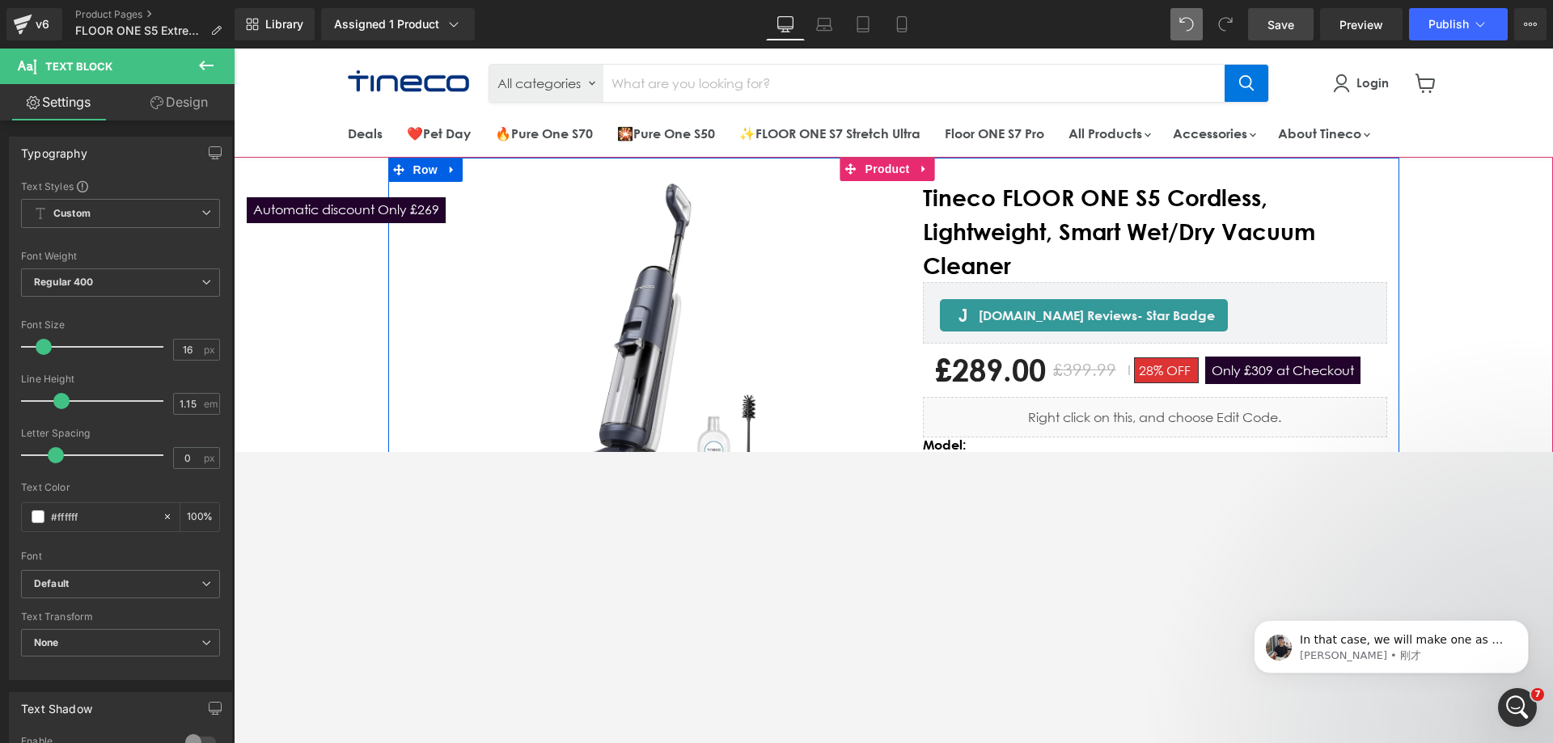
scroll to position [0, 0]
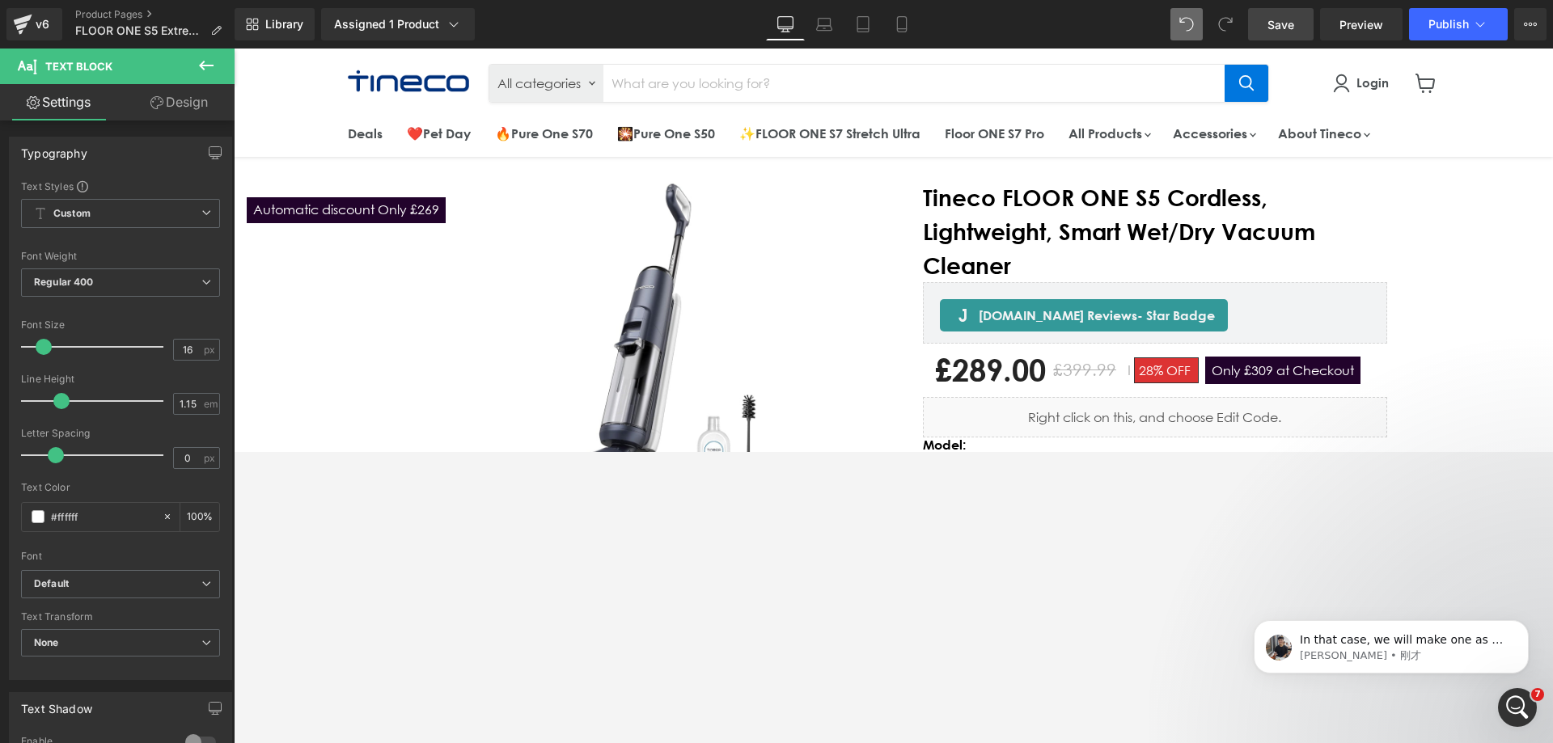
click at [1034, 451] on body "In that case, we will make one as an example and make a screen record to share …" at bounding box center [1391, 643] width 311 height 100
click at [1034, 451] on p "[PERSON_NAME] • 刚才" at bounding box center [1404, 656] width 209 height 15
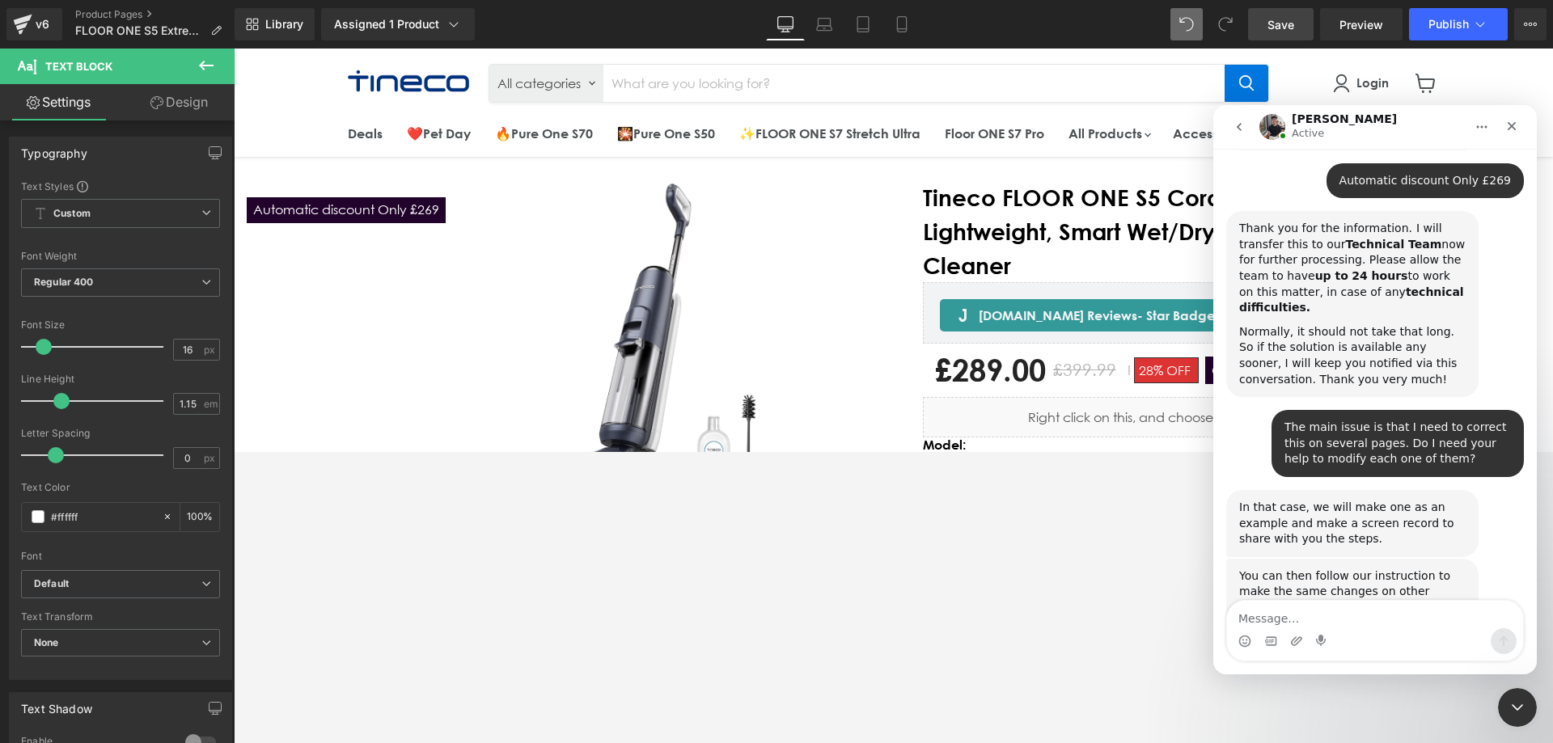
scroll to position [2561, 0]
click at [1034, 451] on textarea "Message…" at bounding box center [1375, 614] width 296 height 27
type textarea "yesyes"
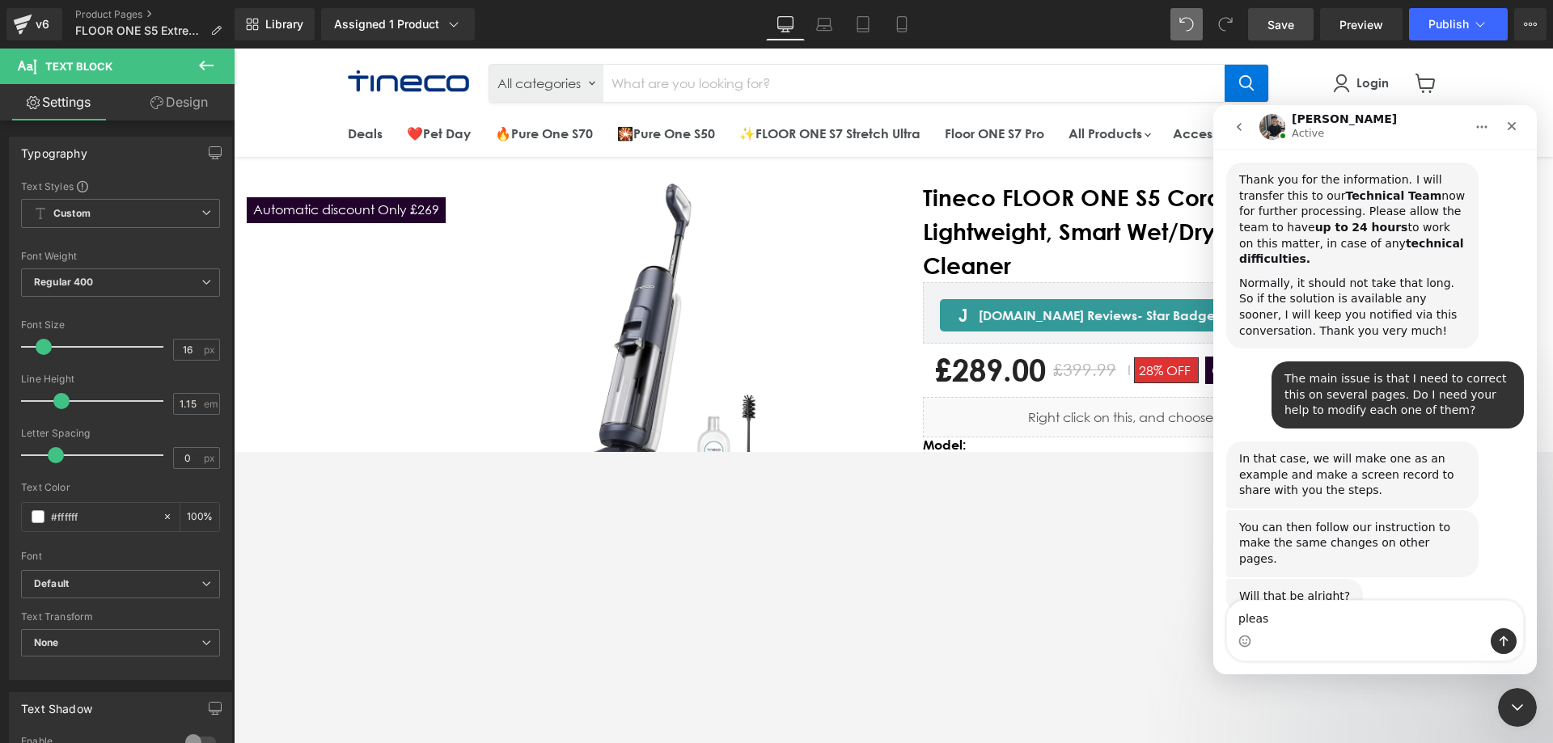
type textarea "please"
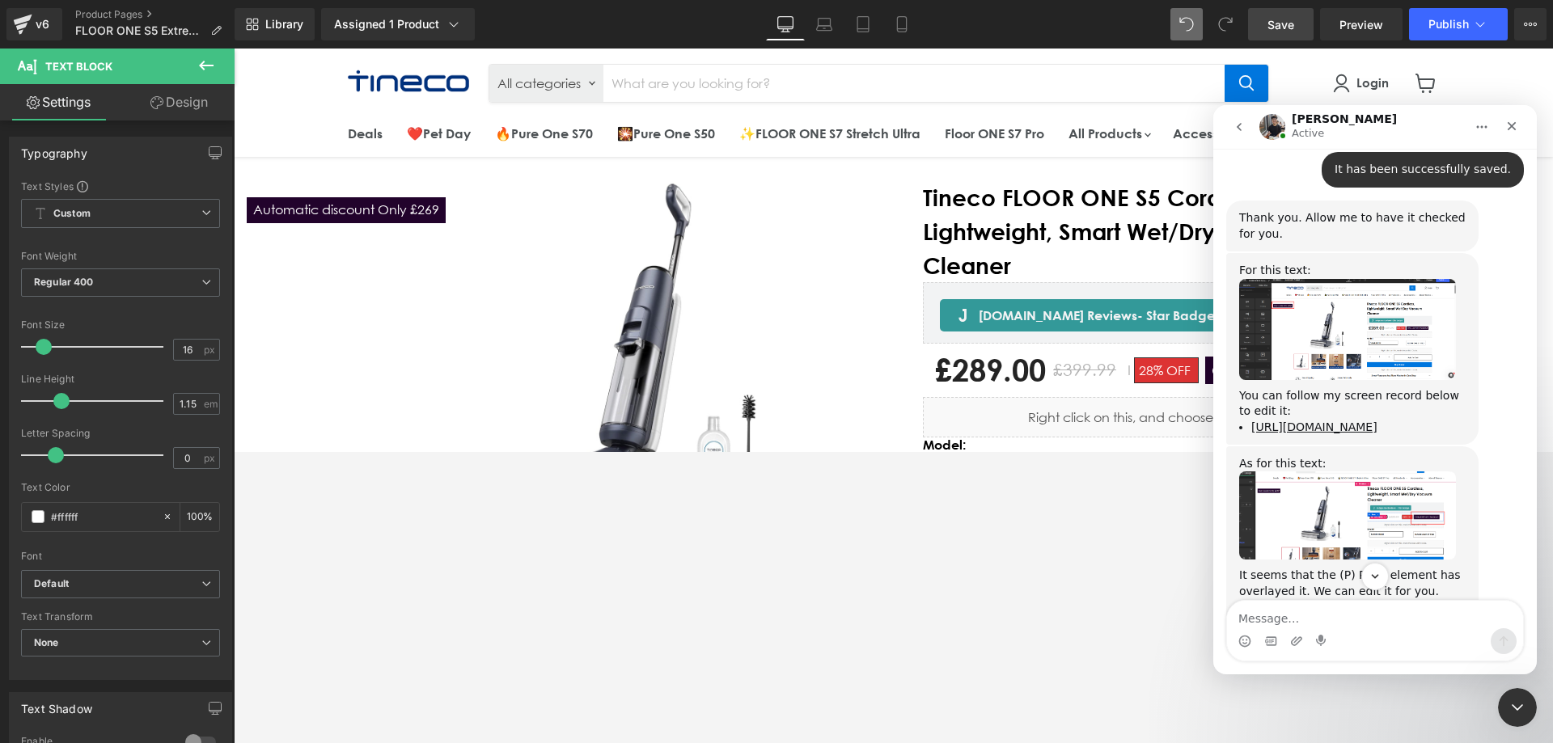
scroll to position [2047, 0]
